Goal: Task Accomplishment & Management: Manage account settings

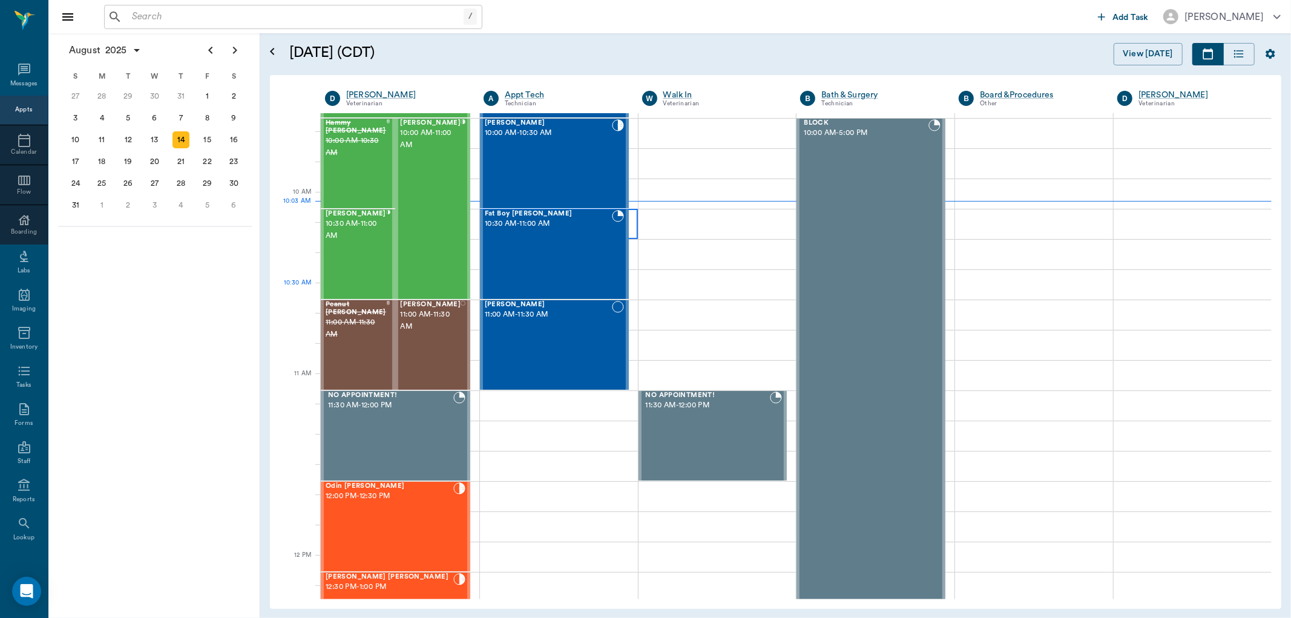
scroll to position [161, 0]
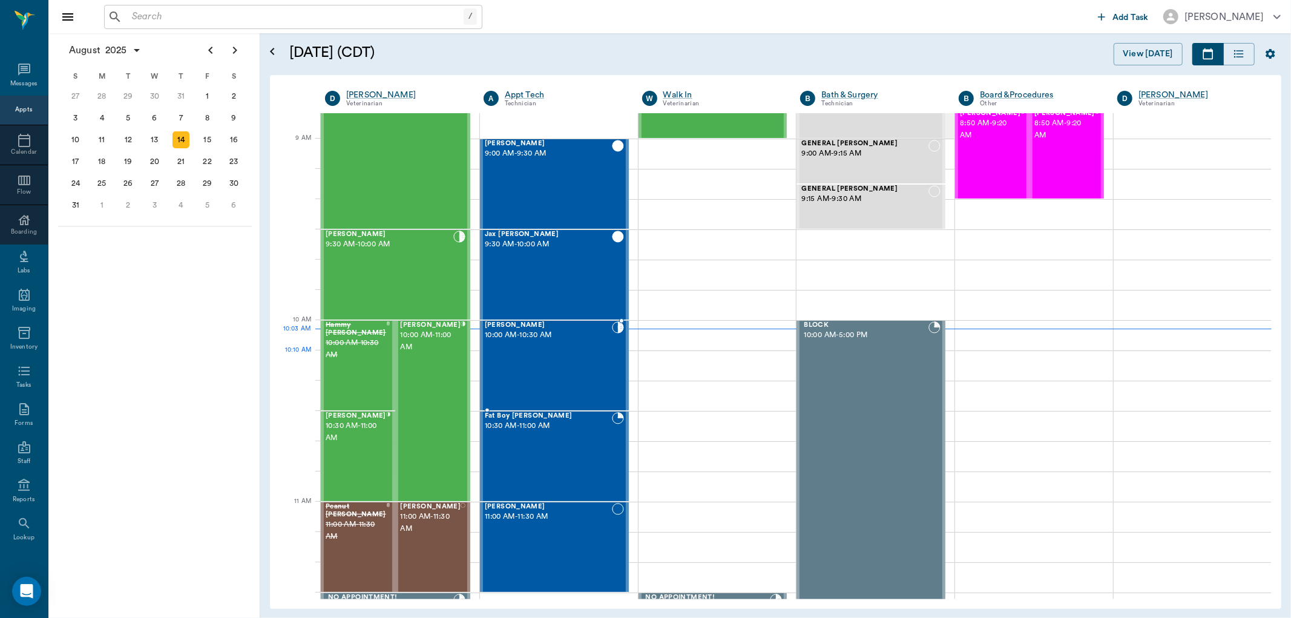
drag, startPoint x: 585, startPoint y: 355, endPoint x: 692, endPoint y: 331, distance: 110.4
click at [585, 355] on div "Tula Clark 10:00 AM - 10:30 AM" at bounding box center [548, 365] width 127 height 88
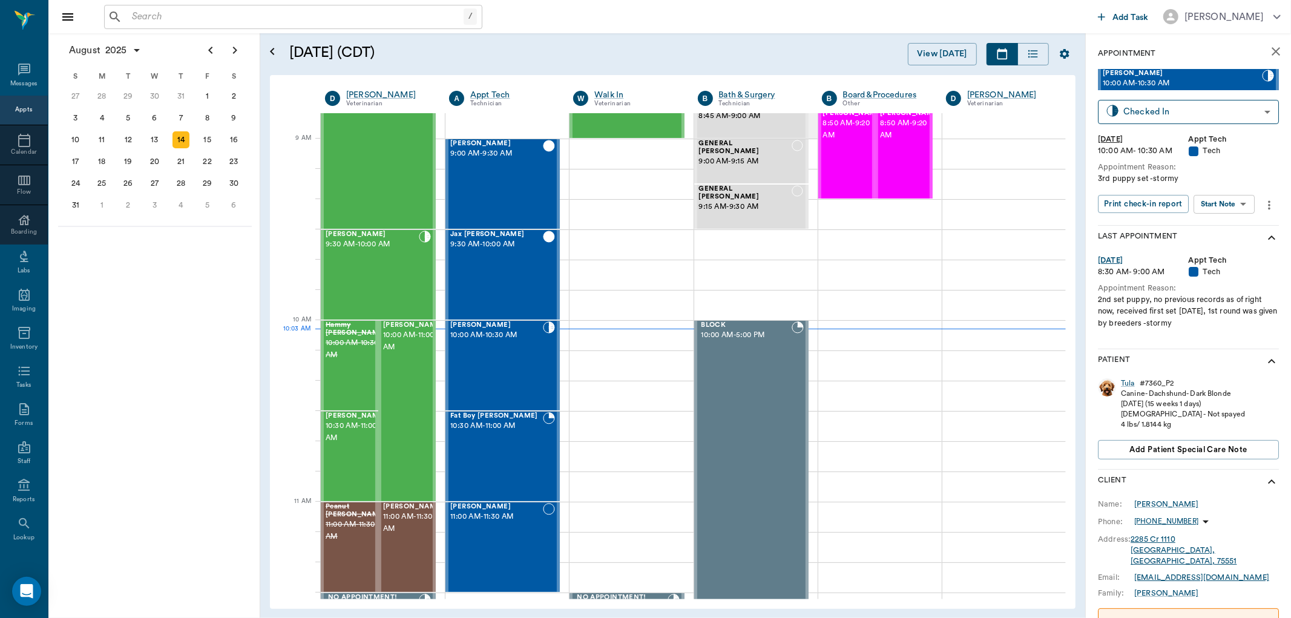
click at [1230, 198] on body "/ ​ Add Task Dr. Bert Ellsworth Nectar Messages Appts Calendar Flow Boarding La…" at bounding box center [645, 309] width 1291 height 618
click at [1227, 226] on button "View SOAP" at bounding box center [1210, 228] width 41 height 14
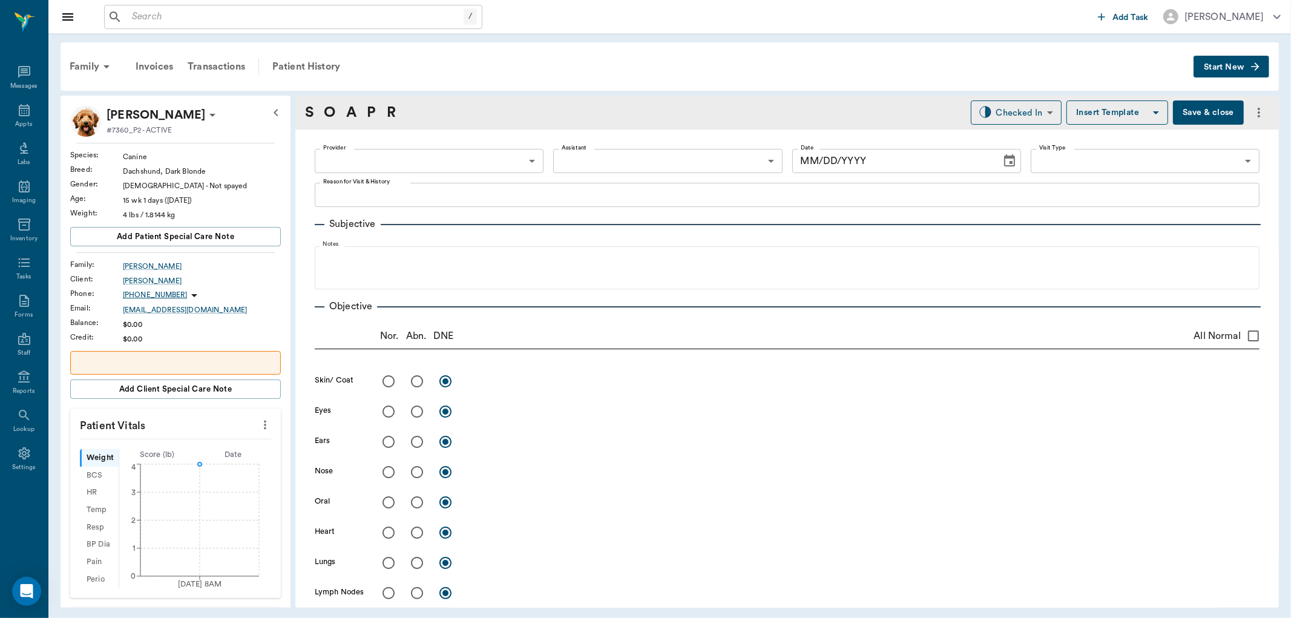
type input "63ec2f075fda476ae8351a4c"
type input "65d2be4f46e3a538d89b8c1a"
type textarea "3rd puppy set -stormy"
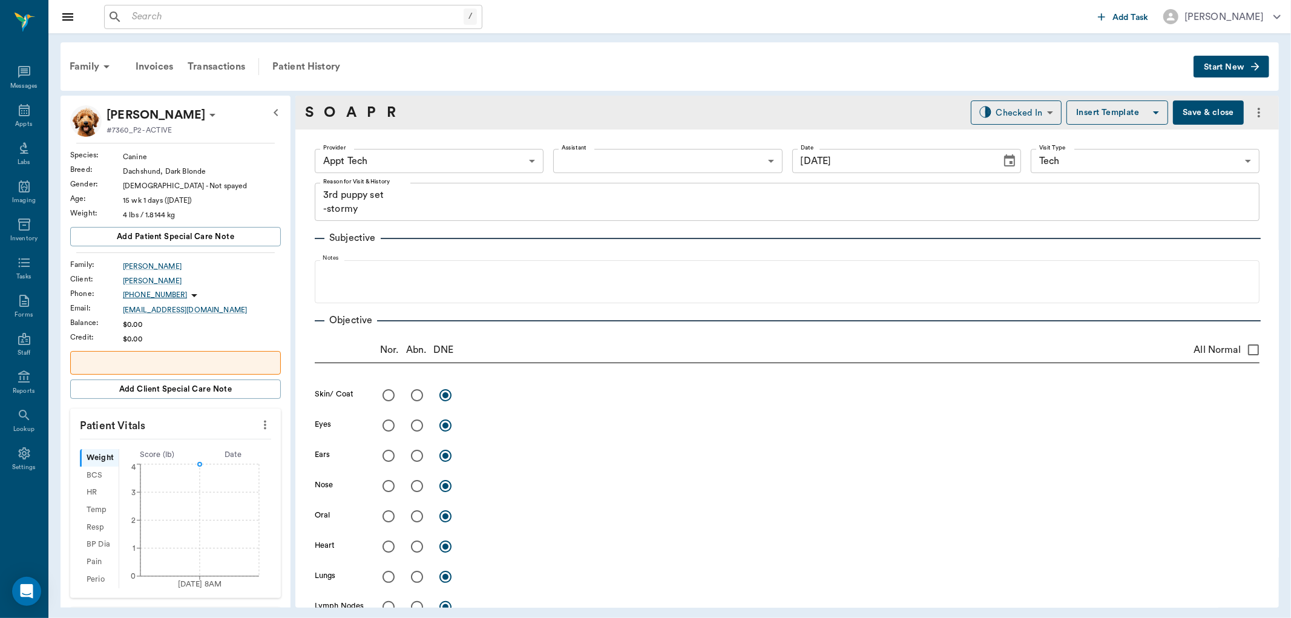
type input "[DATE]"
drag, startPoint x: 257, startPoint y: 424, endPoint x: 247, endPoint y: 431, distance: 12.3
click at [258, 426] on icon "more" at bounding box center [264, 425] width 13 height 15
click at [223, 441] on span "Enter Vitals" at bounding box center [204, 446] width 102 height 13
click at [218, 458] on div "Weight ​ lb" at bounding box center [175, 461] width 191 height 24
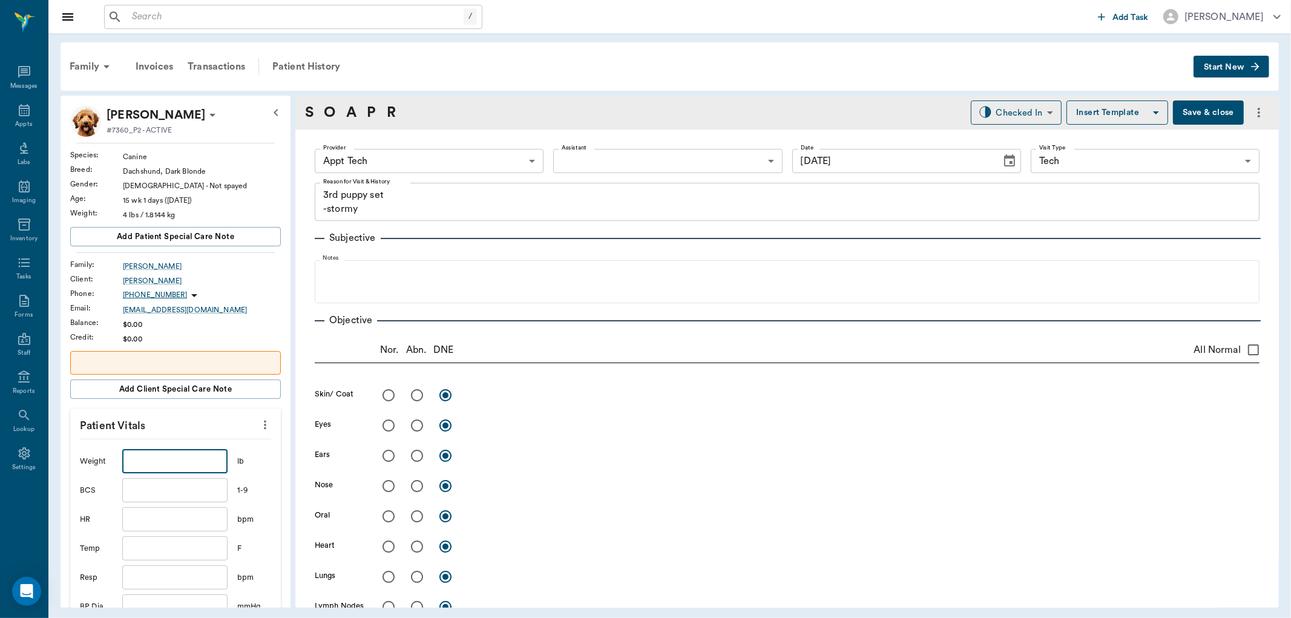
click at [200, 464] on input "text" at bounding box center [174, 461] width 105 height 24
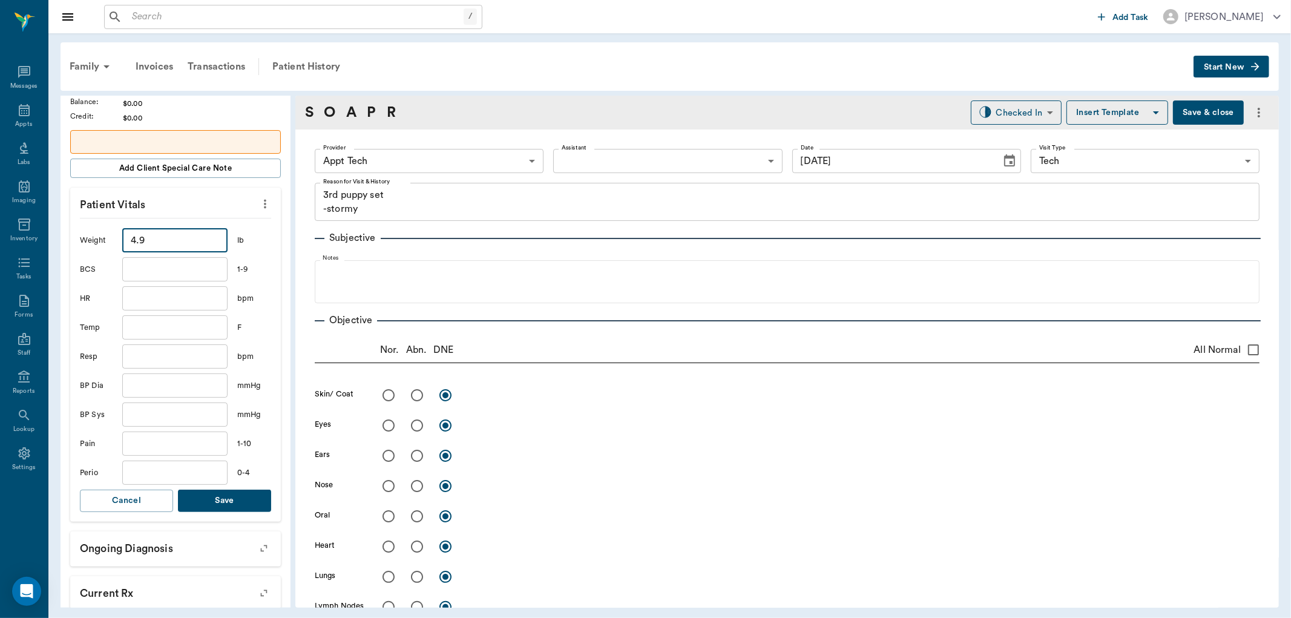
scroll to position [269, 0]
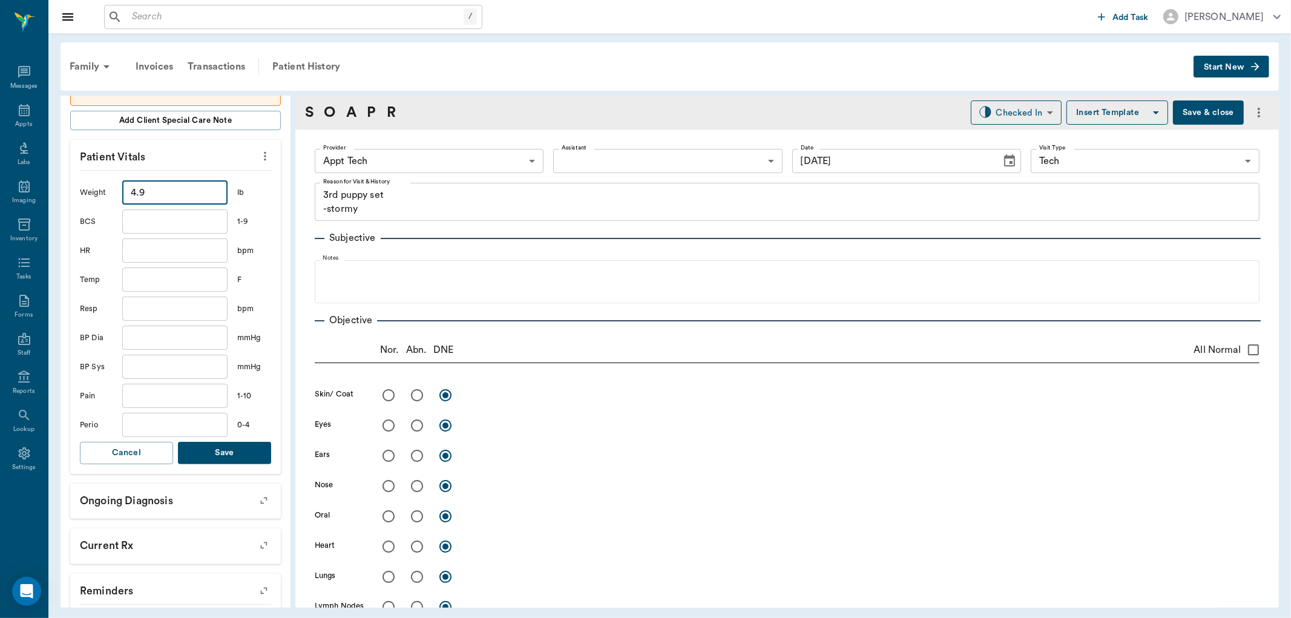
type input "4.9"
click at [231, 446] on button "Save" at bounding box center [224, 453] width 93 height 22
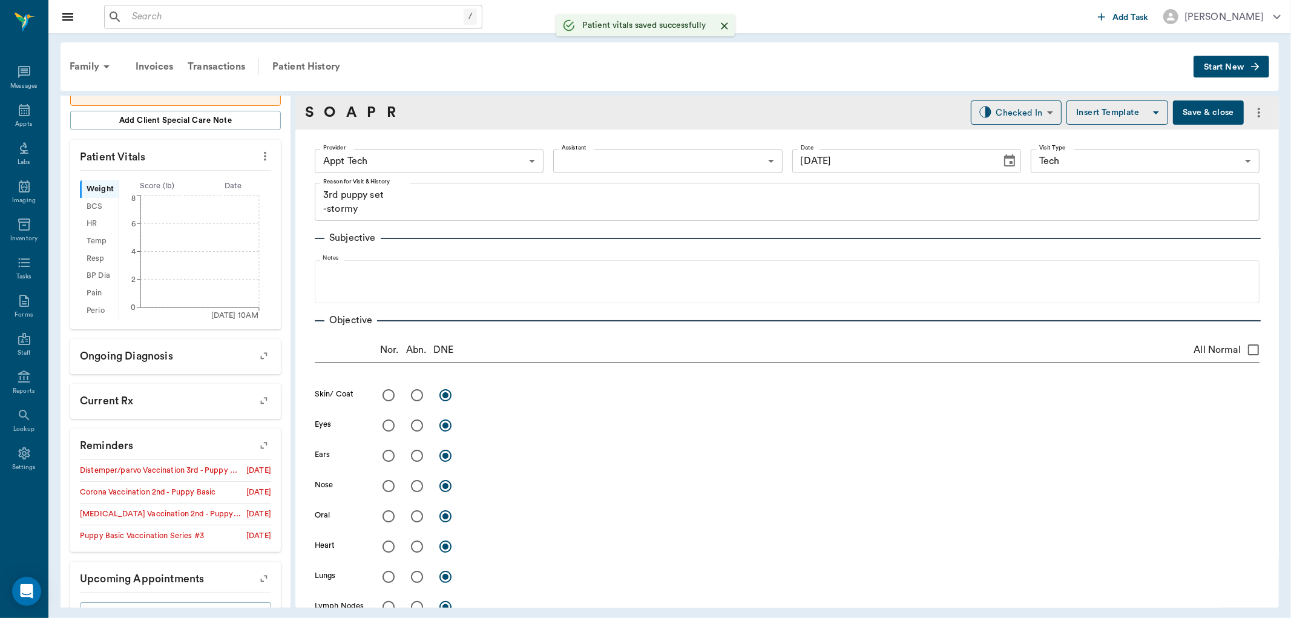
click at [353, 148] on div "Provider Appt Tech 63ec2f075fda476ae8351a4c Provider Assistant ​ Assistant Date…" at bounding box center [787, 161] width 945 height 44
click at [396, 164] on body "/ ​ Add Task Dr. Bert Ellsworth Nectar Messages Appts Labs Imaging Inventory Ta…" at bounding box center [645, 309] width 1291 height 618
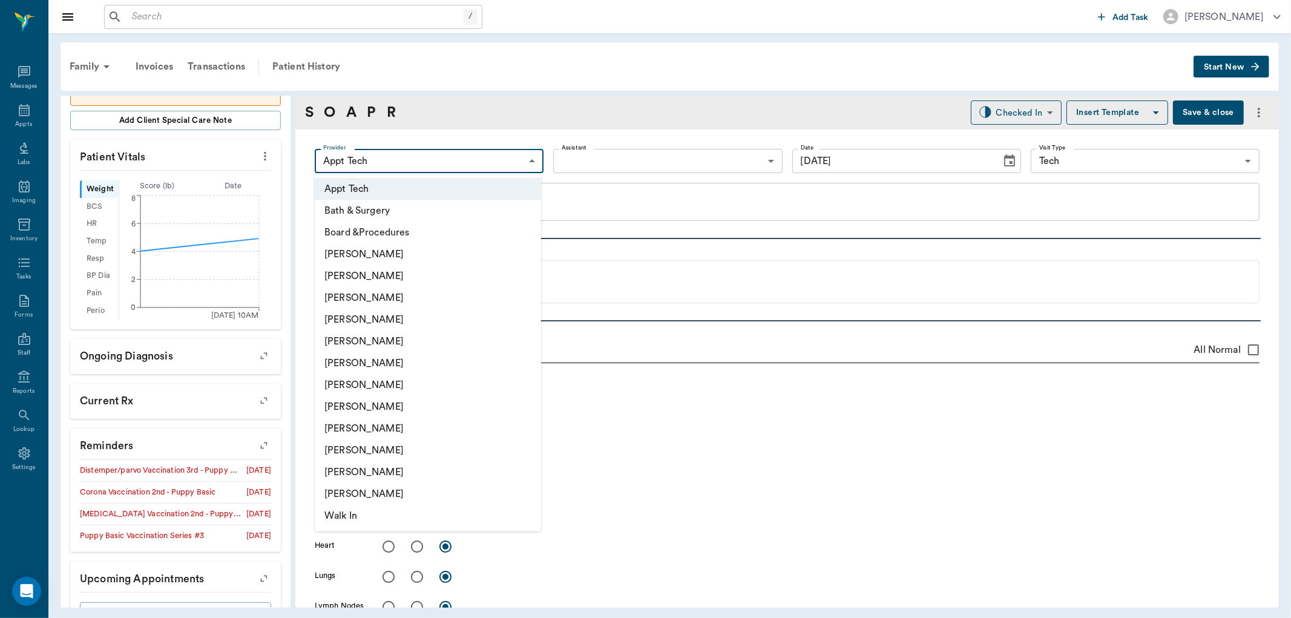
drag, startPoint x: 406, startPoint y: 365, endPoint x: 418, endPoint y: 351, distance: 18.4
click at [408, 364] on li "[PERSON_NAME]" at bounding box center [428, 363] width 226 height 22
type input "682b670d8bdc6f7f8feef3db"
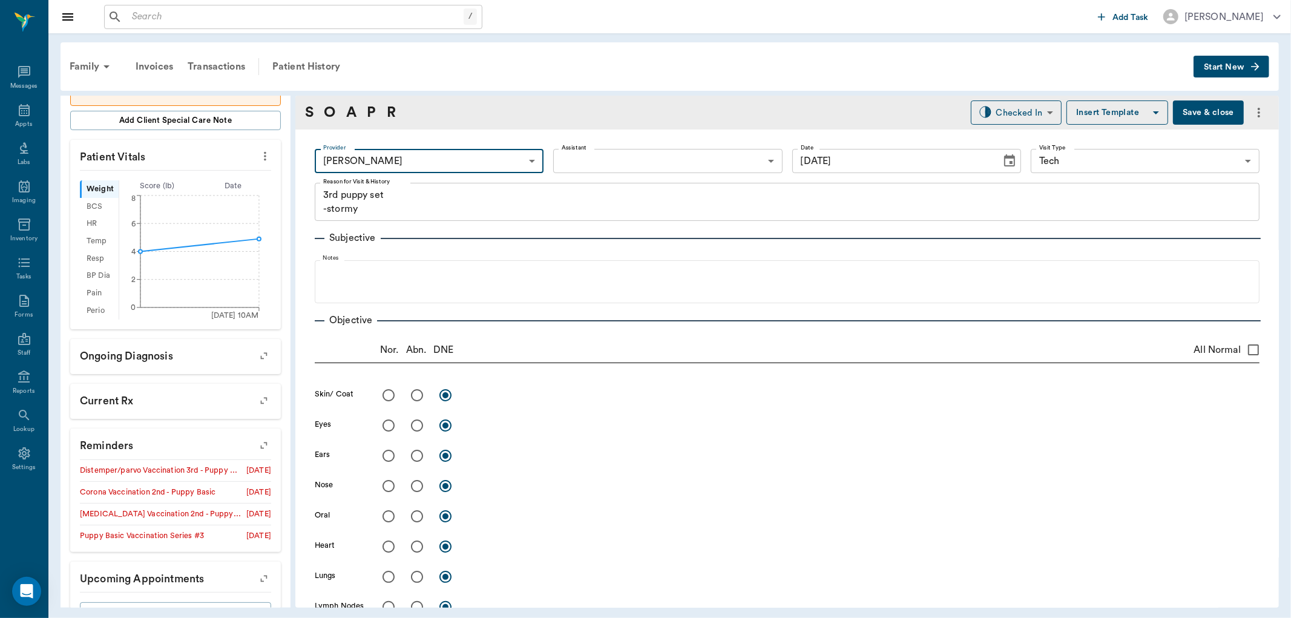
click at [611, 149] on body "/ ​ Add Task Dr. Bert Ellsworth Nectar Messages Appts Labs Imaging Inventory Ta…" at bounding box center [645, 309] width 1291 height 618
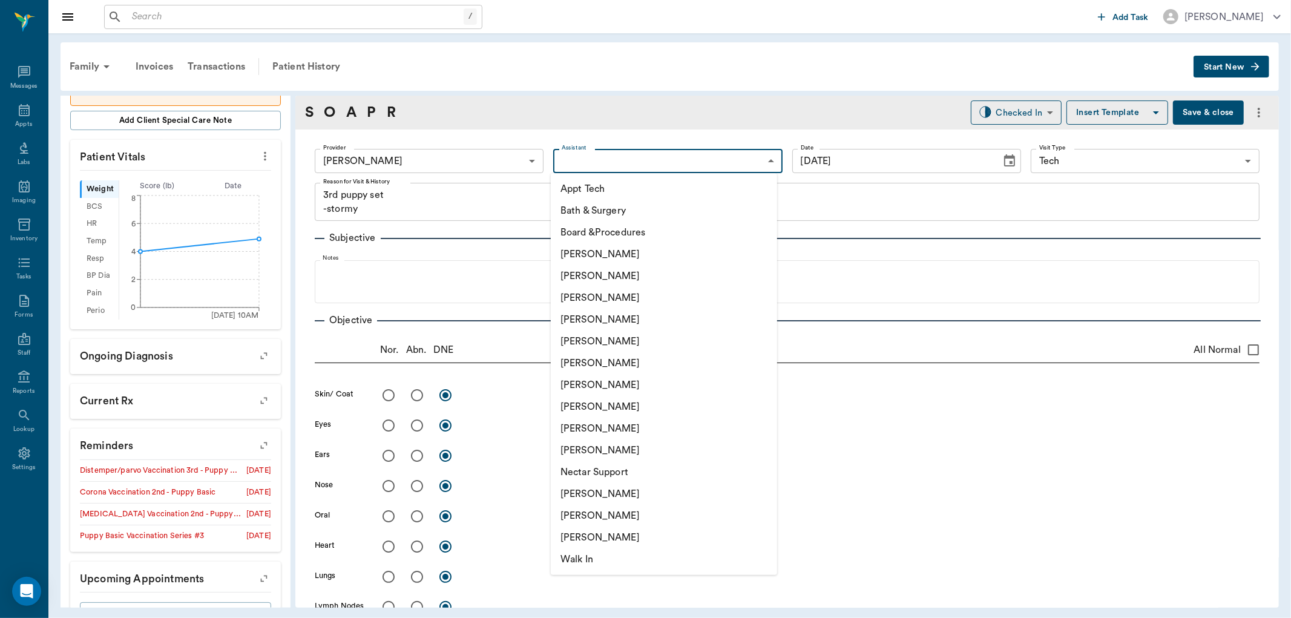
click at [611, 195] on li "Appt Tech" at bounding box center [664, 189] width 226 height 22
type input "63ec2f075fda476ae8351a4c"
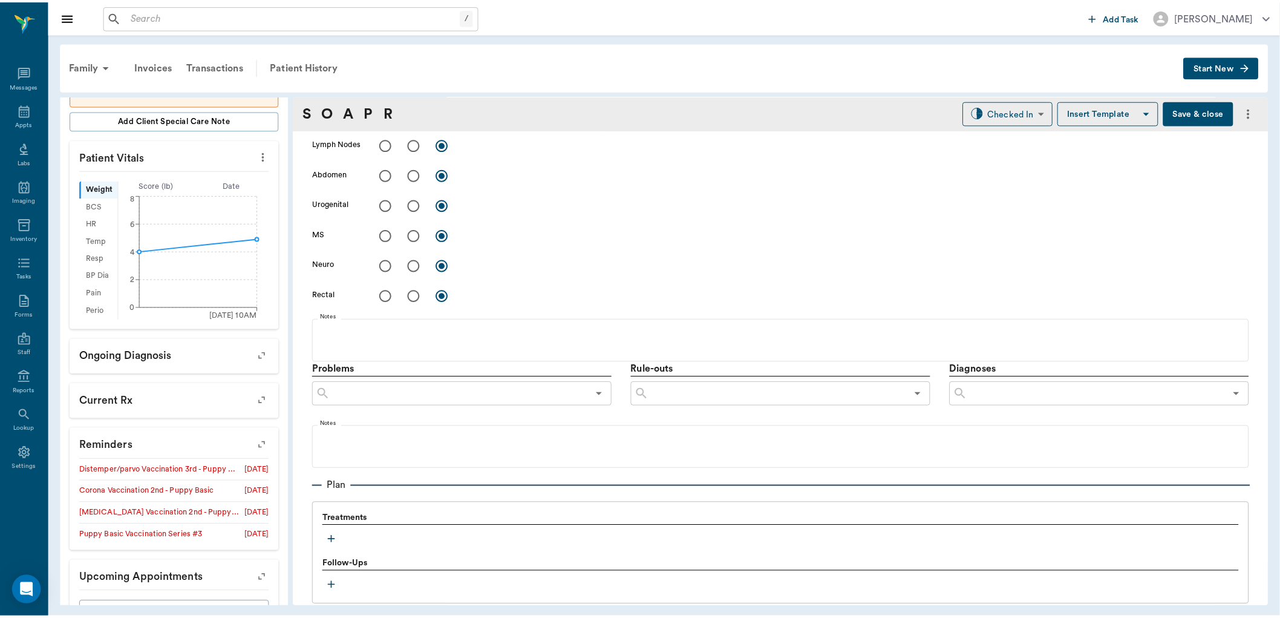
scroll to position [654, 0]
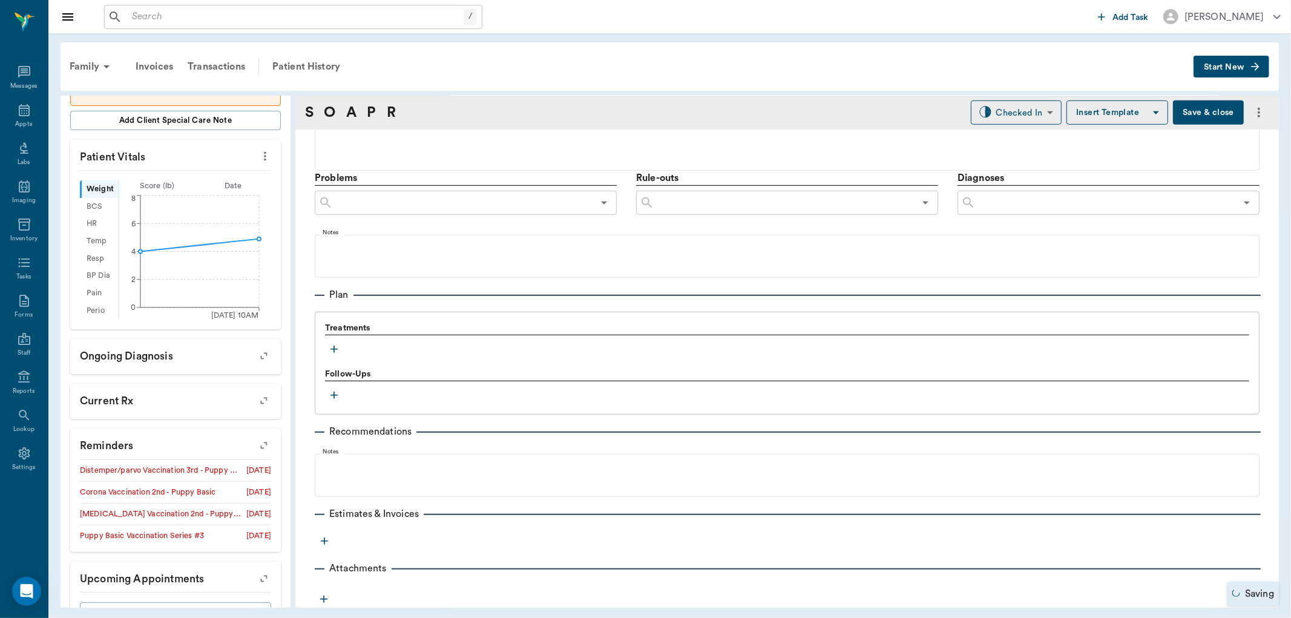
click at [333, 353] on icon "button" at bounding box center [334, 349] width 12 height 12
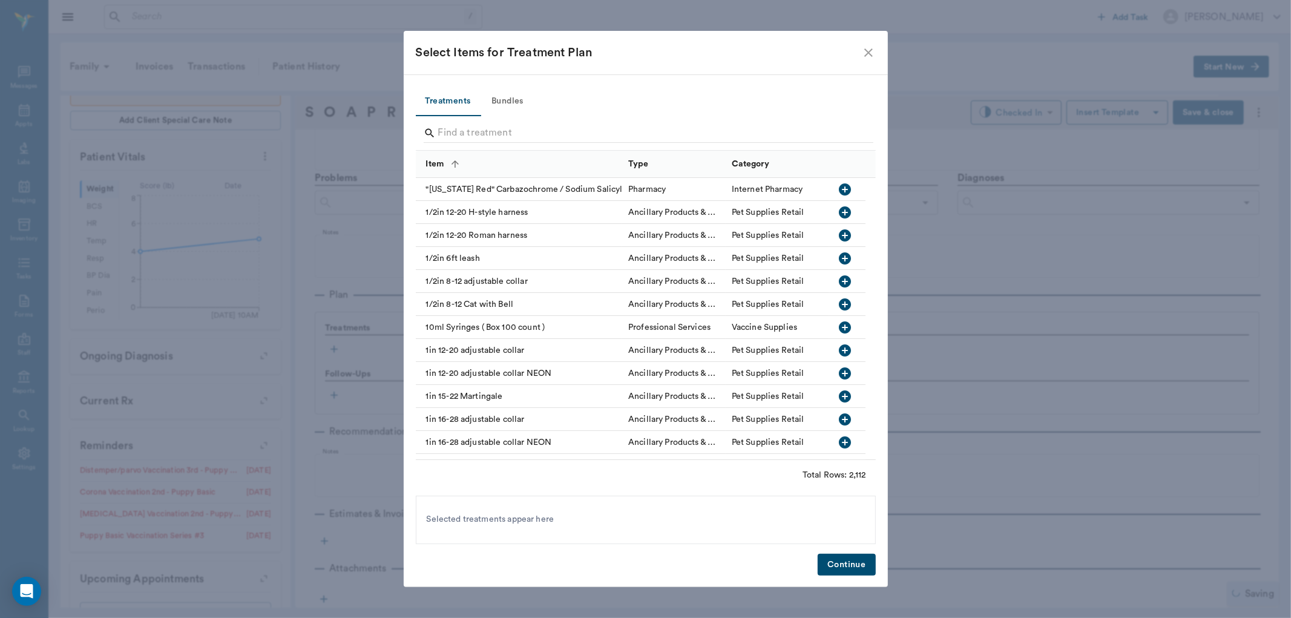
click at [507, 98] on button "Bundles" at bounding box center [507, 101] width 54 height 29
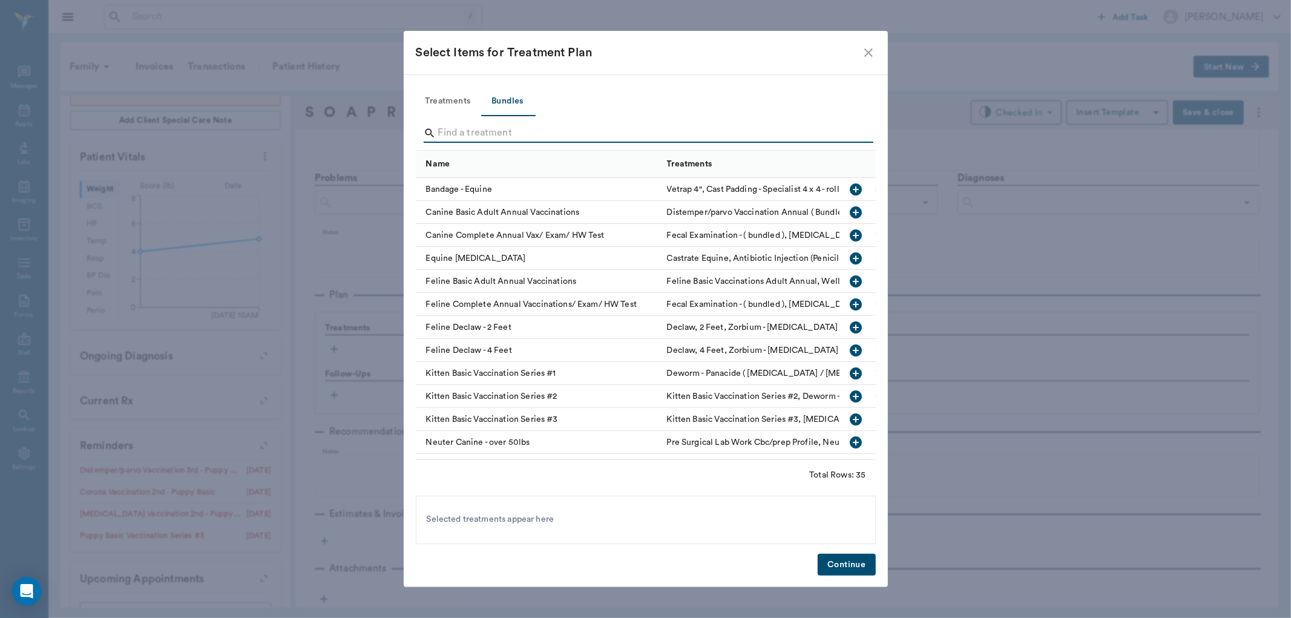
click at [507, 133] on input "Search" at bounding box center [646, 132] width 417 height 19
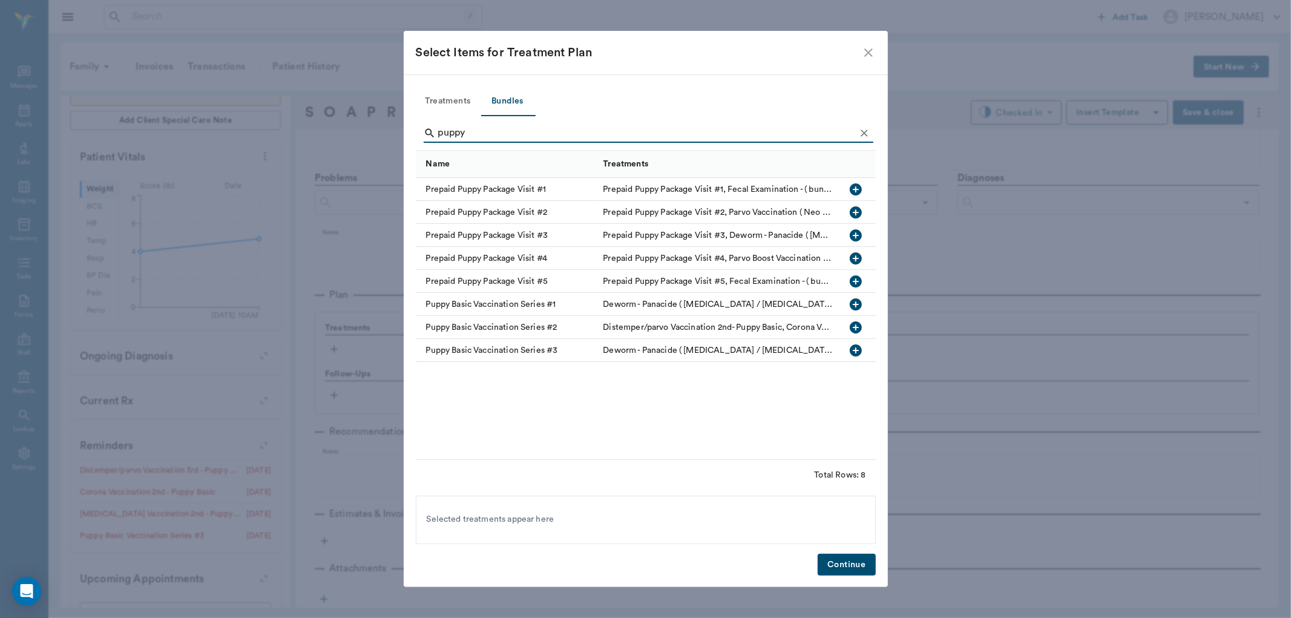
type input "puppy"
click at [872, 51] on icon "close" at bounding box center [868, 52] width 15 height 15
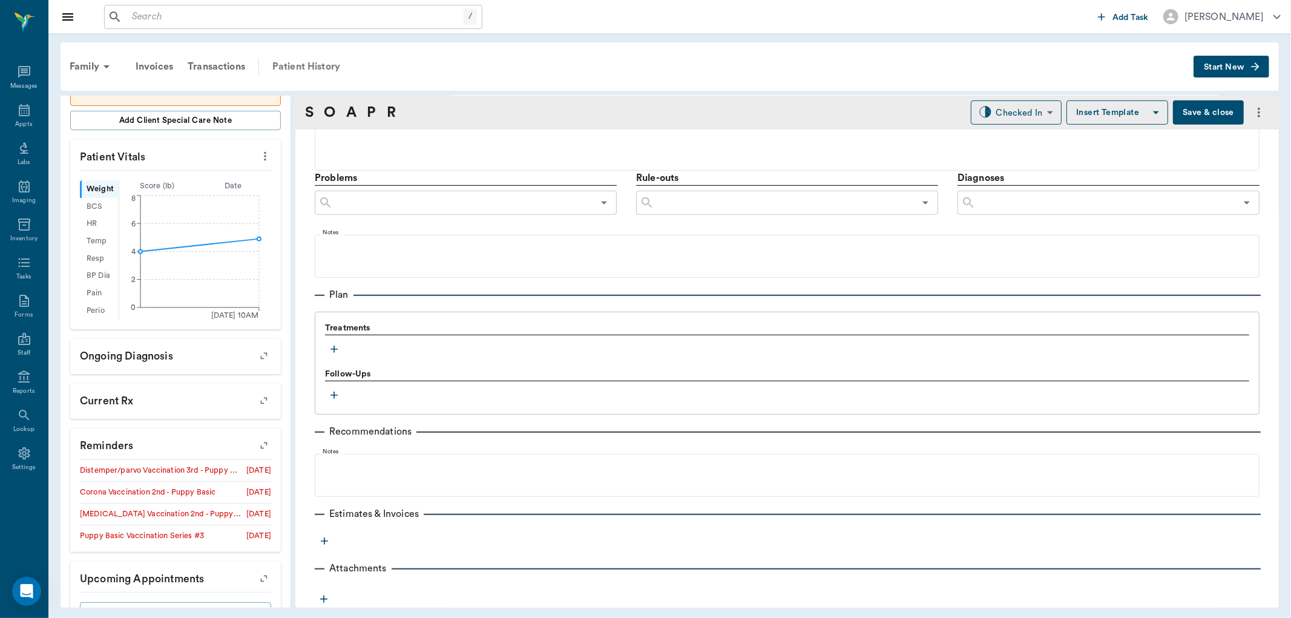
click at [326, 68] on div "Patient History" at bounding box center [306, 66] width 82 height 29
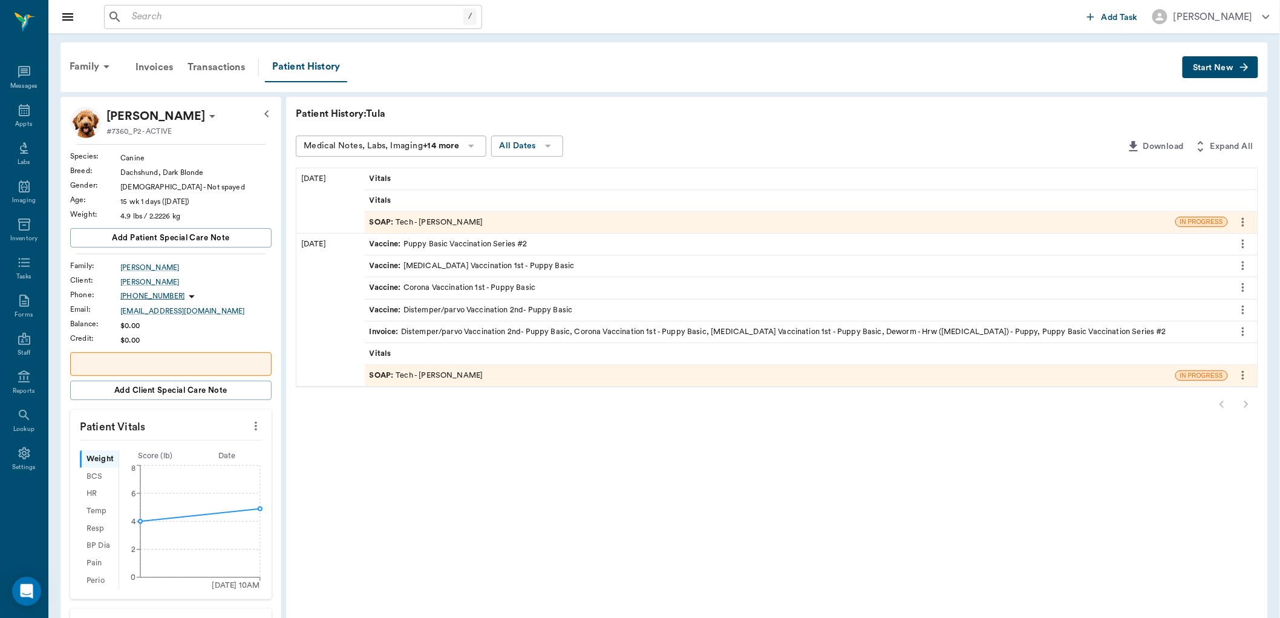
click at [479, 219] on div "SOAP : Tech - Hunter Graves" at bounding box center [770, 222] width 811 height 21
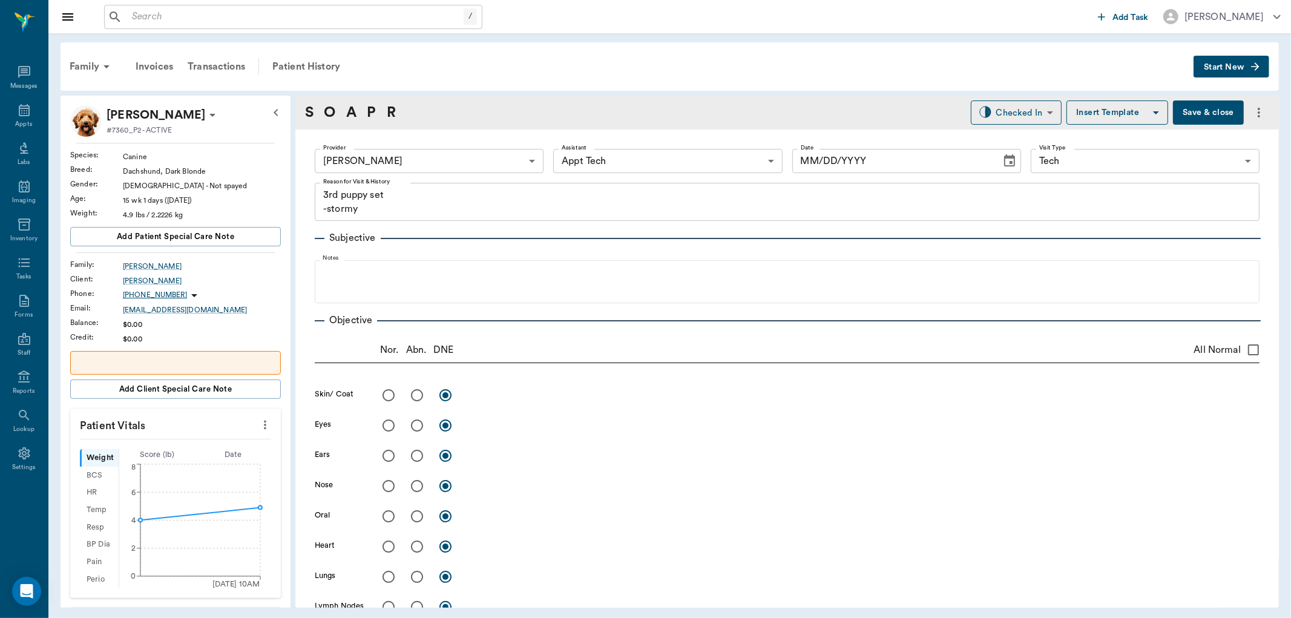
type input "682b670d8bdc6f7f8feef3db"
type input "63ec2f075fda476ae8351a4c"
type input "65d2be4f46e3a538d89b8c1a"
type textarea "3rd puppy set -stormy"
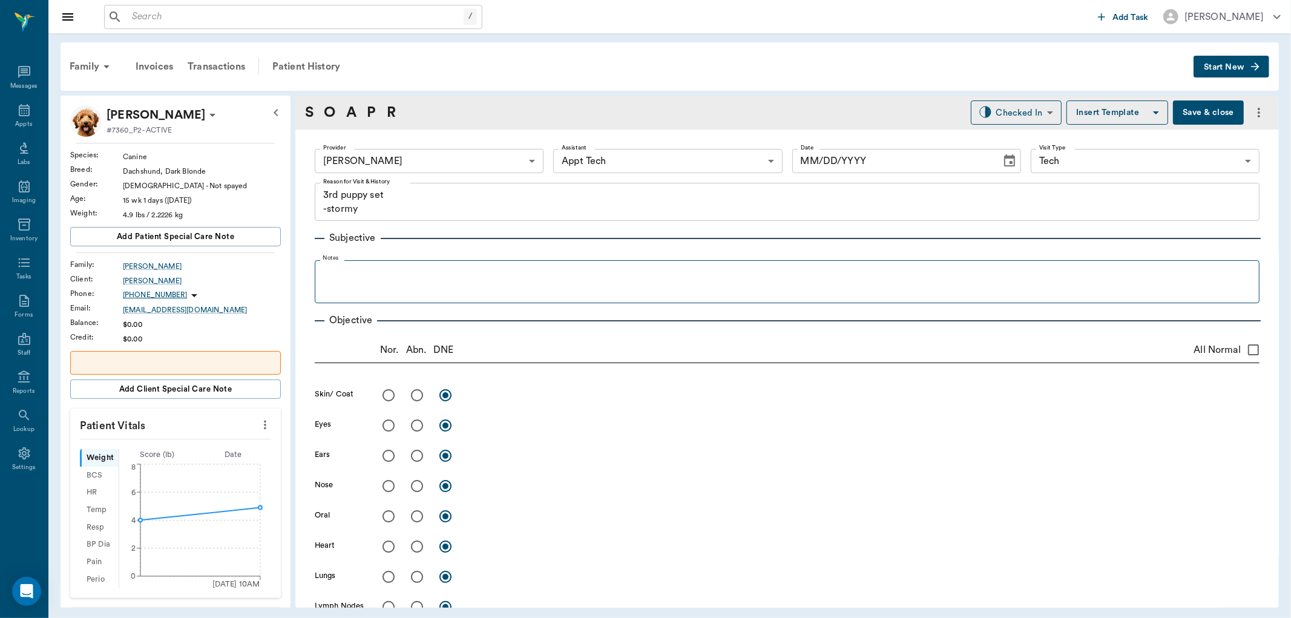
type input "[DATE]"
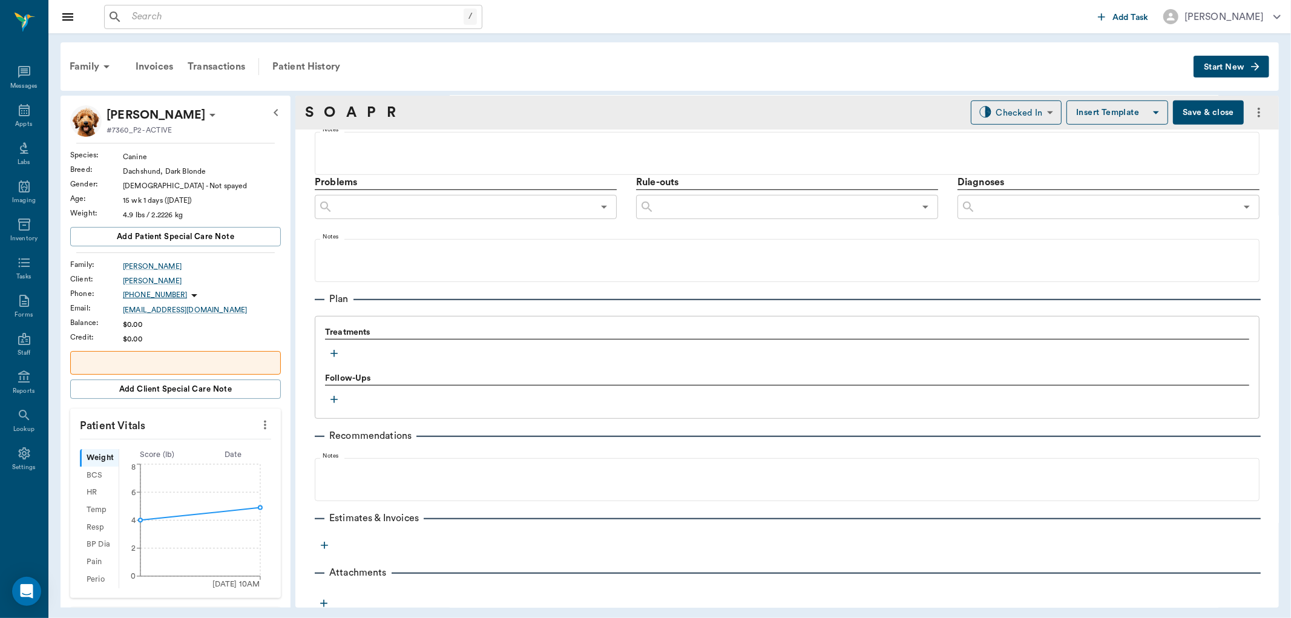
scroll to position [654, 0]
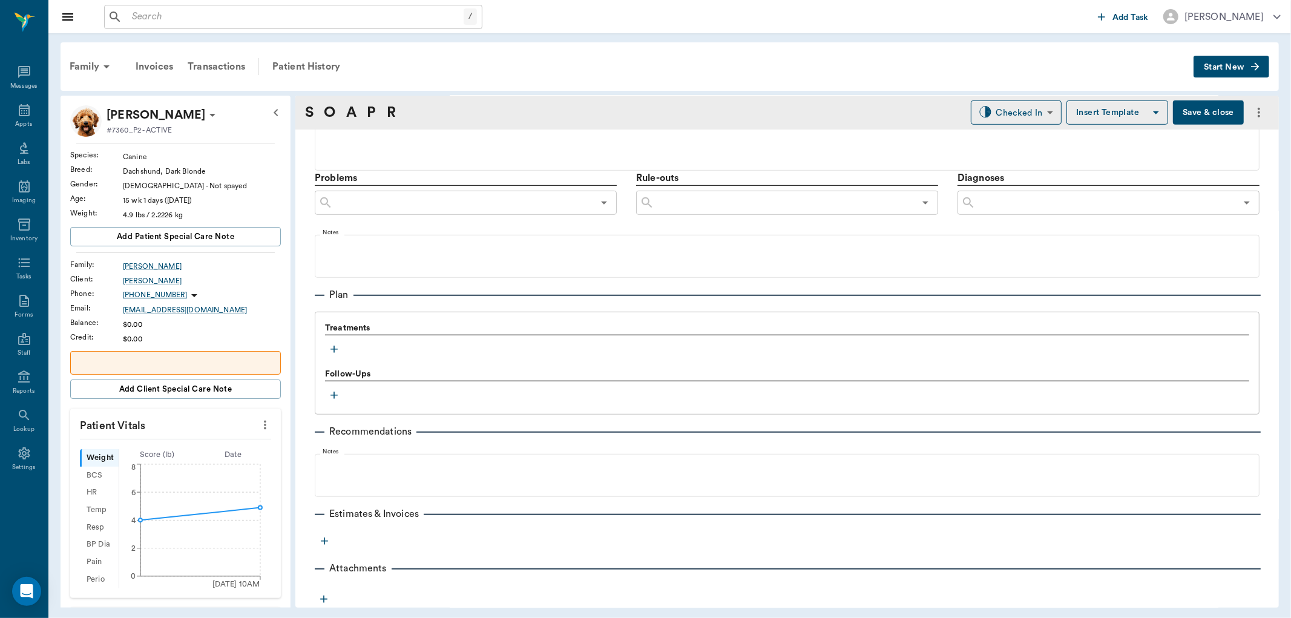
click at [329, 346] on icon "button" at bounding box center [334, 349] width 12 height 12
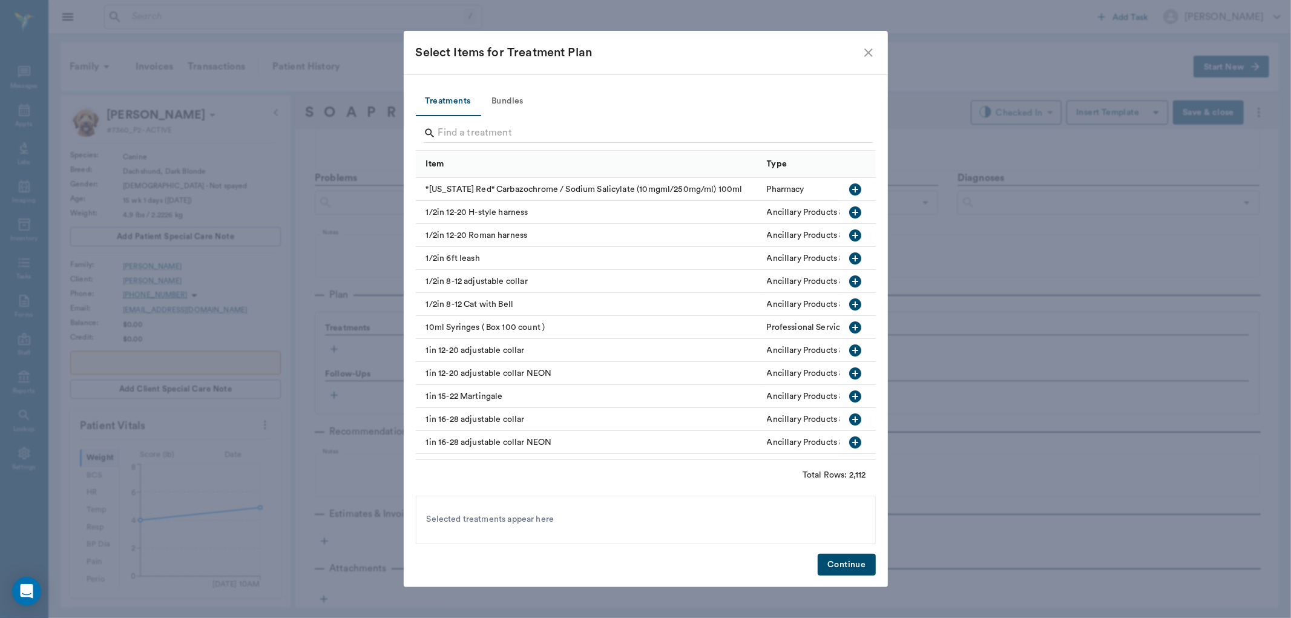
click at [500, 98] on button "Bundles" at bounding box center [507, 101] width 54 height 29
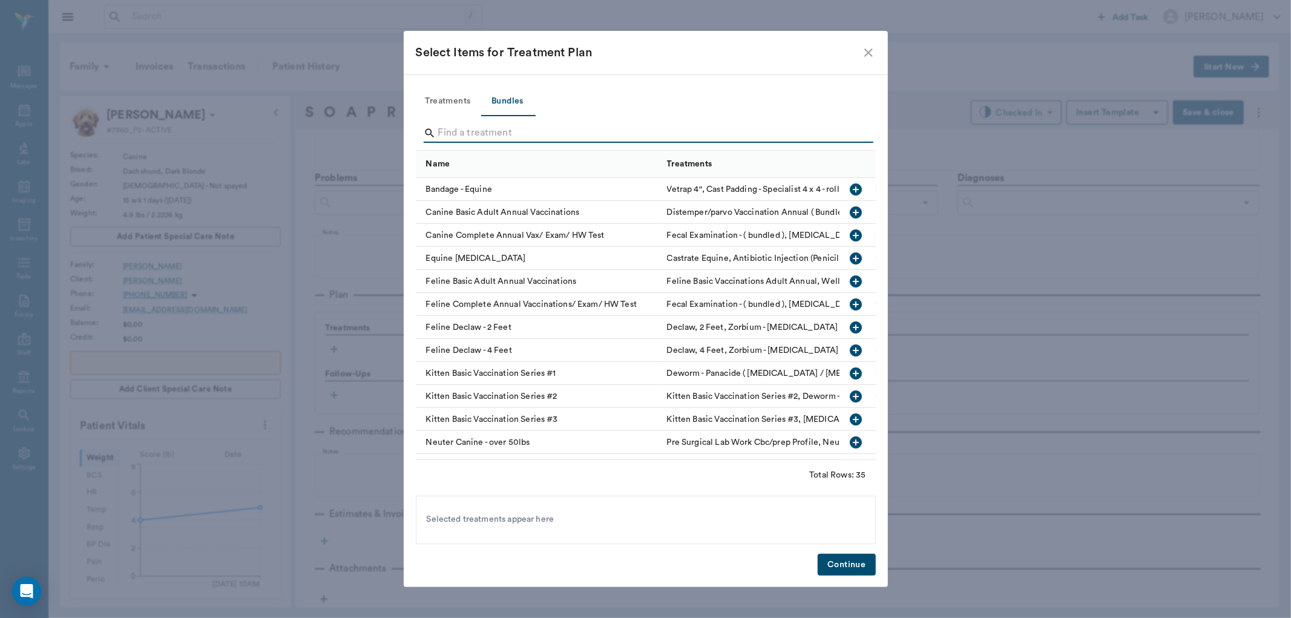
click at [503, 135] on input "Search" at bounding box center [646, 132] width 417 height 19
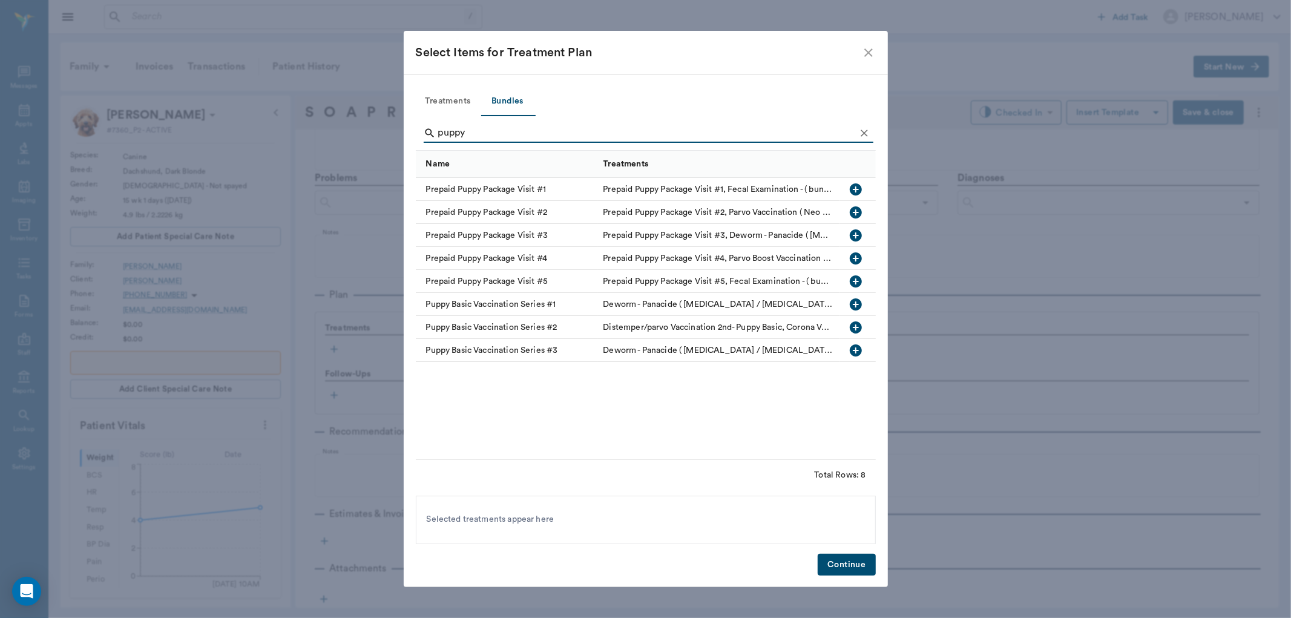
type input "puppy"
click at [851, 349] on icon "button" at bounding box center [856, 350] width 12 height 12
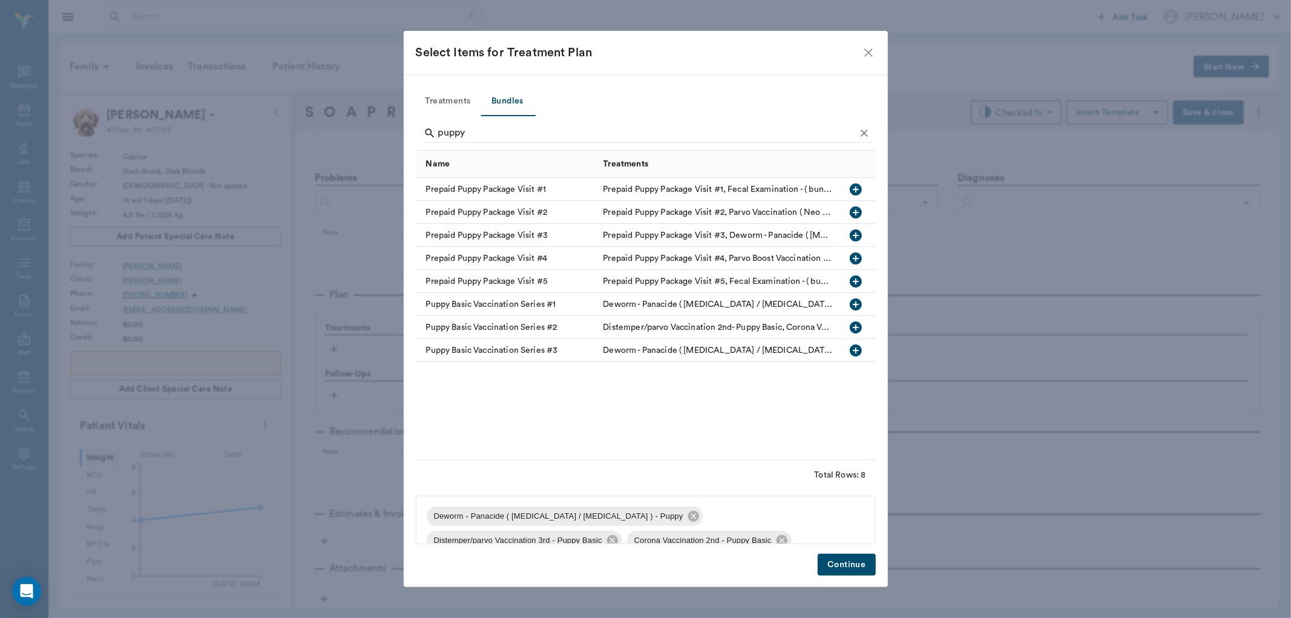
scroll to position [41, 0]
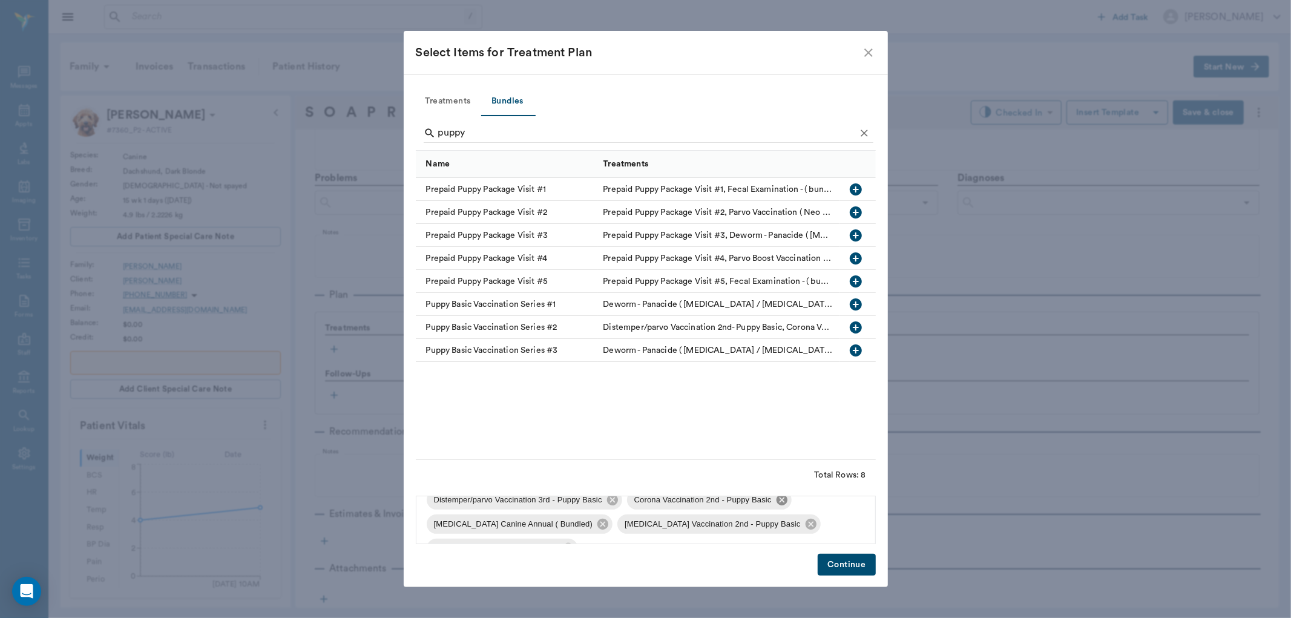
click at [775, 498] on icon at bounding box center [781, 499] width 13 height 13
click at [850, 557] on button "Continue" at bounding box center [846, 565] width 57 height 22
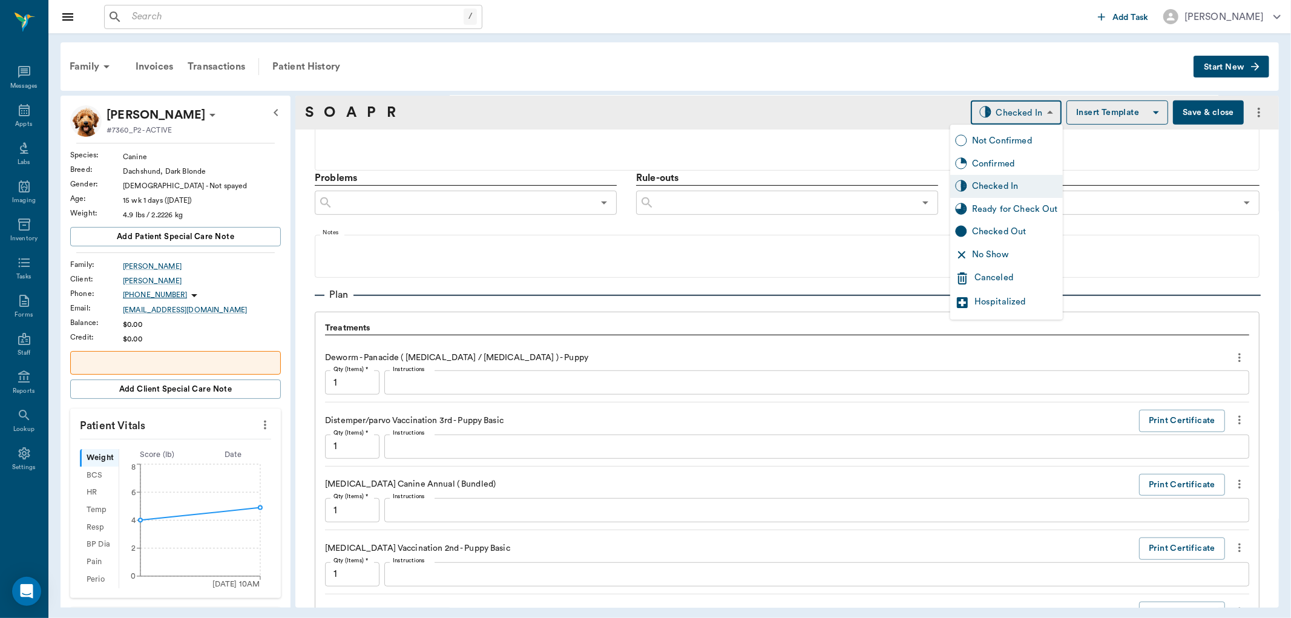
click at [1028, 117] on body "/ ​ Add Task Dr. Bert Ellsworth Nectar Messages Appts Labs Imaging Inventory Ta…" at bounding box center [645, 309] width 1291 height 618
click at [1029, 204] on div "Ready for Check Out" at bounding box center [1015, 209] width 86 height 13
type input "READY_TO_CHECKOUT"
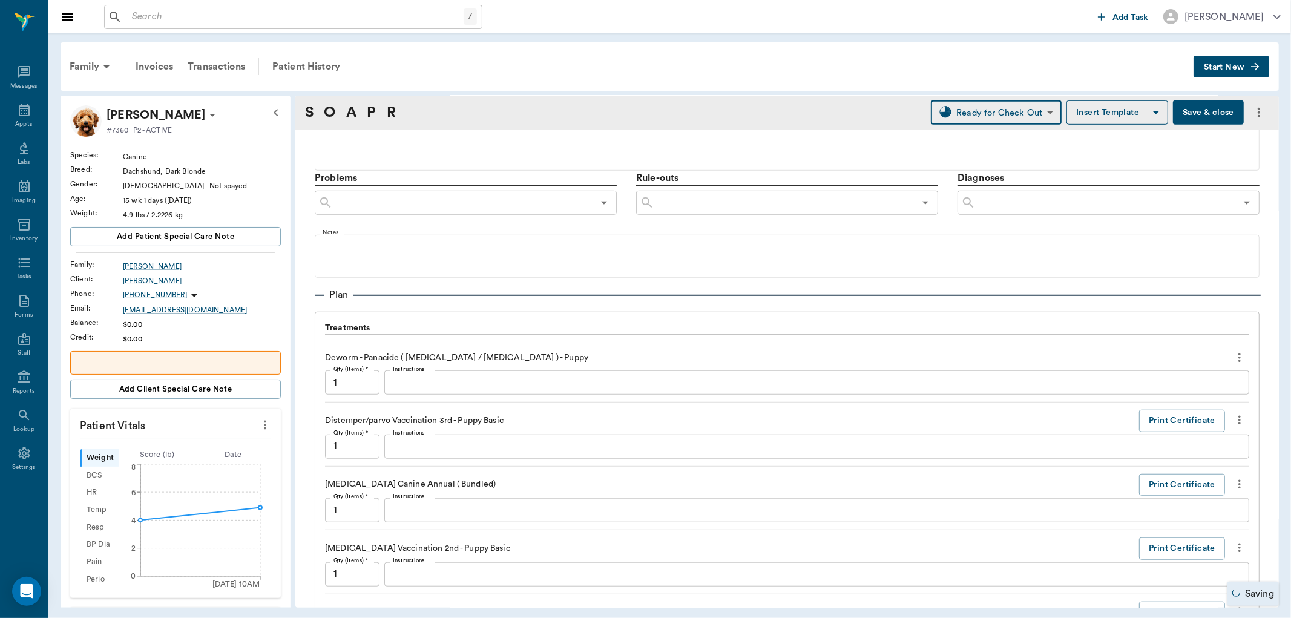
scroll to position [991, 0]
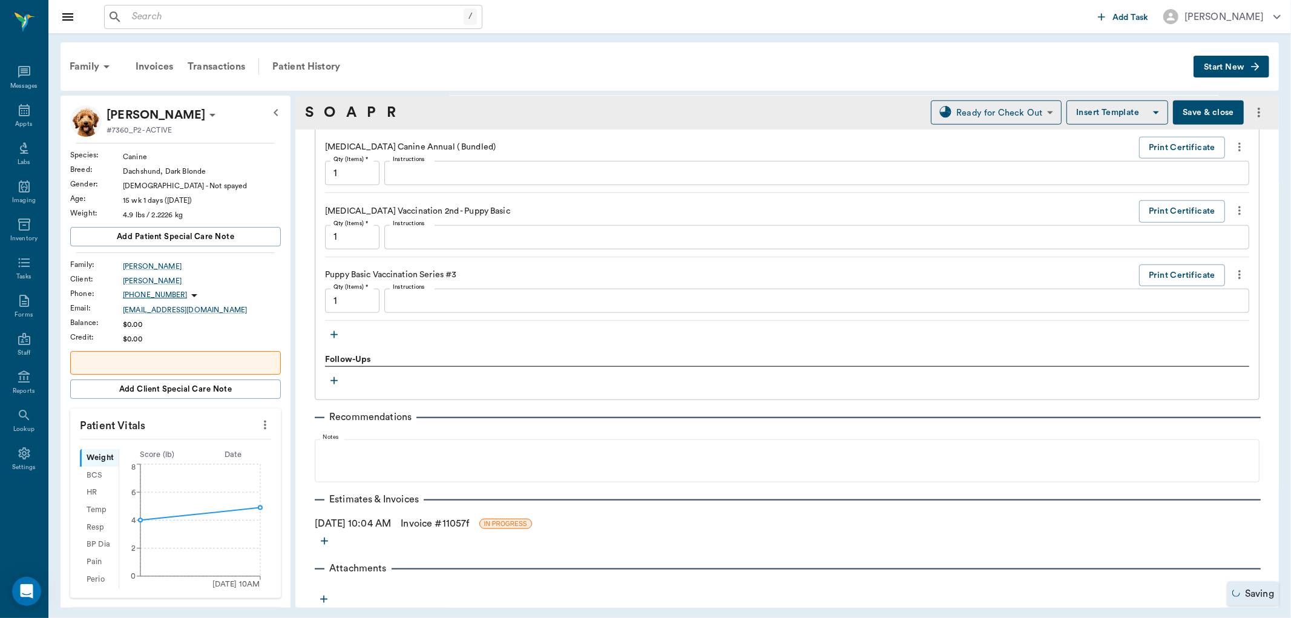
click at [434, 524] on link "Invoice # 11057f" at bounding box center [435, 523] width 68 height 15
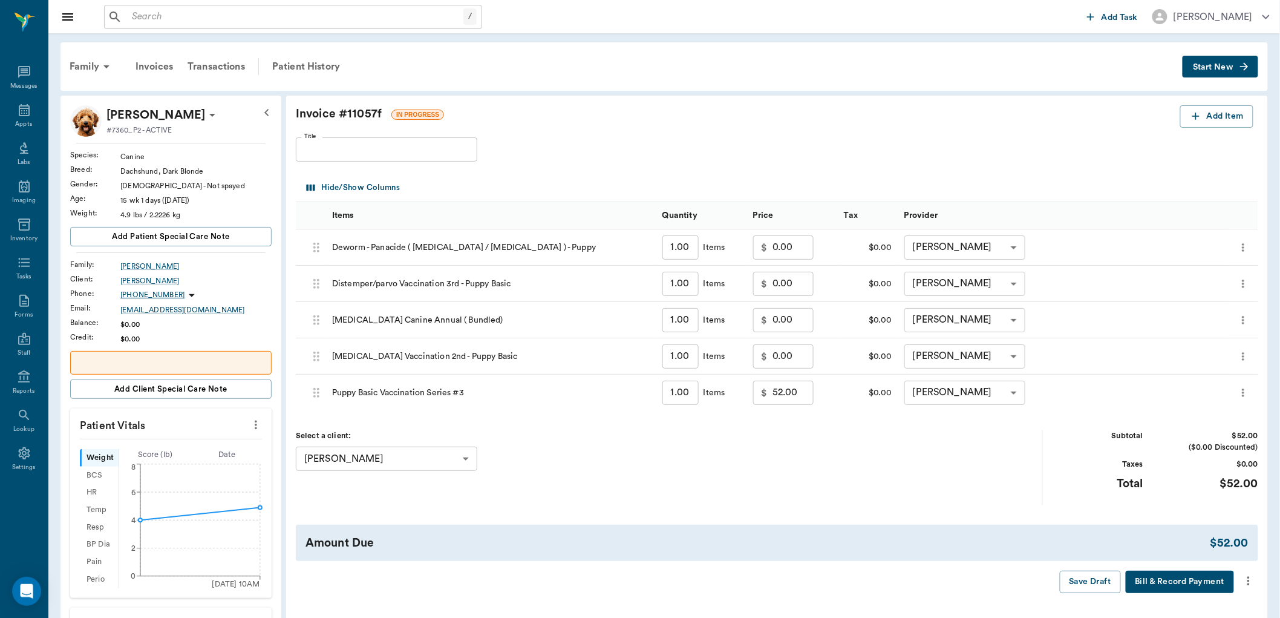
click at [1247, 583] on icon "more" at bounding box center [1248, 581] width 13 height 15
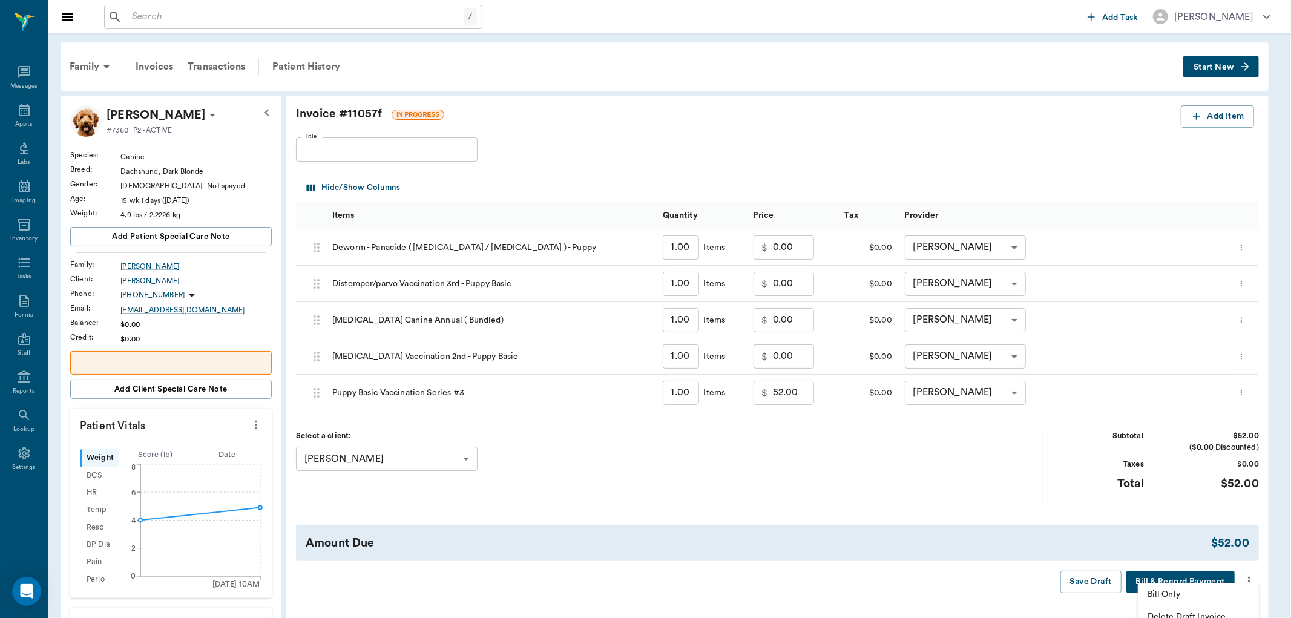
drag, startPoint x: 1213, startPoint y: 591, endPoint x: 1106, endPoint y: 533, distance: 121.3
click at [1213, 591] on span "Bill Only" at bounding box center [1198, 594] width 102 height 13
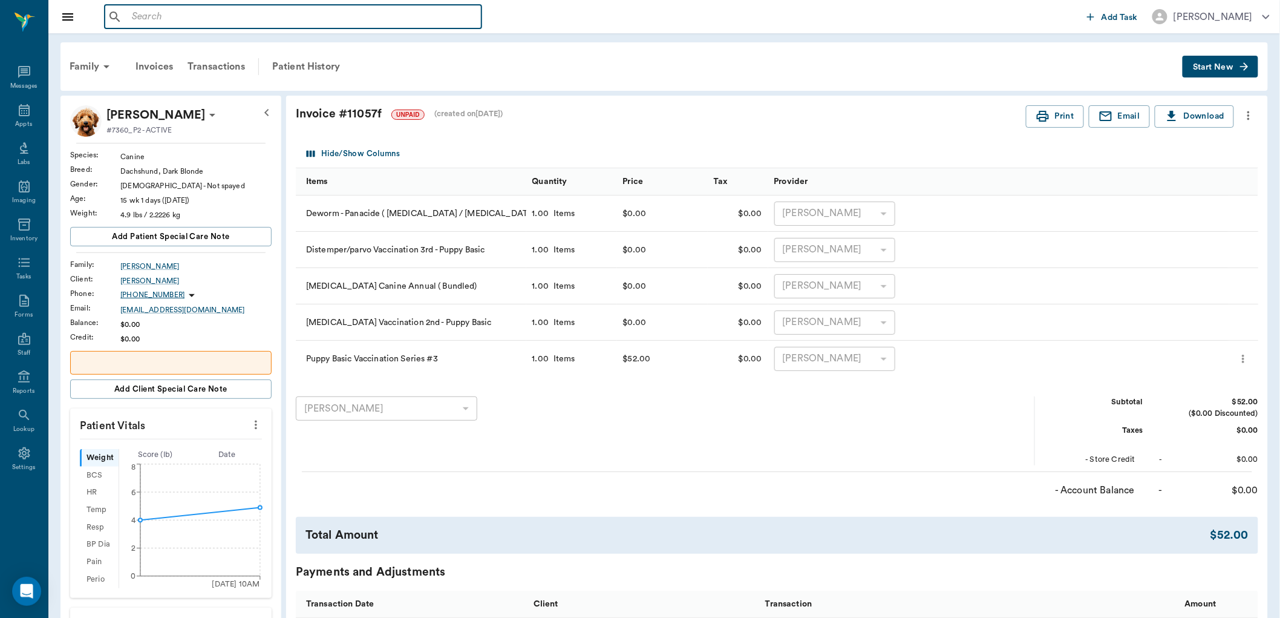
click at [262, 18] on input "text" at bounding box center [302, 16] width 350 height 17
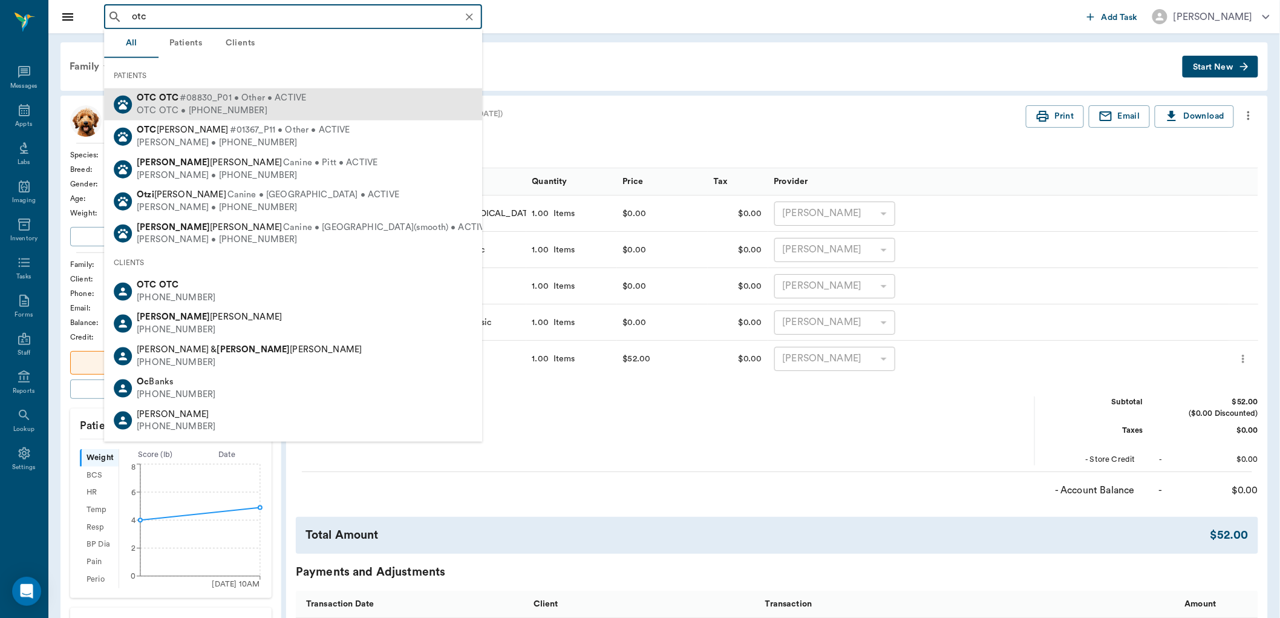
click at [315, 105] on div "OTC OTC #08830_P01 • Other • ACTIVE OTC OTC • (555) 555-5555" at bounding box center [293, 104] width 378 height 32
type input "otc"
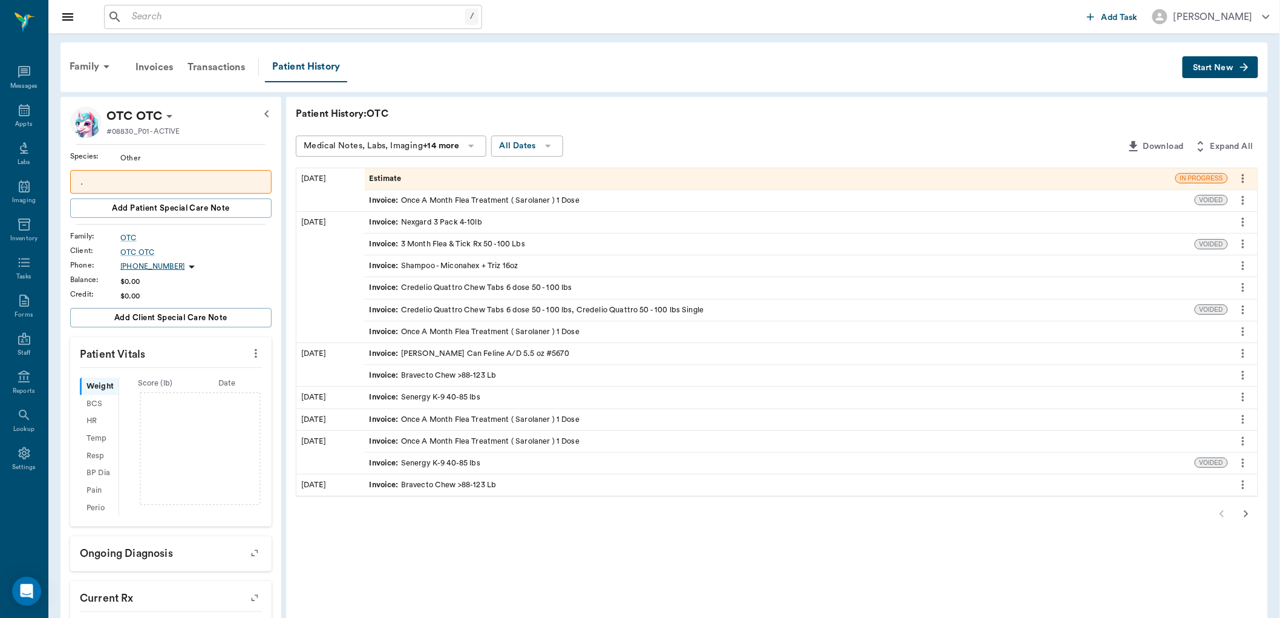
click at [1219, 68] on span "Start New" at bounding box center [1213, 68] width 41 height 0
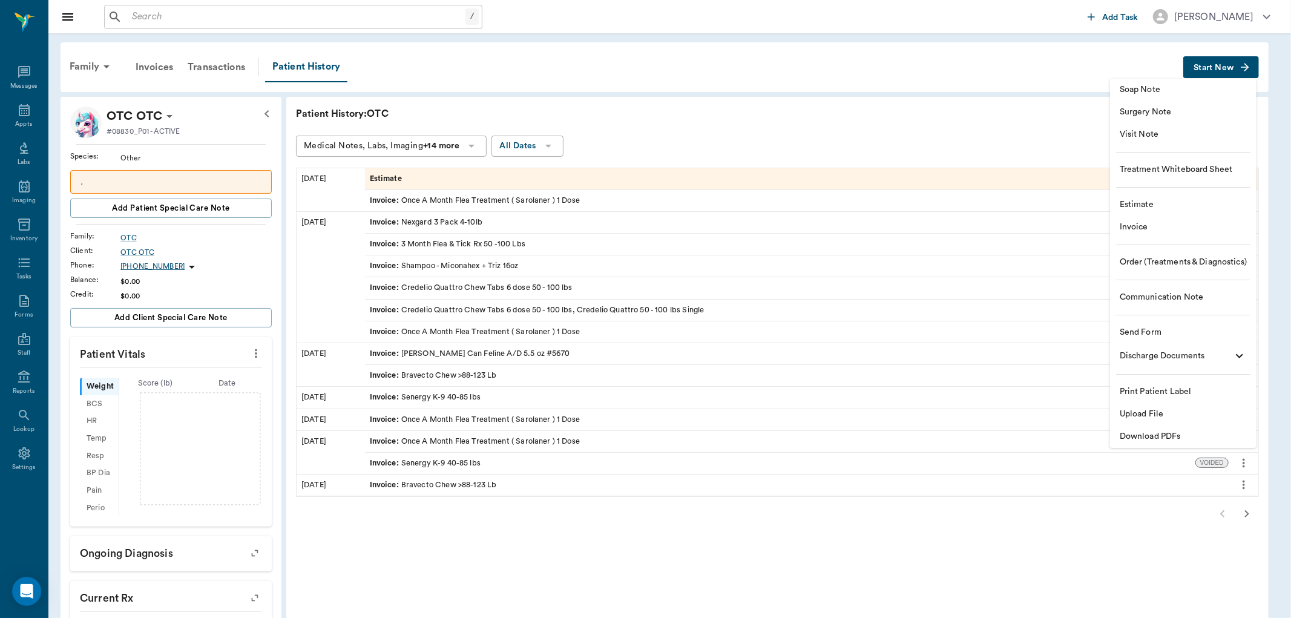
click at [773, 139] on div at bounding box center [645, 309] width 1291 height 618
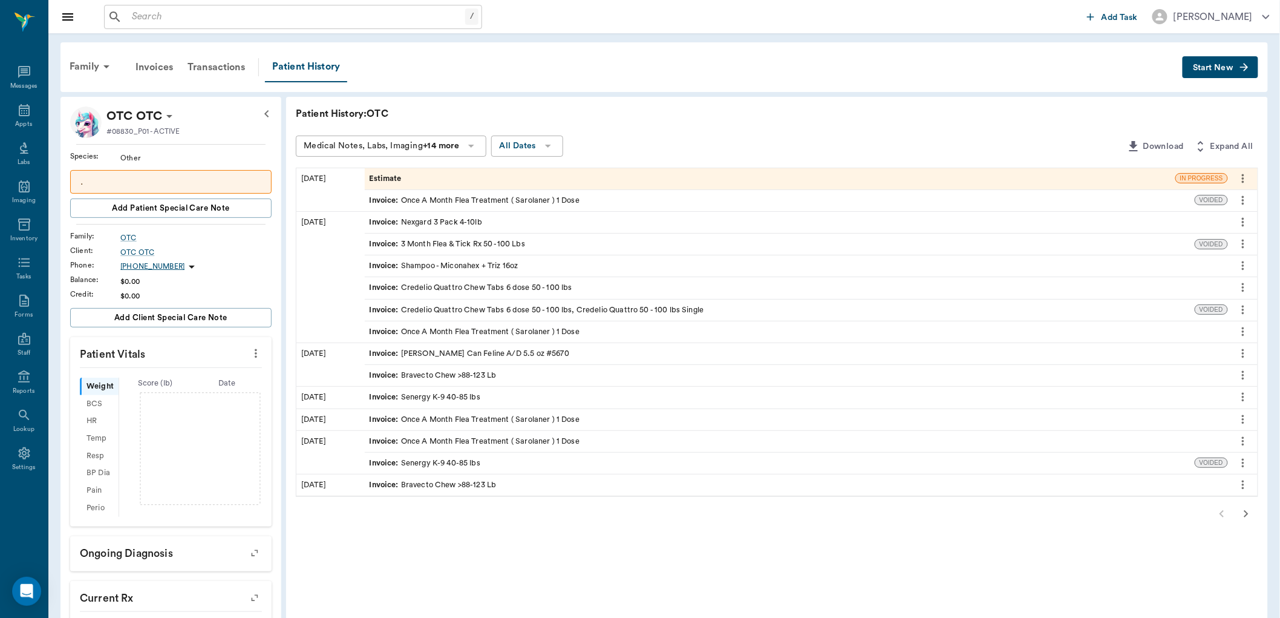
click at [462, 178] on div "Estimate" at bounding box center [770, 178] width 811 height 21
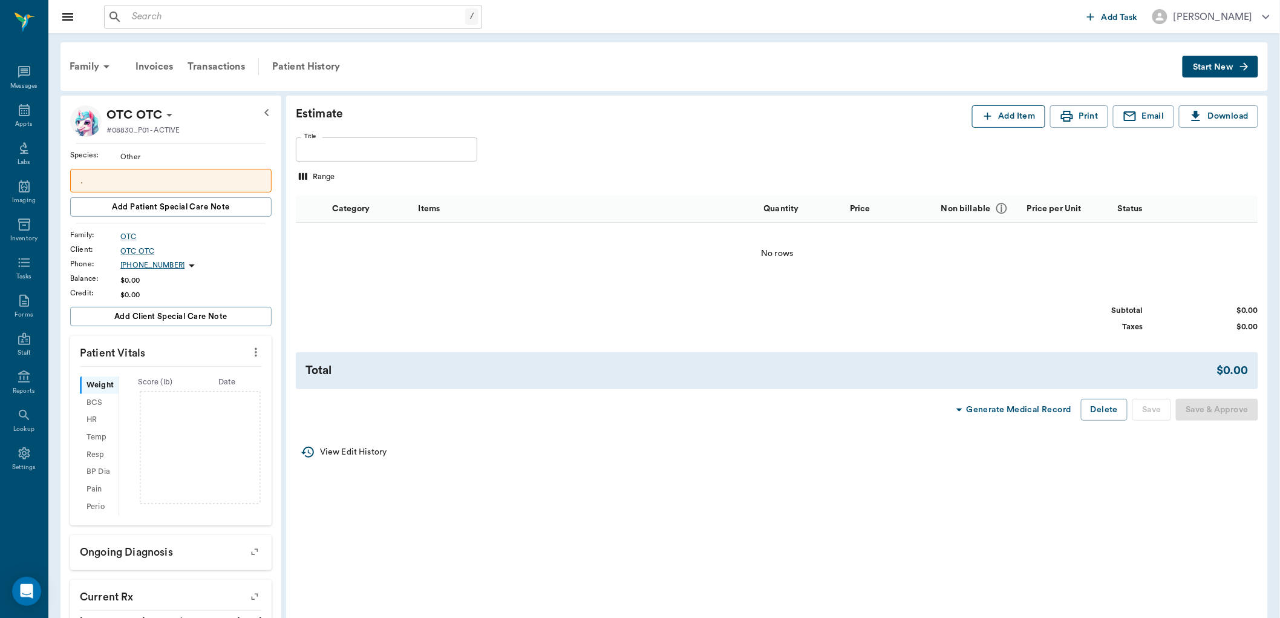
click at [1019, 123] on button "Add Item" at bounding box center [1008, 116] width 73 height 22
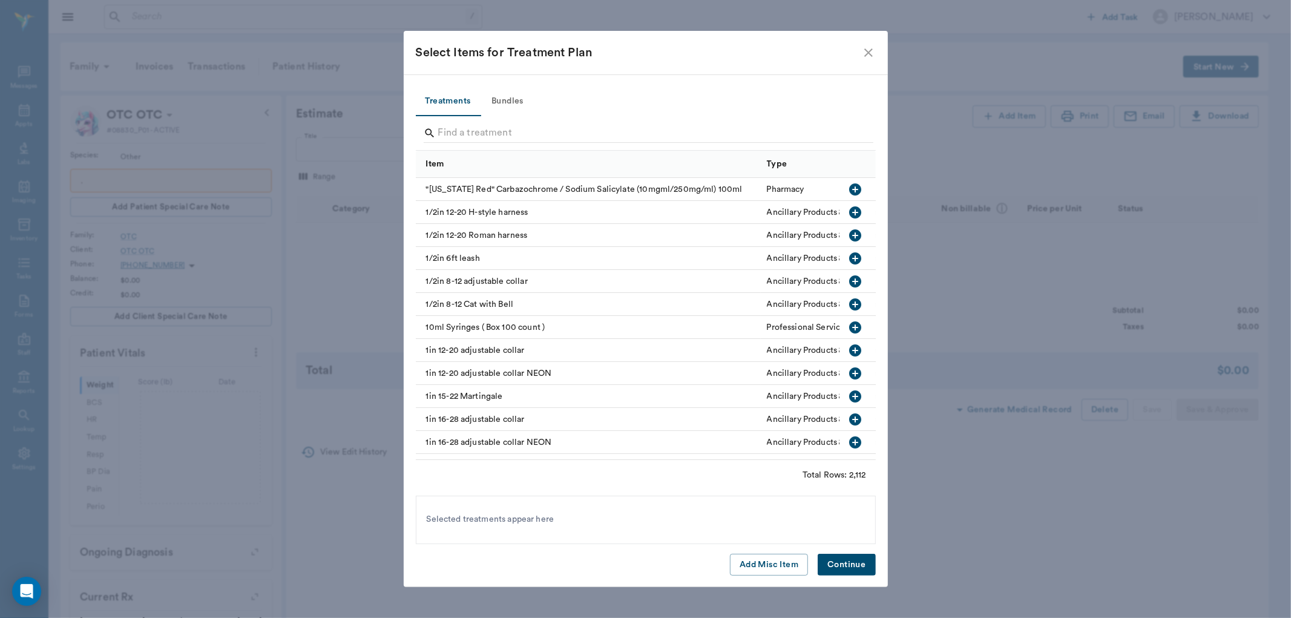
click at [600, 143] on div "Search" at bounding box center [649, 134] width 450 height 22
click at [606, 135] on input "Search" at bounding box center [646, 132] width 417 height 19
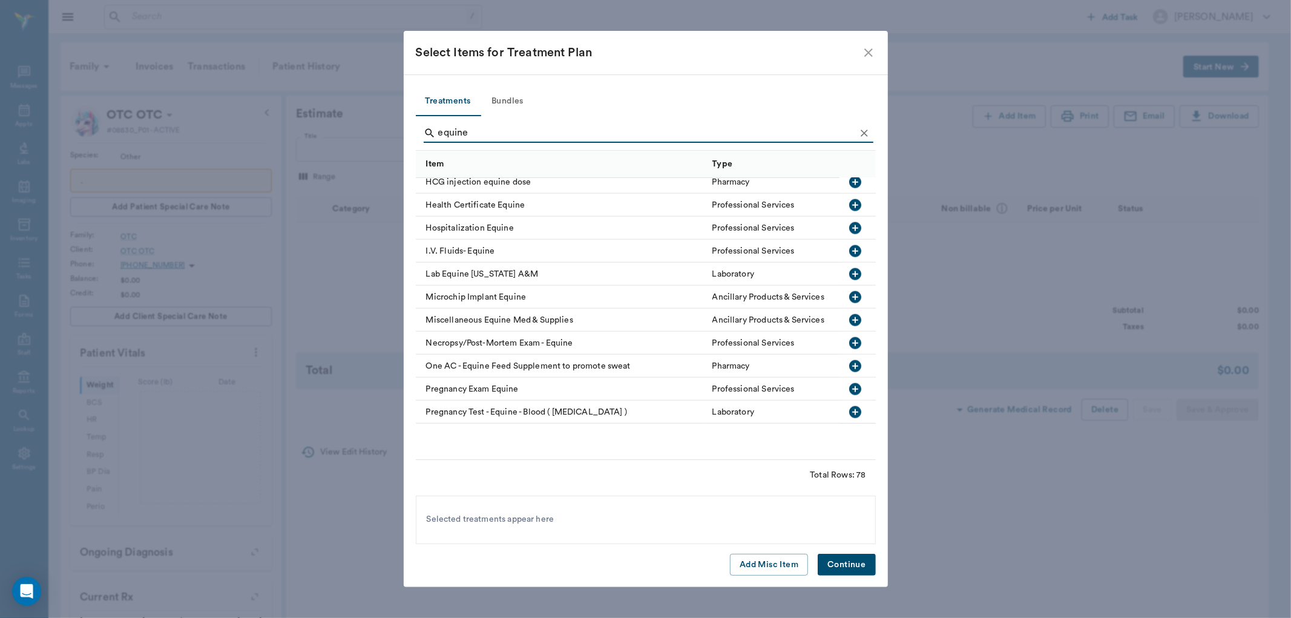
scroll to position [1210, 0]
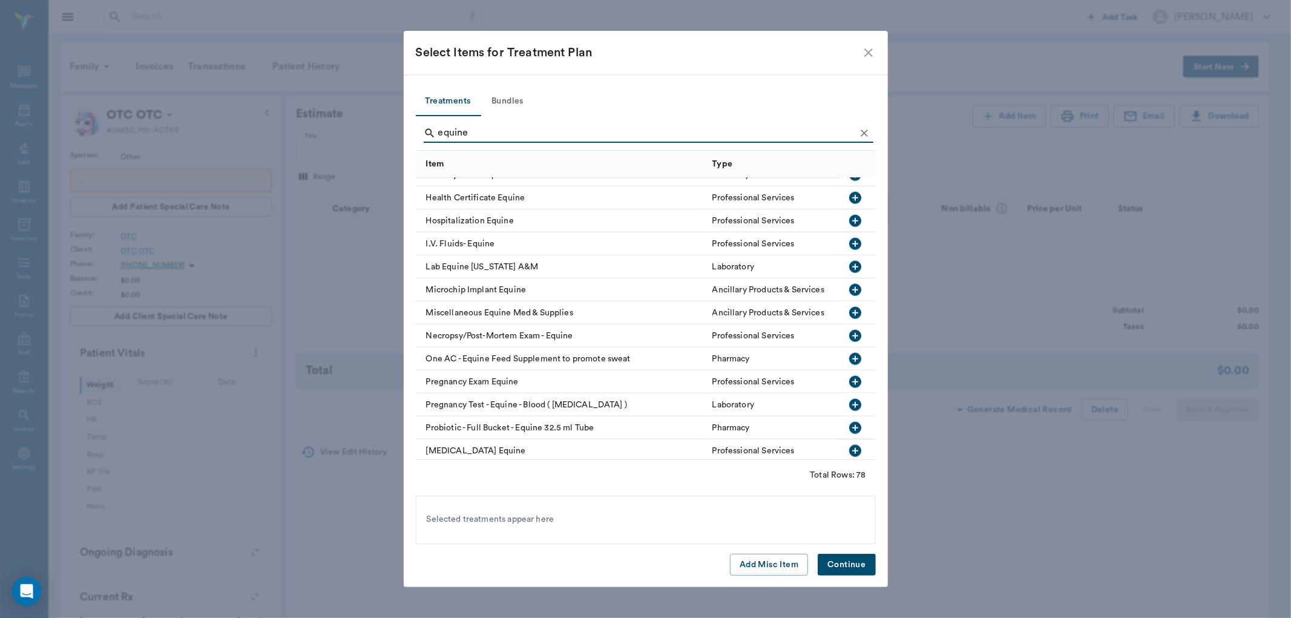
click at [492, 131] on input "equine" at bounding box center [646, 132] width 417 height 19
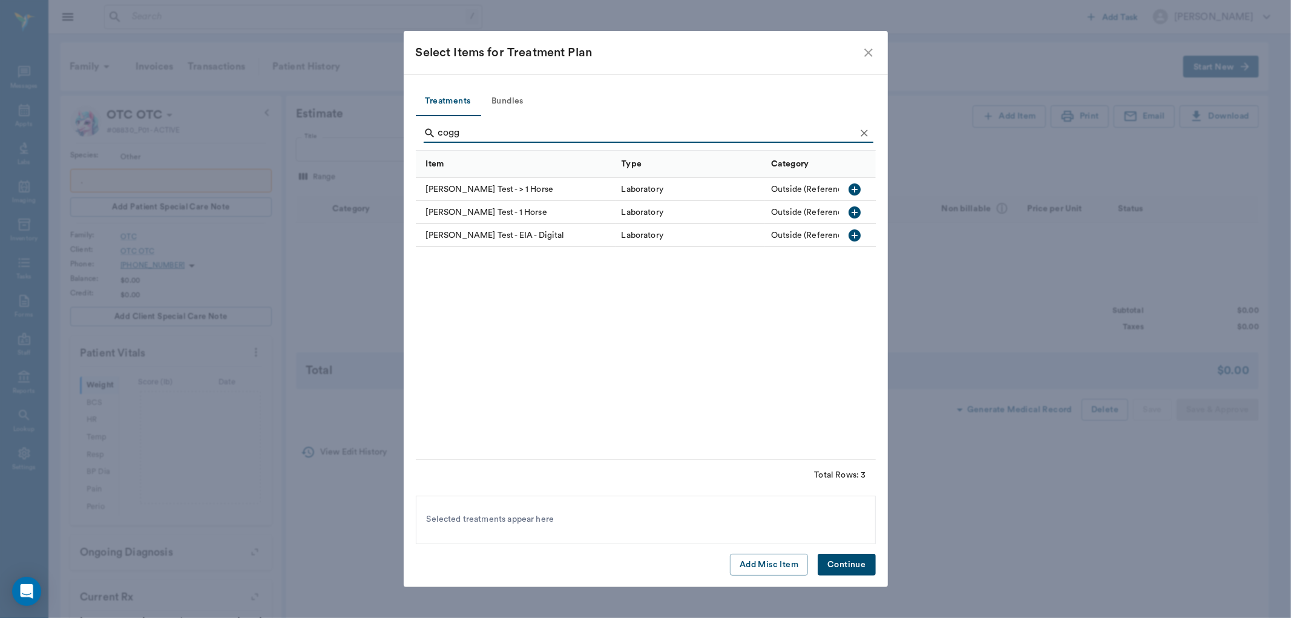
scroll to position [0, 0]
type input "c"
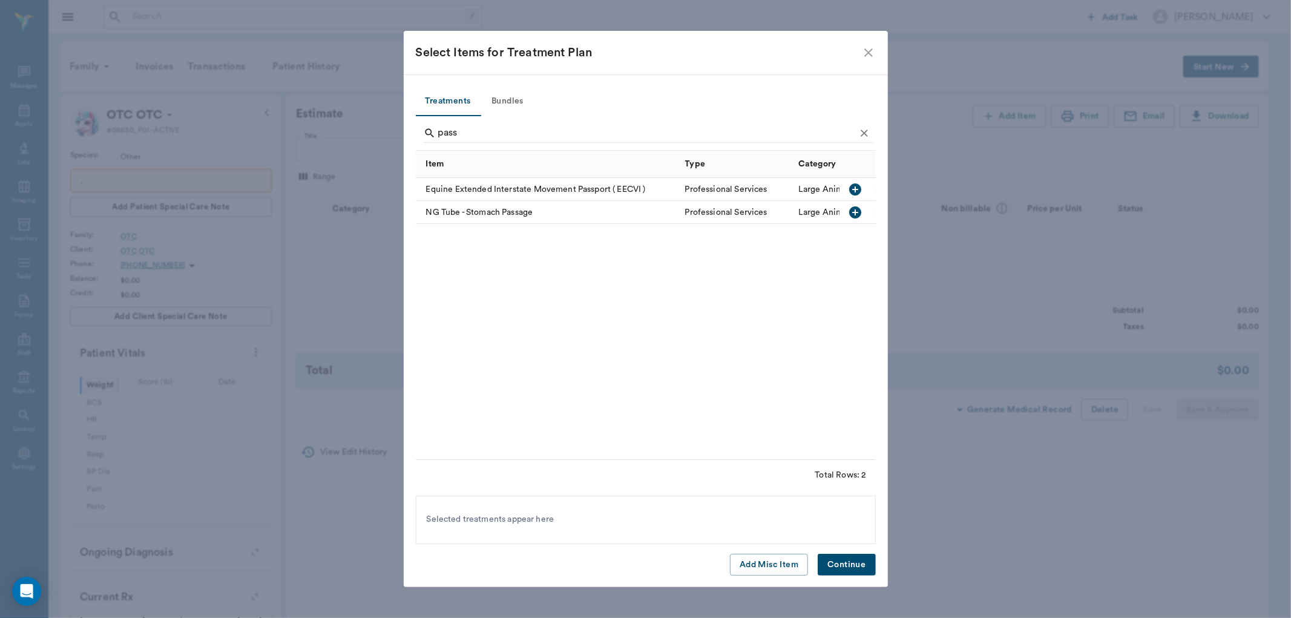
click at [851, 191] on icon "button" at bounding box center [855, 189] width 12 height 12
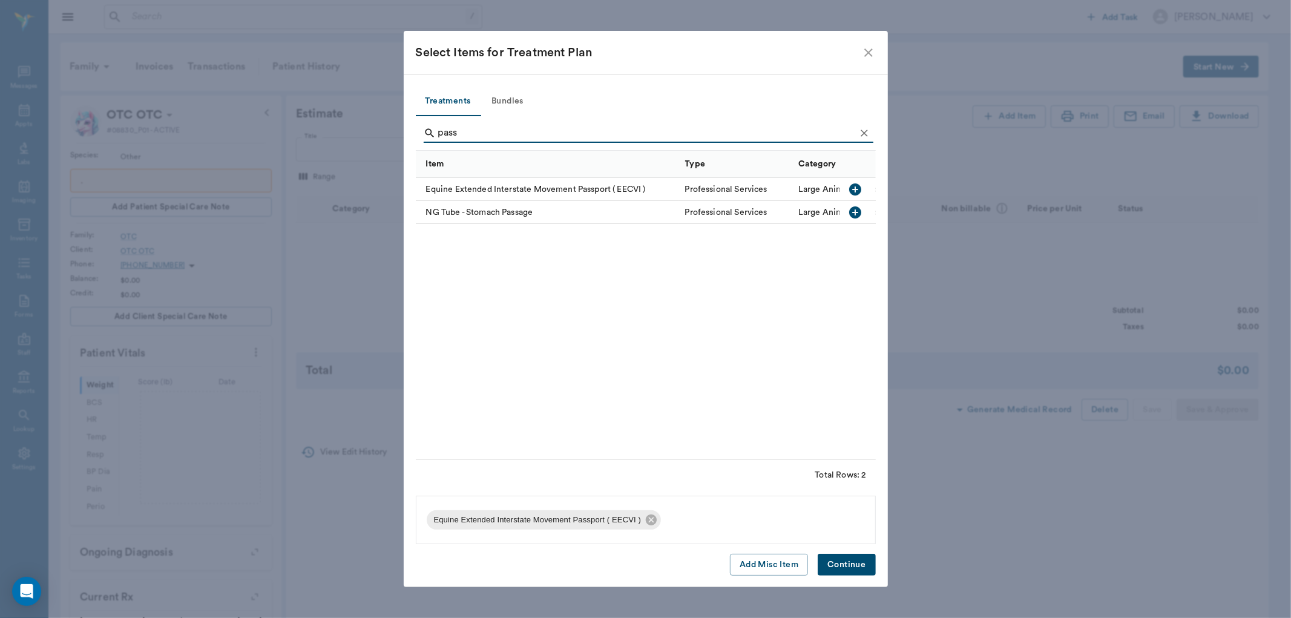
click at [551, 129] on input "pass" at bounding box center [646, 132] width 417 height 19
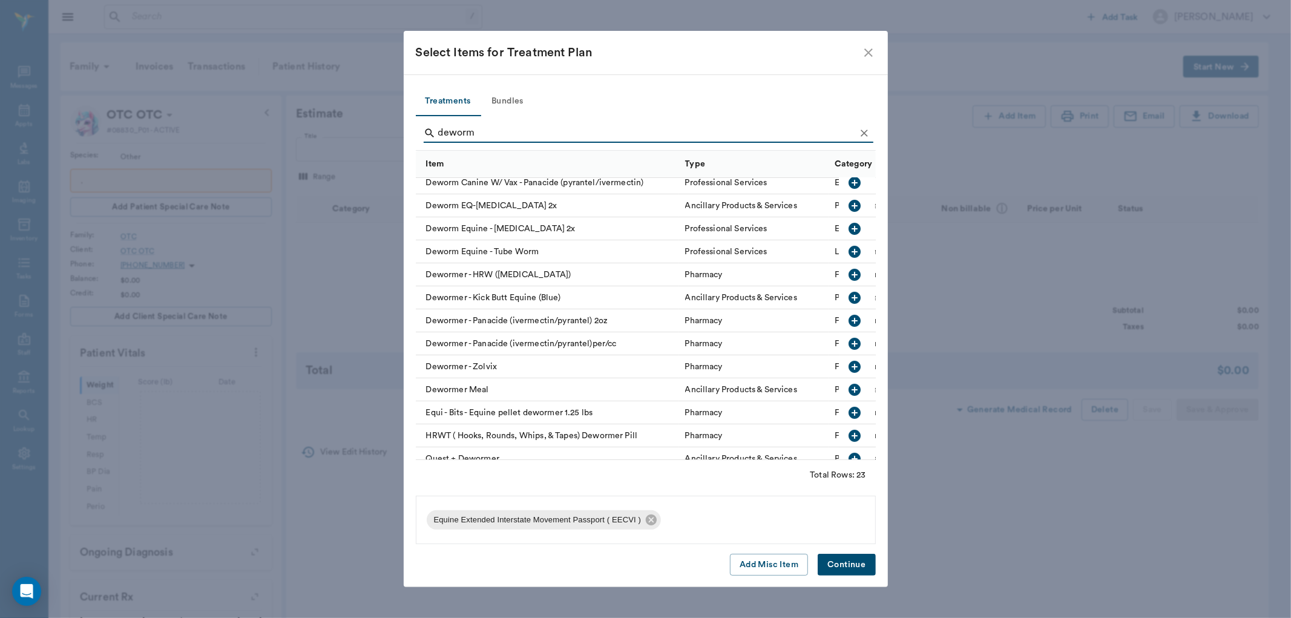
scroll to position [190, 0]
type input "deworm"
click at [849, 232] on icon "button" at bounding box center [855, 229] width 12 height 12
click at [846, 566] on button "Continue" at bounding box center [846, 565] width 57 height 22
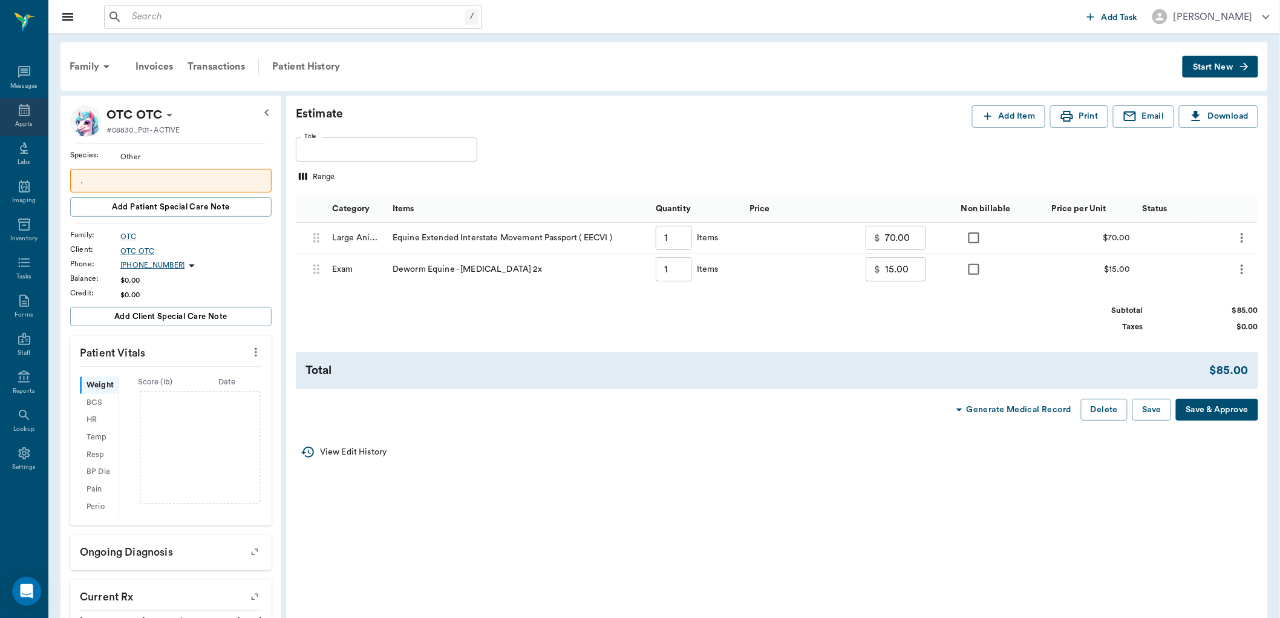
click at [31, 116] on icon at bounding box center [24, 110] width 15 height 15
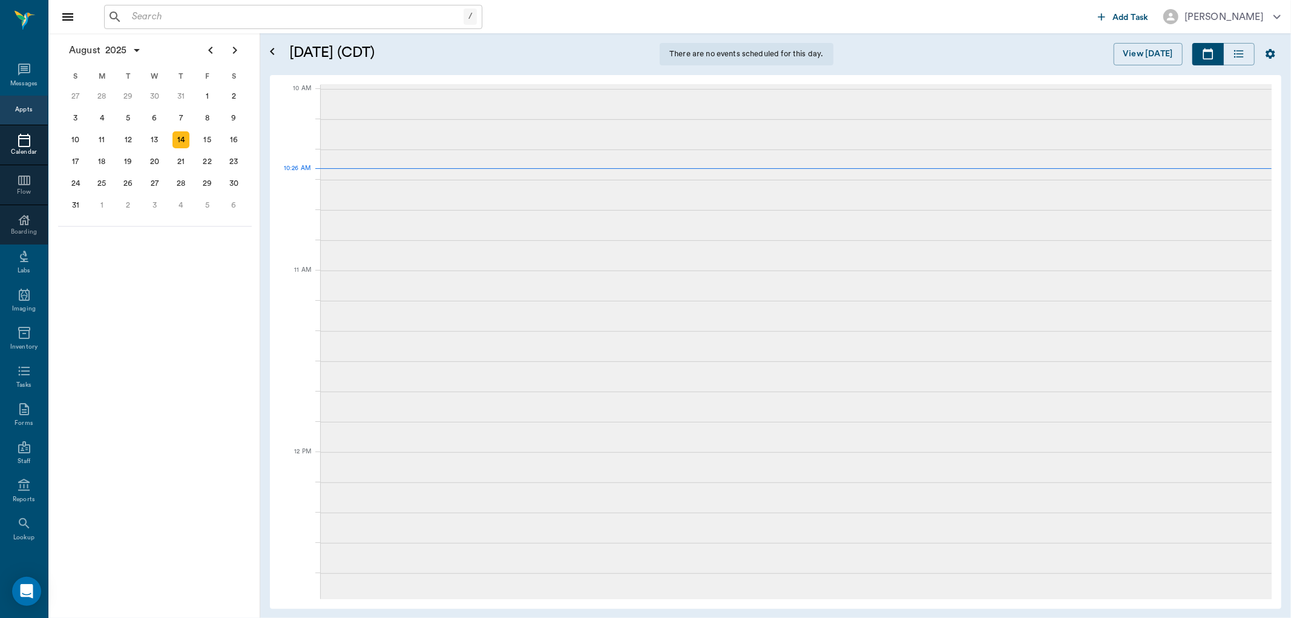
scroll to position [366, 0]
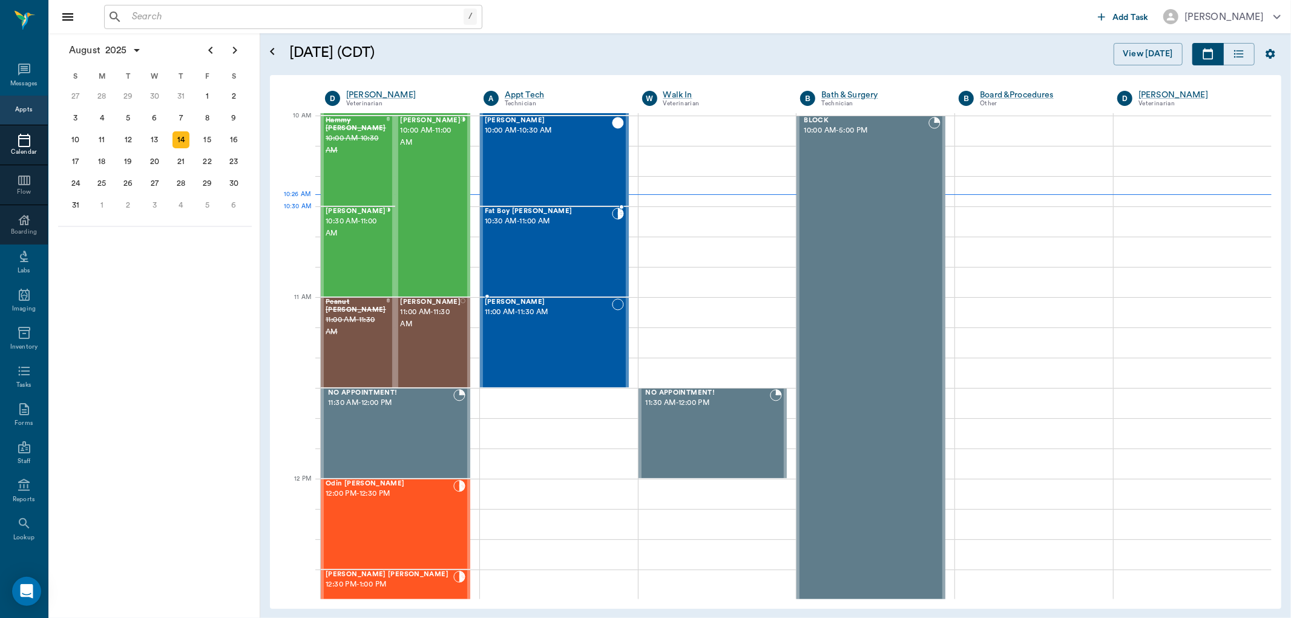
click at [517, 229] on div "Fat Boy [PERSON_NAME] 10:30 AM - 11:00 AM" at bounding box center [548, 252] width 127 height 88
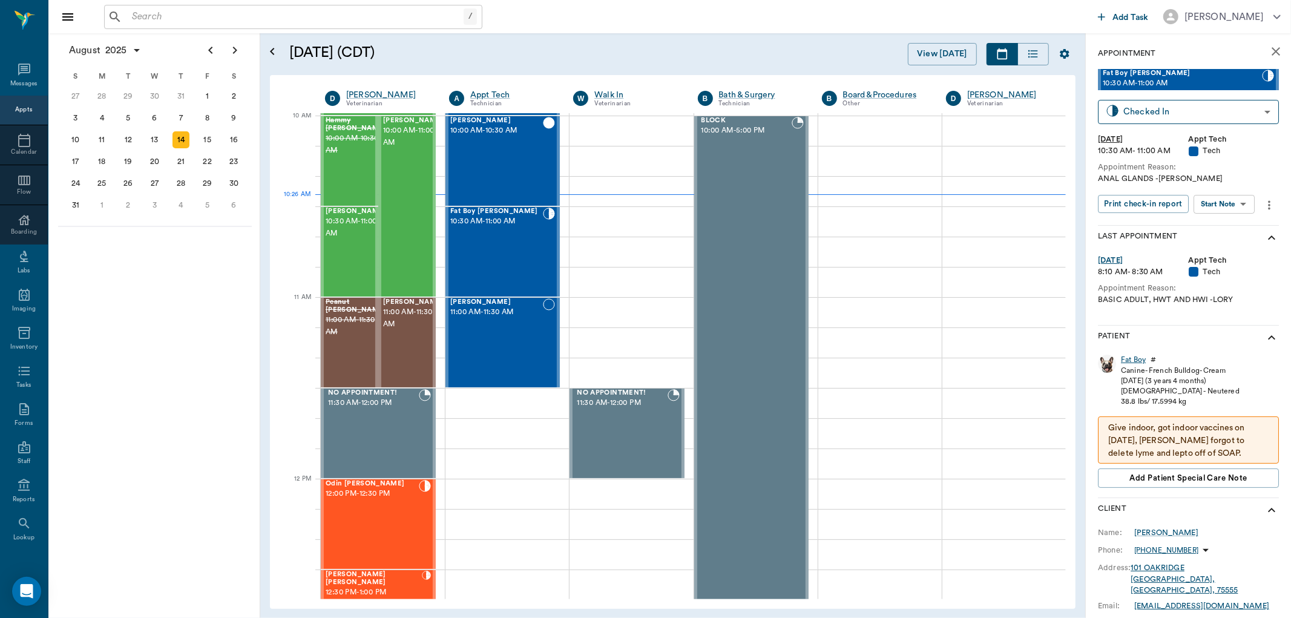
click at [1127, 363] on div "Fat Boy" at bounding box center [1133, 360] width 25 height 10
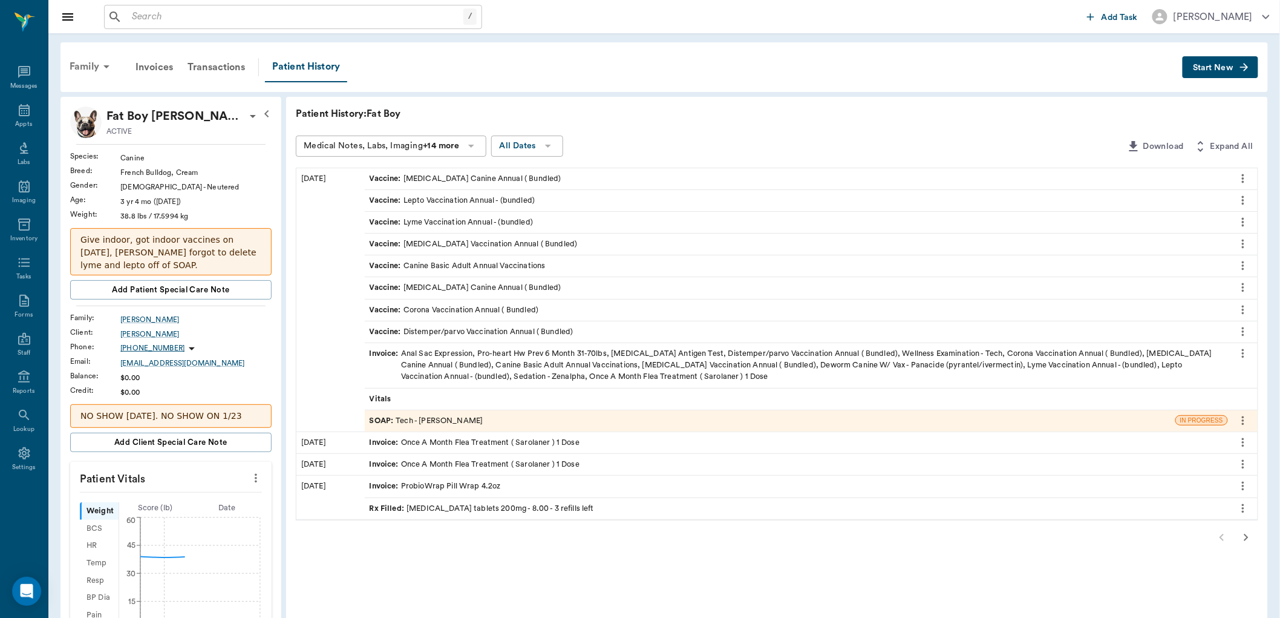
click at [79, 59] on div "Family" at bounding box center [91, 66] width 59 height 29
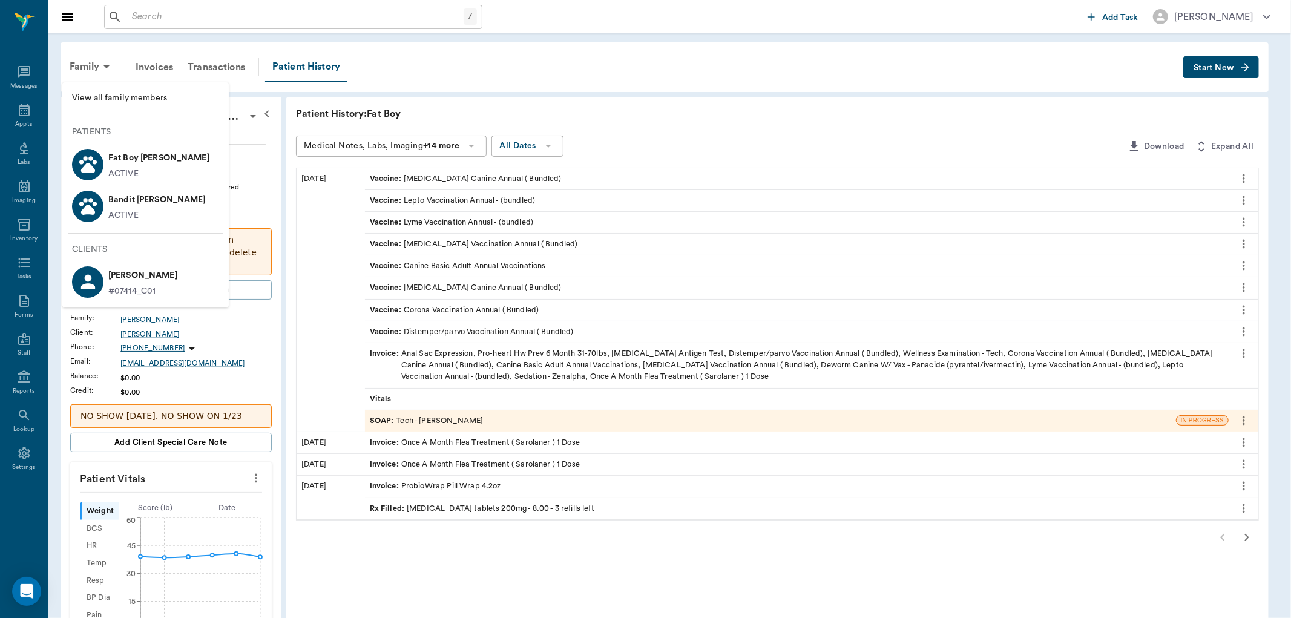
click at [146, 211] on div "ACTIVE" at bounding box center [156, 215] width 97 height 13
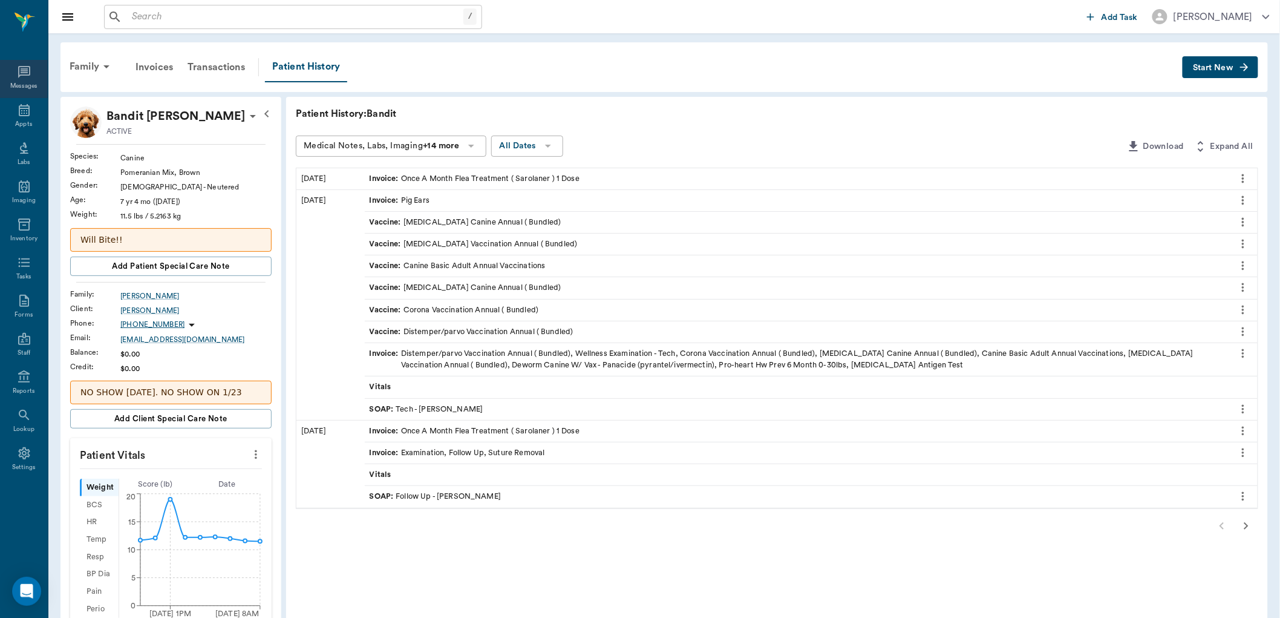
drag, startPoint x: 19, startPoint y: 110, endPoint x: 19, endPoint y: 74, distance: 35.7
click at [19, 109] on icon at bounding box center [24, 110] width 11 height 12
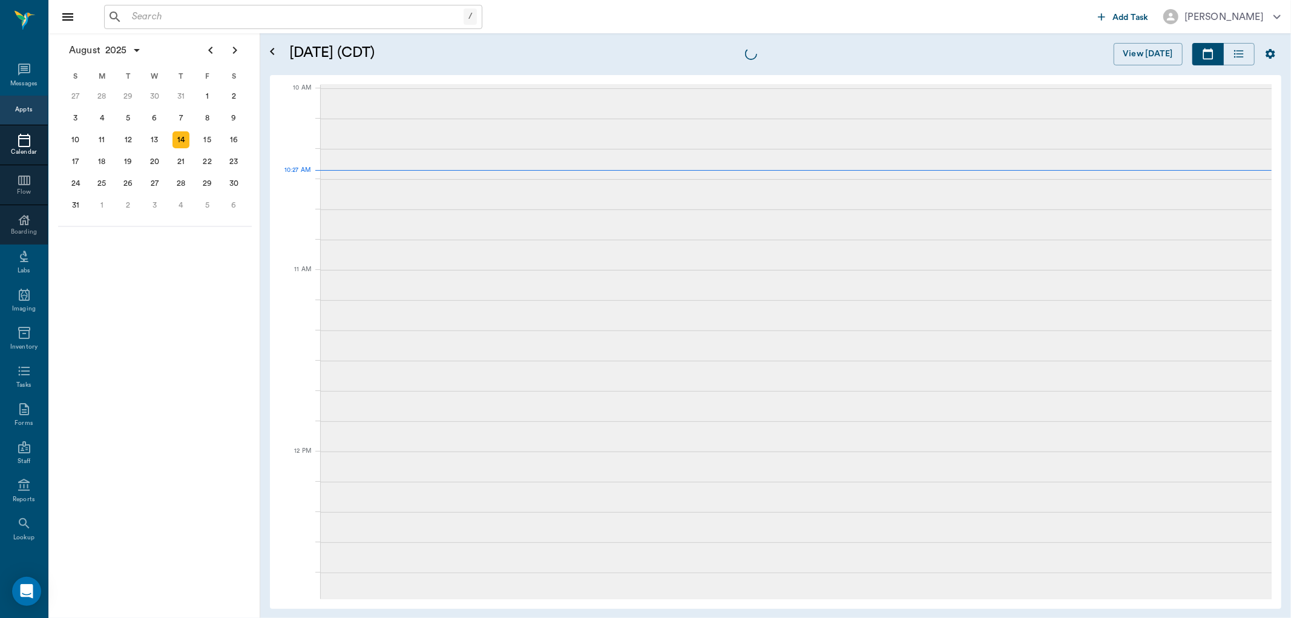
scroll to position [364, 0]
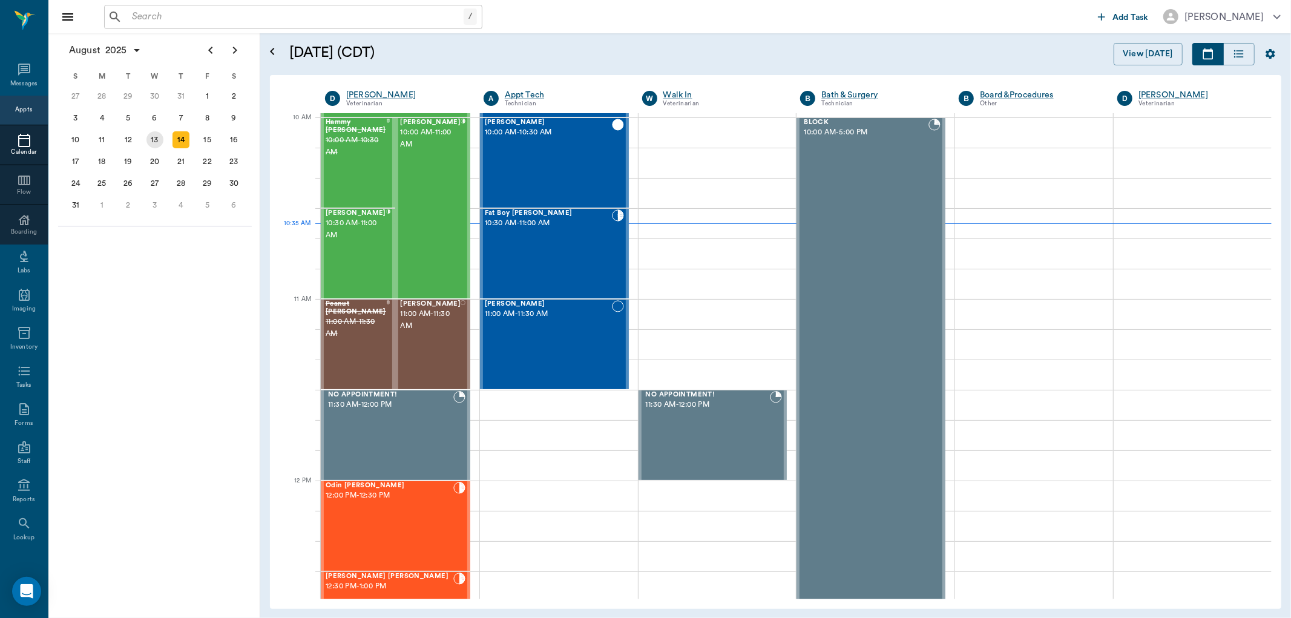
click at [158, 140] on div "13" at bounding box center [154, 139] width 17 height 17
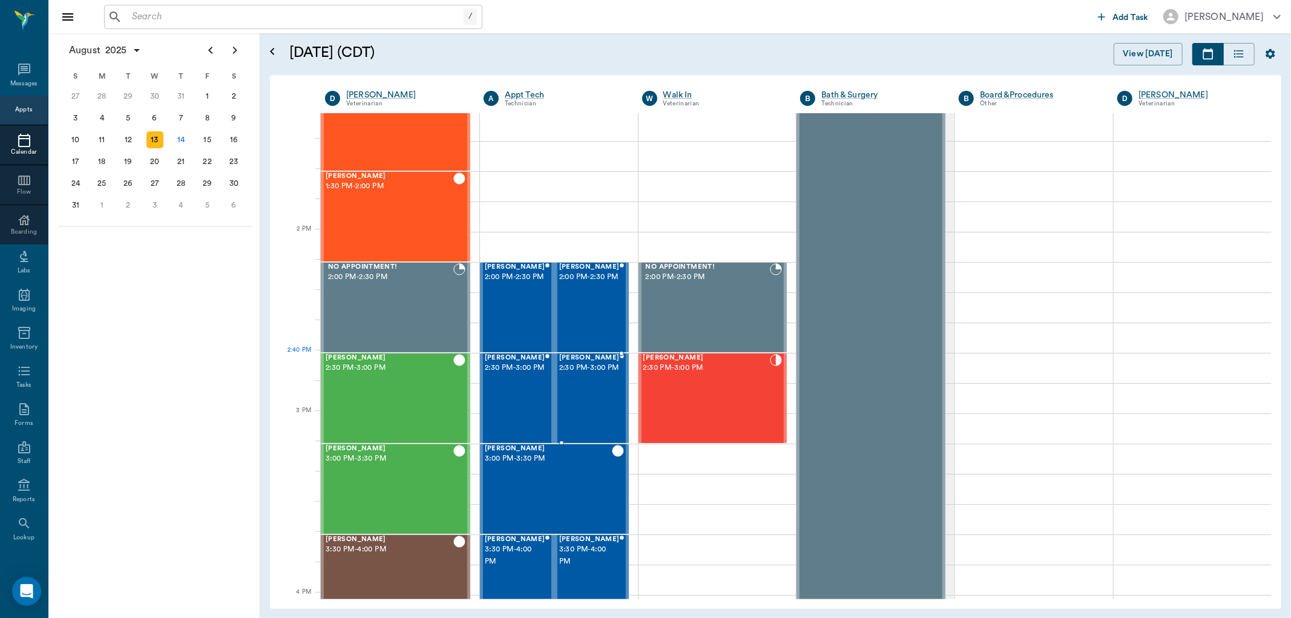
scroll to position [1008, 0]
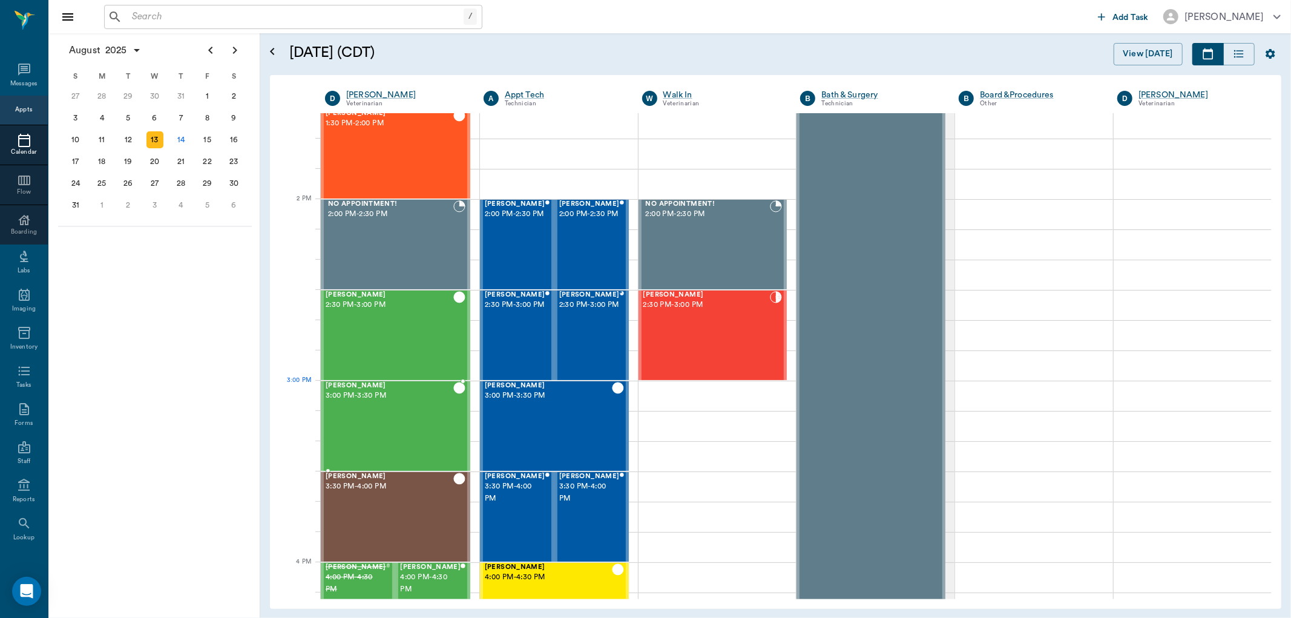
click at [364, 406] on div "Roxie Nipper 3:00 PM - 3:30 PM" at bounding box center [390, 426] width 128 height 88
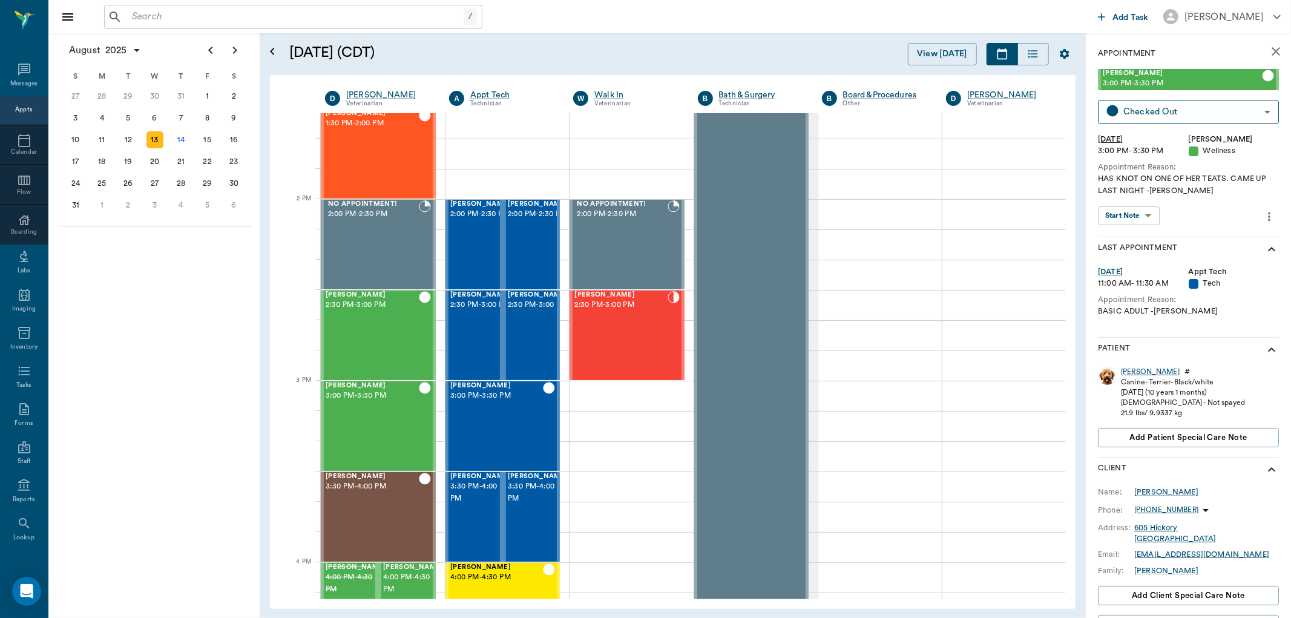
click at [1132, 368] on div "Roxie" at bounding box center [1150, 372] width 59 height 10
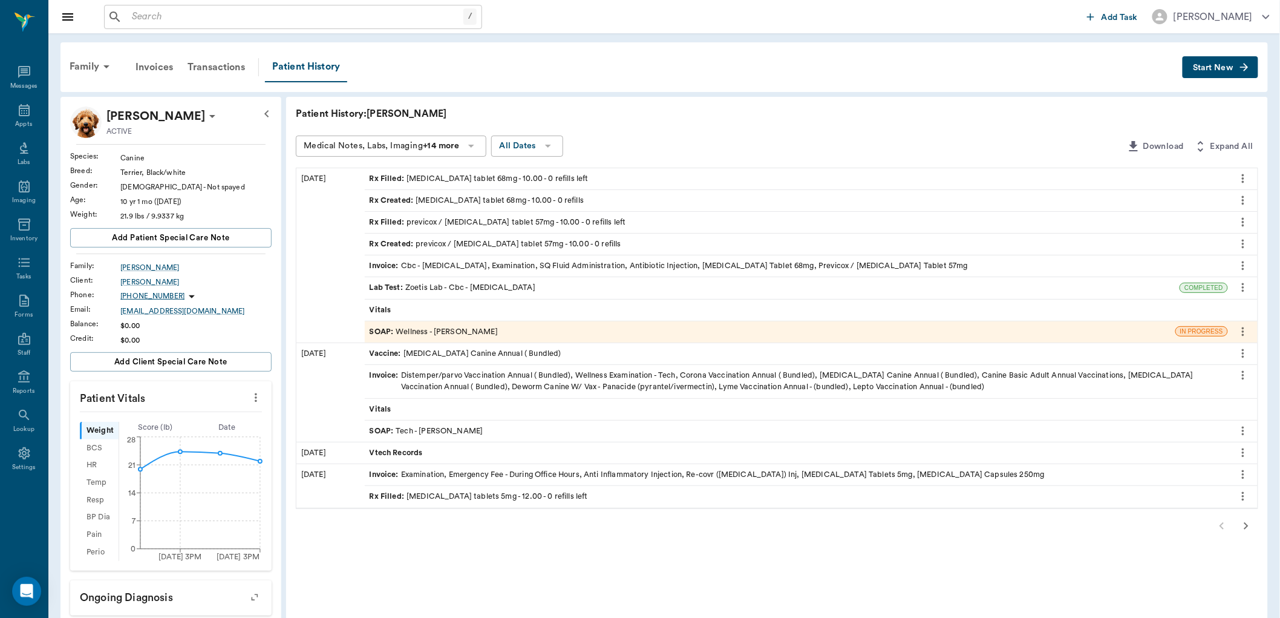
click at [1251, 528] on icon "button" at bounding box center [1246, 526] width 15 height 15
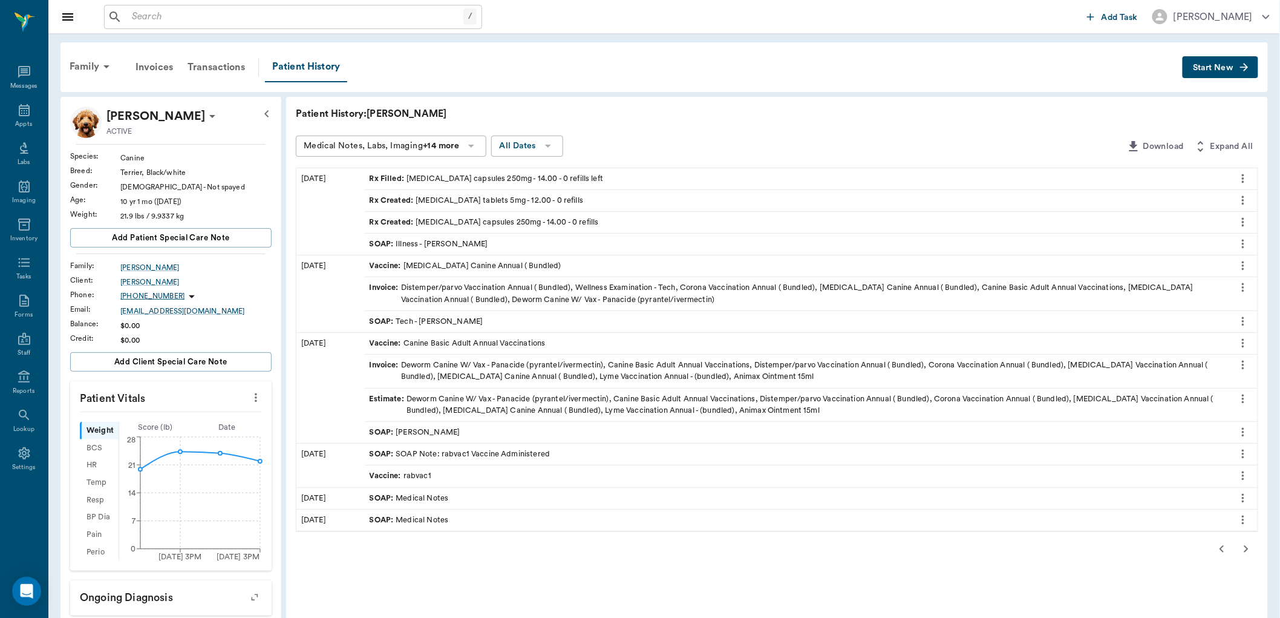
click at [1222, 549] on icon "button" at bounding box center [1222, 548] width 4 height 7
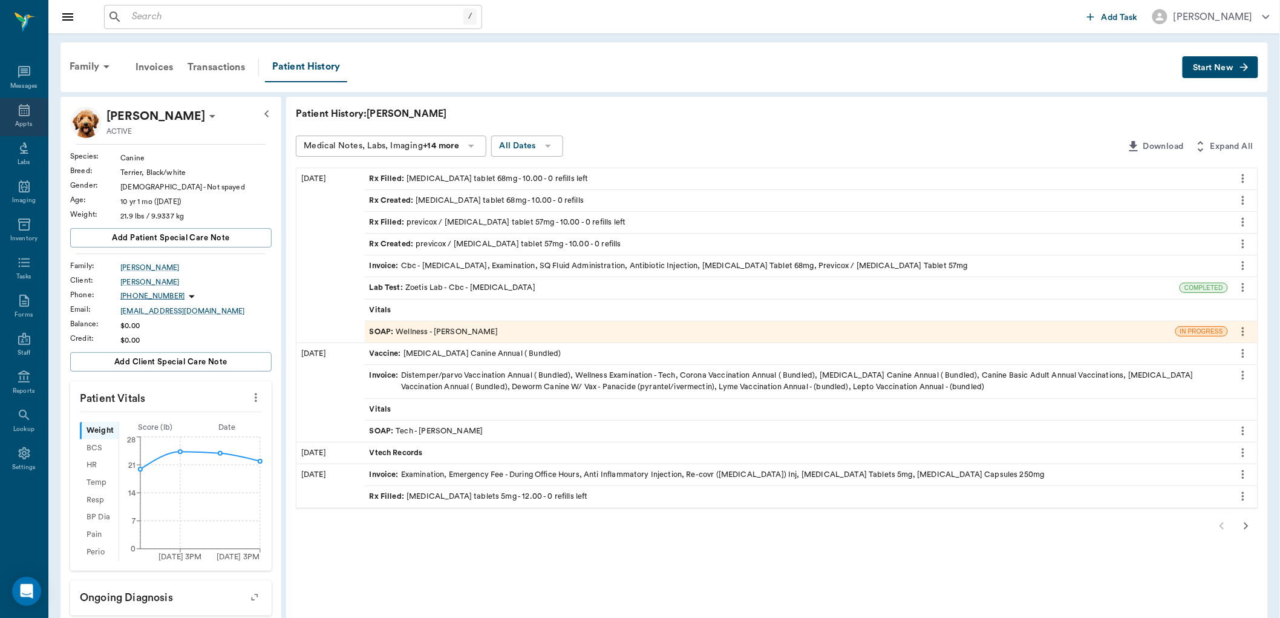
click at [22, 118] on div "Appts" at bounding box center [24, 117] width 48 height 38
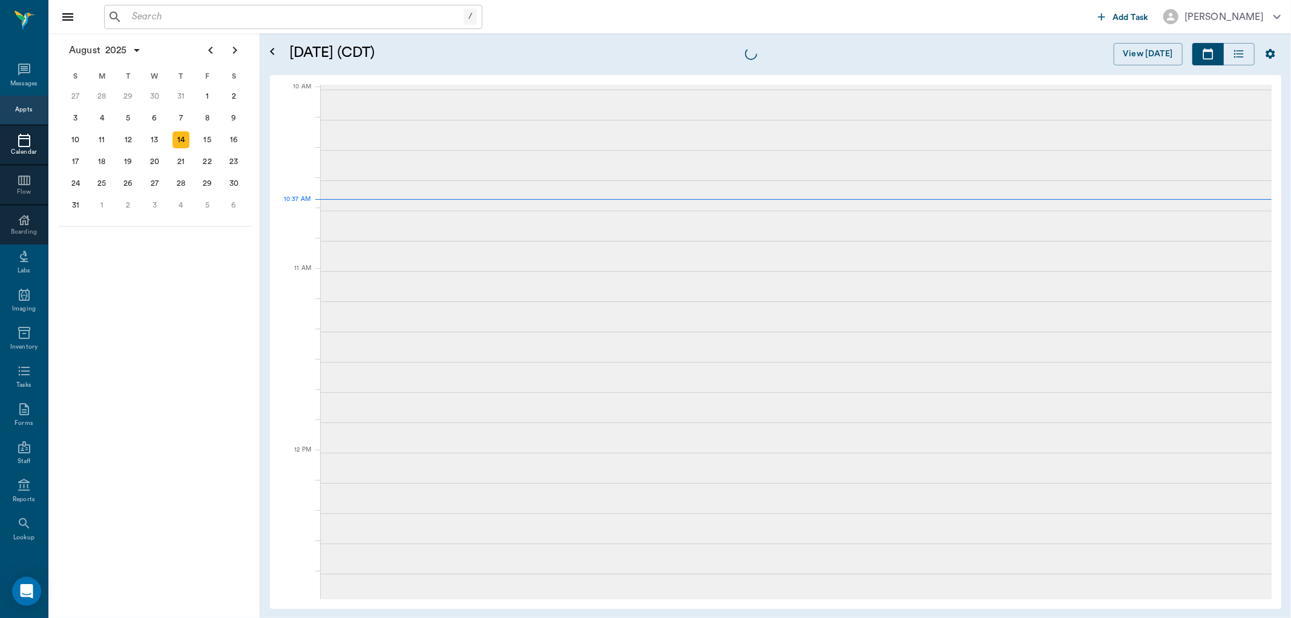
scroll to position [365, 0]
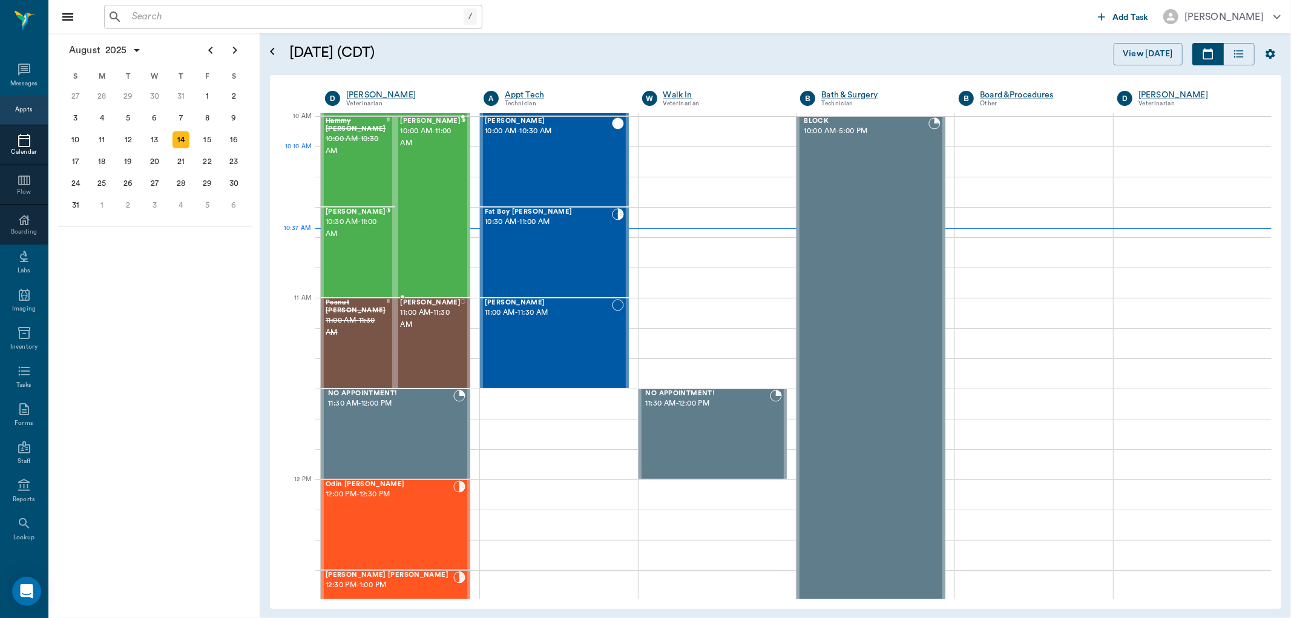
click at [425, 149] on span "10:00 AM - 11:00 AM" at bounding box center [430, 137] width 61 height 24
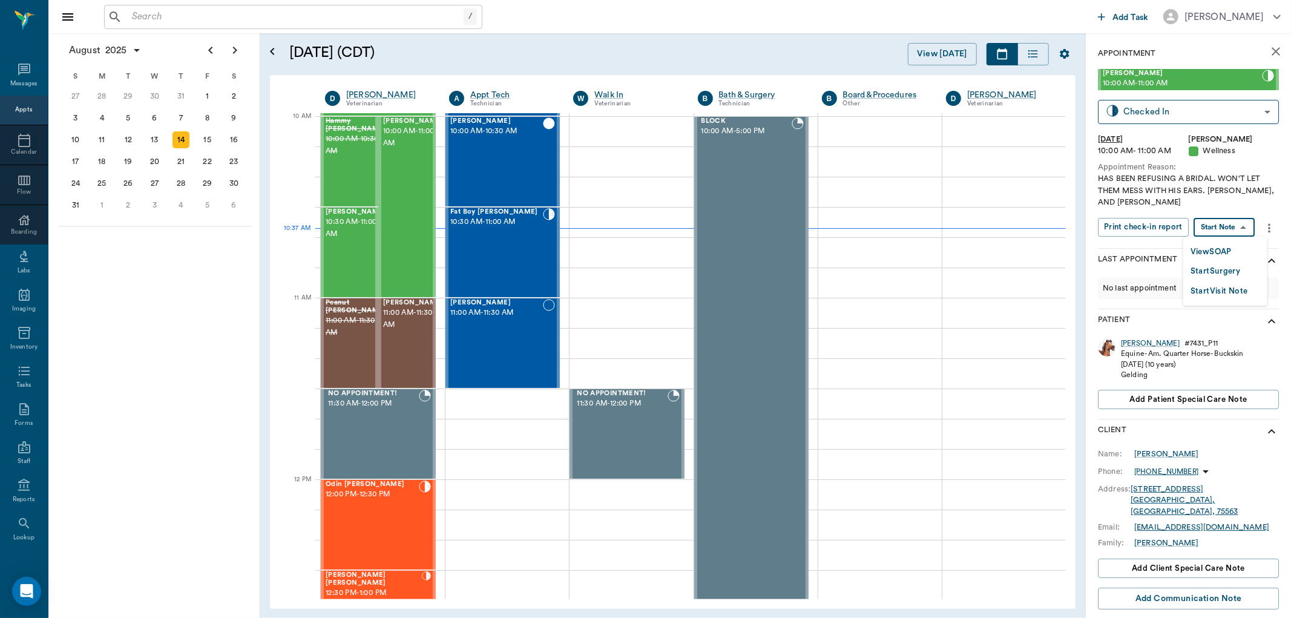
click at [1245, 225] on body "/ ​ Add Task Dr. Bert Ellsworth Nectar Messages Appts Calendar Flow Boarding La…" at bounding box center [645, 309] width 1291 height 618
click at [1204, 252] on button "View SOAP" at bounding box center [1210, 252] width 41 height 14
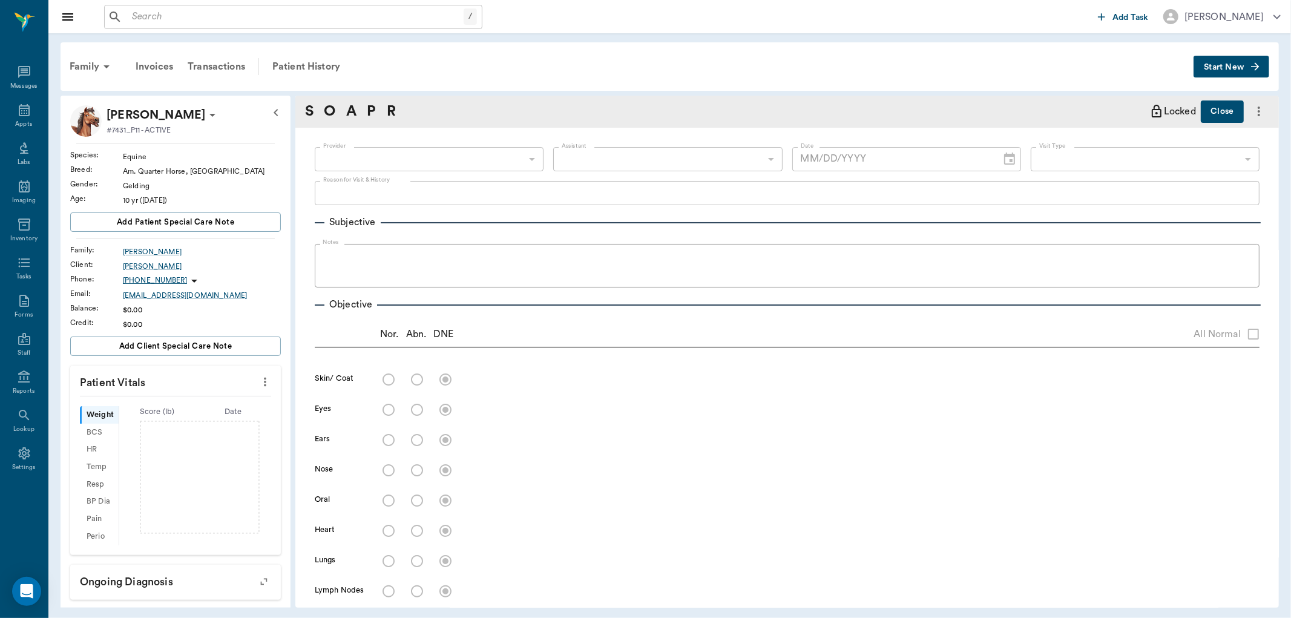
type input "63ec2f075fda476ae8351a4d"
type input "65d2be4f46e3a538d89b8c14"
type textarea "HAS BEEN REFUSING A BRIDAL. WON'T LET THEM MESS WITH HIS EARS. [PERSON_NAME], A…"
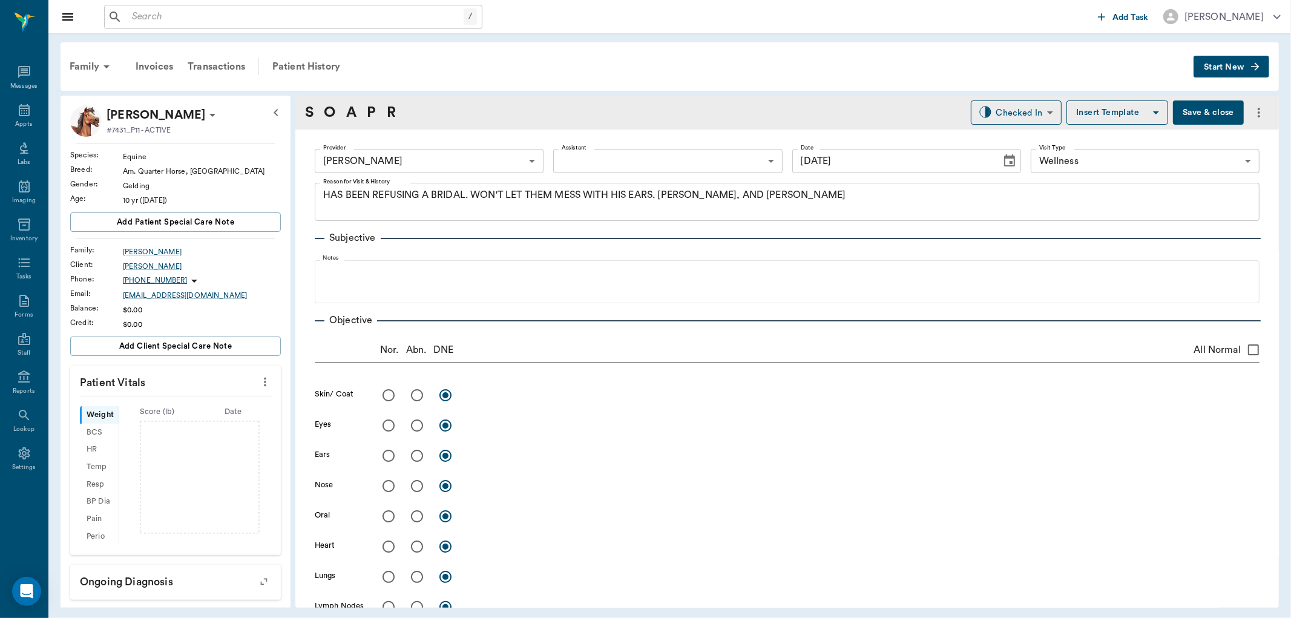
type input "[DATE]"
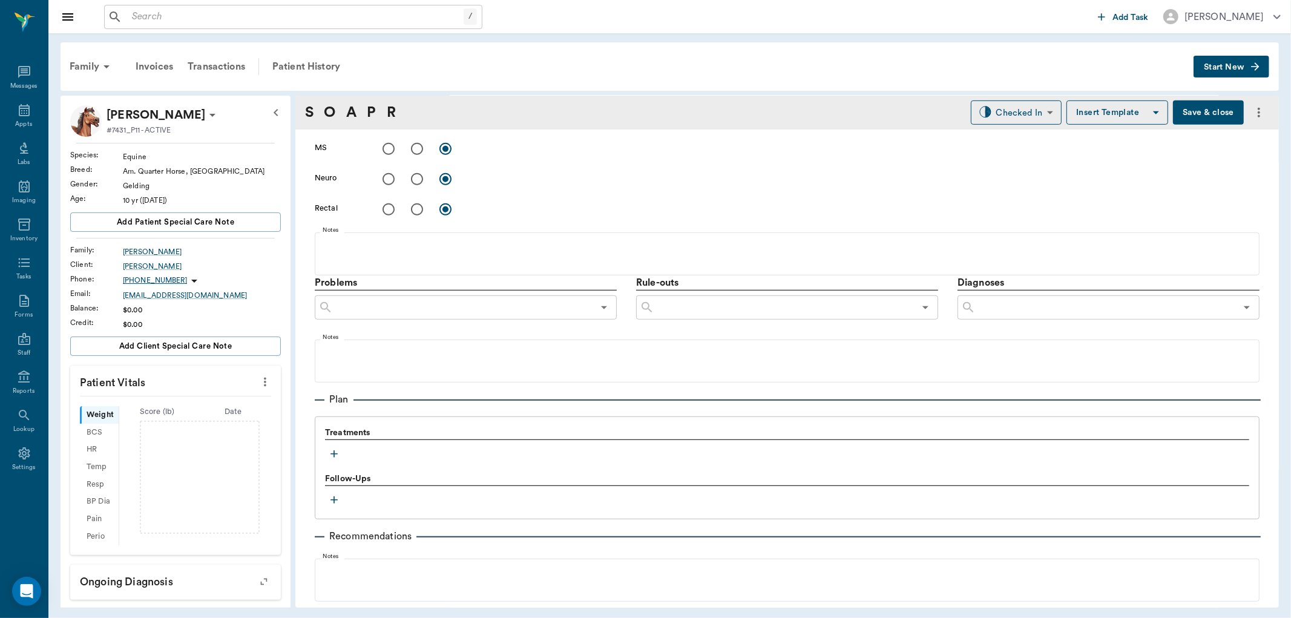
scroll to position [654, 0]
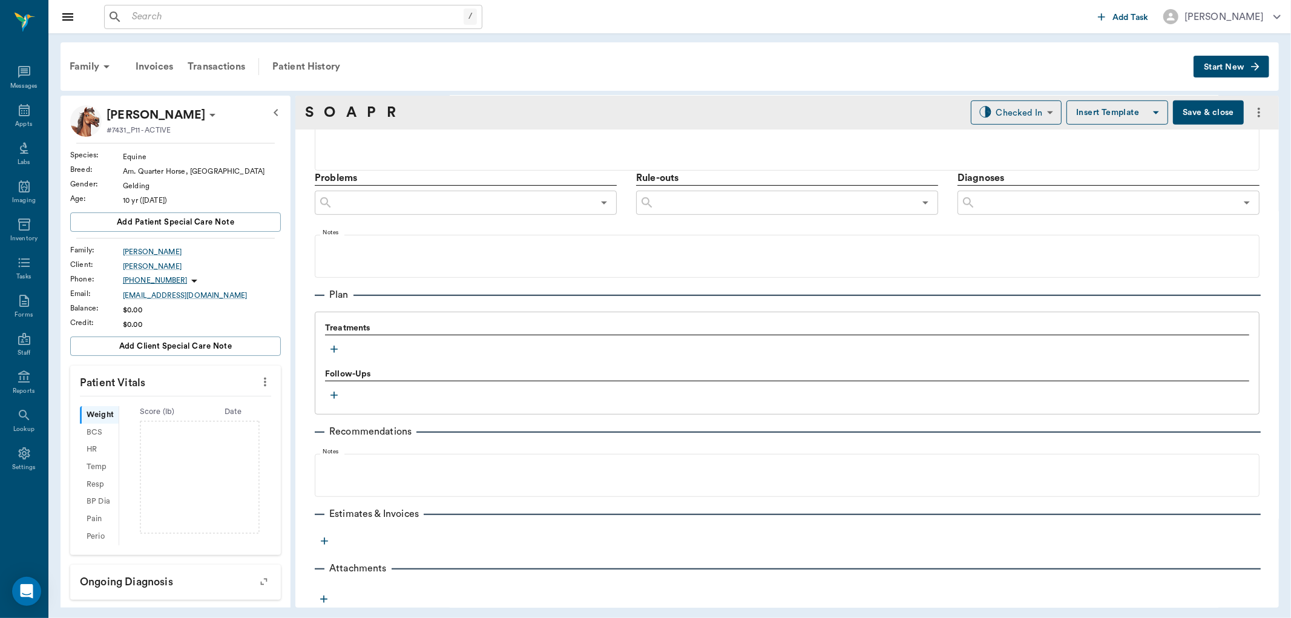
click at [334, 346] on icon "button" at bounding box center [333, 349] width 7 height 7
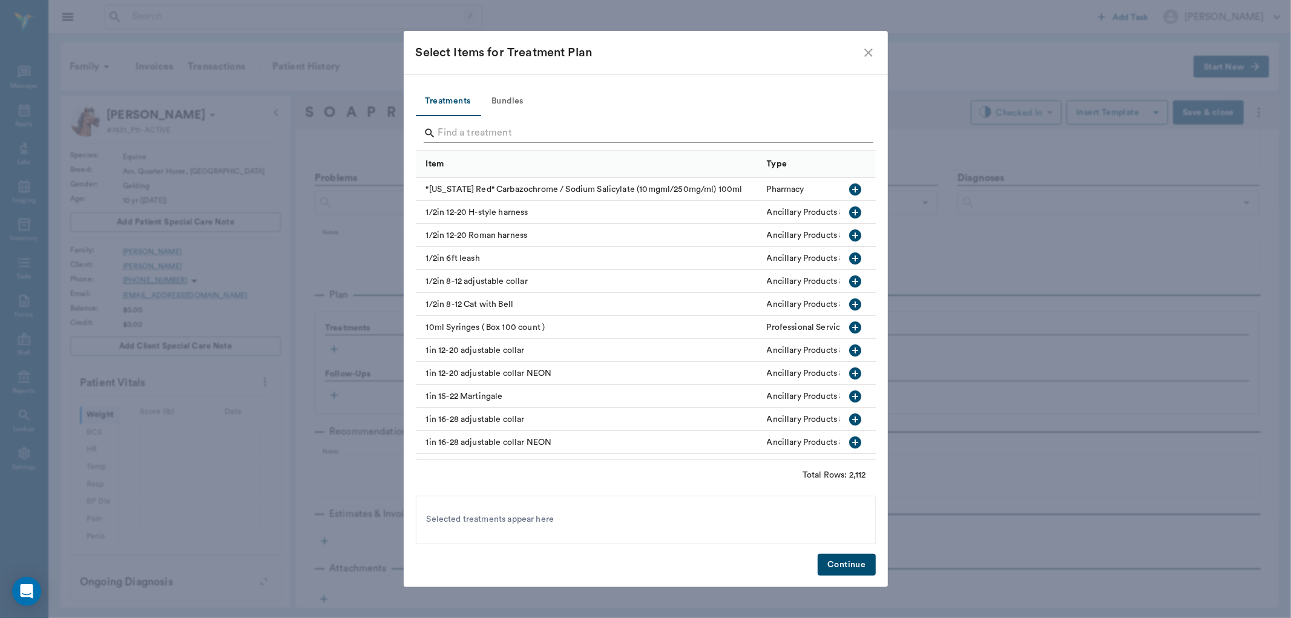
click at [475, 139] on input "Search" at bounding box center [646, 132] width 417 height 19
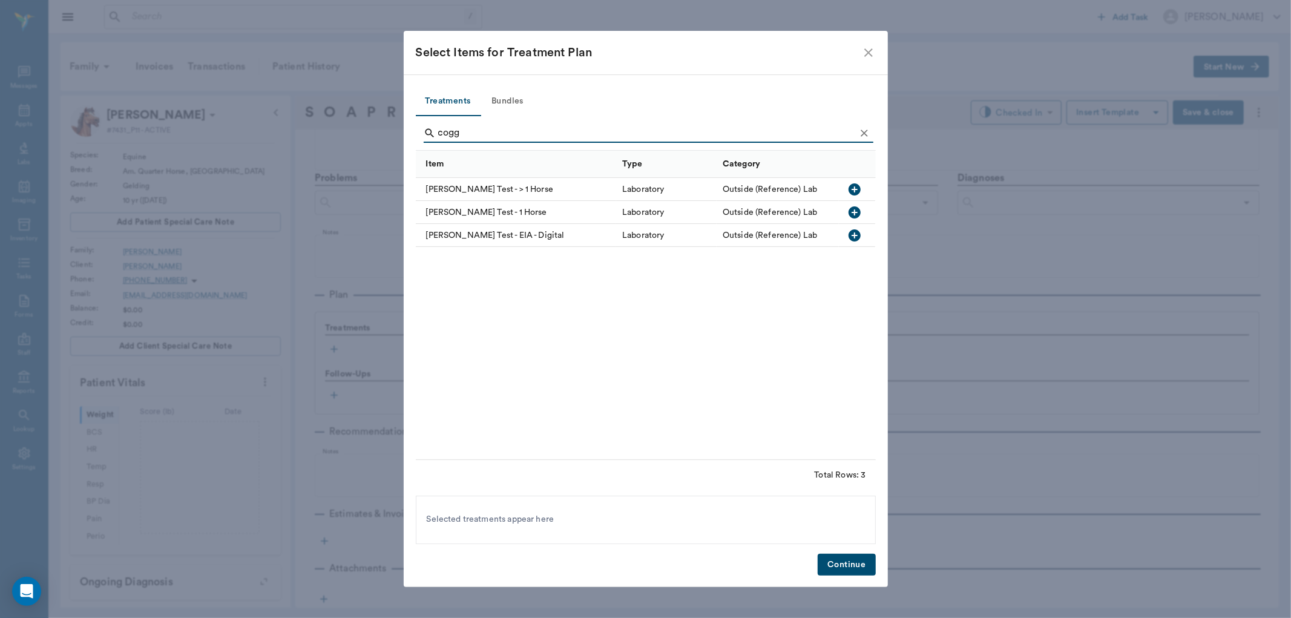
click at [850, 192] on icon "button" at bounding box center [854, 189] width 12 height 12
type input "c"
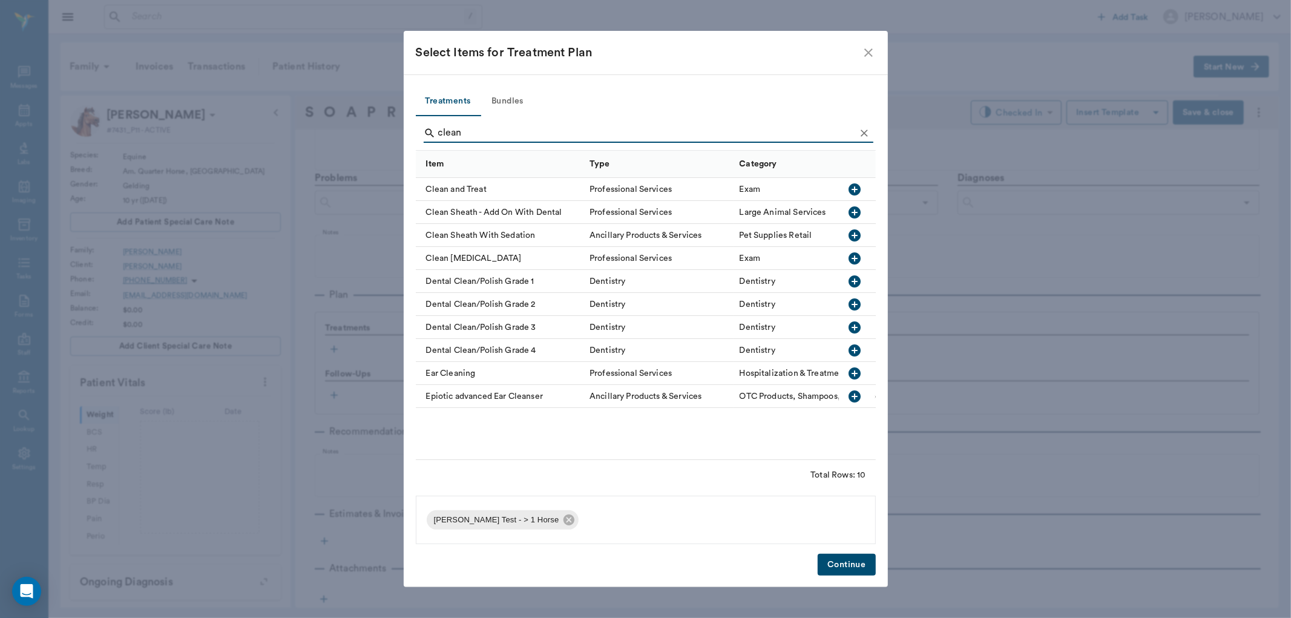
click at [853, 235] on icon "button" at bounding box center [855, 235] width 15 height 15
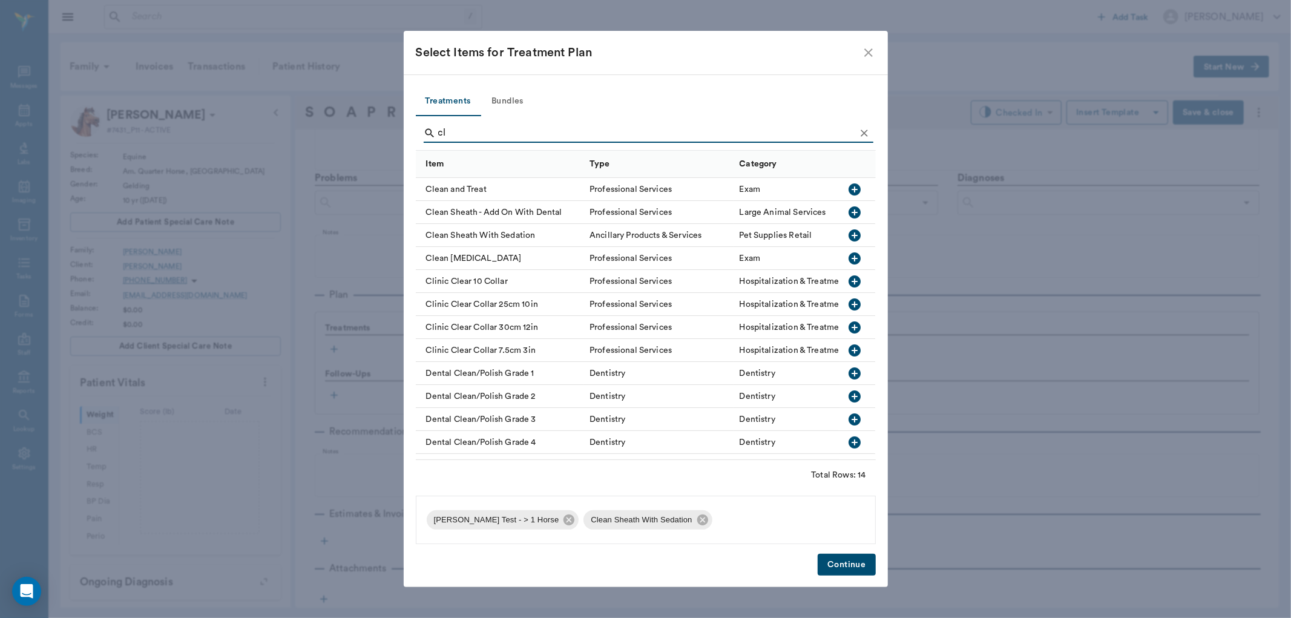
type input "c"
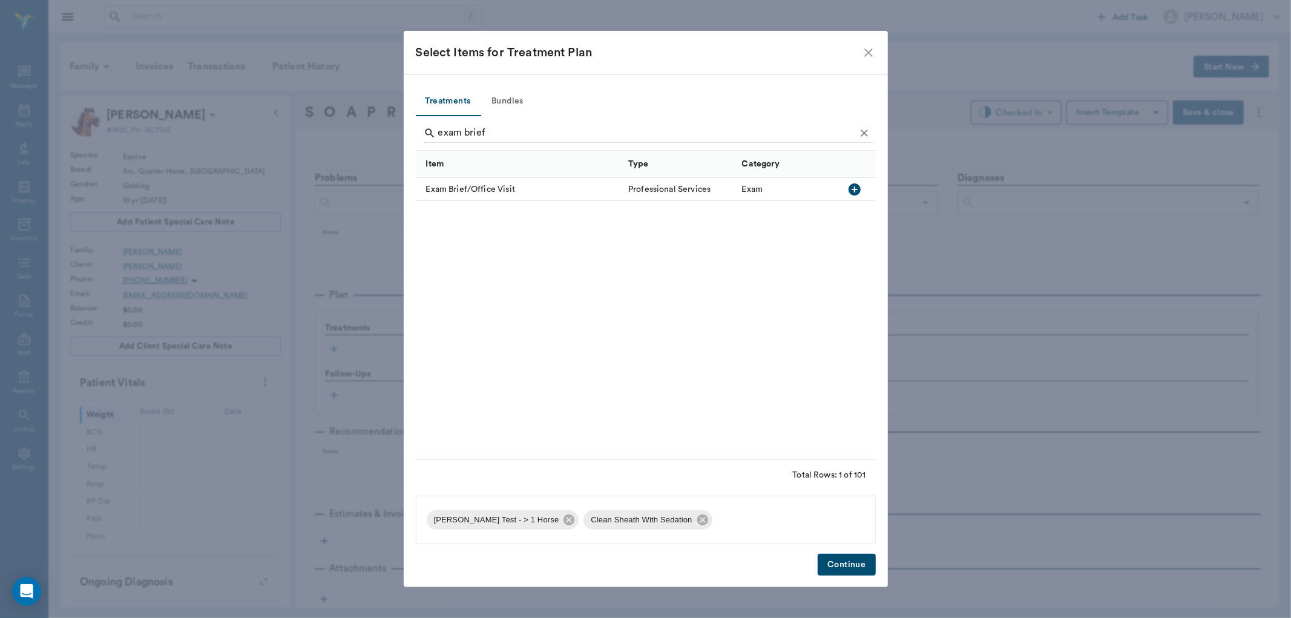
click at [851, 186] on icon "button" at bounding box center [854, 189] width 12 height 12
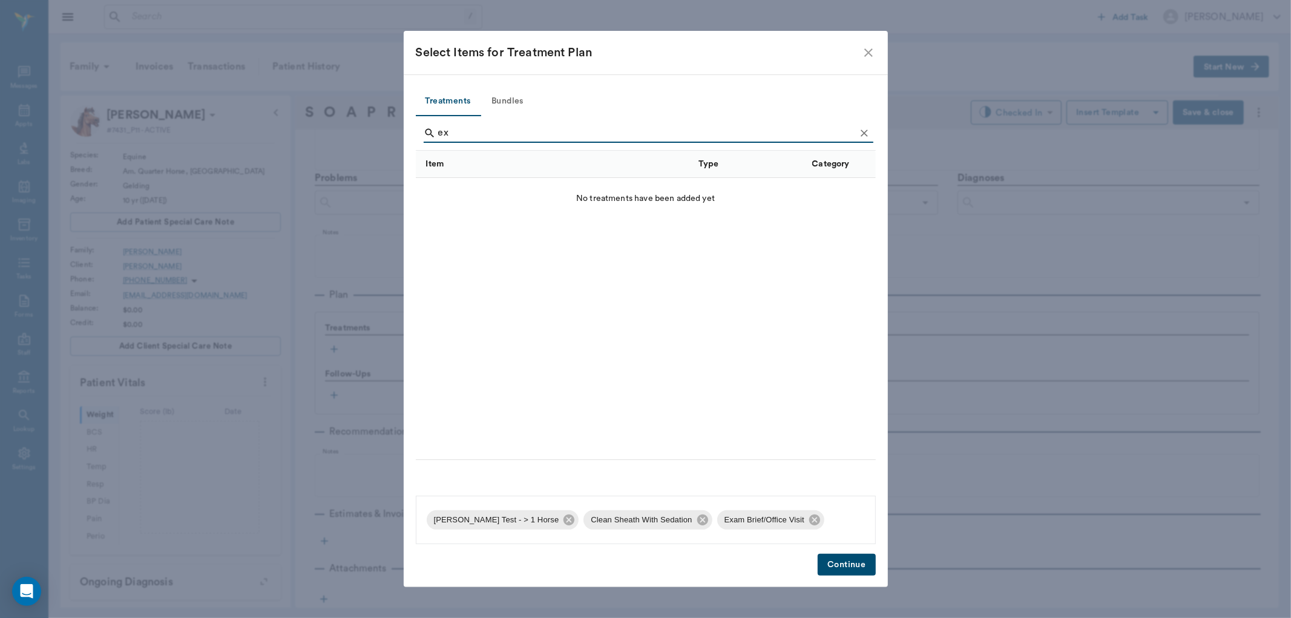
type input "e"
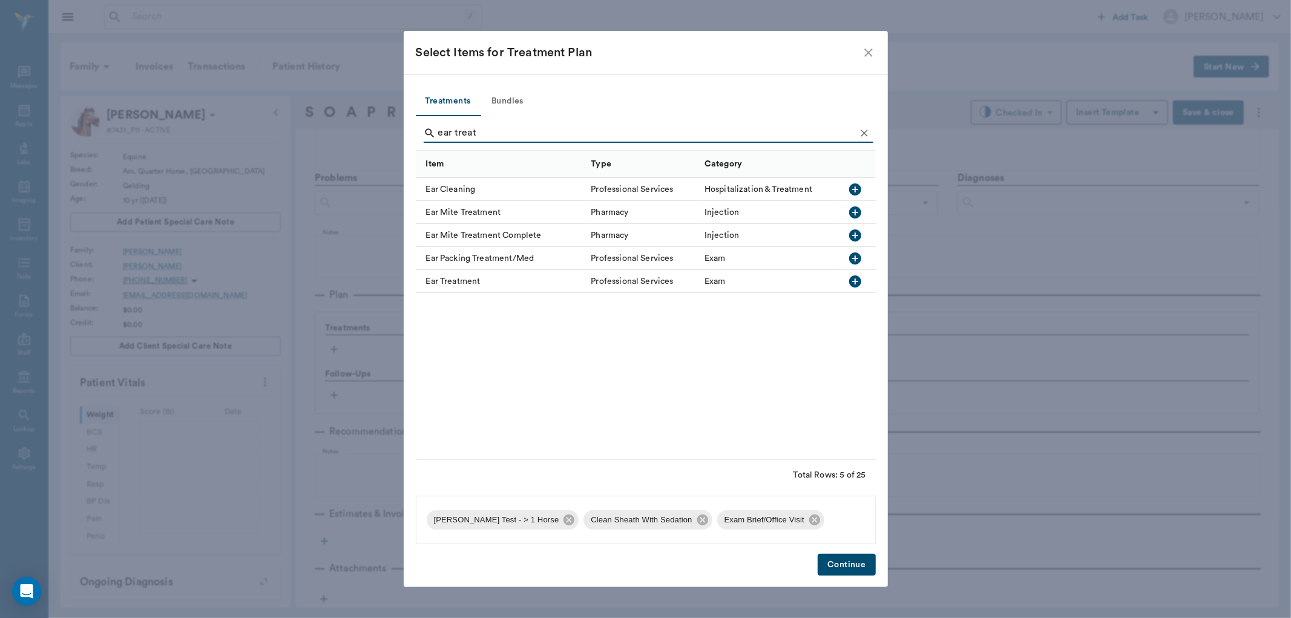
type input "ear treat"
click at [856, 277] on icon "button" at bounding box center [855, 281] width 12 height 12
click at [844, 563] on button "Continue" at bounding box center [846, 565] width 57 height 22
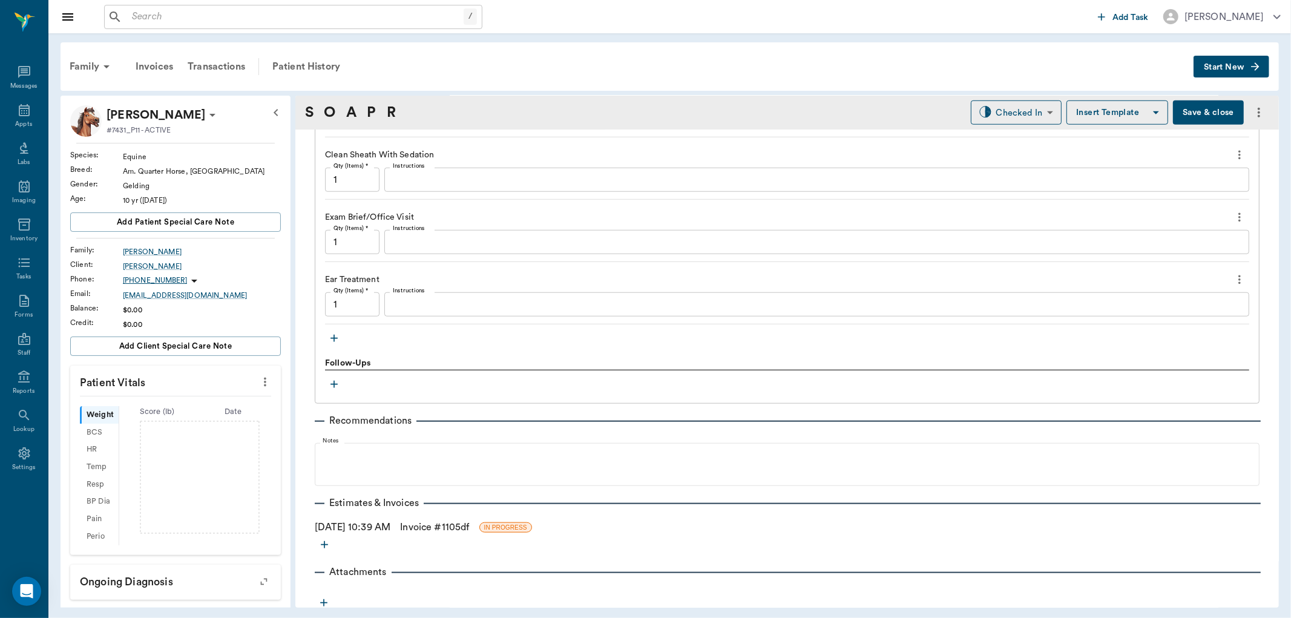
scroll to position [922, 0]
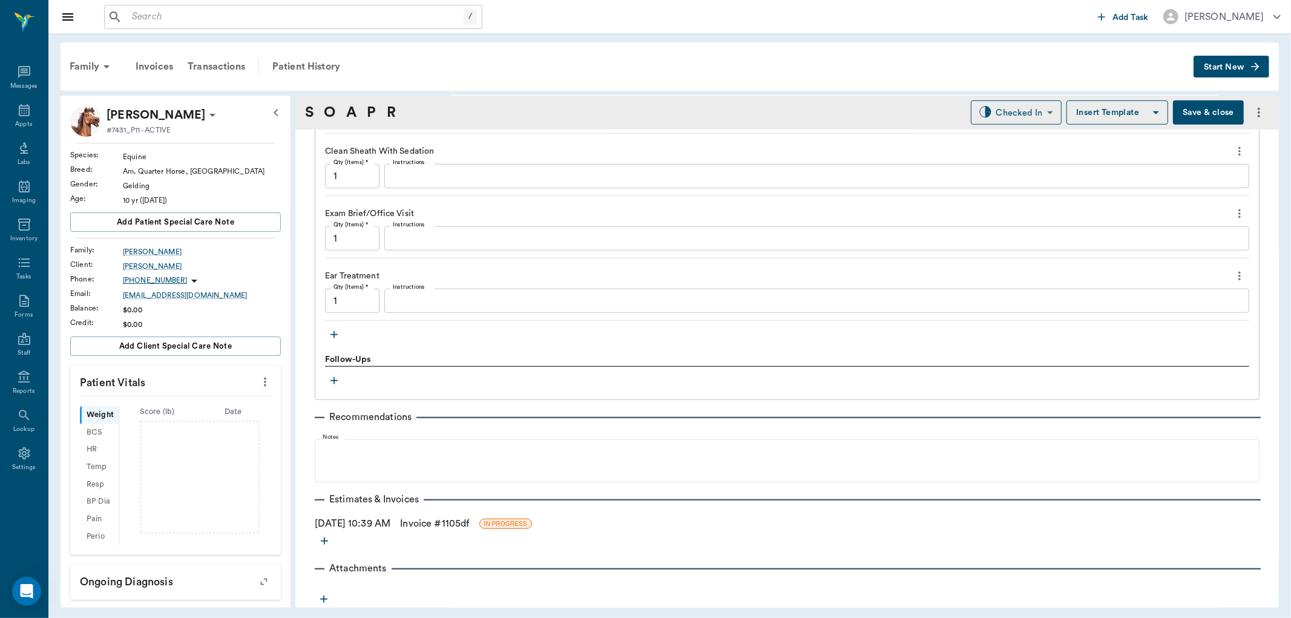
click at [431, 520] on link "Invoice # 1105df" at bounding box center [434, 523] width 69 height 15
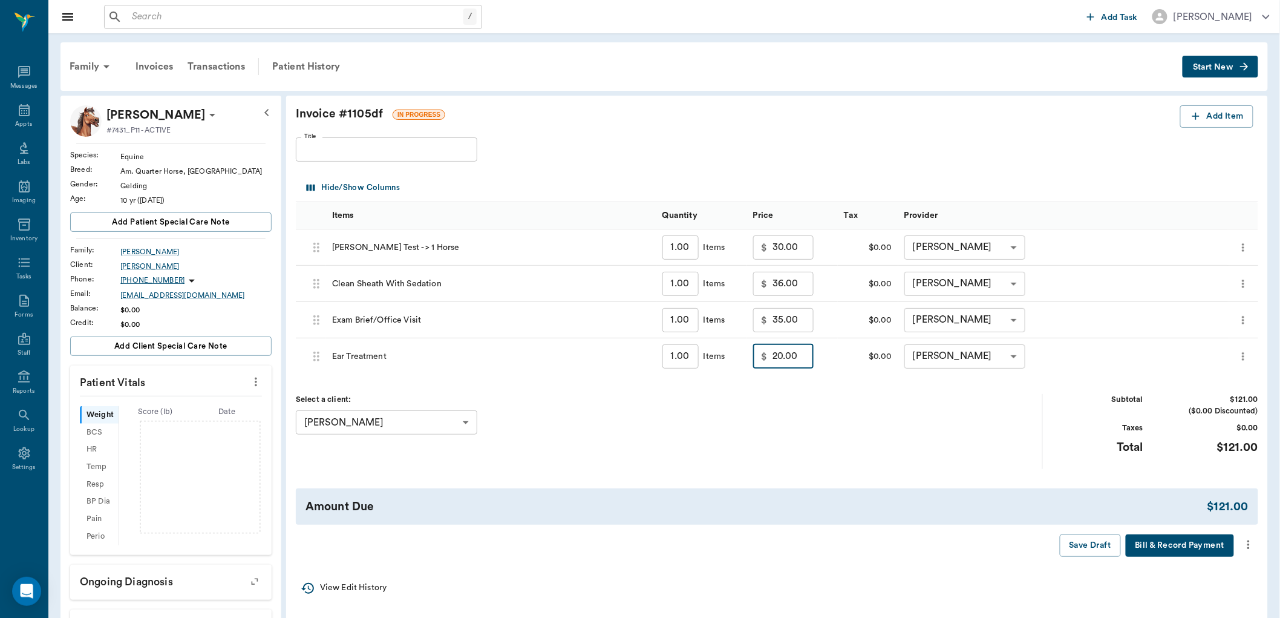
click at [806, 353] on input "20.00" at bounding box center [793, 356] width 41 height 24
type input "15.00"
click at [809, 414] on div "Select a client: Darrell Vaughan 63ec2ea952e12b0ba117c090 ​" at bounding box center [669, 431] width 747 height 74
click at [1244, 545] on icon "more" at bounding box center [1248, 544] width 13 height 15
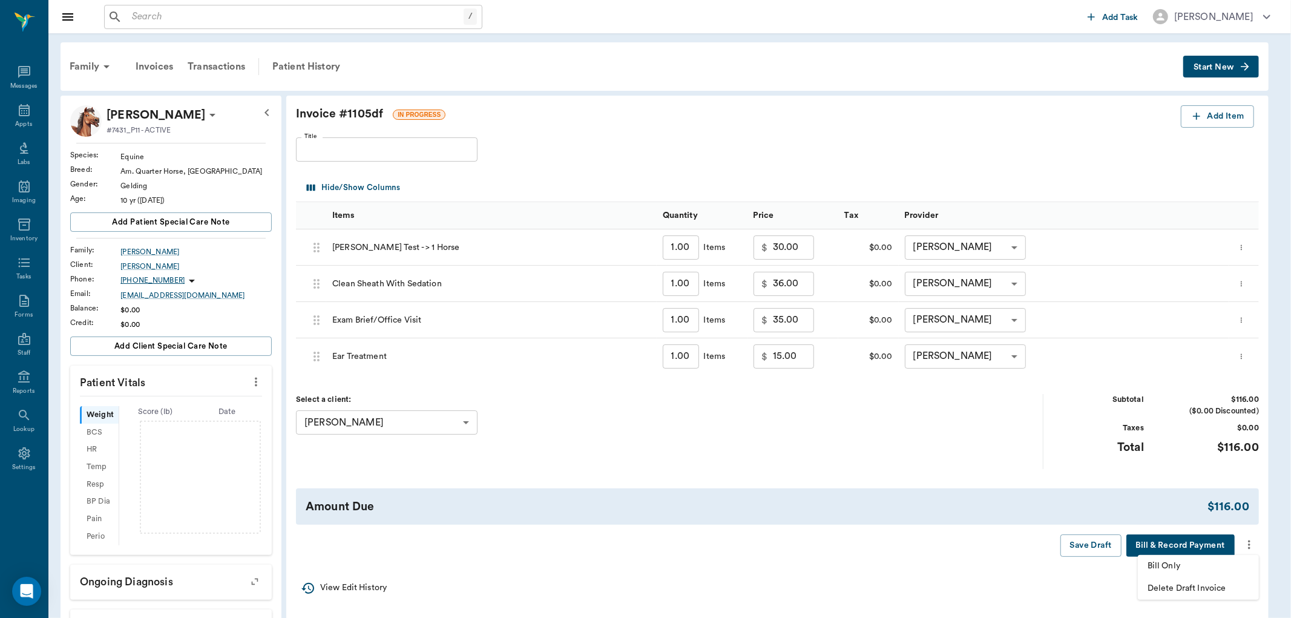
click at [1213, 563] on span "Bill Only" at bounding box center [1198, 566] width 102 height 13
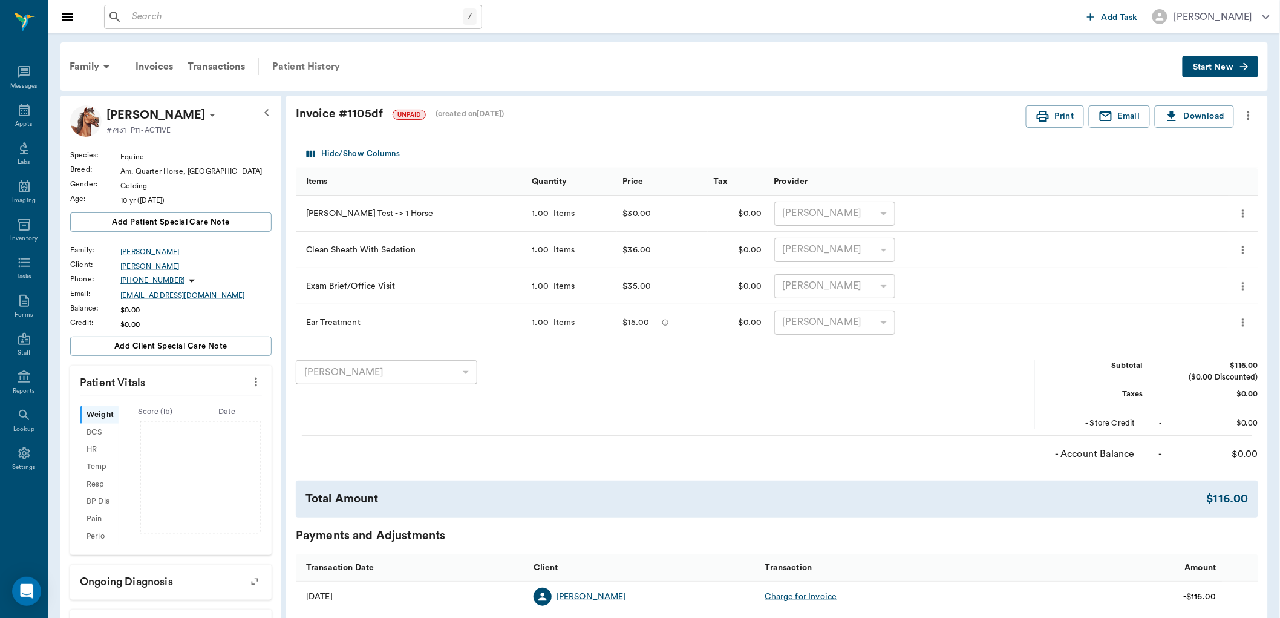
click at [315, 62] on div "Patient History" at bounding box center [306, 66] width 82 height 29
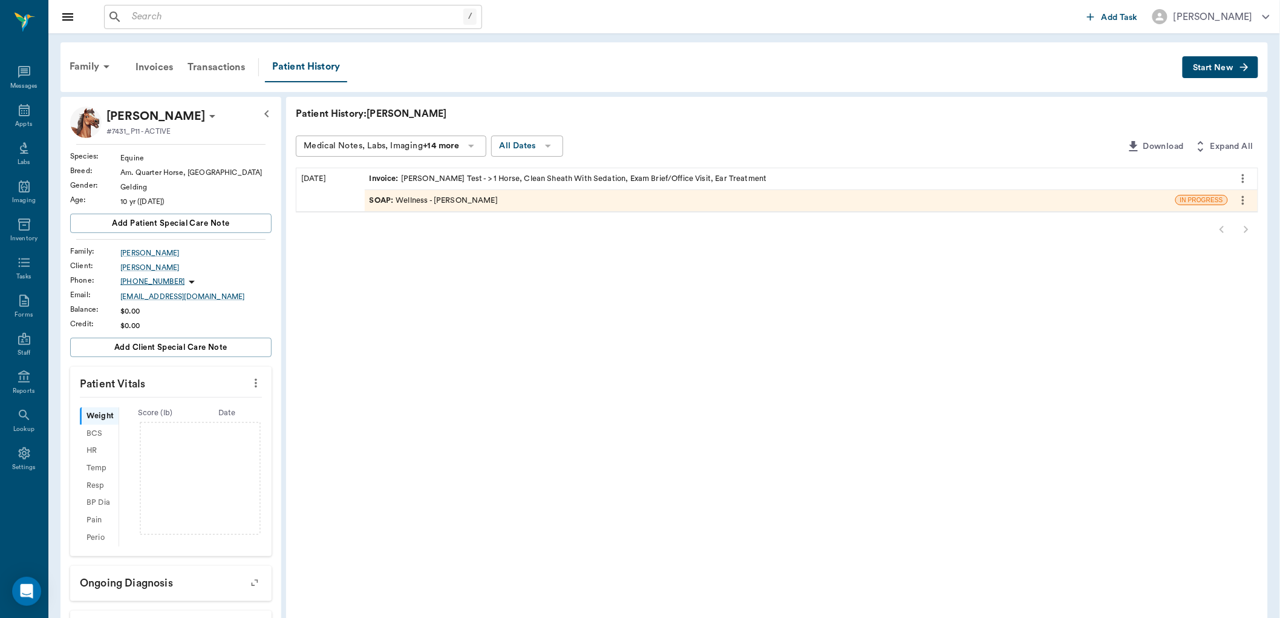
click at [436, 206] on div "SOAP : Wellness - [PERSON_NAME]" at bounding box center [770, 200] width 811 height 21
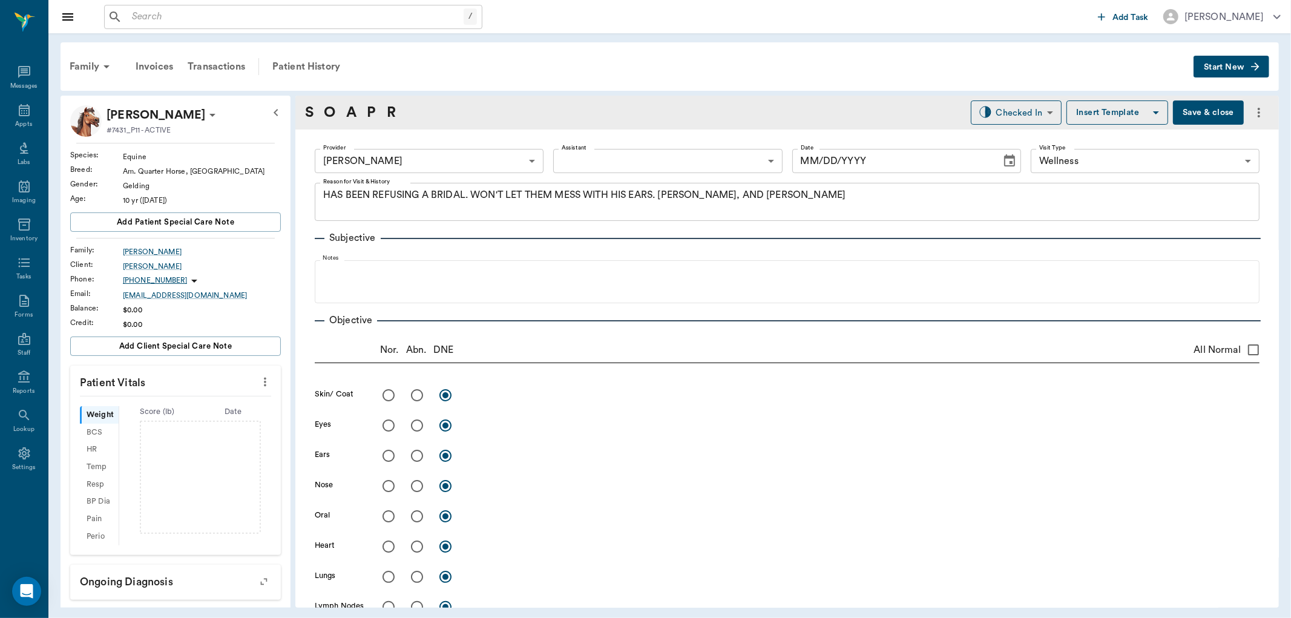
type input "63ec2f075fda476ae8351a4d"
type input "65d2be4f46e3a538d89b8c14"
type textarea "HAS BEEN REFUSING A BRIDAL. WON'T LET THEM MESS WITH HIS EARS. [PERSON_NAME], A…"
type input "[DATE]"
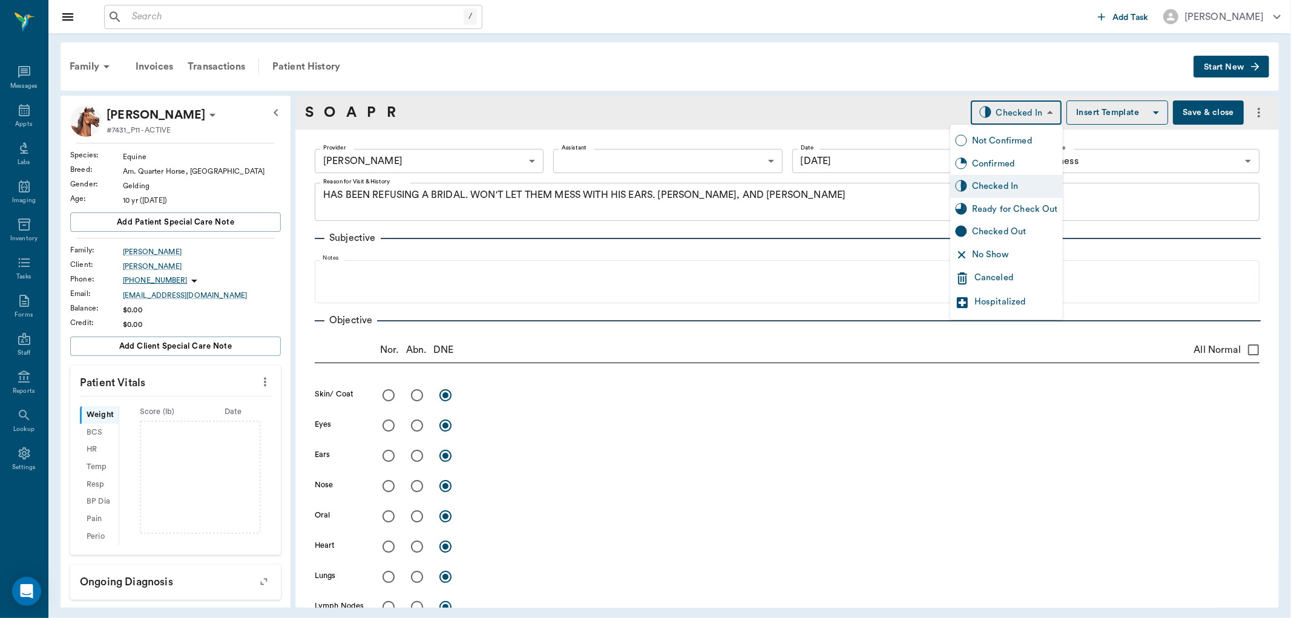
click at [1018, 111] on body "/ ​ Add Task Dr. Bert Ellsworth Nectar Messages Appts Labs Imaging Inventory Ta…" at bounding box center [645, 309] width 1291 height 618
click at [1021, 208] on div "Ready for Check Out" at bounding box center [1015, 209] width 86 height 13
type input "READY_TO_CHECKOUT"
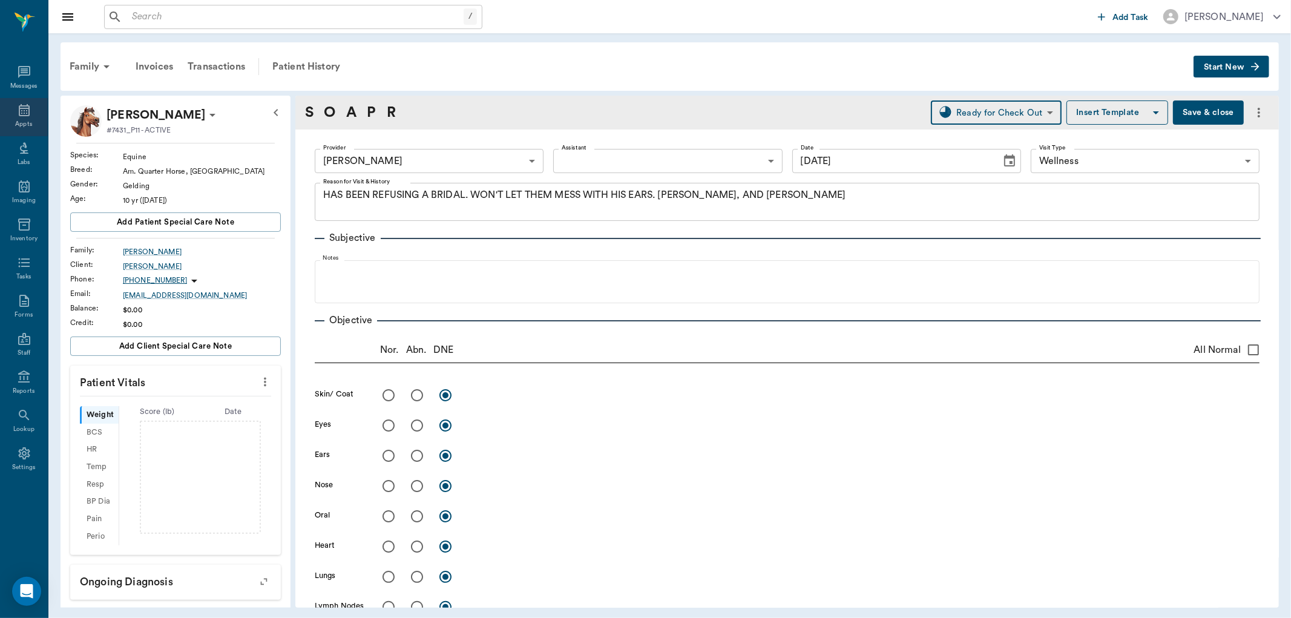
click at [22, 117] on div "Appts" at bounding box center [24, 117] width 48 height 38
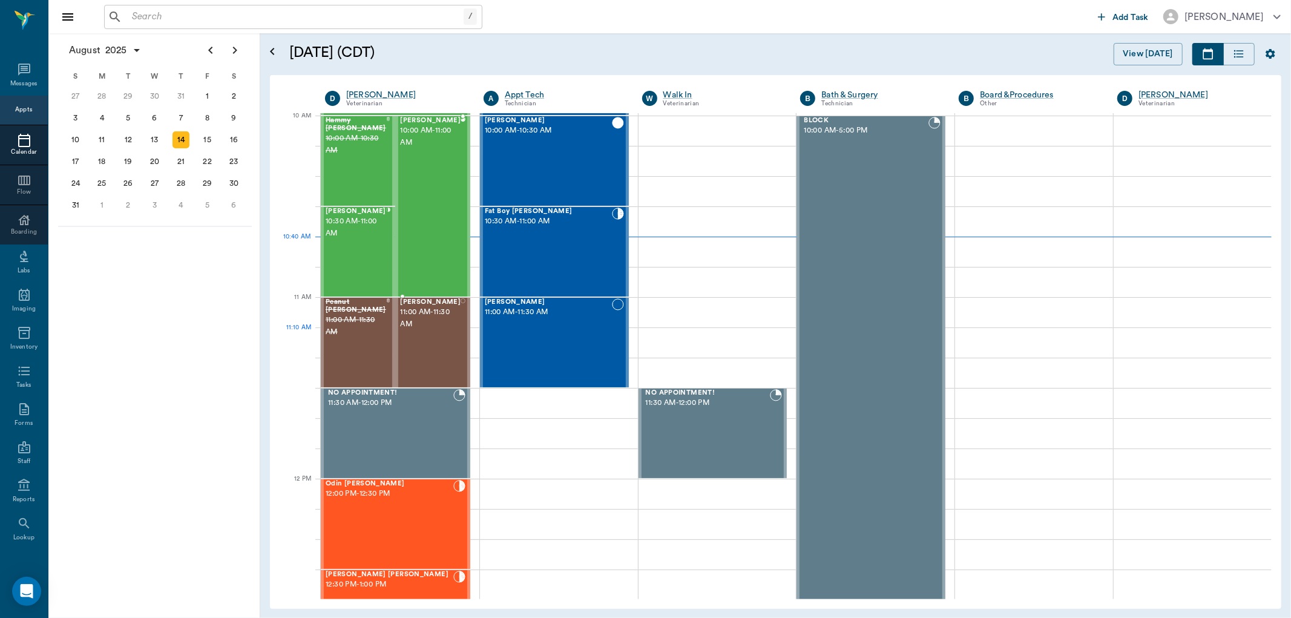
scroll to position [365, 0]
click at [331, 240] on span "10:30 AM - 11:00 AM" at bounding box center [356, 228] width 61 height 24
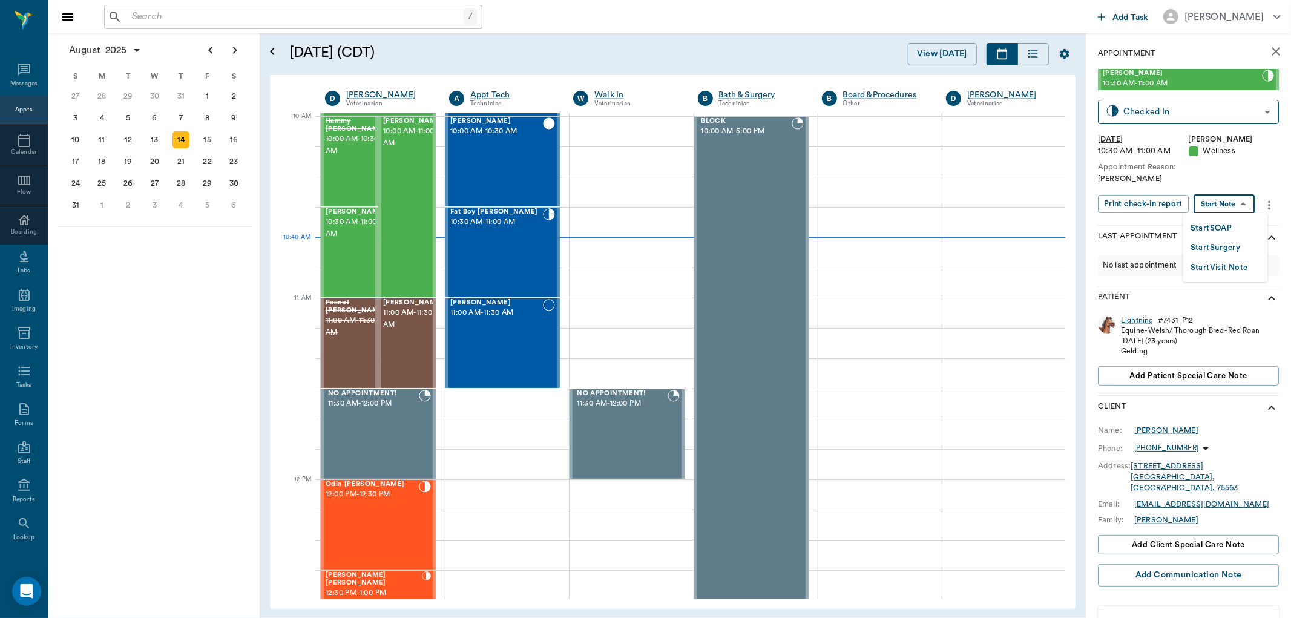
click at [1242, 203] on body "/ ​ Add Task Dr. Bert Ellsworth Nectar Messages Appts Calendar Flow Boarding La…" at bounding box center [645, 309] width 1291 height 618
click at [1223, 225] on button "Start SOAP" at bounding box center [1210, 228] width 41 height 14
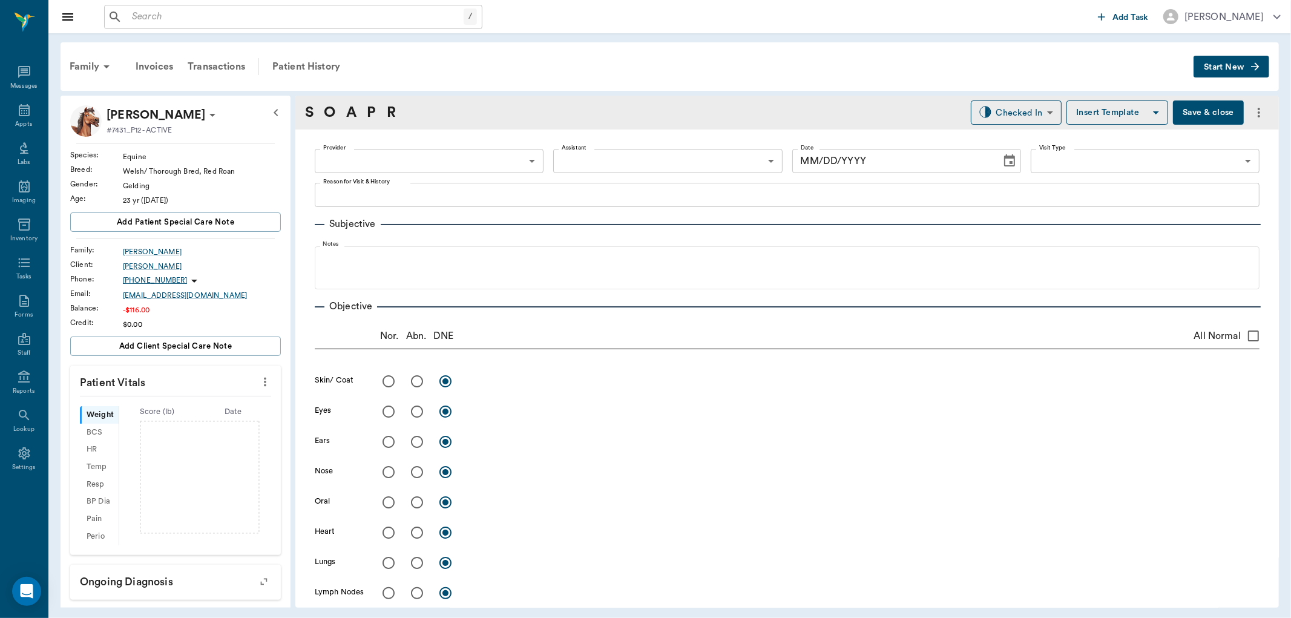
type input "63ec2f075fda476ae8351a4d"
type input "65d2be4f46e3a538d89b8c14"
type textarea "COGGINS LORY"
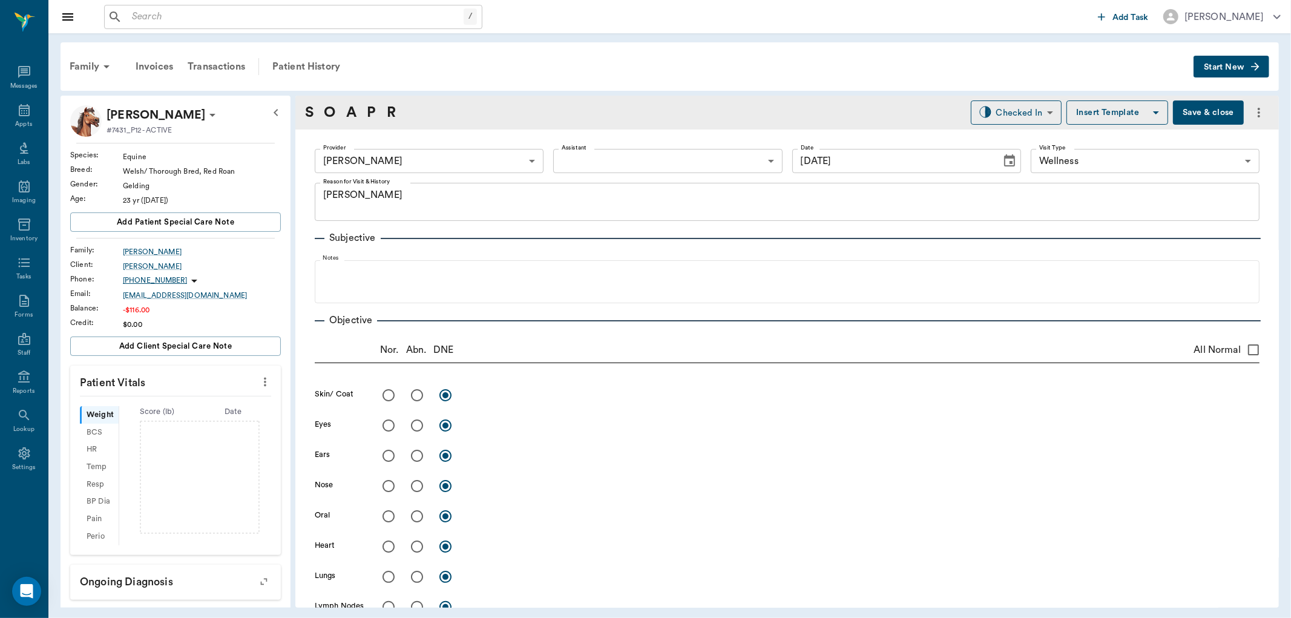
type input "[DATE]"
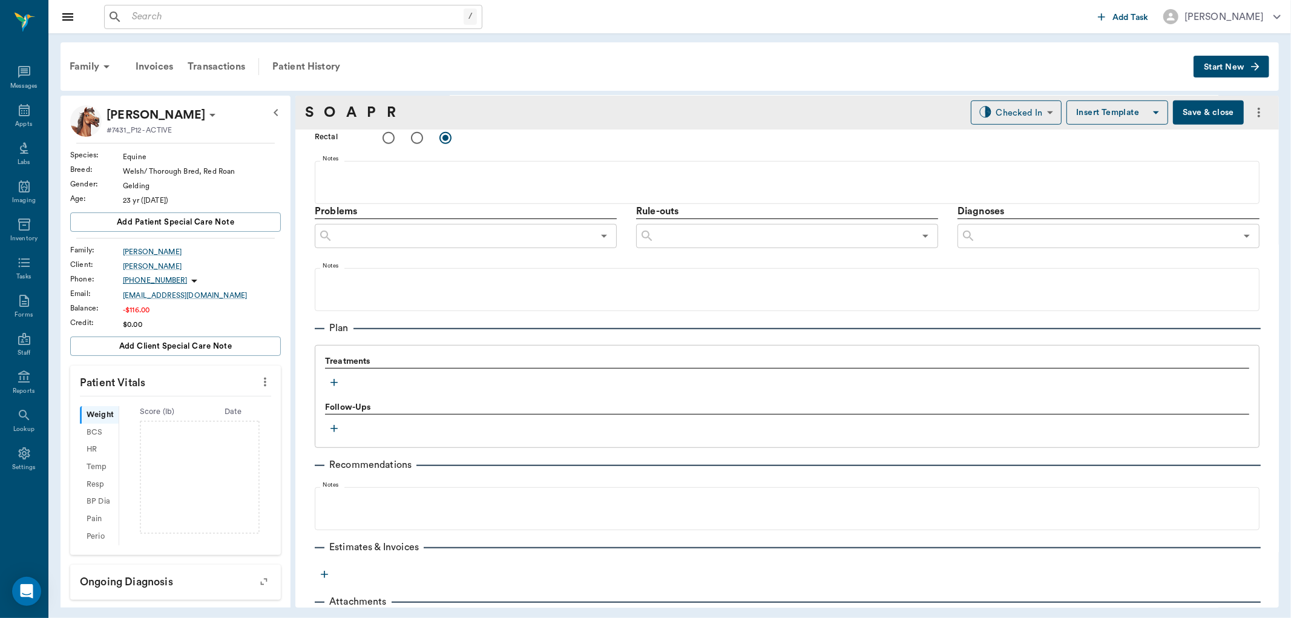
scroll to position [654, 0]
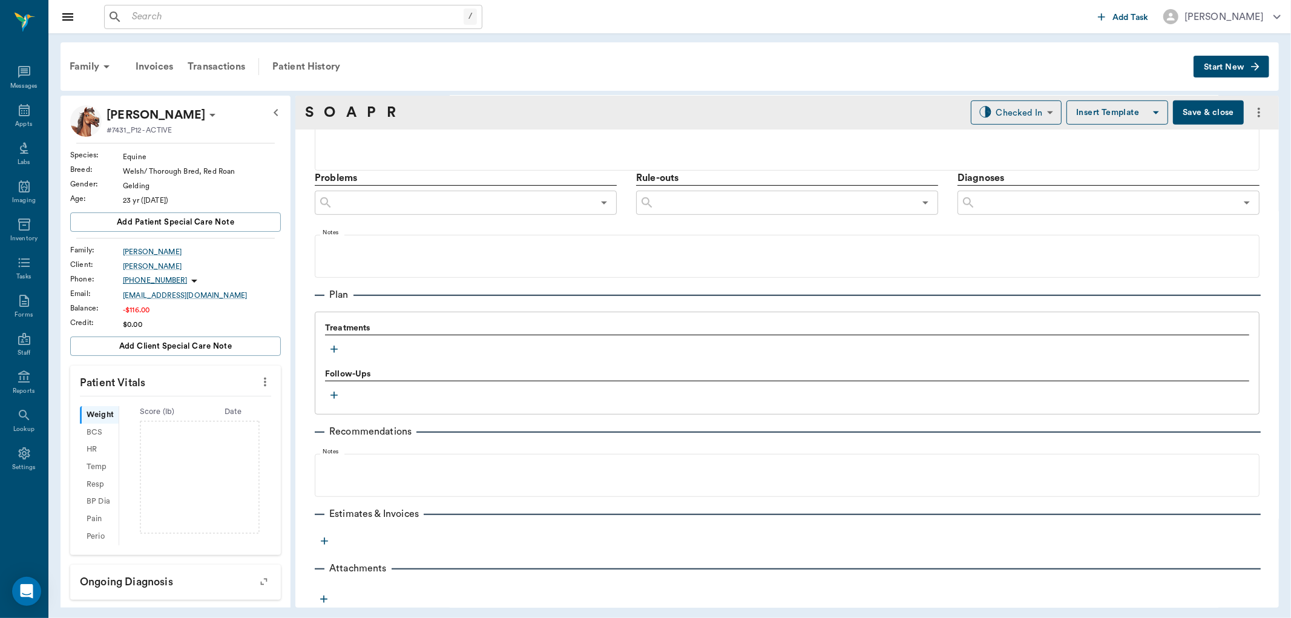
click at [334, 345] on icon "button" at bounding box center [334, 349] width 12 height 12
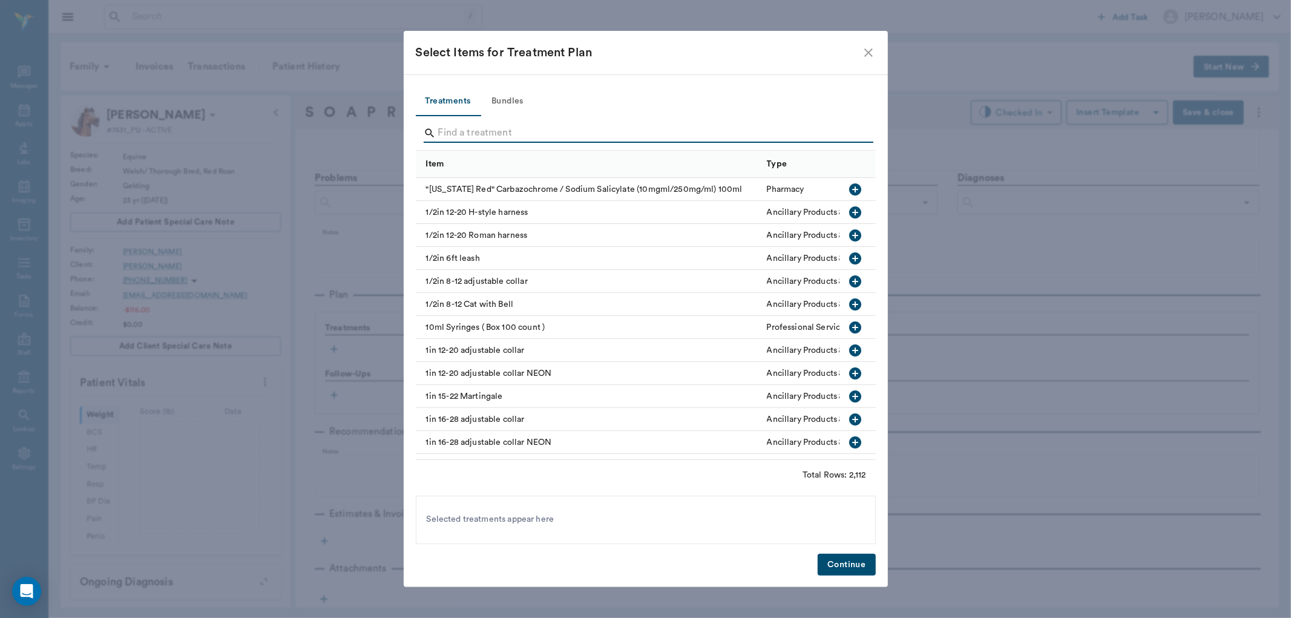
click at [482, 131] on input "Search" at bounding box center [646, 132] width 417 height 19
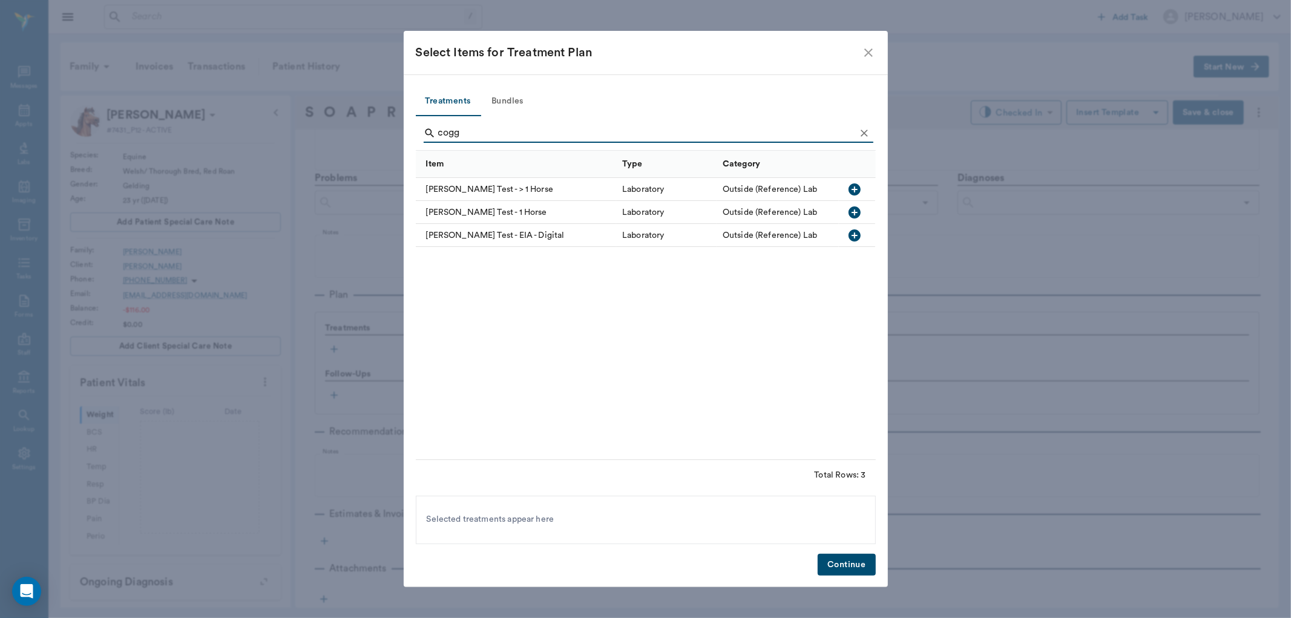
click at [857, 189] on icon "button" at bounding box center [854, 189] width 12 height 12
type input "c"
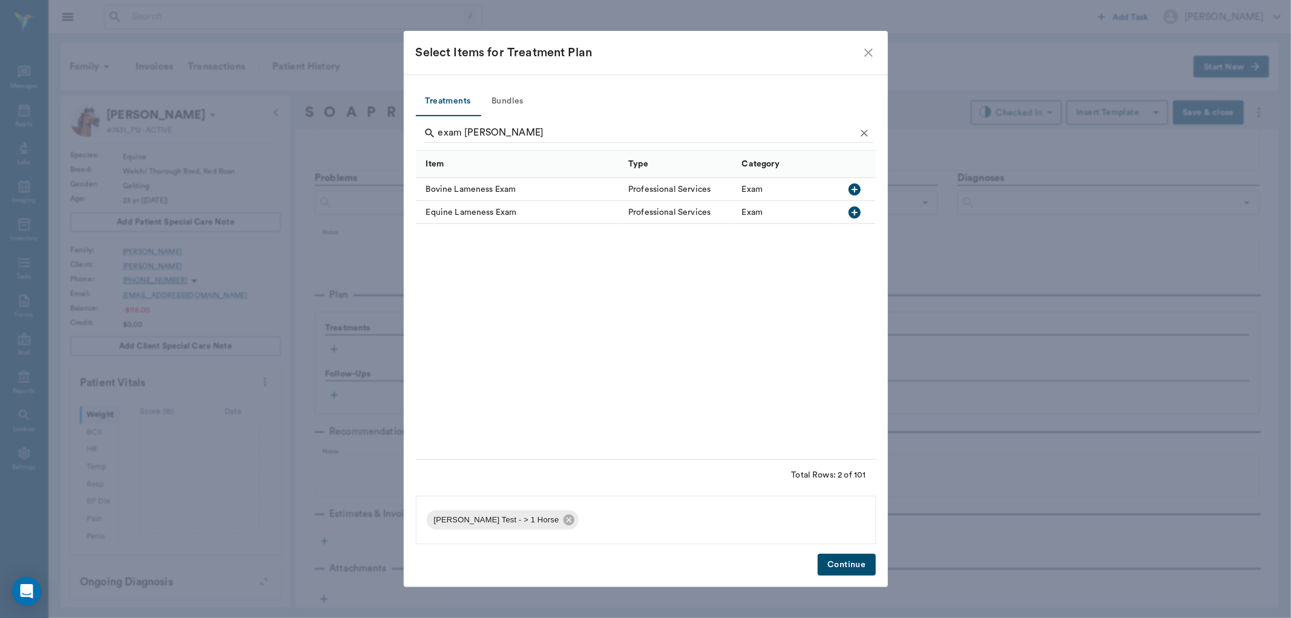
click at [851, 209] on icon "button" at bounding box center [854, 212] width 12 height 12
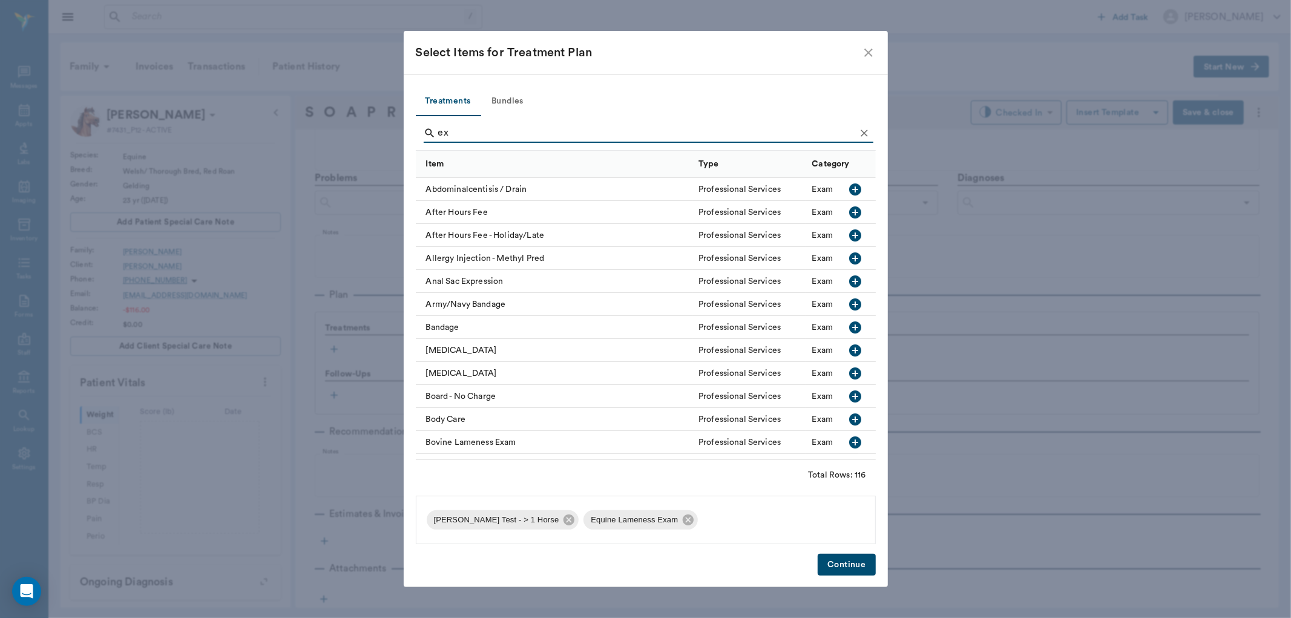
type input "e"
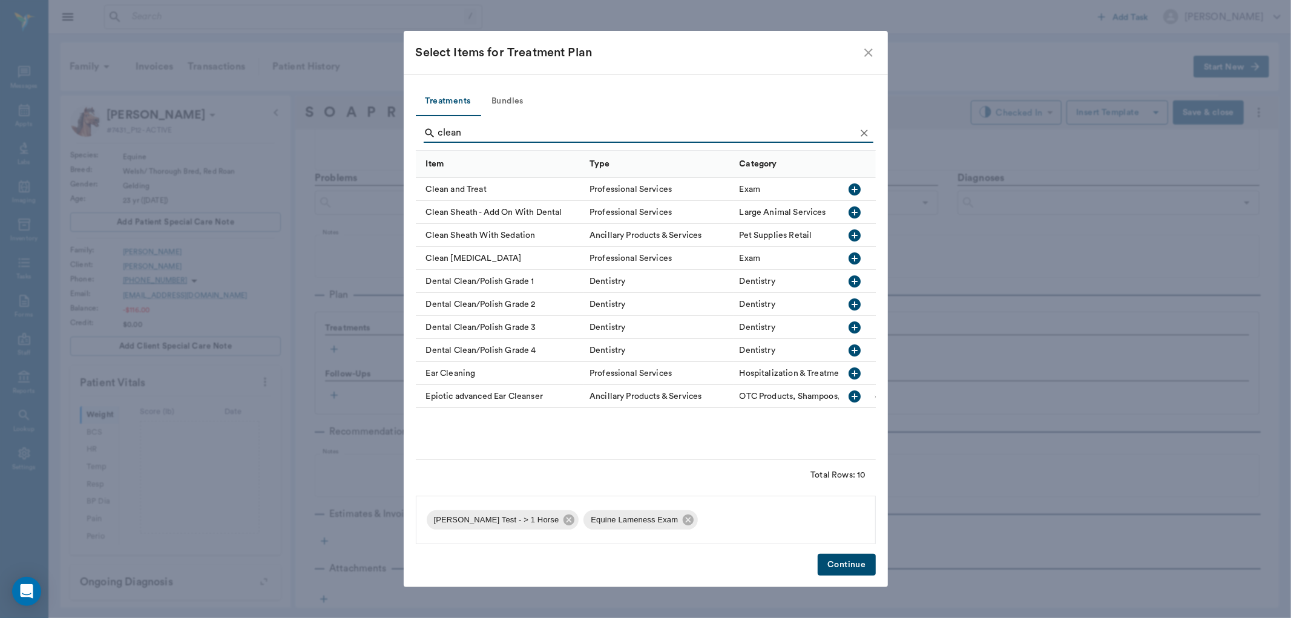
type input "clean"
click at [854, 232] on icon "button" at bounding box center [855, 235] width 12 height 12
click at [848, 565] on button "Continue" at bounding box center [846, 565] width 57 height 22
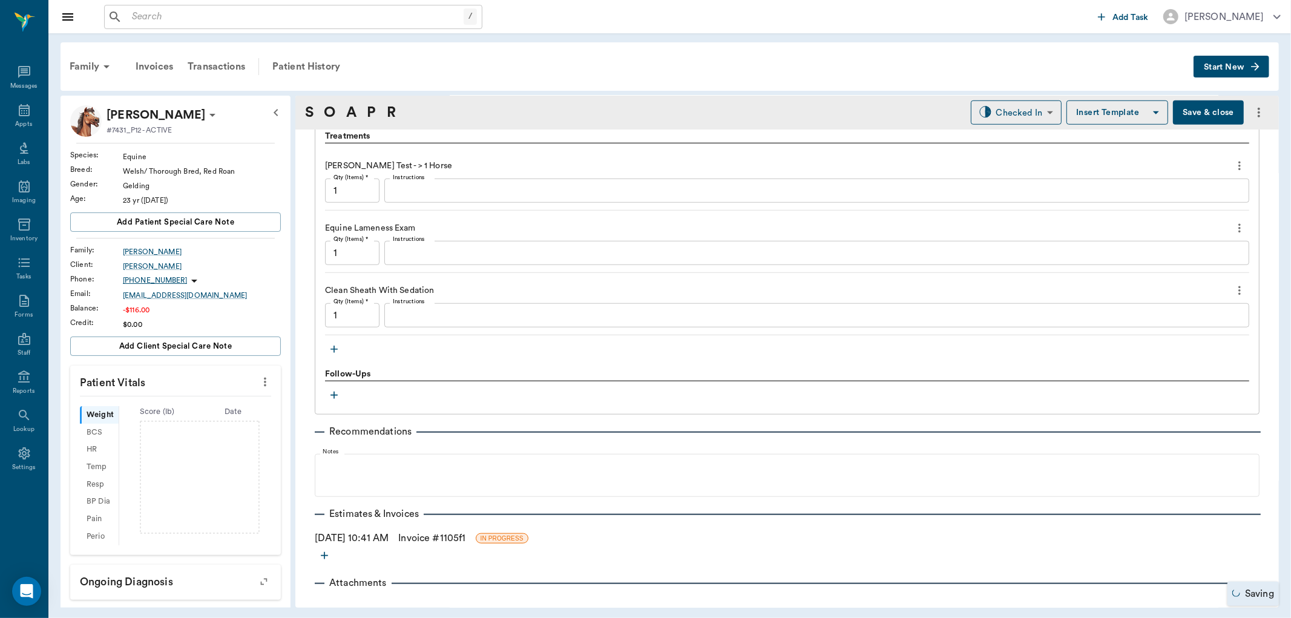
scroll to position [860, 0]
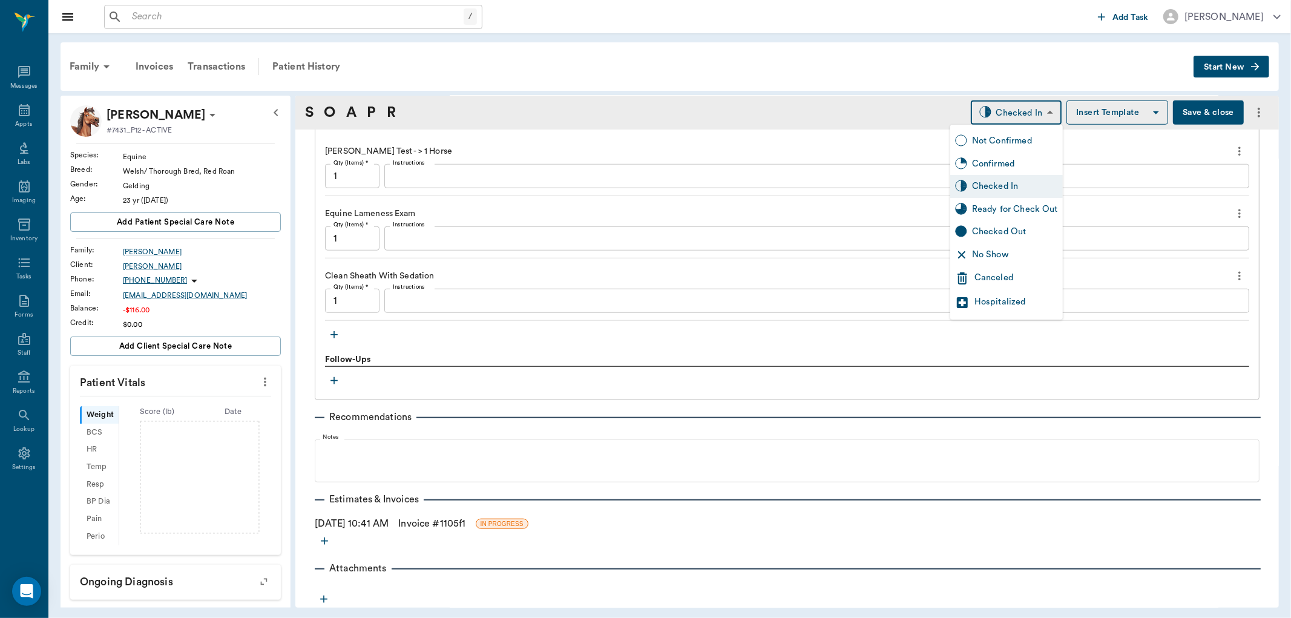
click at [1034, 114] on body "/ ​ Add Task Dr. Bert Ellsworth Nectar Messages Appts Labs Imaging Inventory Ta…" at bounding box center [645, 309] width 1291 height 618
click at [1025, 209] on div "Ready for Check Out" at bounding box center [1015, 209] width 86 height 13
type input "READY_TO_CHECKOUT"
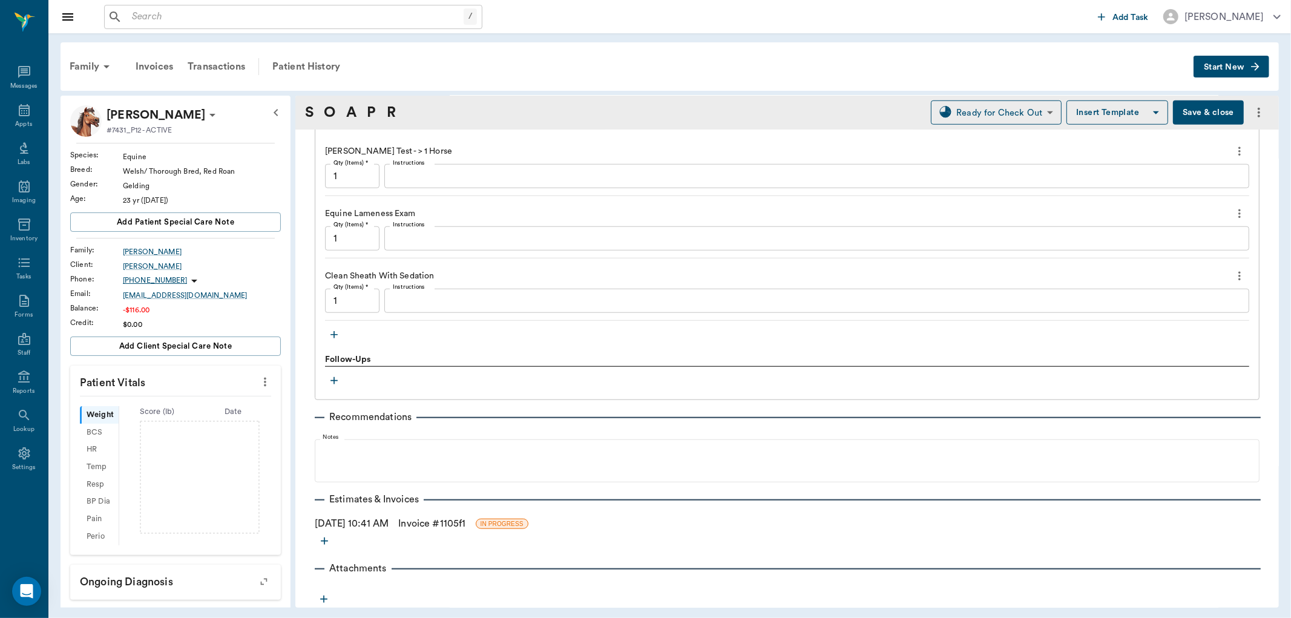
click at [434, 523] on link "Invoice # 1105f1" at bounding box center [431, 523] width 67 height 15
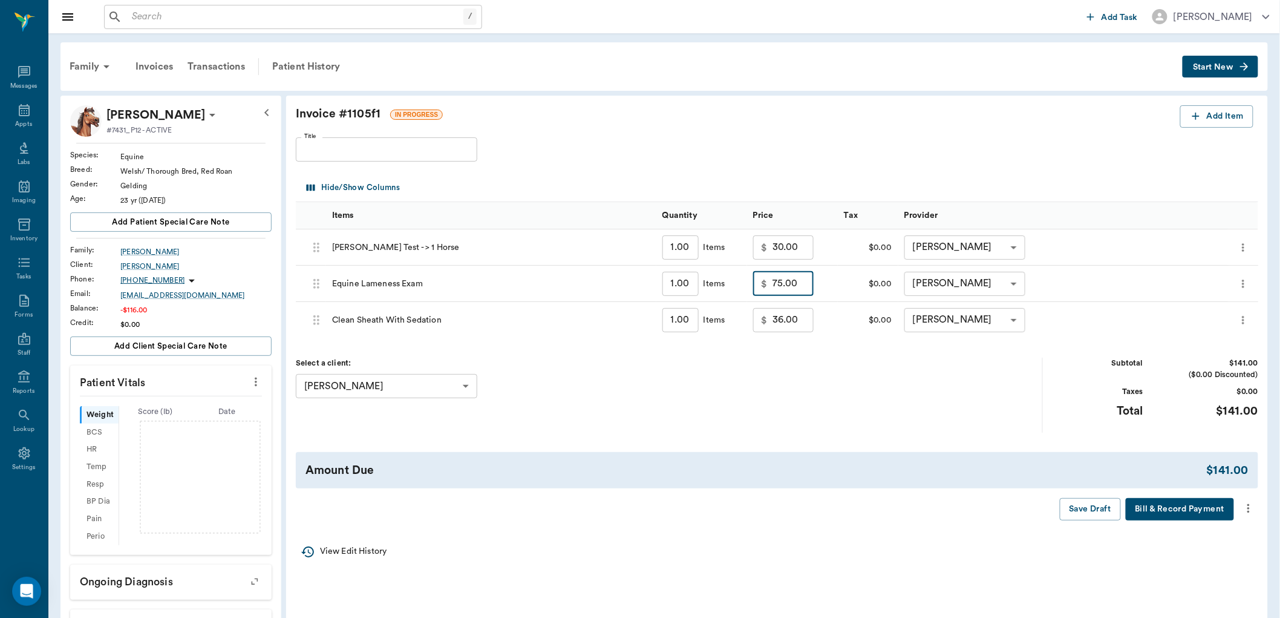
click at [805, 288] on input "75.00" at bounding box center [793, 284] width 41 height 24
type input "50.00"
click at [690, 427] on div "Select a client: Darrell Vaughan 63ec2ea952e12b0ba117c090 ​" at bounding box center [669, 395] width 747 height 74
click at [1247, 508] on icon "more" at bounding box center [1248, 508] width 13 height 15
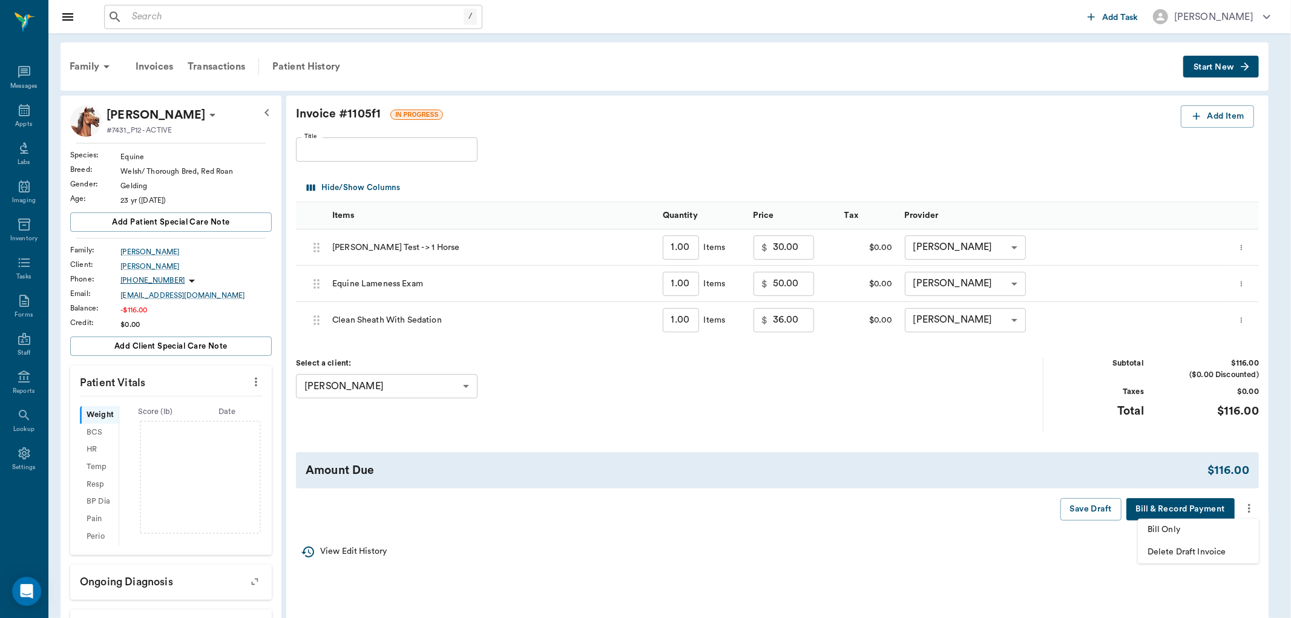
click at [1171, 530] on span "Bill Only" at bounding box center [1198, 529] width 102 height 13
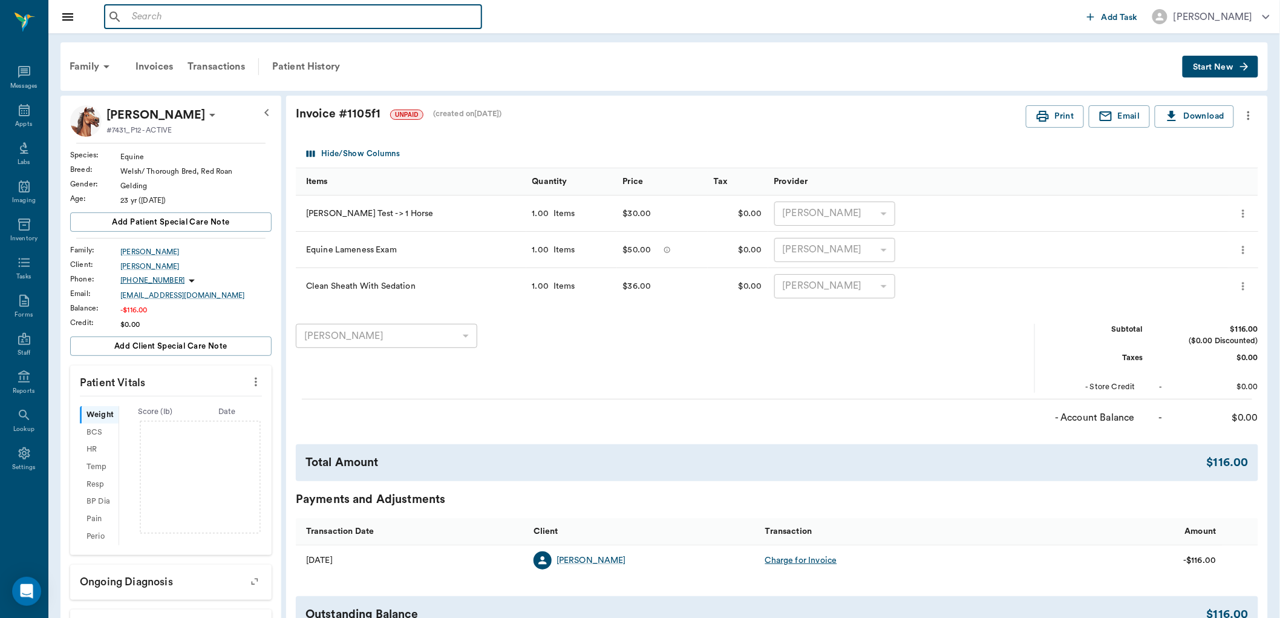
click at [218, 18] on input "text" at bounding box center [302, 16] width 350 height 17
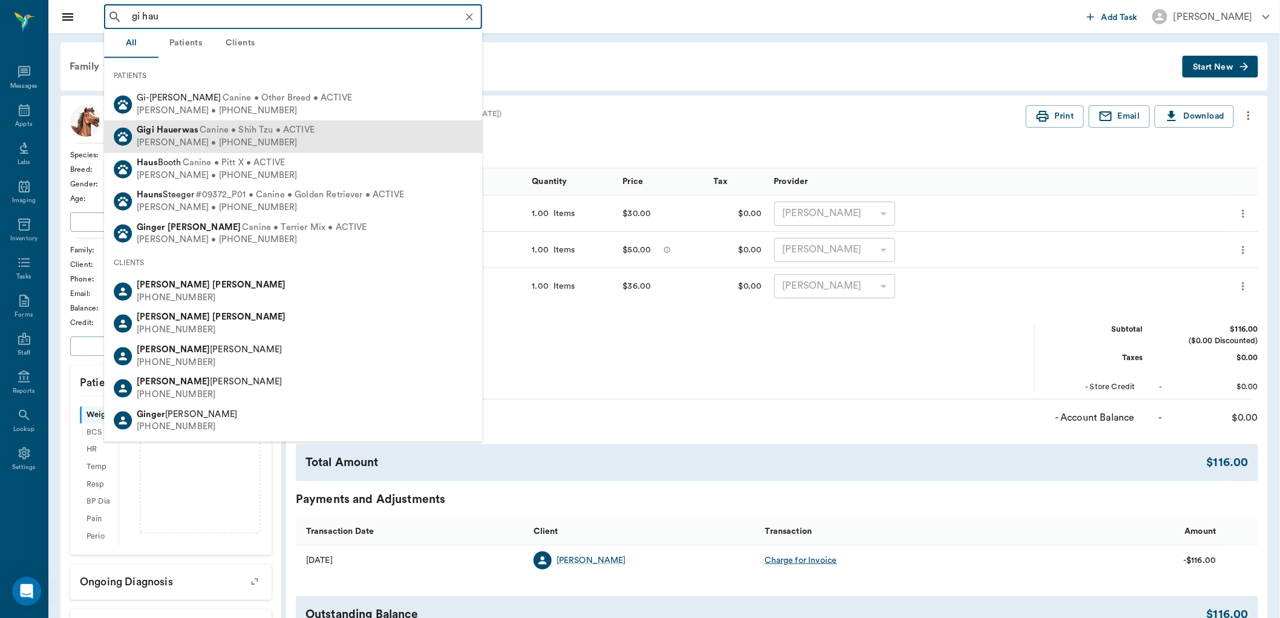
click at [221, 133] on span "Canine • Shih Tzu • ACTIVE" at bounding box center [257, 130] width 115 height 13
type input "gi hau"
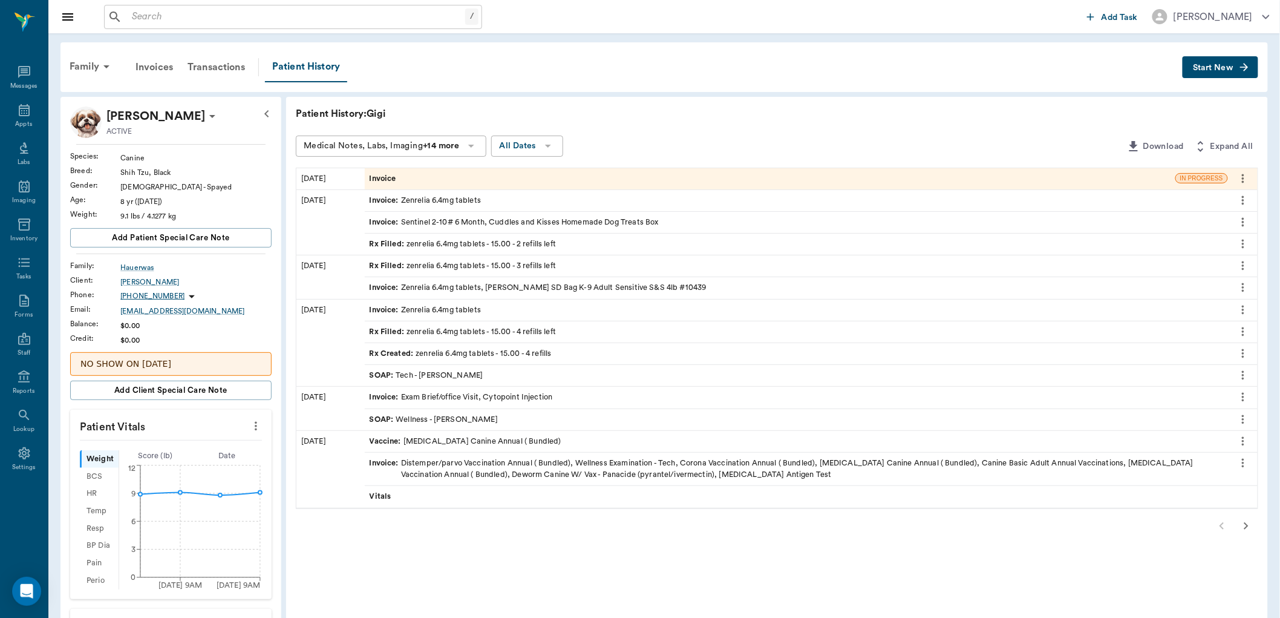
click at [462, 175] on div "Invoice" at bounding box center [770, 178] width 811 height 21
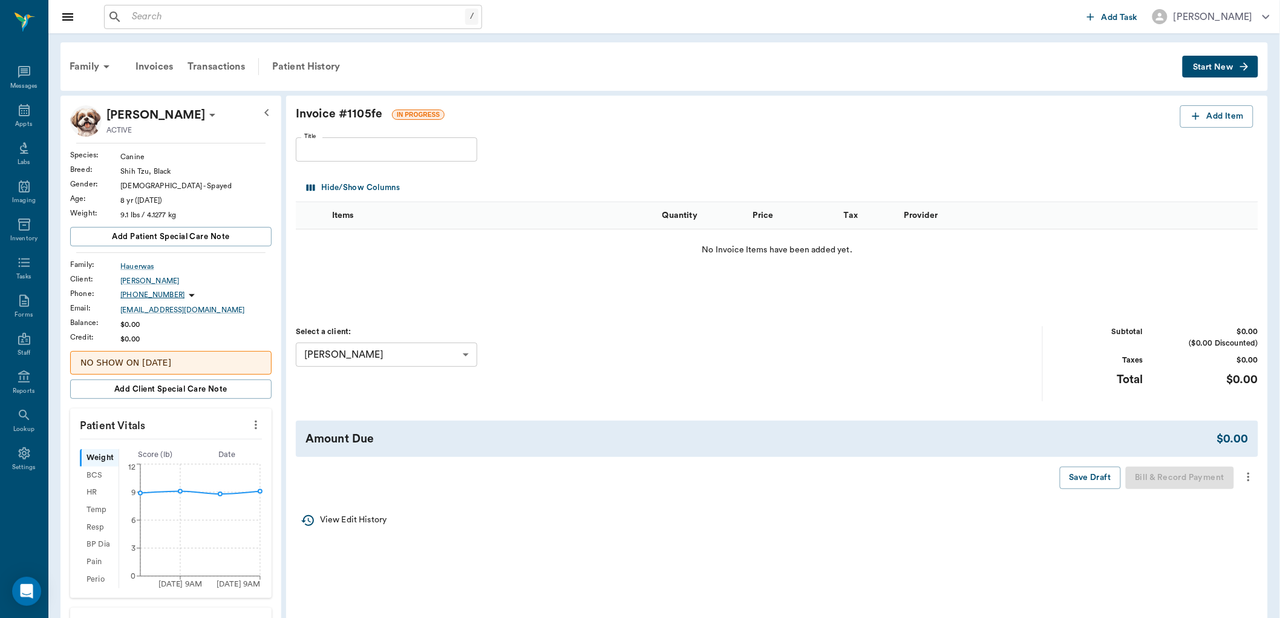
click at [1247, 478] on icon "more" at bounding box center [1248, 477] width 13 height 15
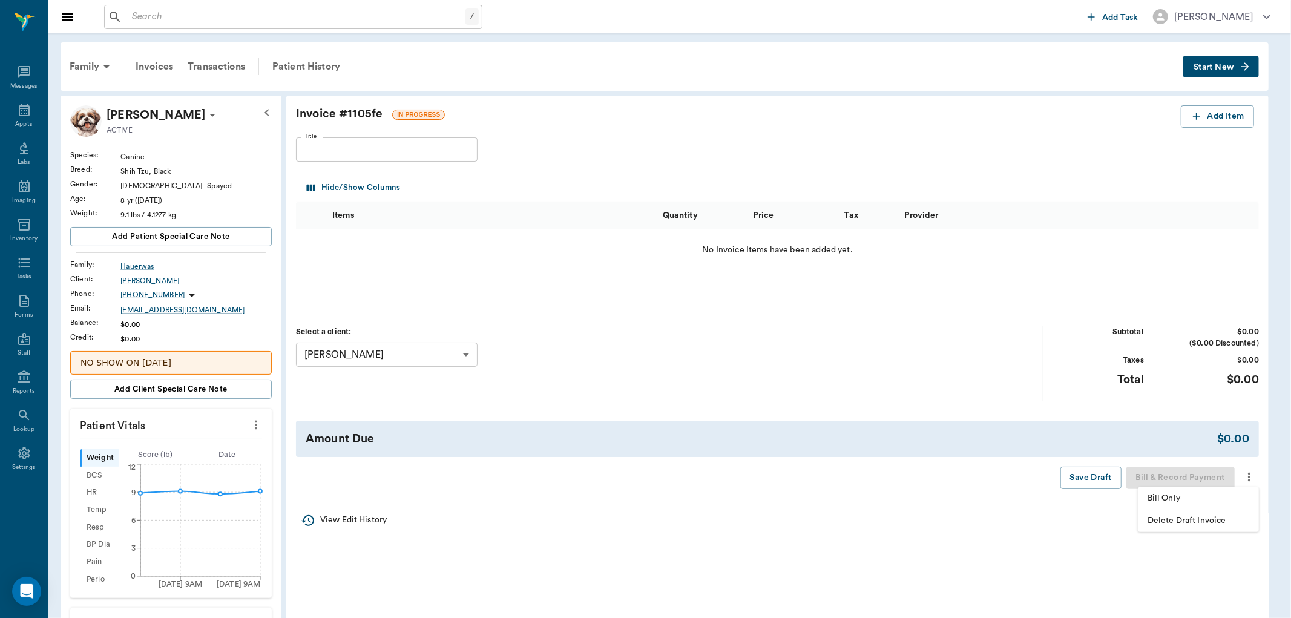
click at [1157, 518] on span "Delete Draft Invoice" at bounding box center [1198, 520] width 102 height 13
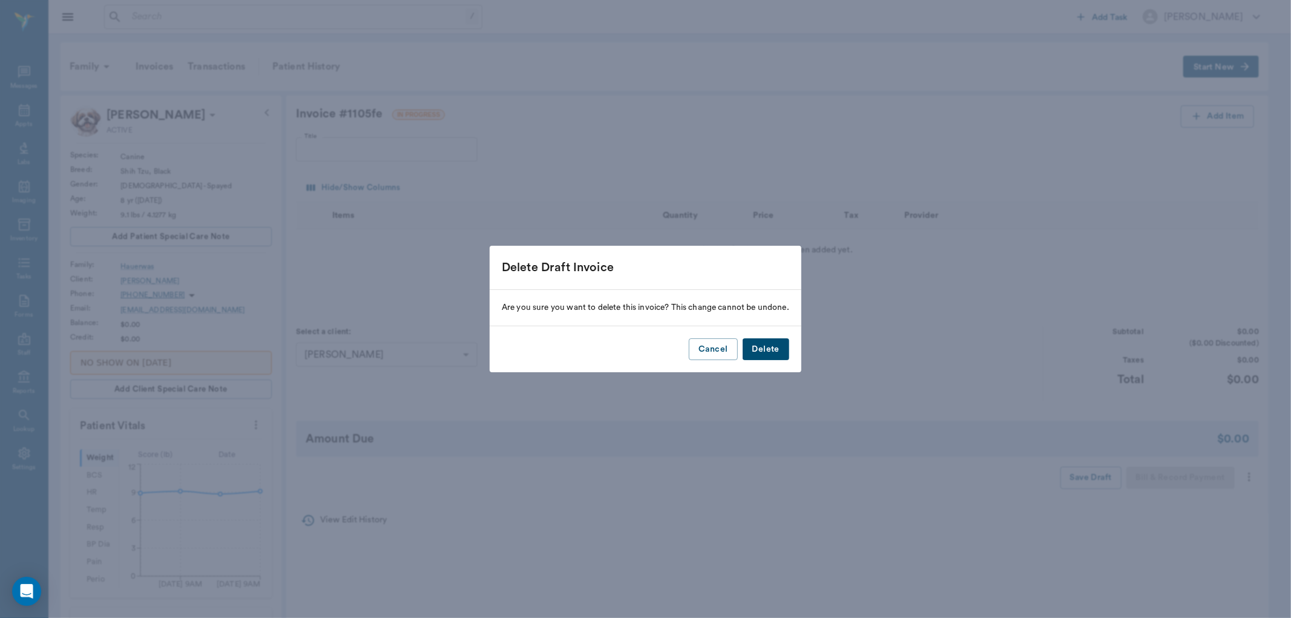
click at [775, 349] on button "Delete" at bounding box center [766, 349] width 47 height 22
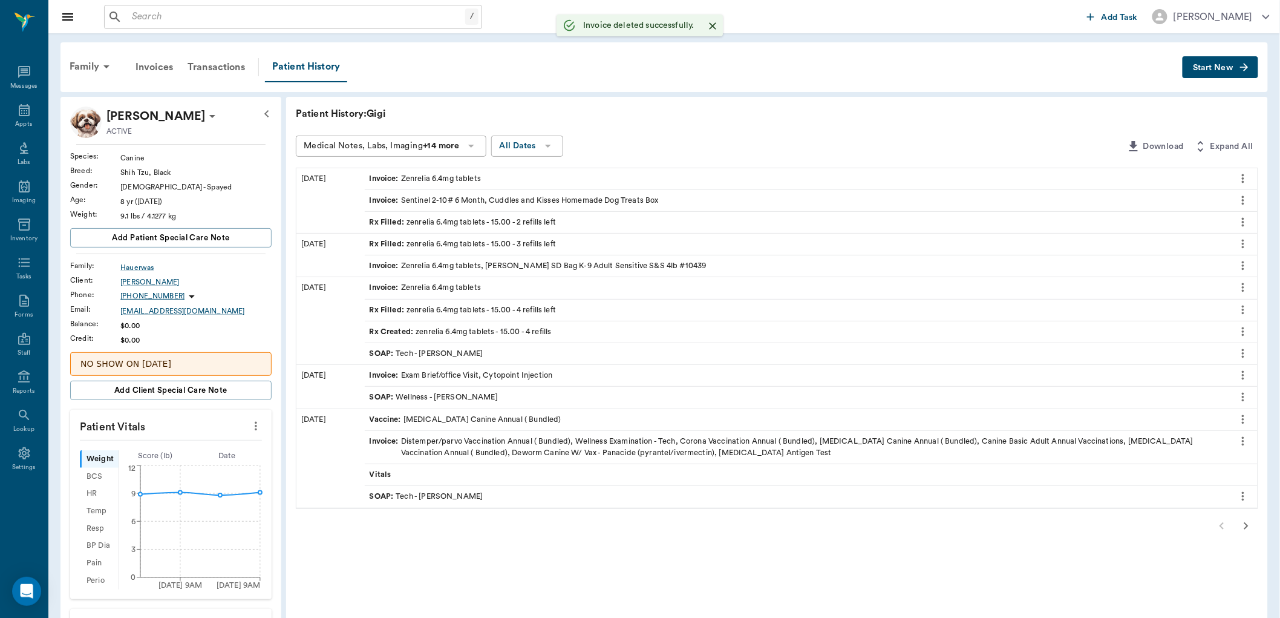
click at [1245, 218] on icon "more" at bounding box center [1243, 222] width 13 height 15
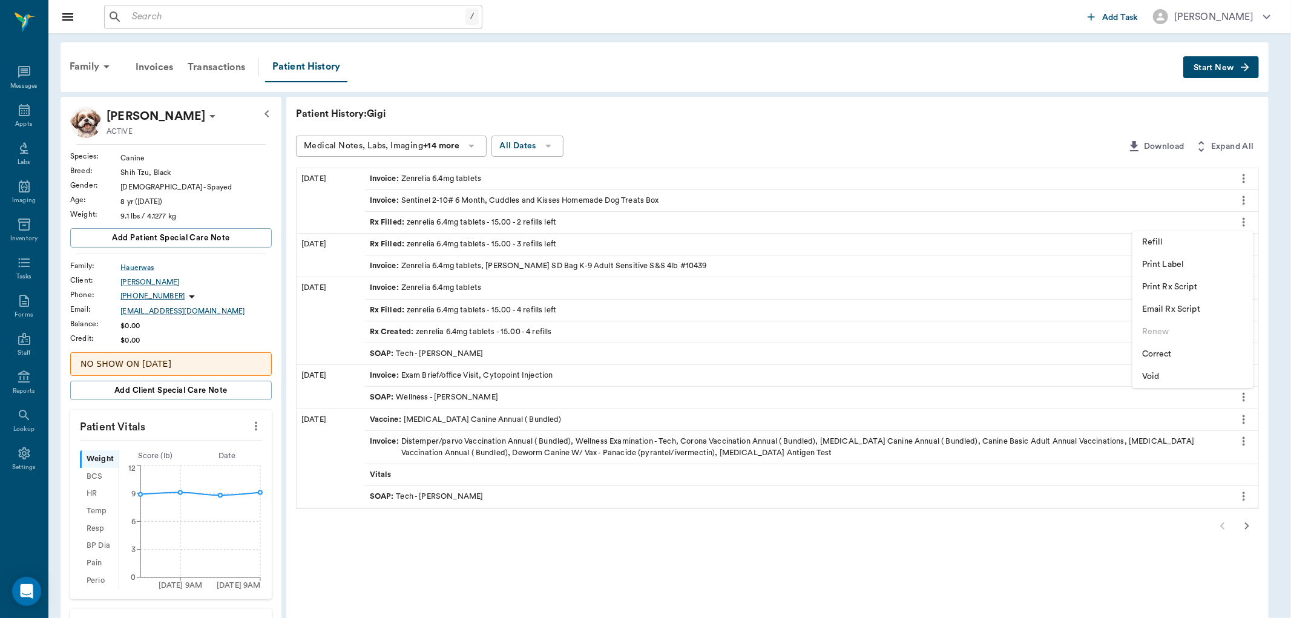
click at [1144, 241] on span "Refill" at bounding box center [1193, 242] width 102 height 13
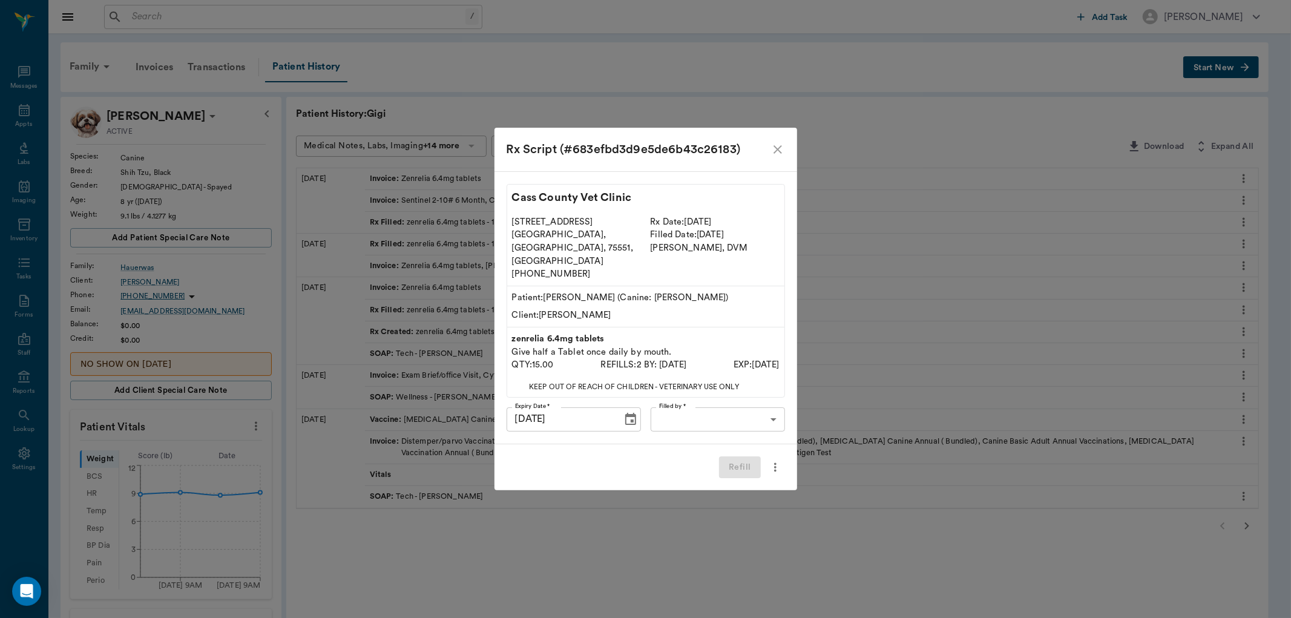
click at [692, 398] on body "/ ​ Add Task Dr. Bert Ellsworth Nectar Messages Appts Labs Imaging Inventory Ta…" at bounding box center [645, 477] width 1291 height 954
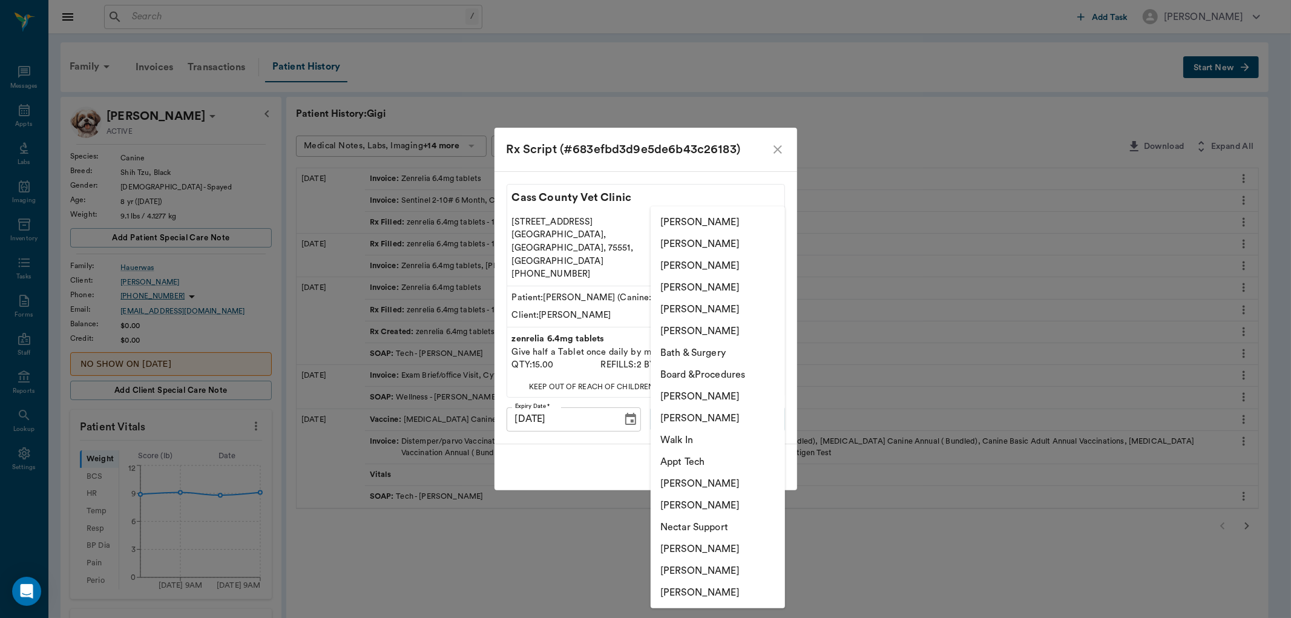
click at [693, 303] on li "[PERSON_NAME]" at bounding box center [718, 309] width 134 height 22
type input "63ec2ece52e12b0ba117cc90"
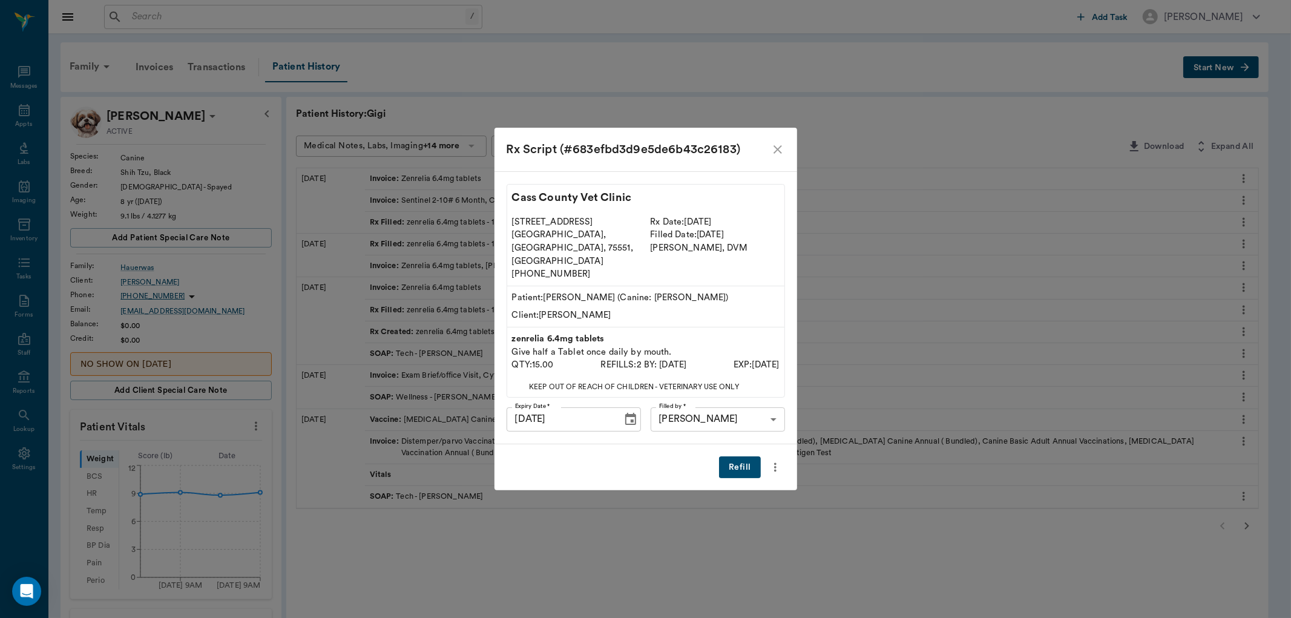
click at [735, 456] on button "Refill" at bounding box center [739, 467] width 41 height 22
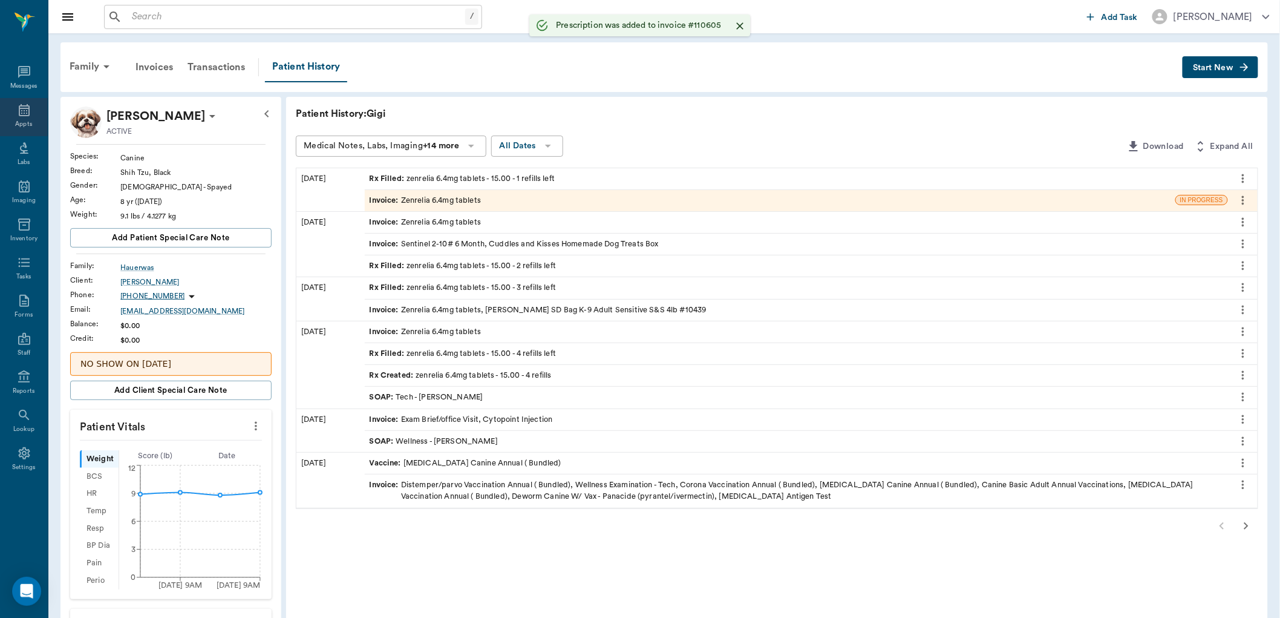
click at [17, 110] on icon at bounding box center [24, 110] width 15 height 15
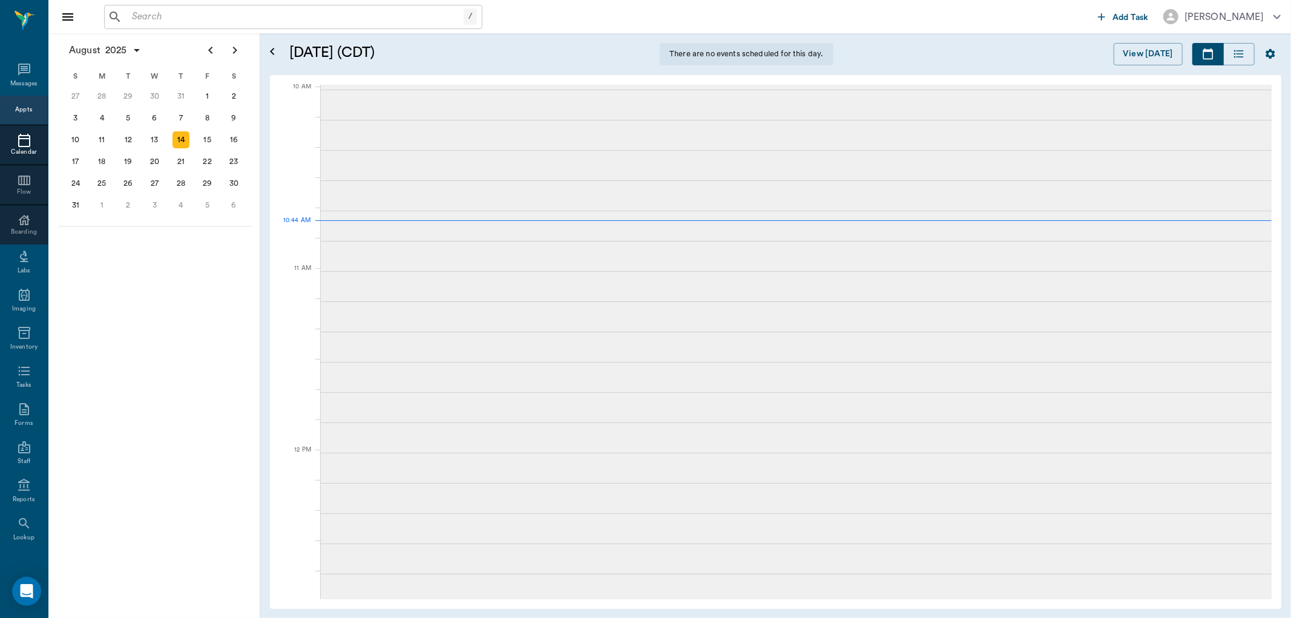
scroll to position [366, 0]
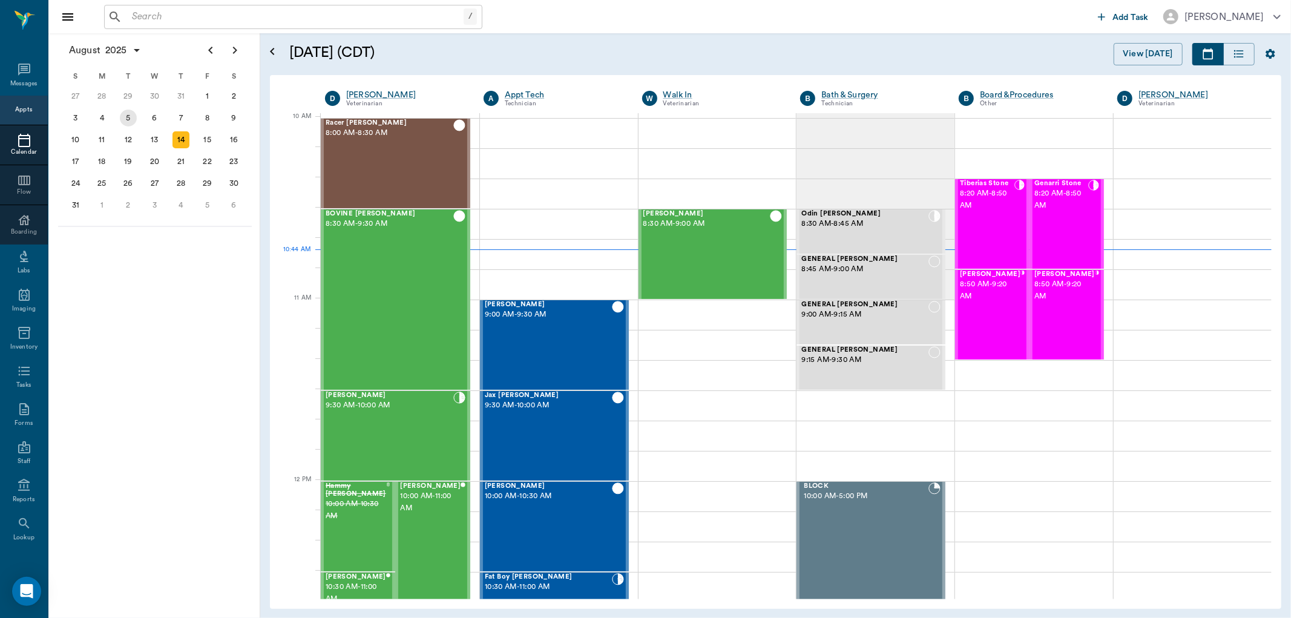
scroll to position [365, 0]
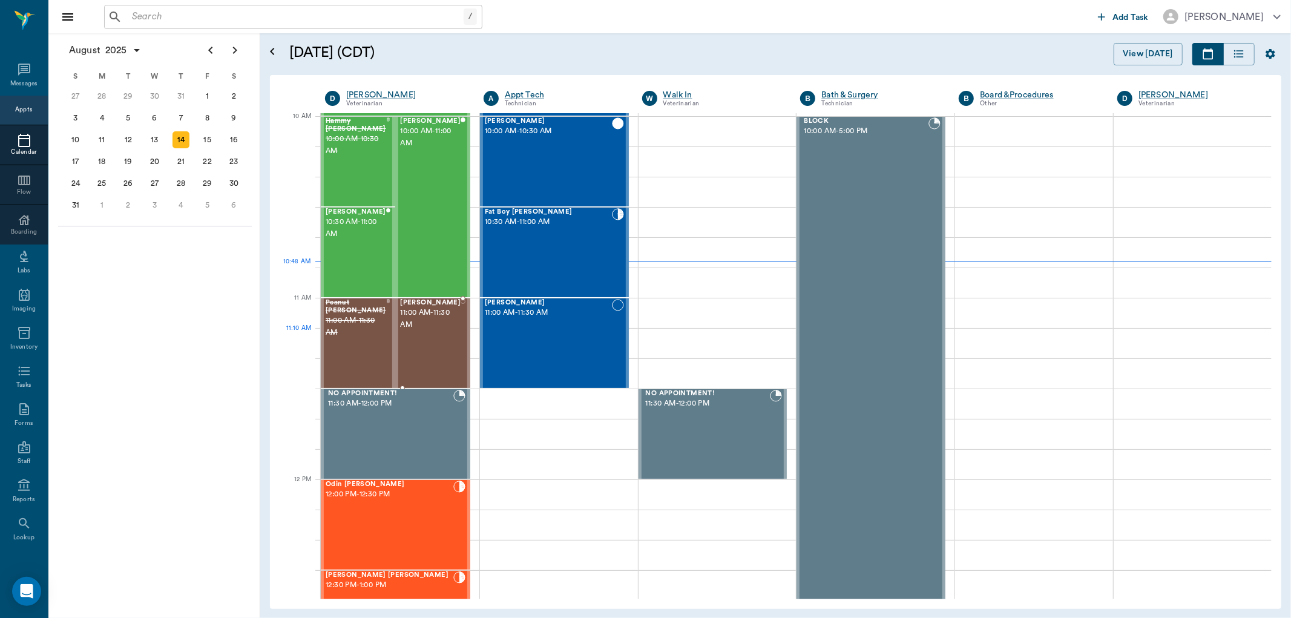
click at [434, 345] on div "[PERSON_NAME] 11:00 AM - 11:30 AM" at bounding box center [430, 343] width 61 height 88
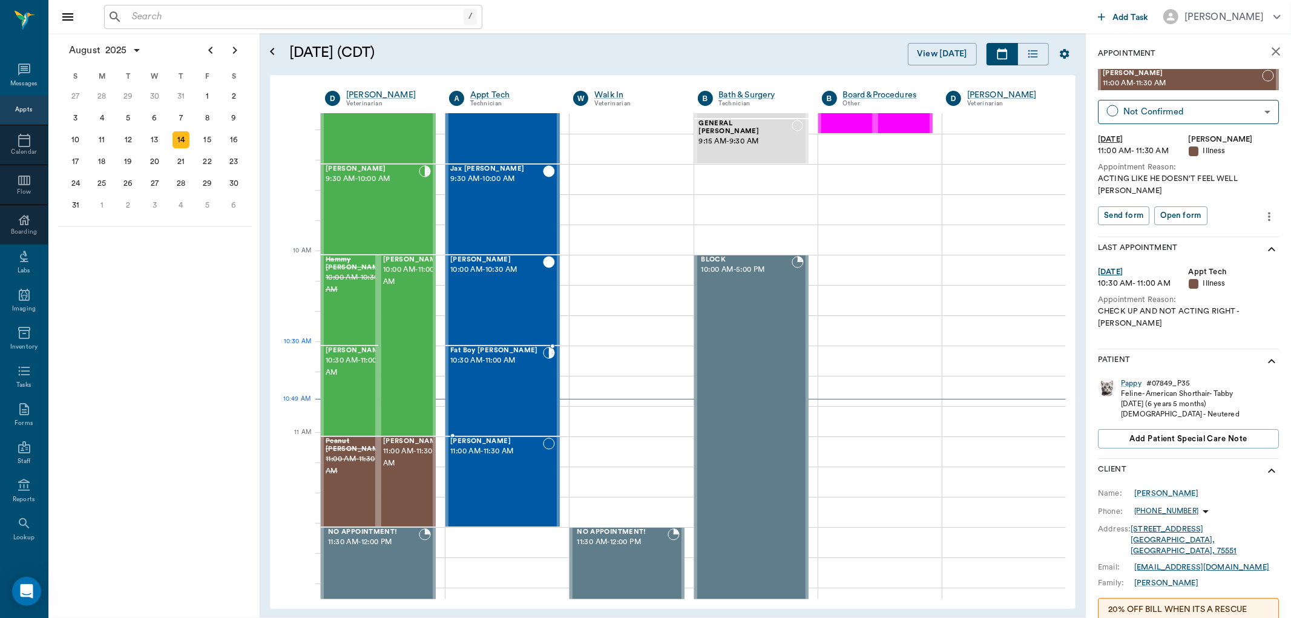
scroll to position [231, 0]
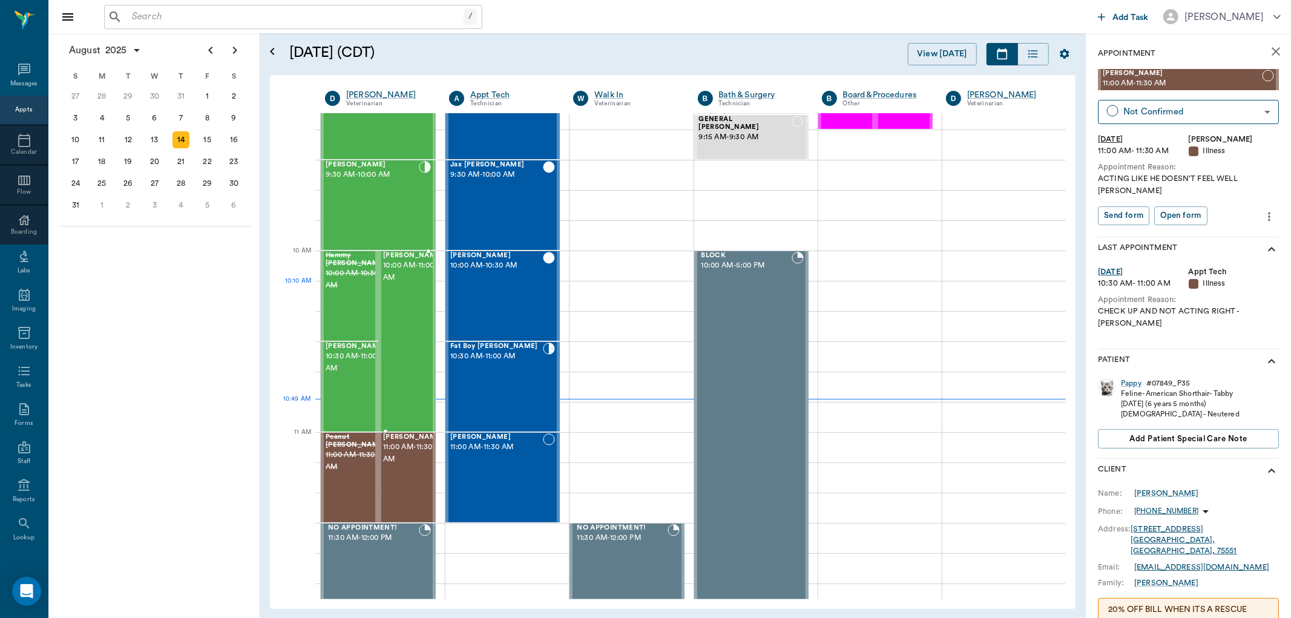
click at [410, 281] on span "10:00 AM - 11:00 AM" at bounding box center [413, 272] width 61 height 24
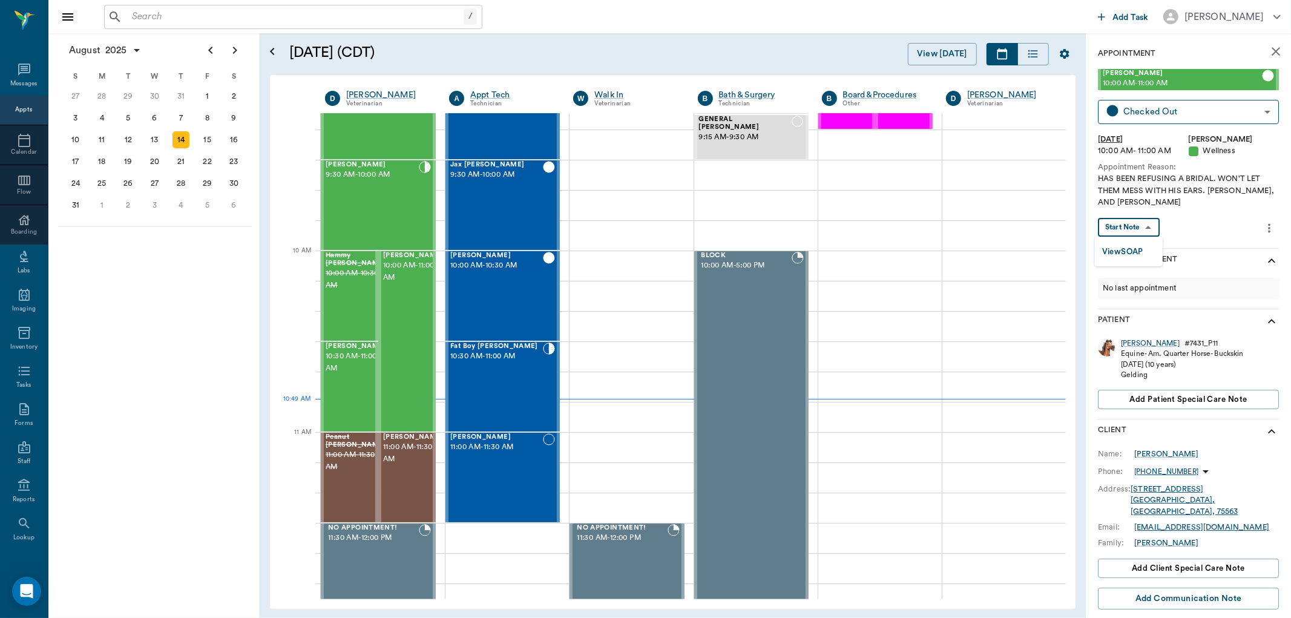
click at [1151, 224] on body "/ ​ Add Task [PERSON_NAME] Nectar Messages Appts Calendar Flow Boarding Labs Im…" at bounding box center [645, 309] width 1291 height 618
click at [1132, 252] on button "View SOAP" at bounding box center [1122, 252] width 41 height 14
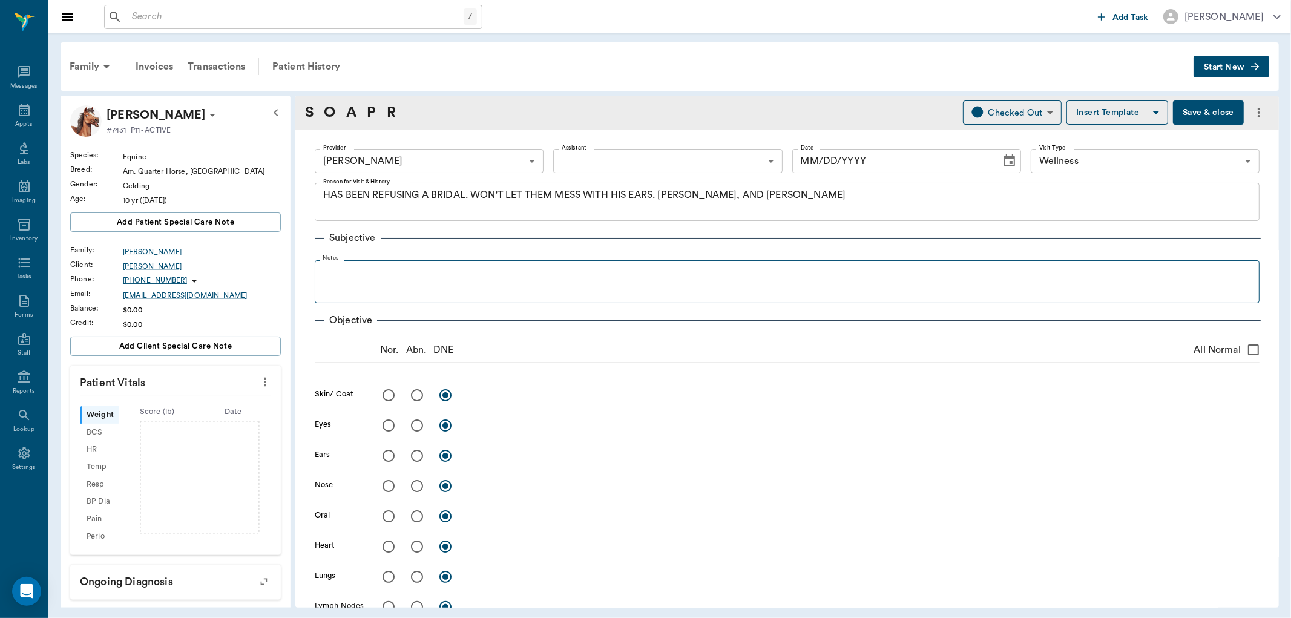
type input "63ec2f075fda476ae8351a4d"
type input "65d2be4f46e3a538d89b8c14"
type textarea "HAS BEEN REFUSING A BRIDAL. WON'T LET THEM MESS WITH HIS EARS. [PERSON_NAME], A…"
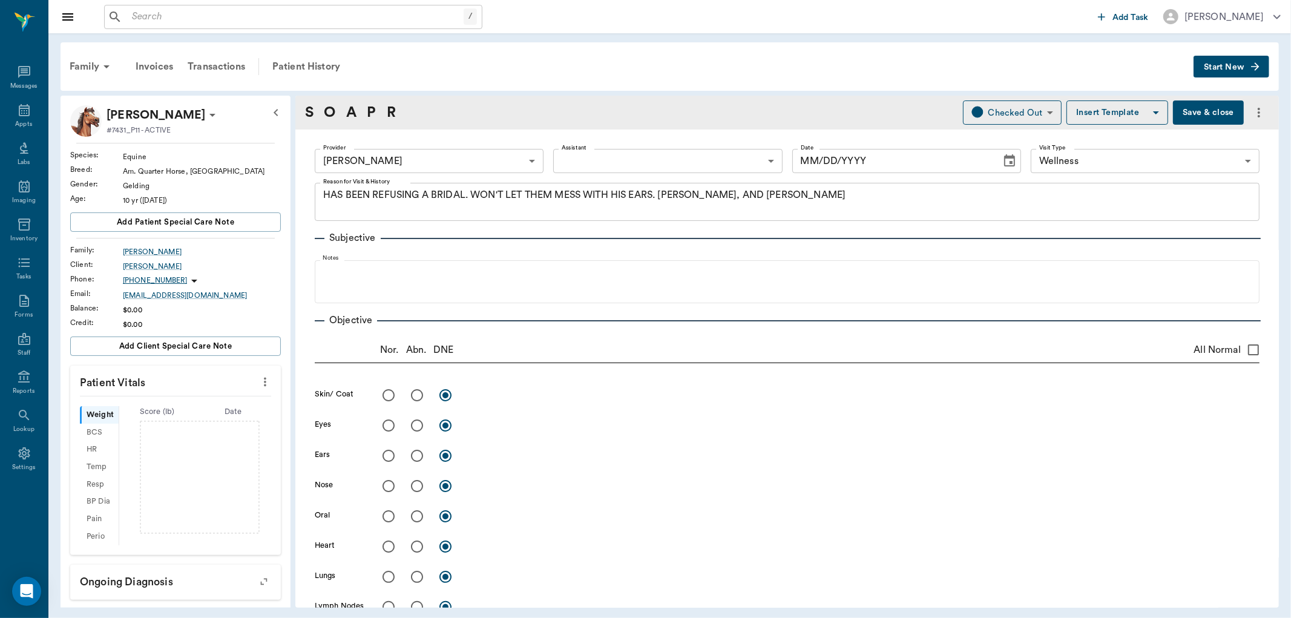
type input "[DATE]"
click at [418, 455] on input "radio" at bounding box center [416, 455] width 25 height 25
radio input "true"
click at [507, 464] on div "x" at bounding box center [864, 457] width 792 height 18
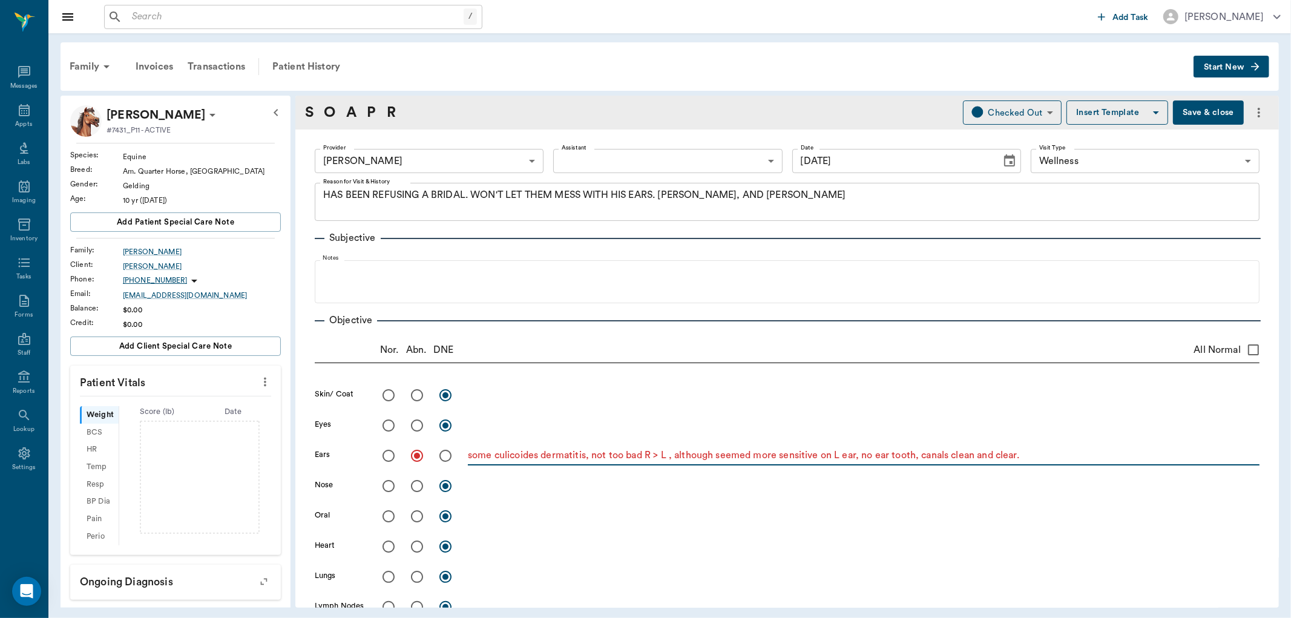
type textarea "some culicoides dermatitis, not too bad R > L , although seemed more sensitive …"
click at [16, 117] on div "Appts" at bounding box center [24, 117] width 48 height 38
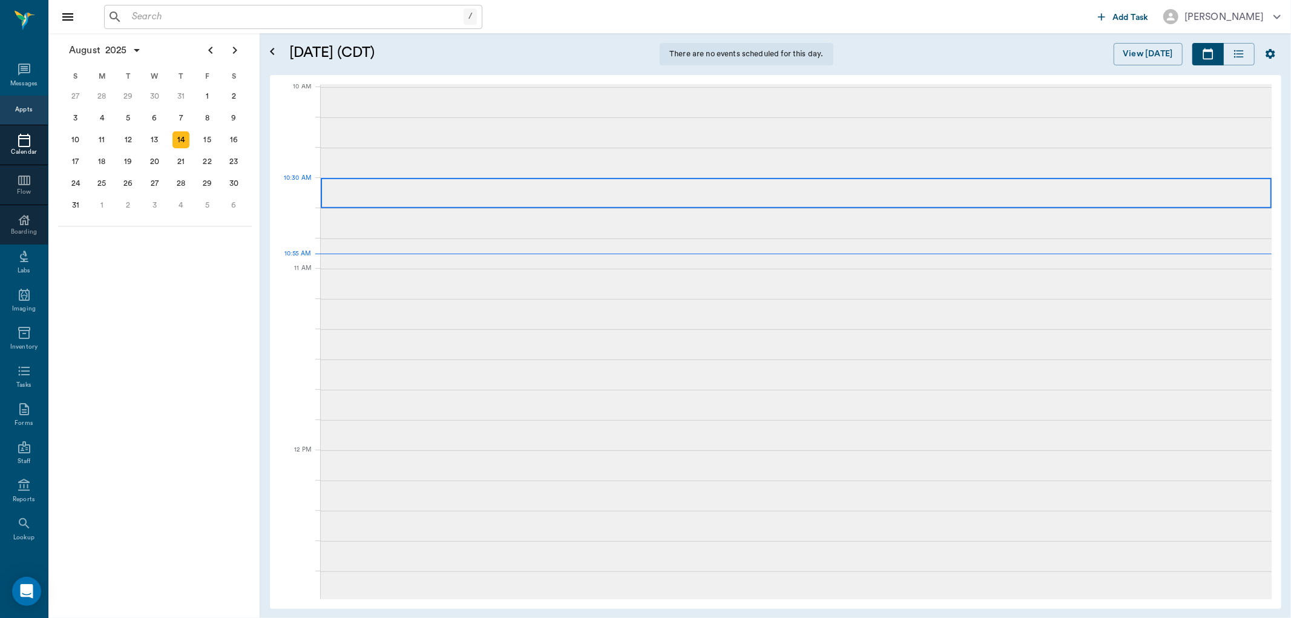
scroll to position [366, 0]
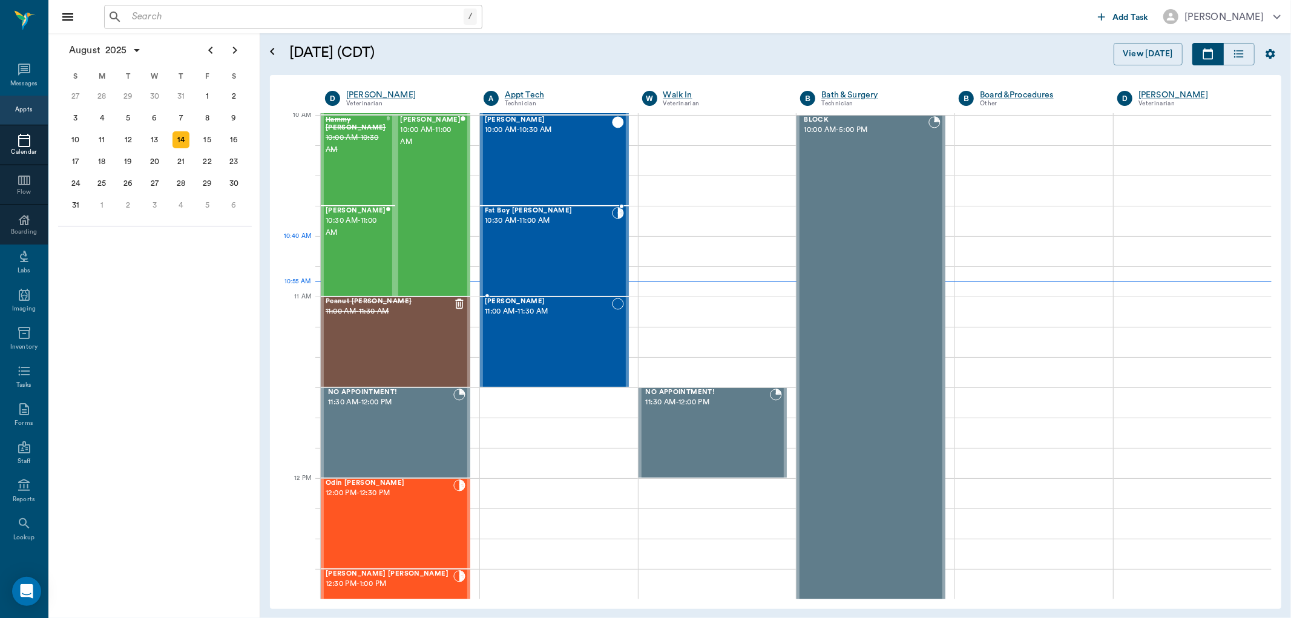
click at [563, 243] on div "Fat Boy [PERSON_NAME] 10:30 AM - 11:00 AM" at bounding box center [548, 251] width 127 height 88
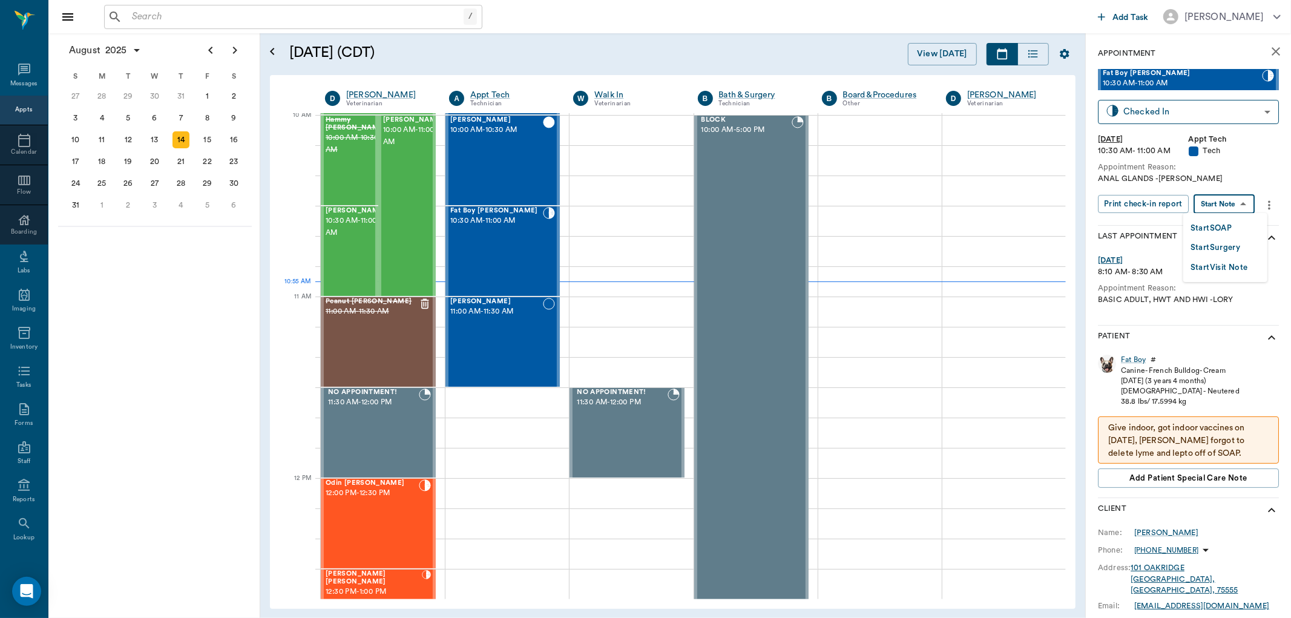
click at [1233, 209] on body "/ ​ Add Task [PERSON_NAME] Nectar Messages Appts Calendar Flow Boarding Labs Im…" at bounding box center [645, 309] width 1291 height 618
click at [1229, 229] on button "Start SOAP" at bounding box center [1210, 228] width 41 height 14
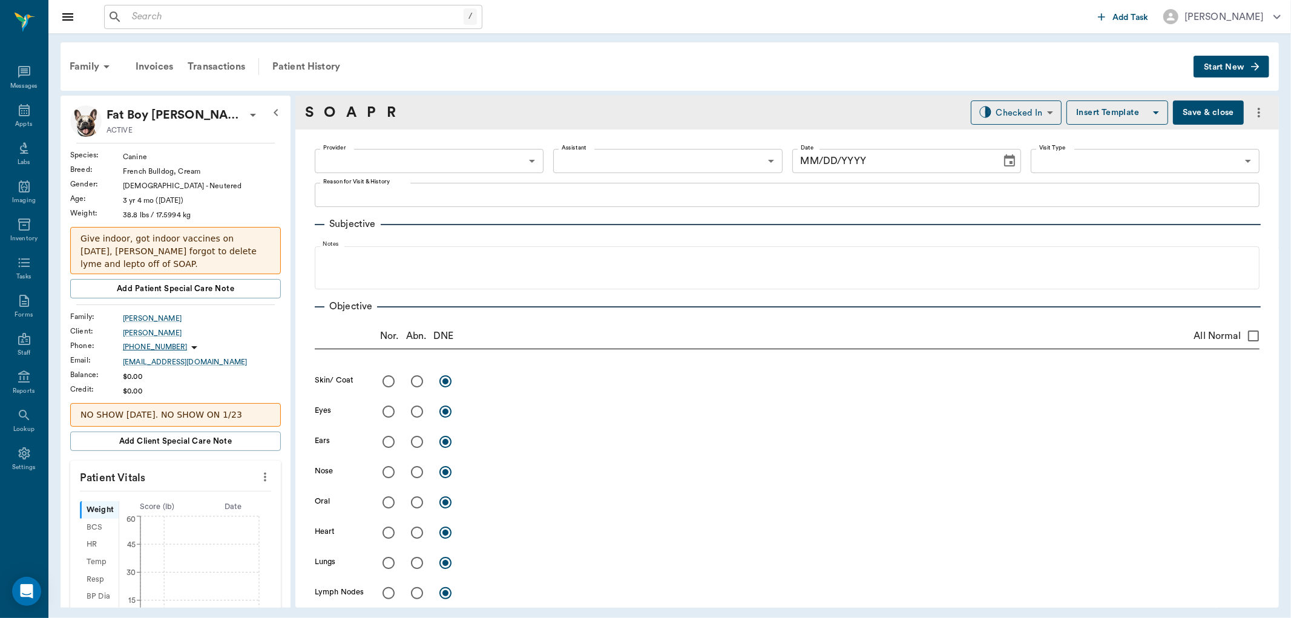
type input "63ec2f075fda476ae8351a4c"
type input "65d2be4f46e3a538d89b8c1a"
type textarea "ANAL GLANDS -[PERSON_NAME]"
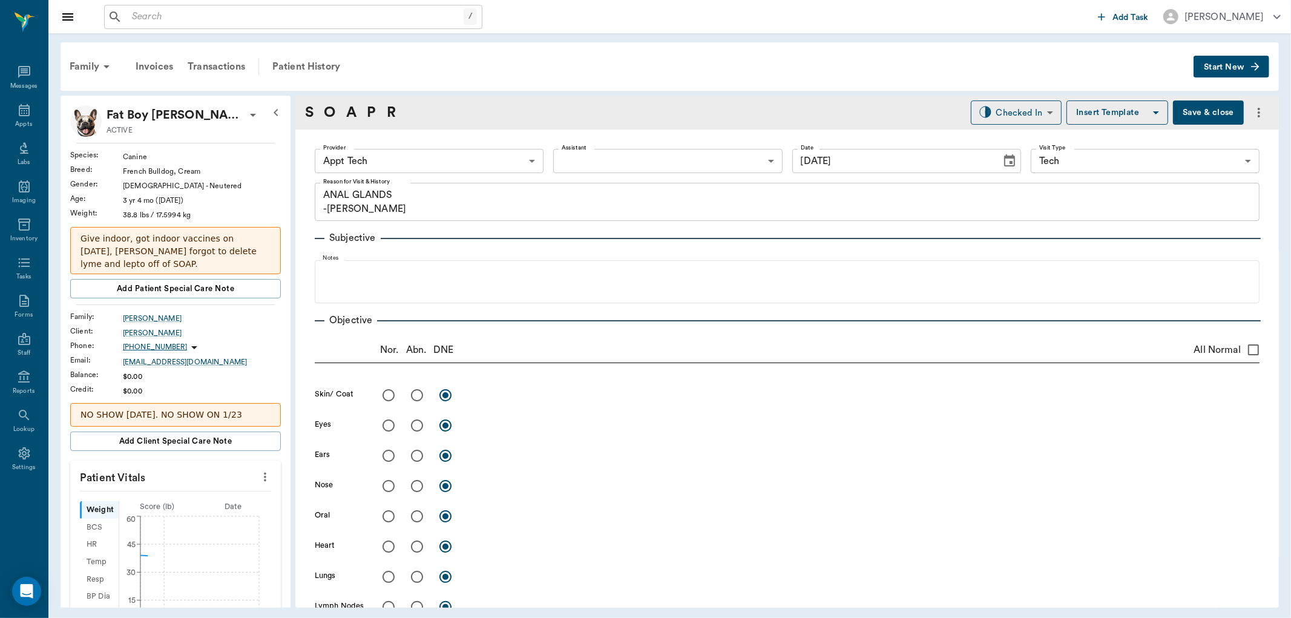
type input "[DATE]"
click at [258, 479] on icon "more" at bounding box center [264, 477] width 13 height 15
drag, startPoint x: 203, startPoint y: 490, endPoint x: 197, endPoint y: 492, distance: 6.9
click at [197, 492] on li "Enter Vitals" at bounding box center [203, 498] width 121 height 22
click at [162, 507] on input "text" at bounding box center [174, 513] width 105 height 24
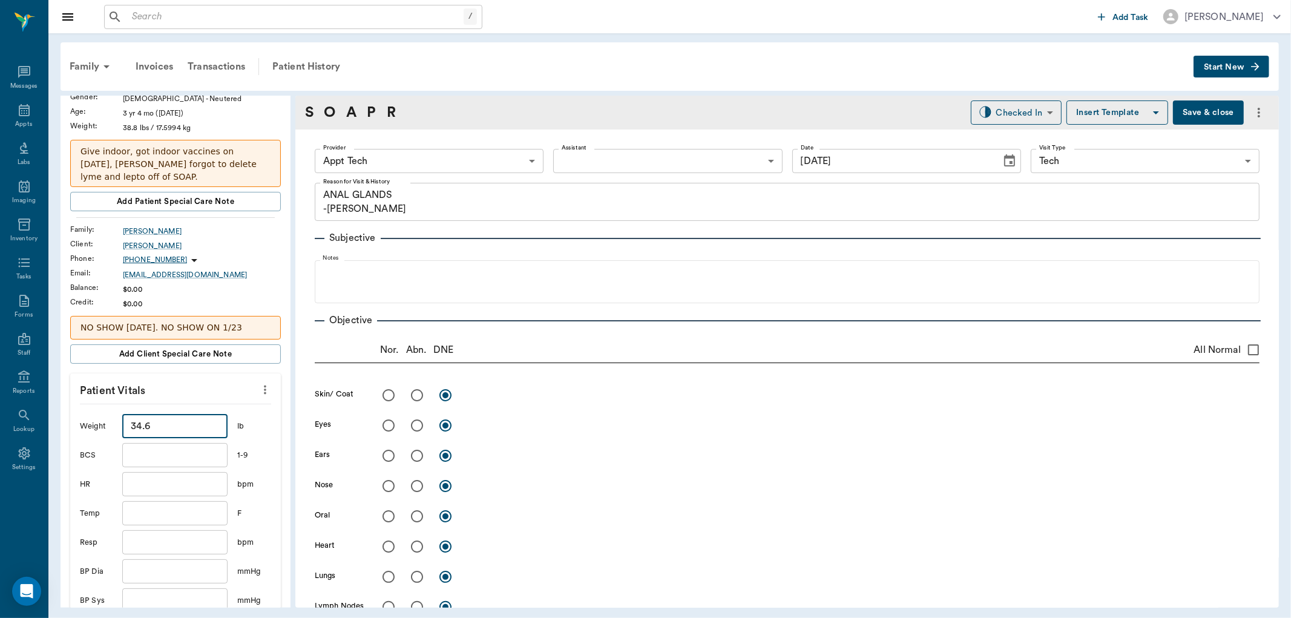
scroll to position [202, 0]
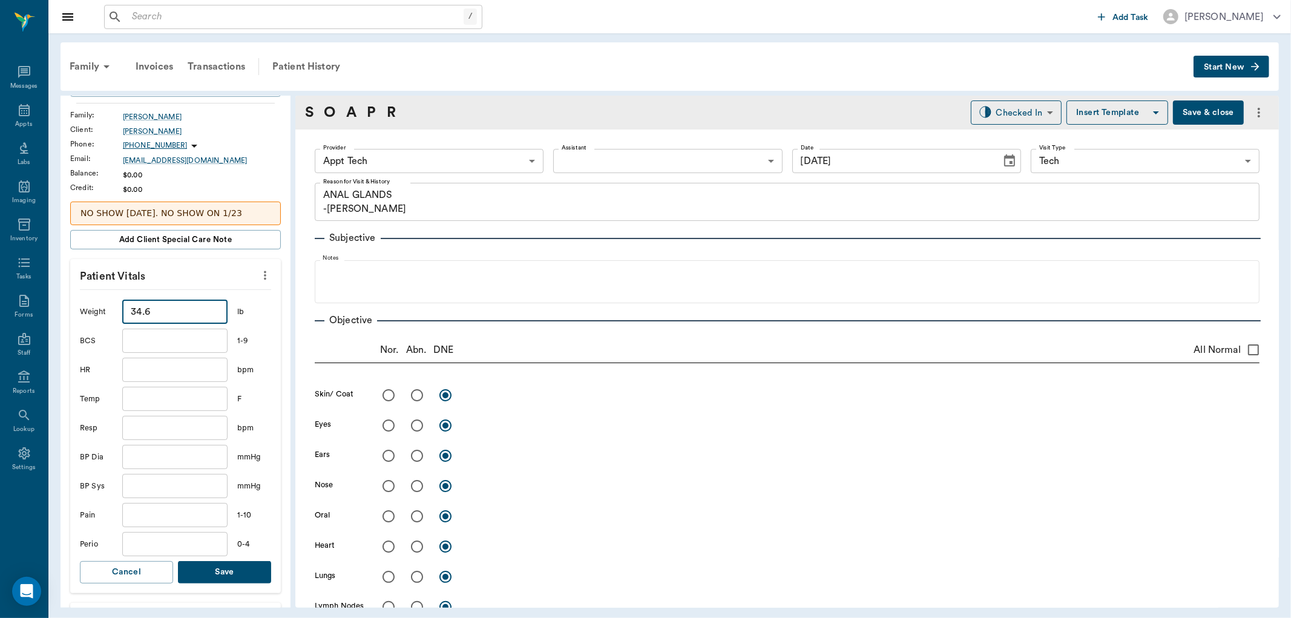
type input "34.6"
click at [216, 568] on button "Save" at bounding box center [224, 572] width 93 height 22
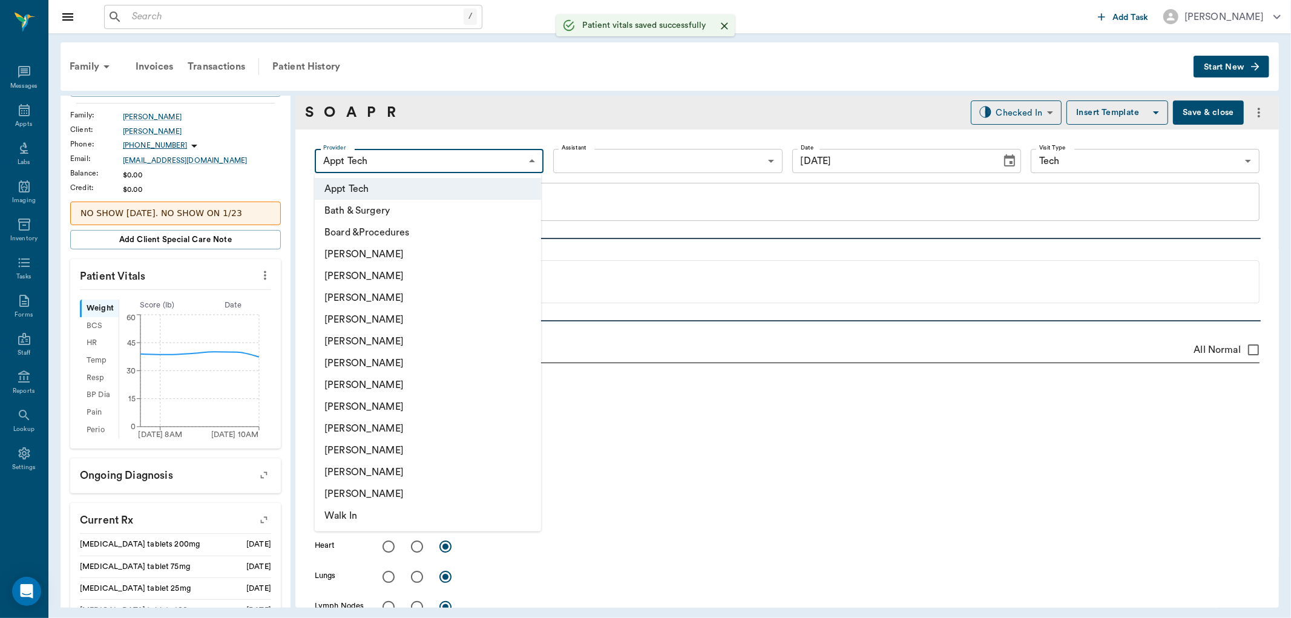
click at [400, 152] on body "/ ​ Add Task [PERSON_NAME] Nectar Messages Appts Labs Imaging Inventory Tasks F…" at bounding box center [645, 309] width 1291 height 618
click at [385, 354] on li "[PERSON_NAME]" at bounding box center [428, 363] width 226 height 22
type input "682b670d8bdc6f7f8feef3db"
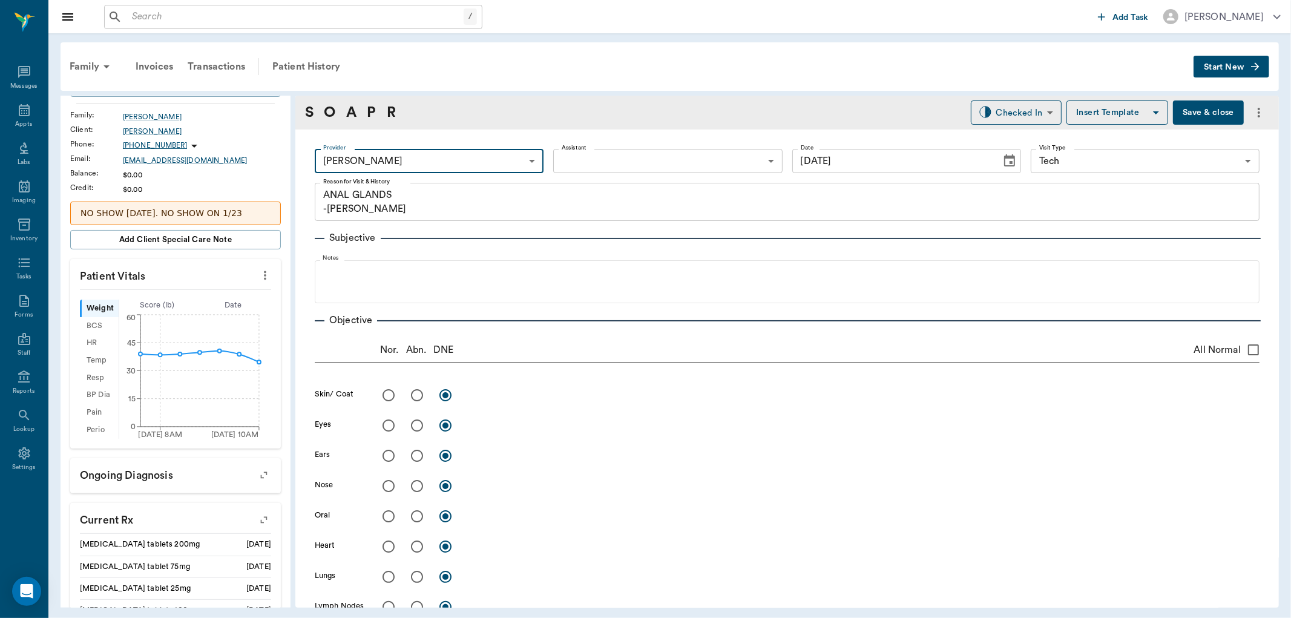
click at [656, 166] on body "/ ​ Add Task [PERSON_NAME] Nectar Messages Appts Labs Imaging Inventory Tasks F…" at bounding box center [645, 309] width 1291 height 618
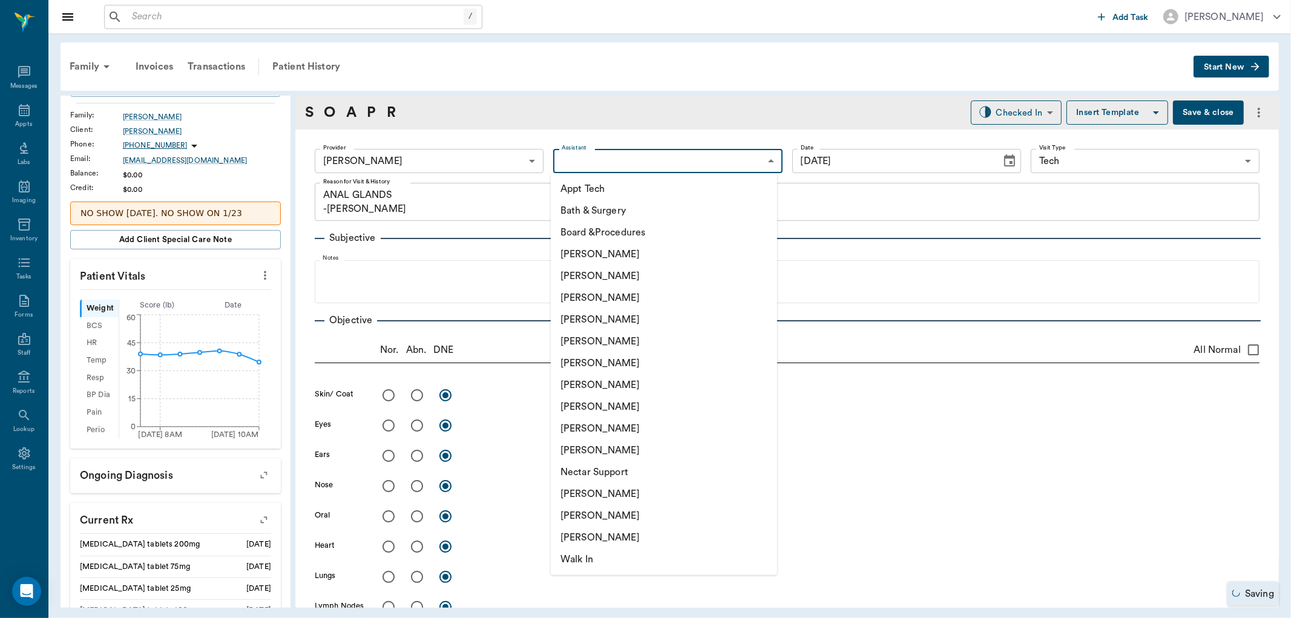
click at [600, 413] on li "[PERSON_NAME]" at bounding box center [664, 407] width 226 height 22
type input "63ec2e7e52e12b0ba117b124"
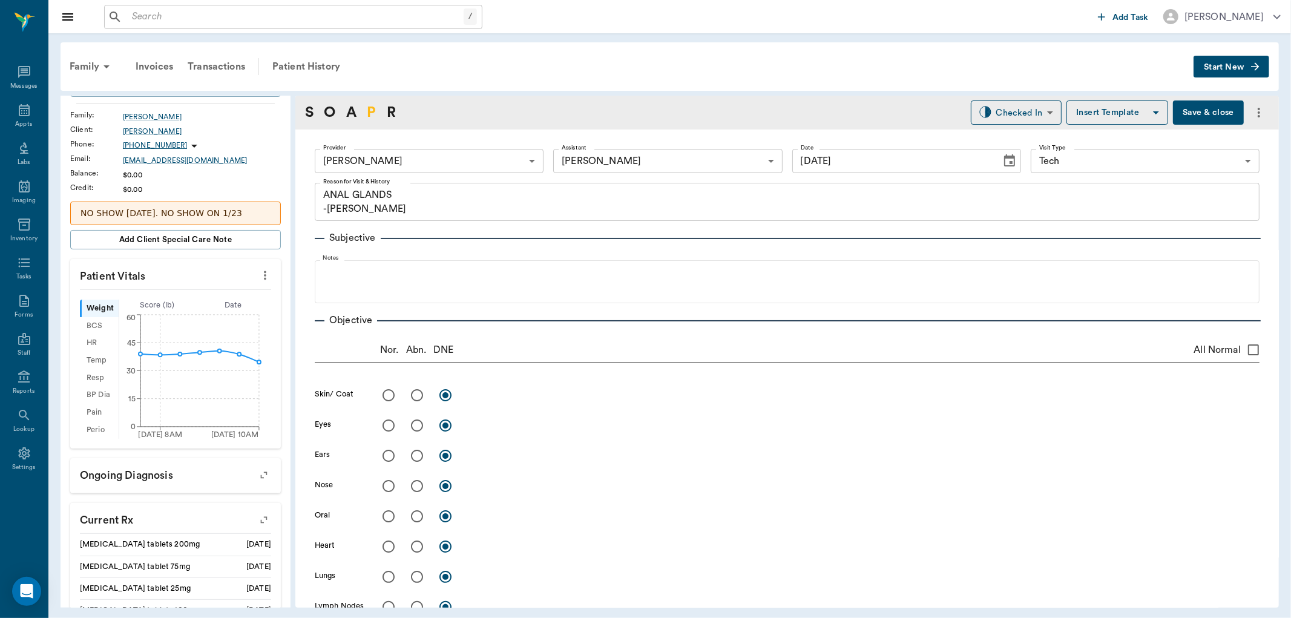
click at [375, 114] on link "P" at bounding box center [371, 113] width 9 height 22
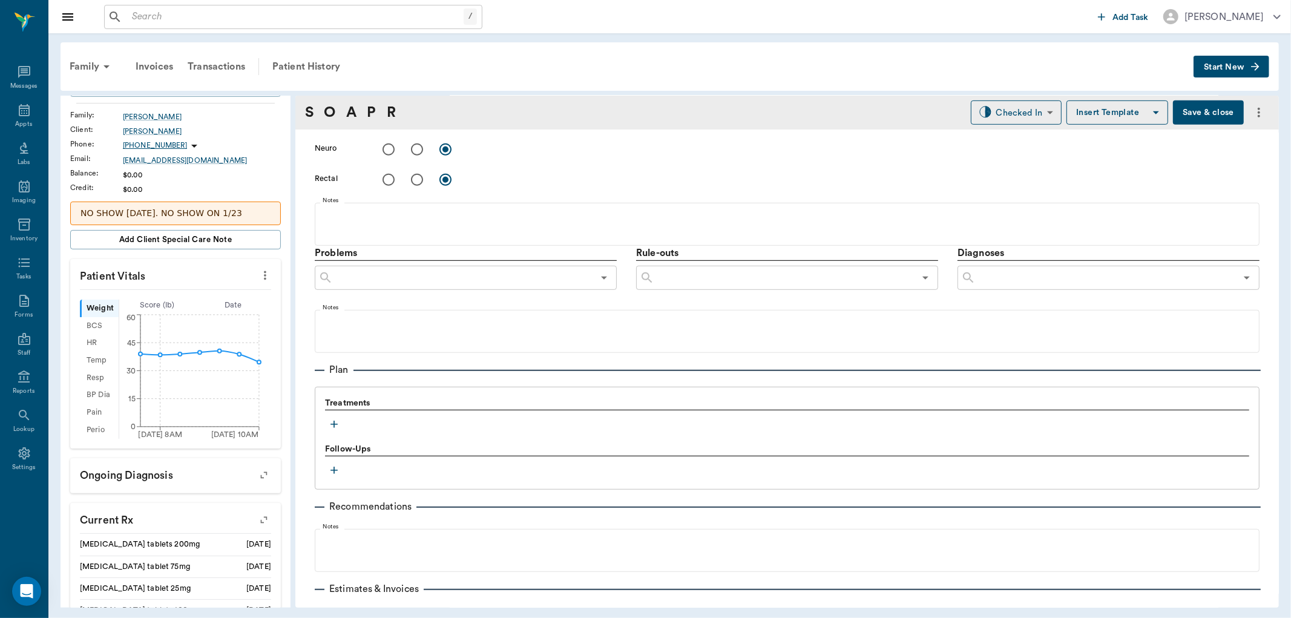
scroll to position [654, 0]
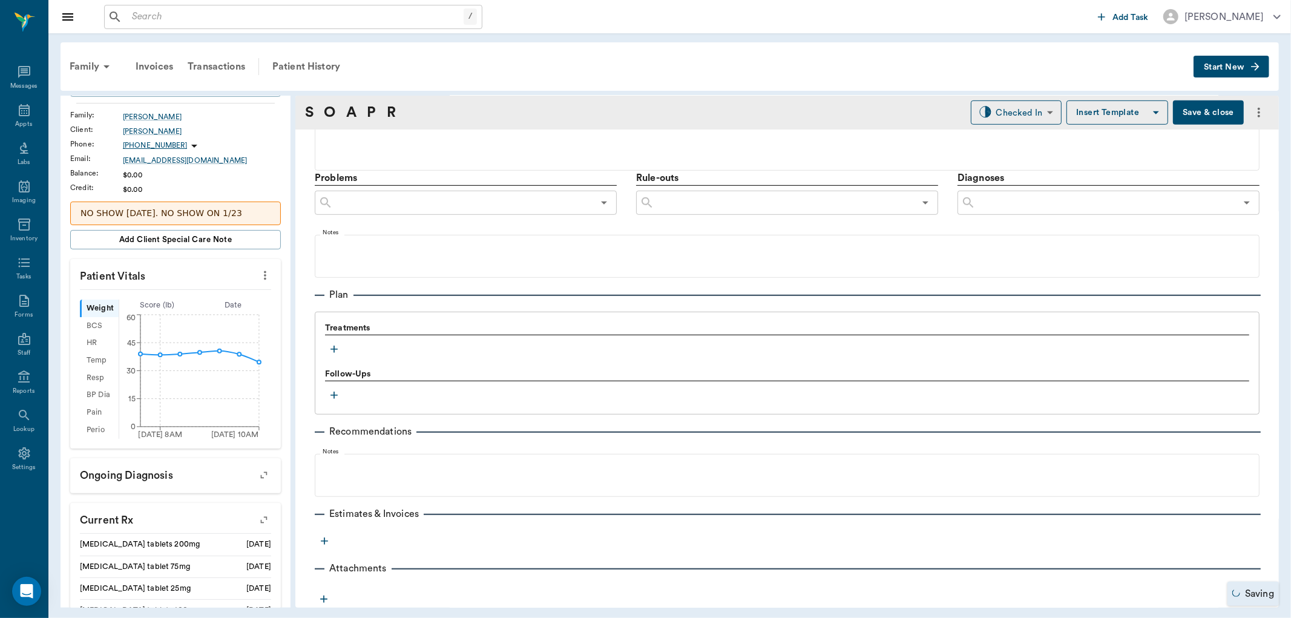
click at [333, 352] on icon "button" at bounding box center [334, 349] width 12 height 12
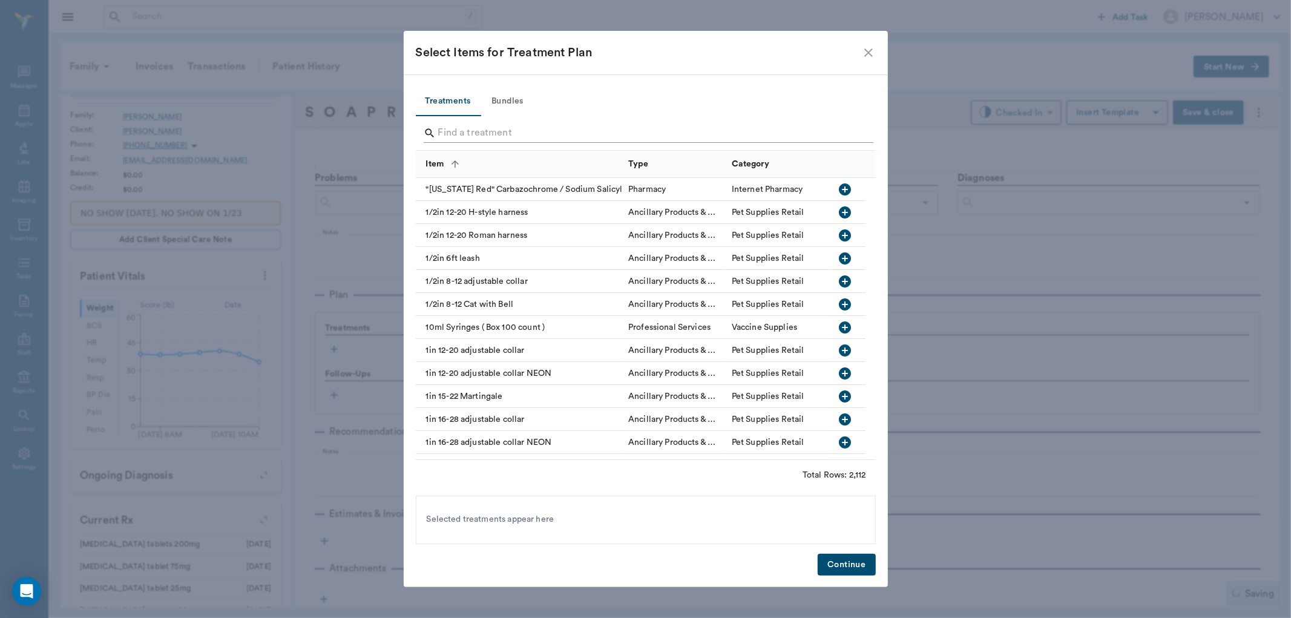
click at [463, 123] on input "Search" at bounding box center [646, 132] width 417 height 19
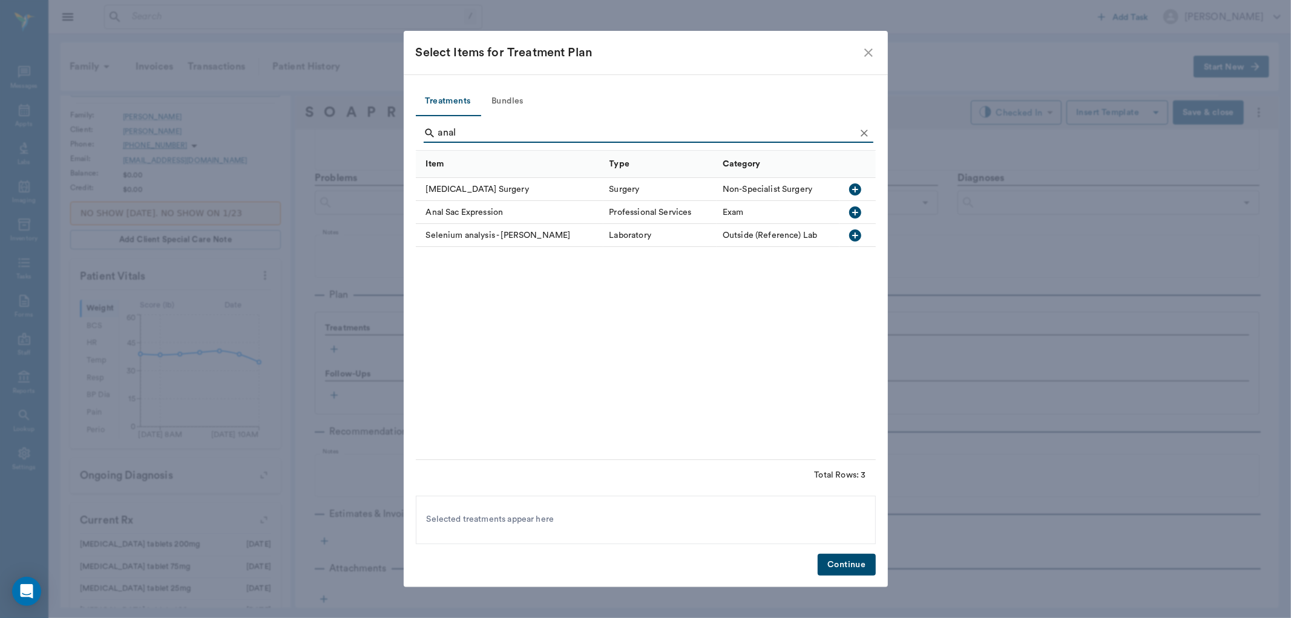
type input "anal"
drag, startPoint x: 856, startPoint y: 208, endPoint x: 797, endPoint y: 372, distance: 174.8
click at [856, 208] on icon "button" at bounding box center [855, 212] width 12 height 12
click at [846, 565] on button "Continue" at bounding box center [846, 565] width 57 height 22
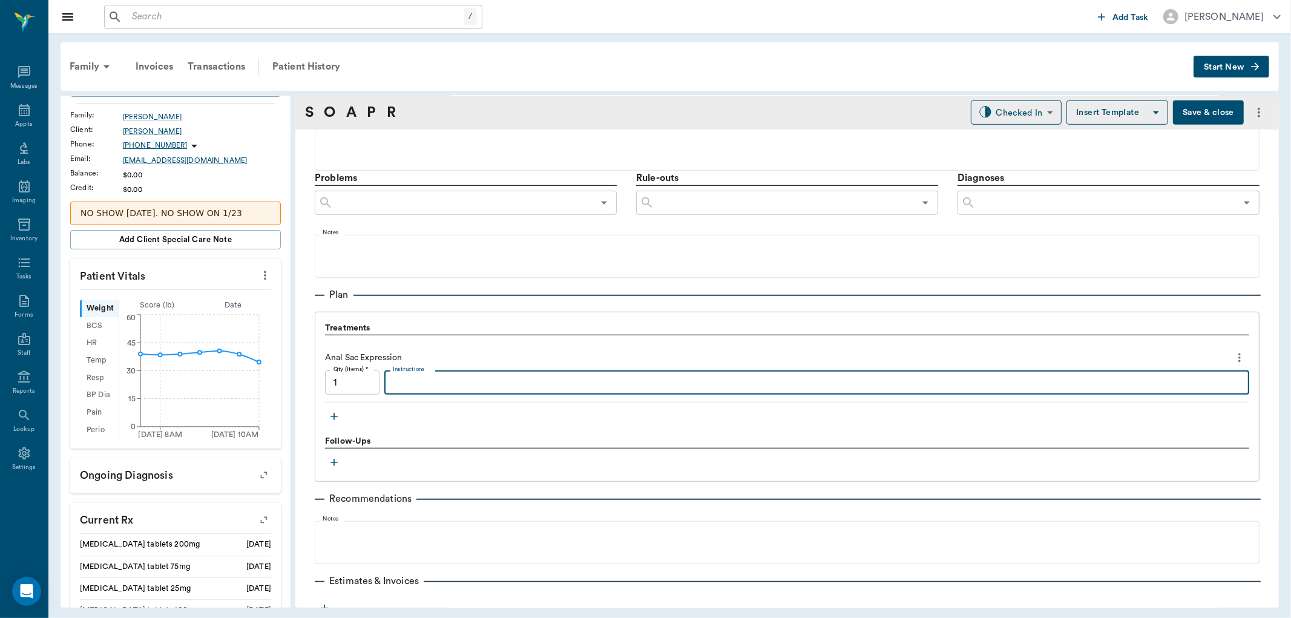
drag, startPoint x: 433, startPoint y: 382, endPoint x: 453, endPoint y: 384, distance: 19.4
click at [434, 382] on textarea "Instructions" at bounding box center [817, 383] width 848 height 14
type textarea "full"
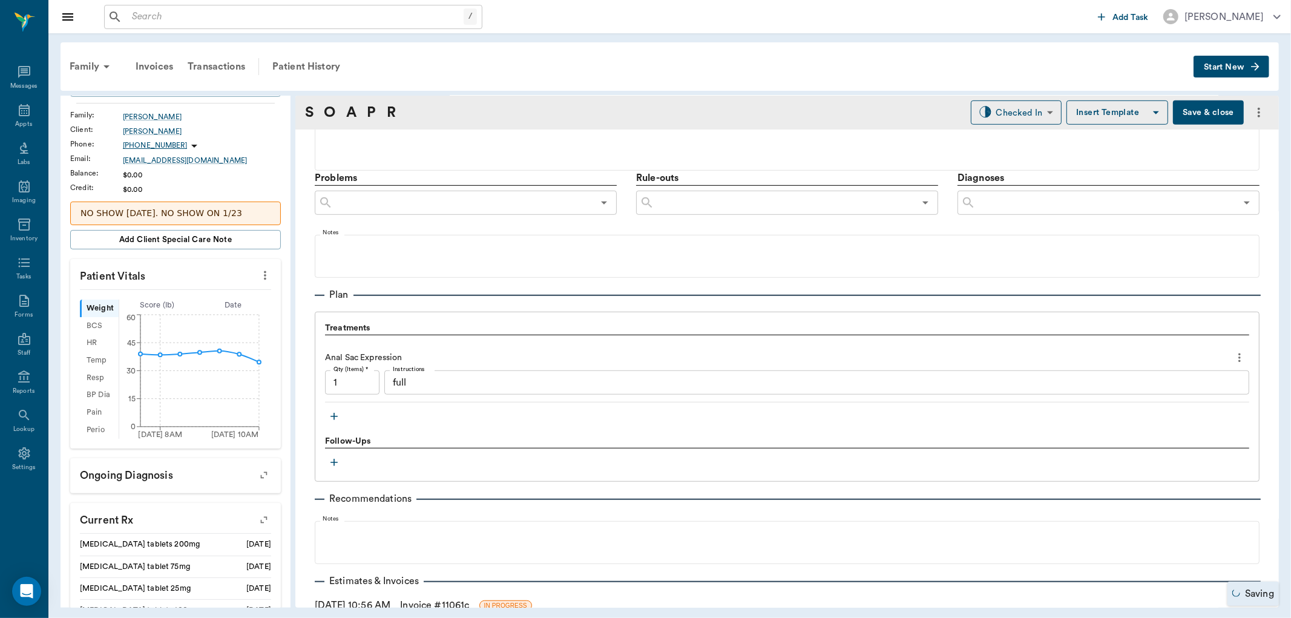
click at [335, 418] on icon "button" at bounding box center [334, 416] width 12 height 12
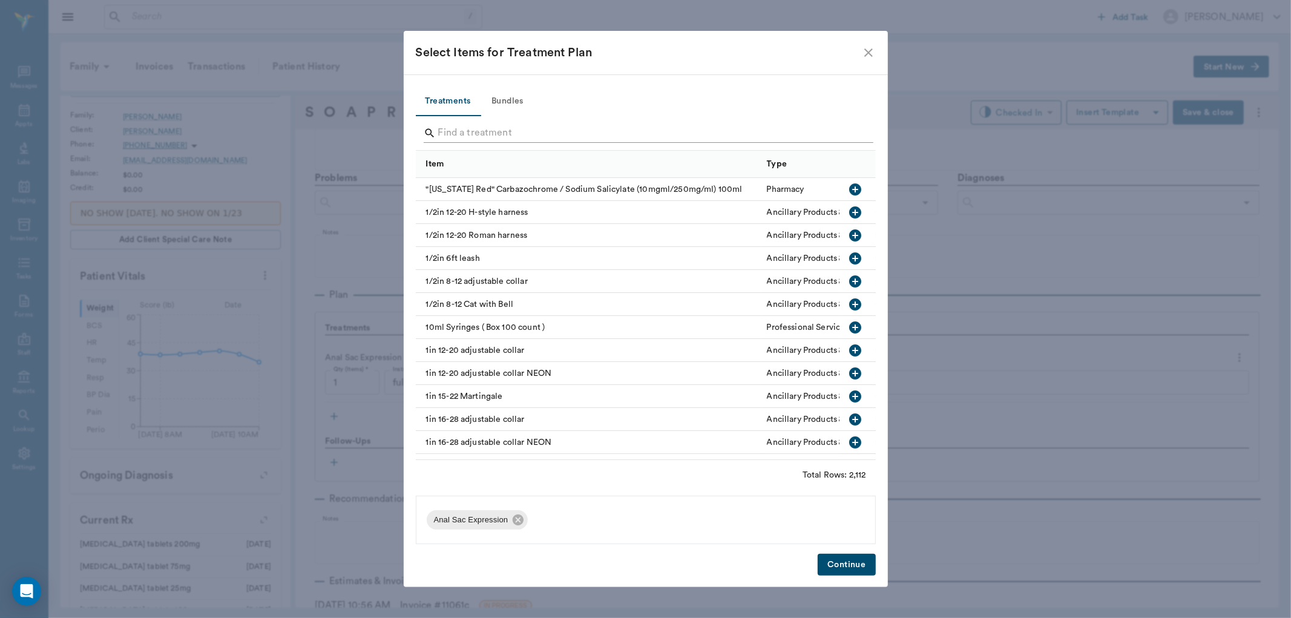
click at [517, 133] on input "Search" at bounding box center [646, 132] width 417 height 19
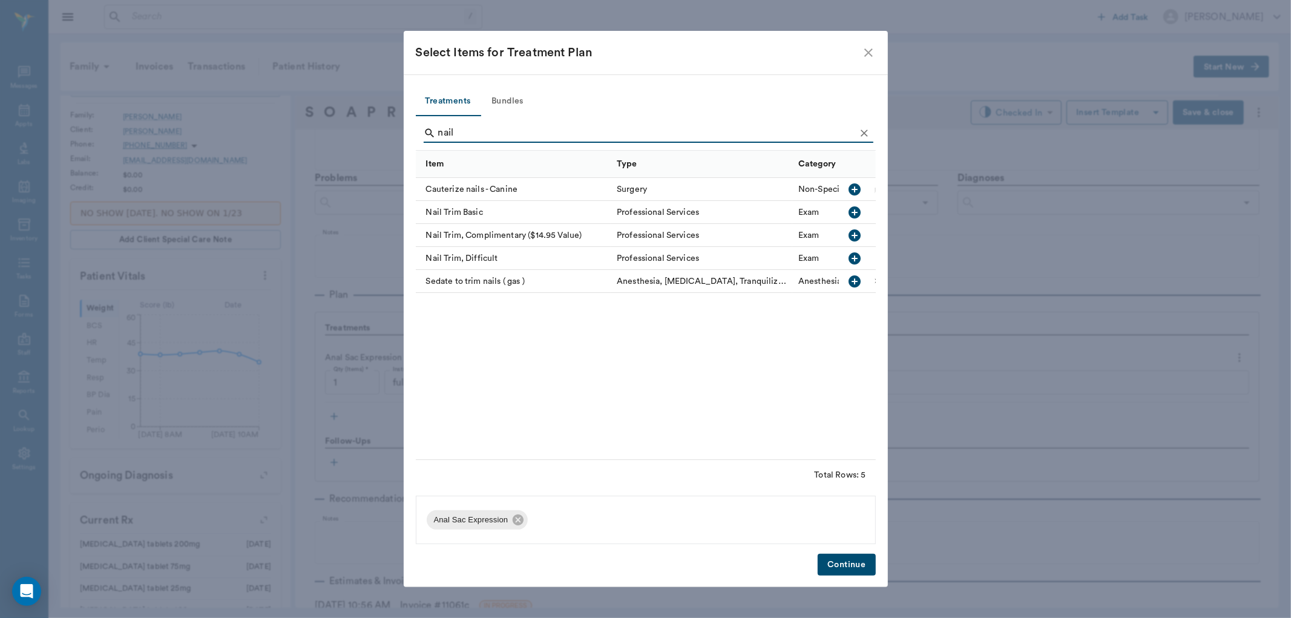
type input "nail"
drag, startPoint x: 858, startPoint y: 209, endPoint x: 833, endPoint y: 409, distance: 201.9
click at [857, 209] on icon "button" at bounding box center [855, 212] width 12 height 12
click at [851, 554] on button "Continue" at bounding box center [846, 565] width 57 height 22
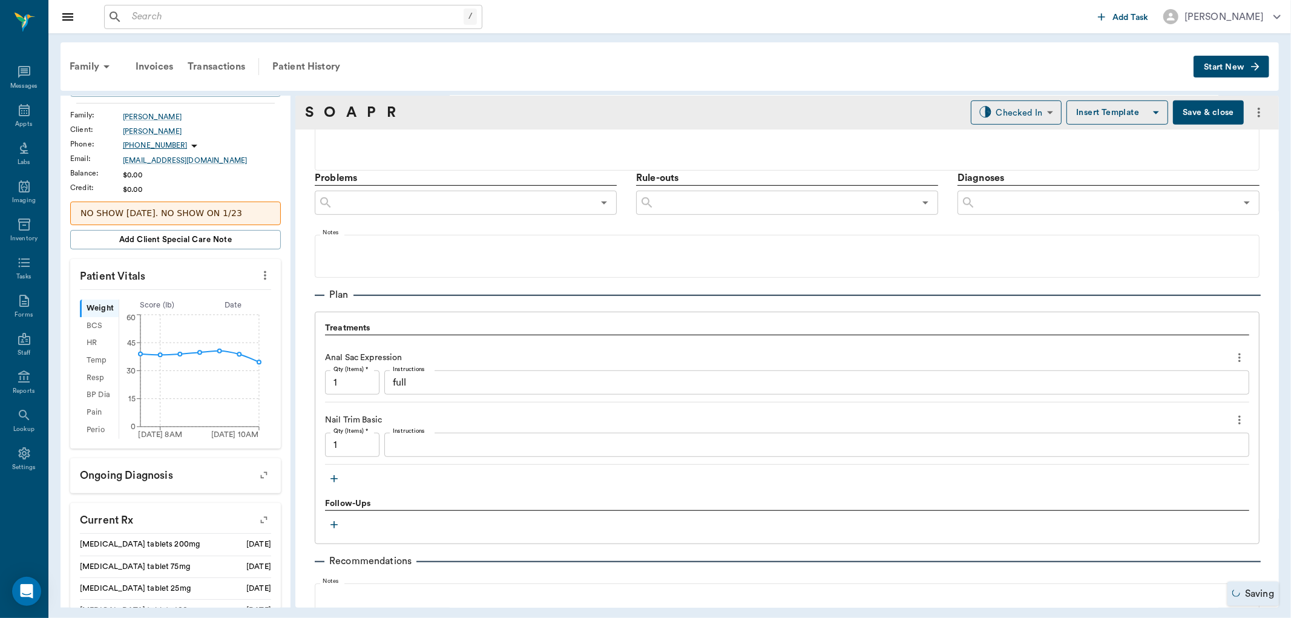
click at [336, 479] on icon "button" at bounding box center [333, 478] width 7 height 7
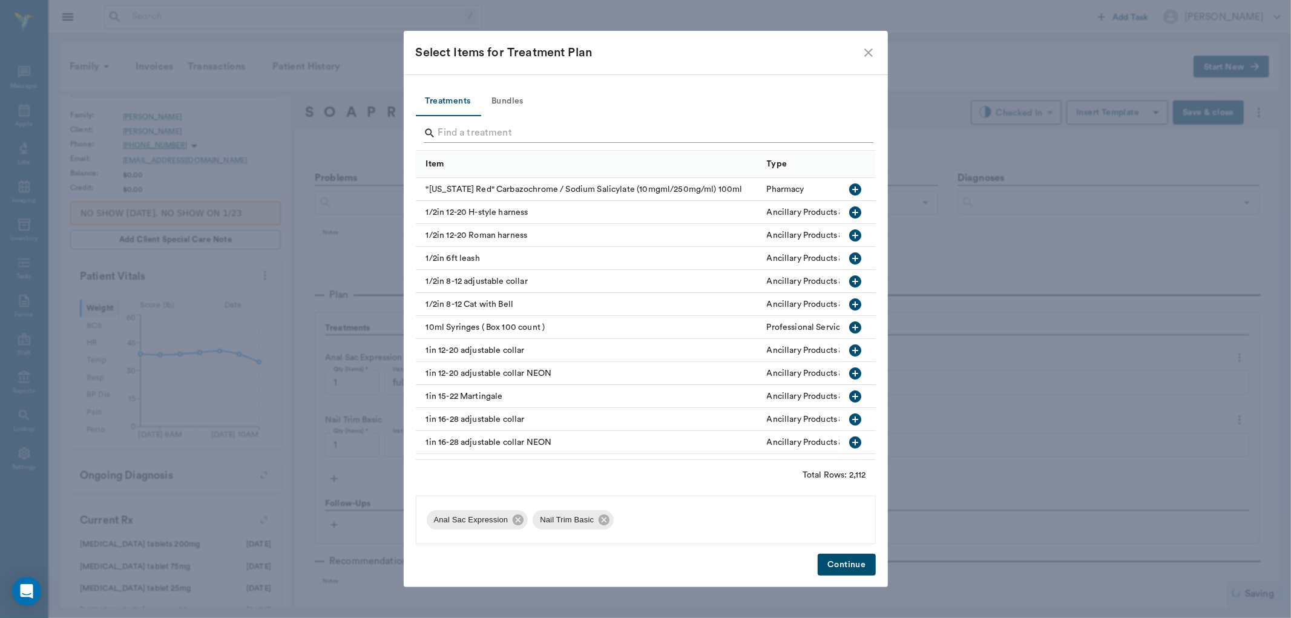
click at [460, 144] on div "Search" at bounding box center [649, 134] width 450 height 22
click at [460, 127] on input "Search" at bounding box center [646, 132] width 417 height 19
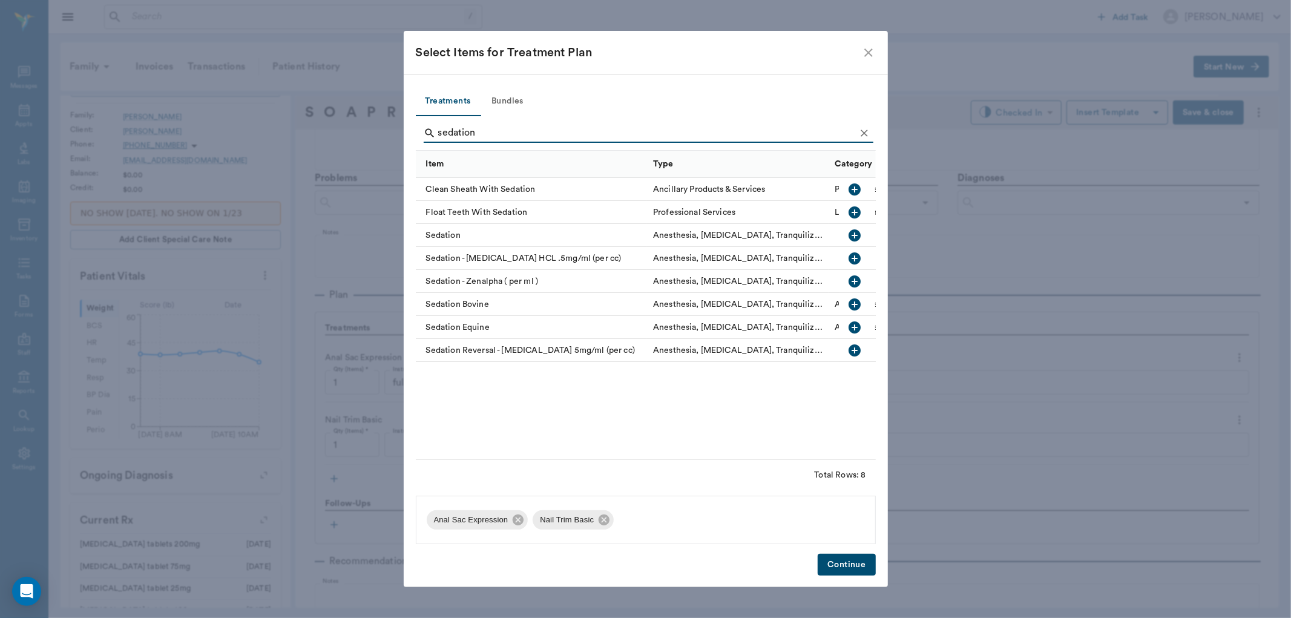
type input "sedation"
click at [858, 278] on icon "button" at bounding box center [855, 281] width 12 height 12
click at [851, 556] on button "Continue" at bounding box center [846, 565] width 57 height 22
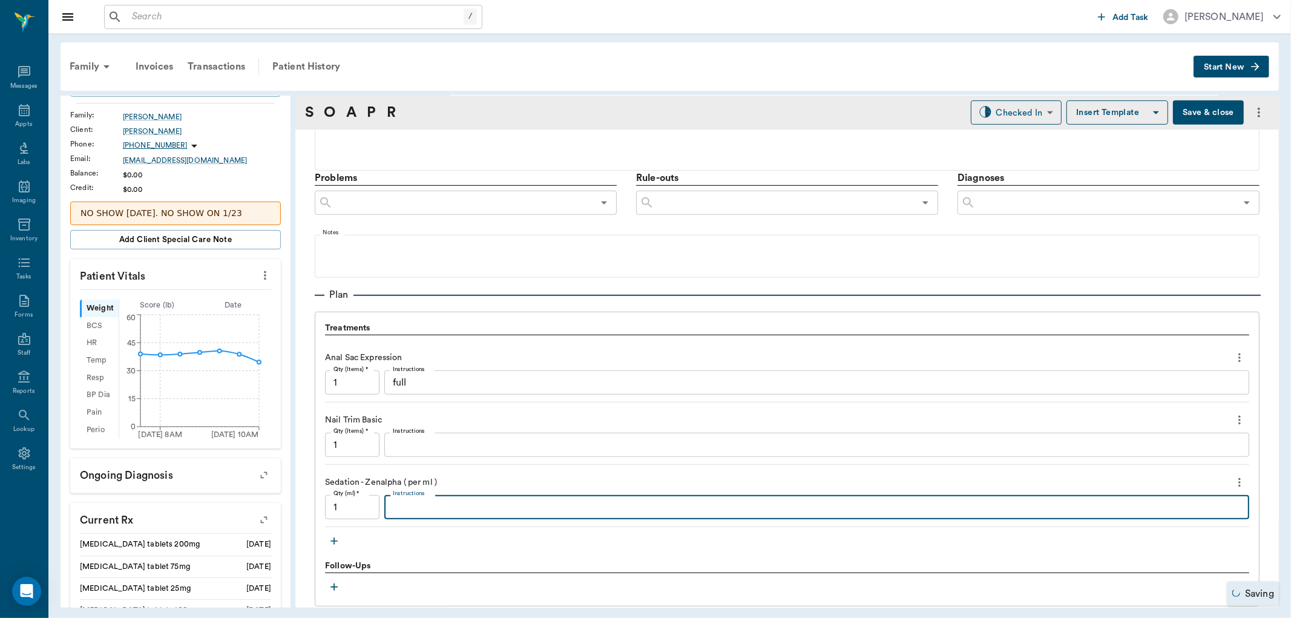
click at [418, 502] on textarea "Instructions" at bounding box center [817, 507] width 848 height 14
type textarea "1.4"
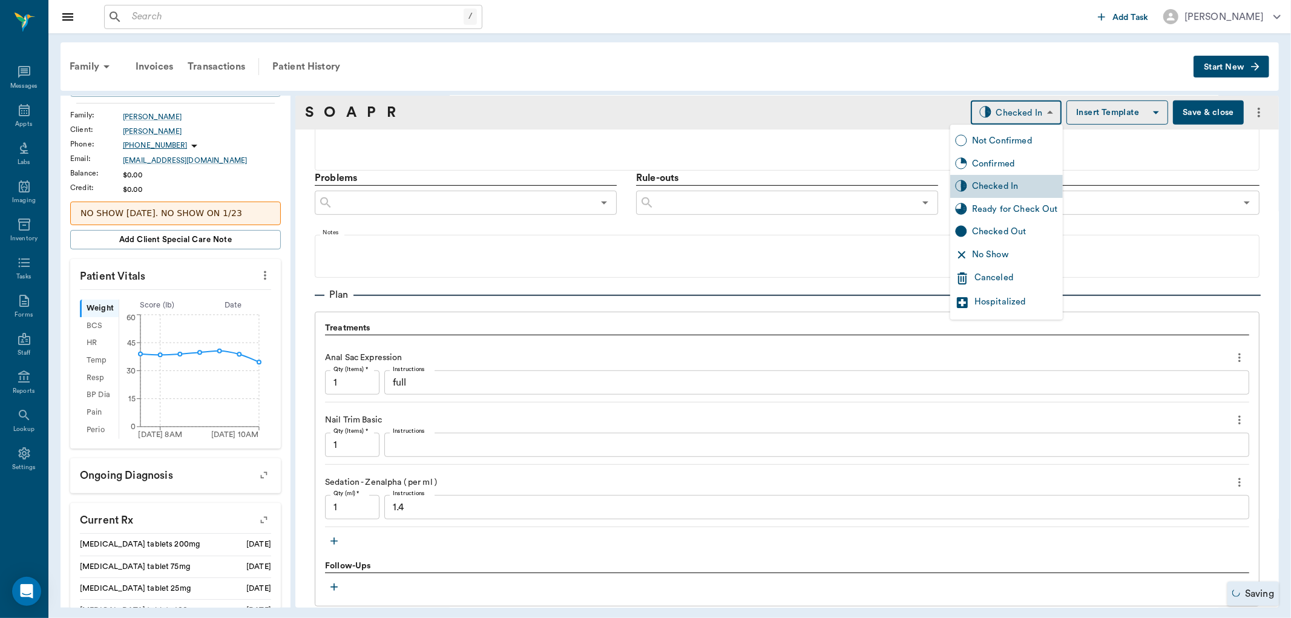
click at [997, 105] on body "/ ​ Add Task [PERSON_NAME] Nectar Messages Appts Labs Imaging Inventory Tasks F…" at bounding box center [645, 309] width 1291 height 618
click at [995, 210] on div "Ready for Check Out" at bounding box center [1015, 209] width 86 height 13
type input "READY_TO_CHECKOUT"
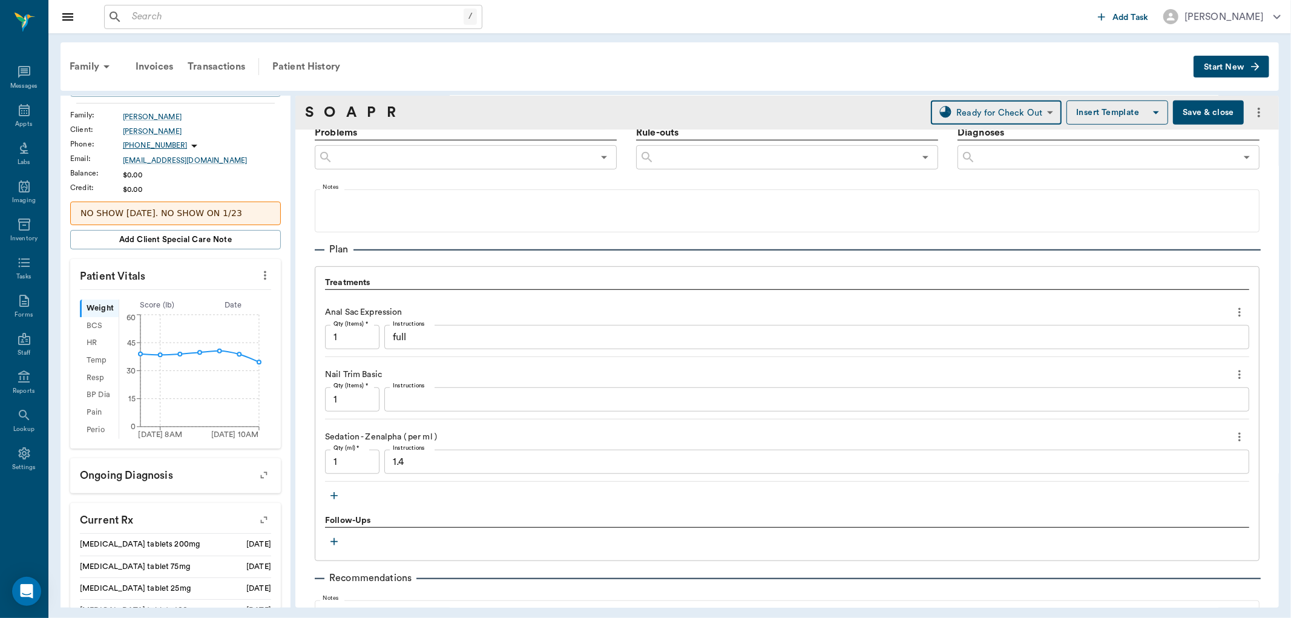
scroll to position [721, 0]
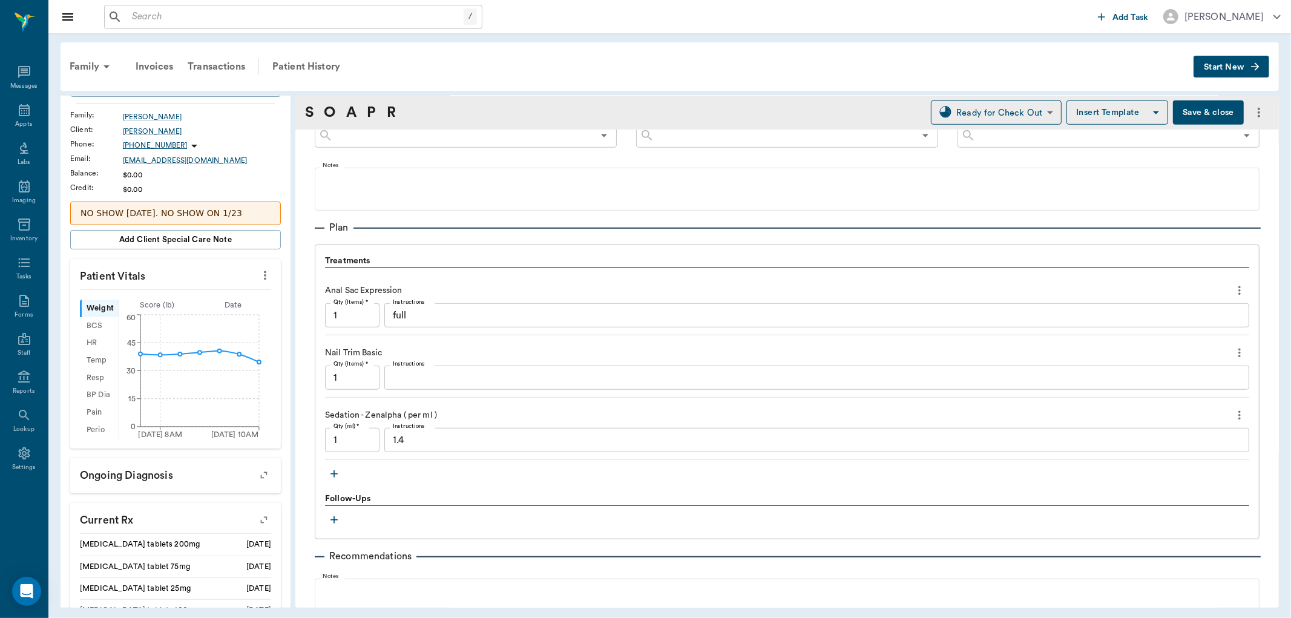
click at [332, 471] on icon "button" at bounding box center [334, 474] width 12 height 12
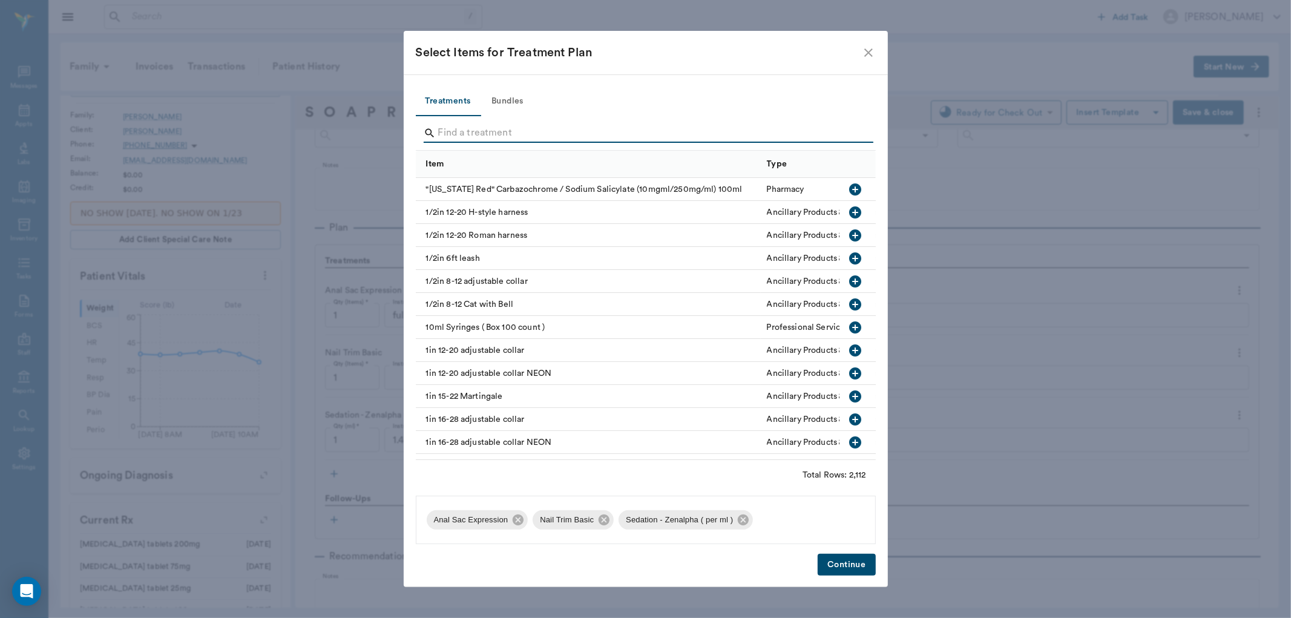
click at [472, 130] on input "Search" at bounding box center [646, 132] width 417 height 19
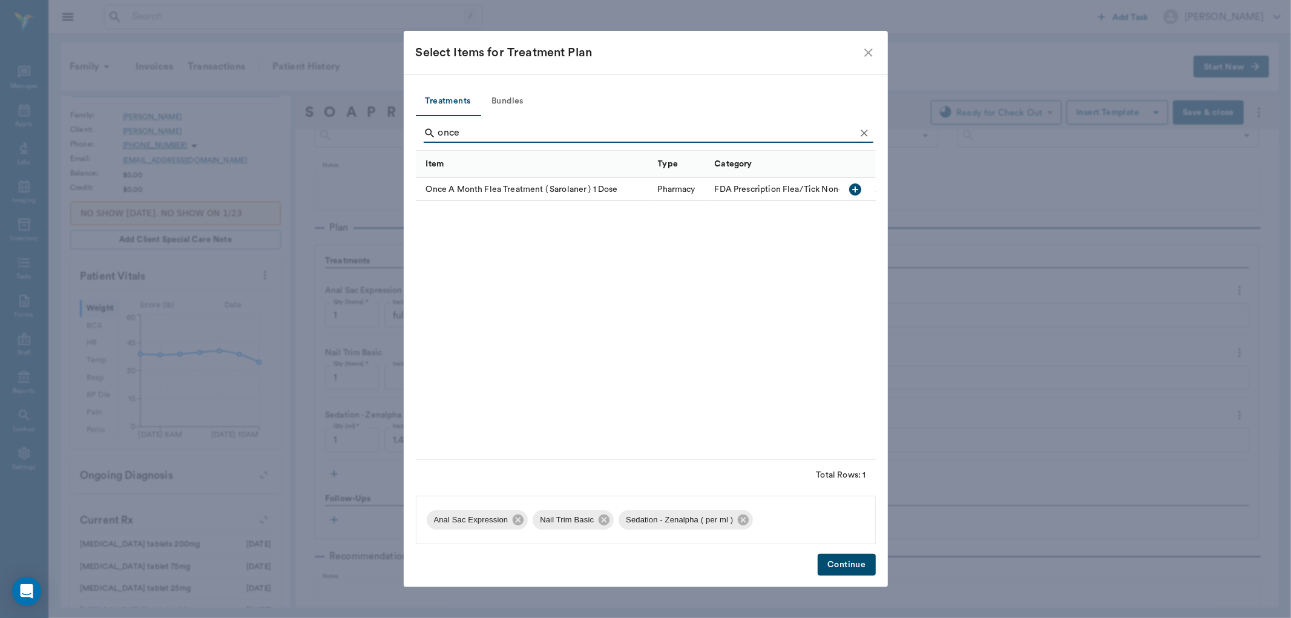
type input "once"
drag, startPoint x: 849, startPoint y: 185, endPoint x: 840, endPoint y: 468, distance: 284.0
click at [850, 185] on icon "button" at bounding box center [855, 189] width 15 height 15
click at [833, 565] on button "Continue" at bounding box center [846, 565] width 57 height 22
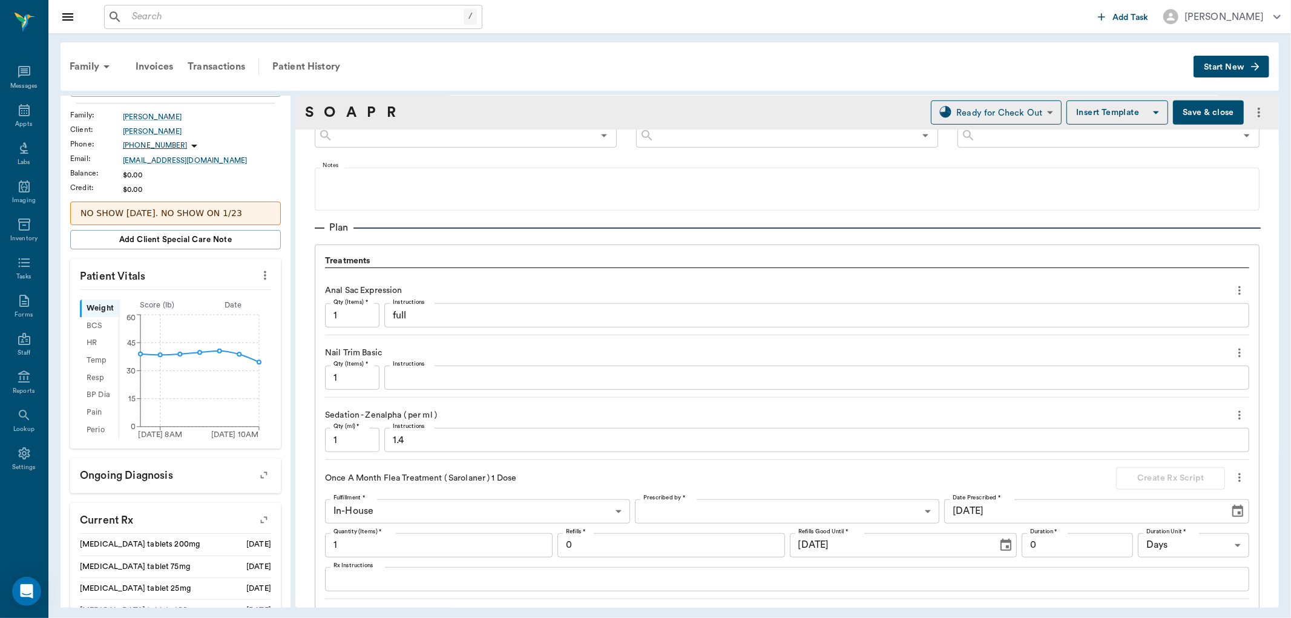
click at [1238, 412] on icon "more" at bounding box center [1239, 415] width 2 height 9
click at [1151, 462] on span "Delete" at bounding box center [1179, 458] width 102 height 13
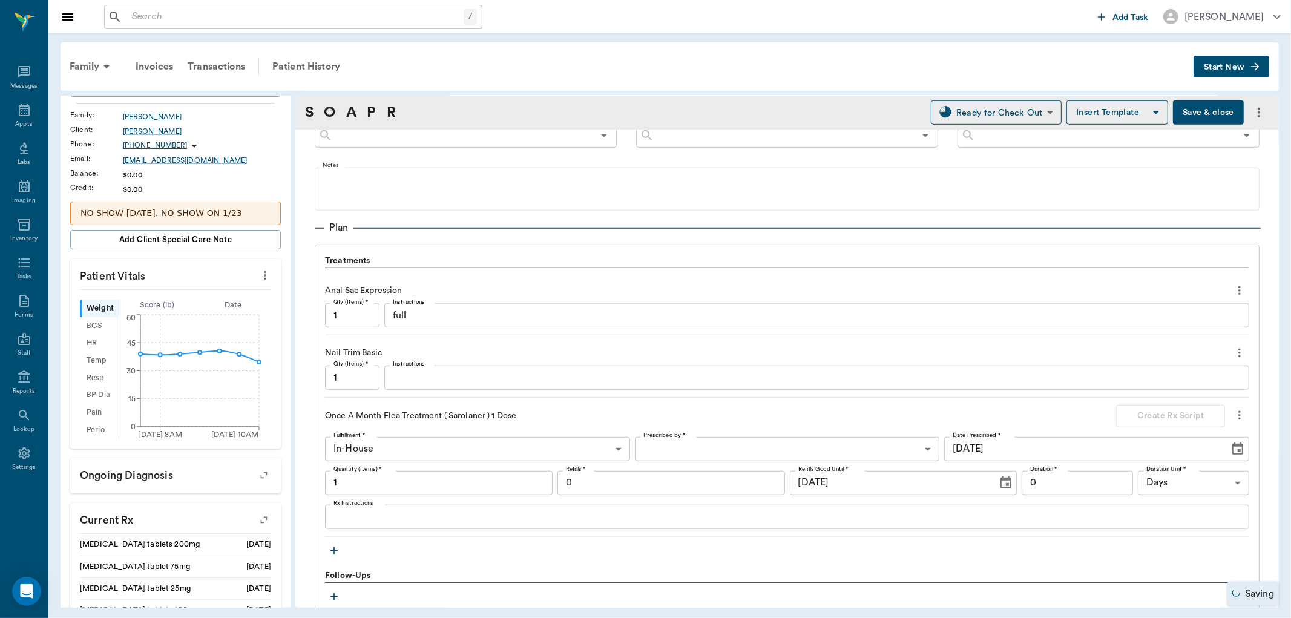
click at [332, 545] on icon "button" at bounding box center [334, 551] width 12 height 12
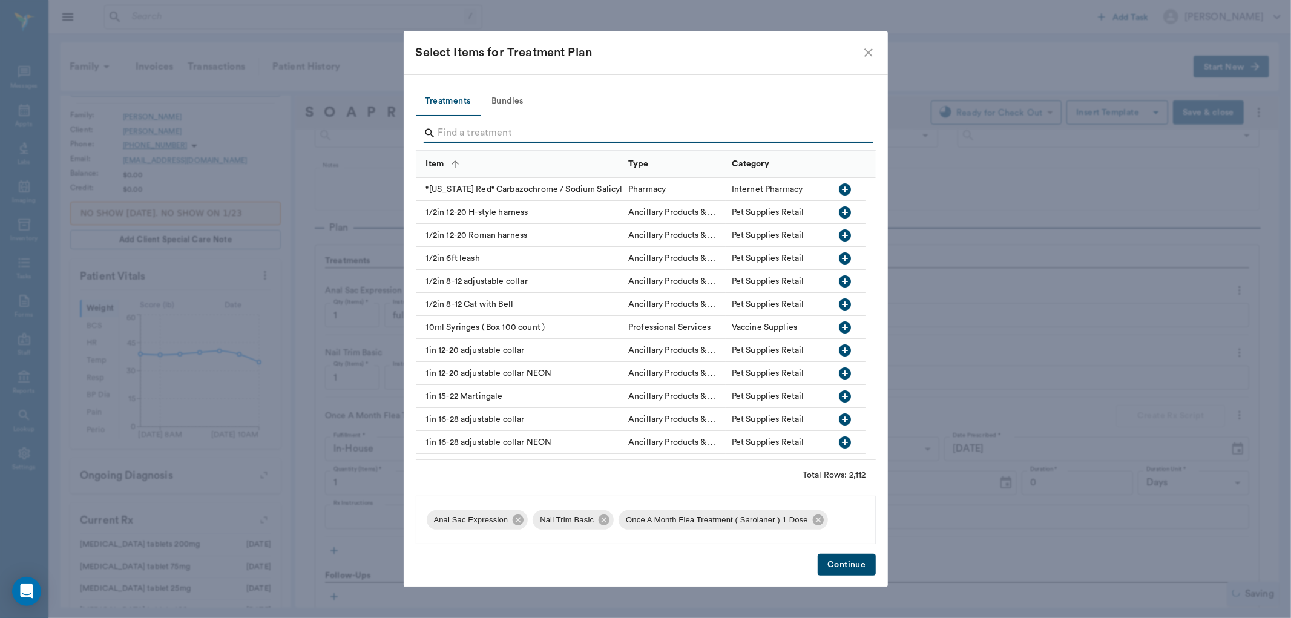
click at [478, 136] on input "Search" at bounding box center [646, 132] width 417 height 19
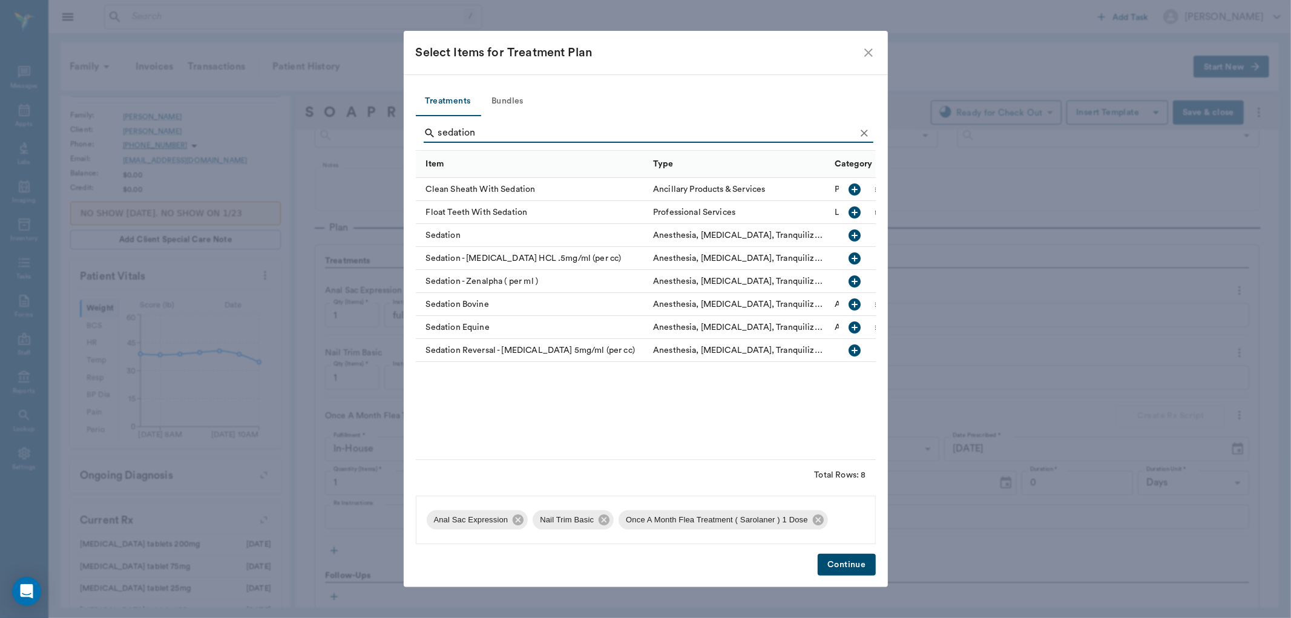
type input "sedation"
click at [855, 255] on icon "button" at bounding box center [855, 258] width 12 height 12
drag, startPoint x: 842, startPoint y: 566, endPoint x: 733, endPoint y: 551, distance: 110.1
click at [842, 566] on button "Continue" at bounding box center [846, 565] width 57 height 22
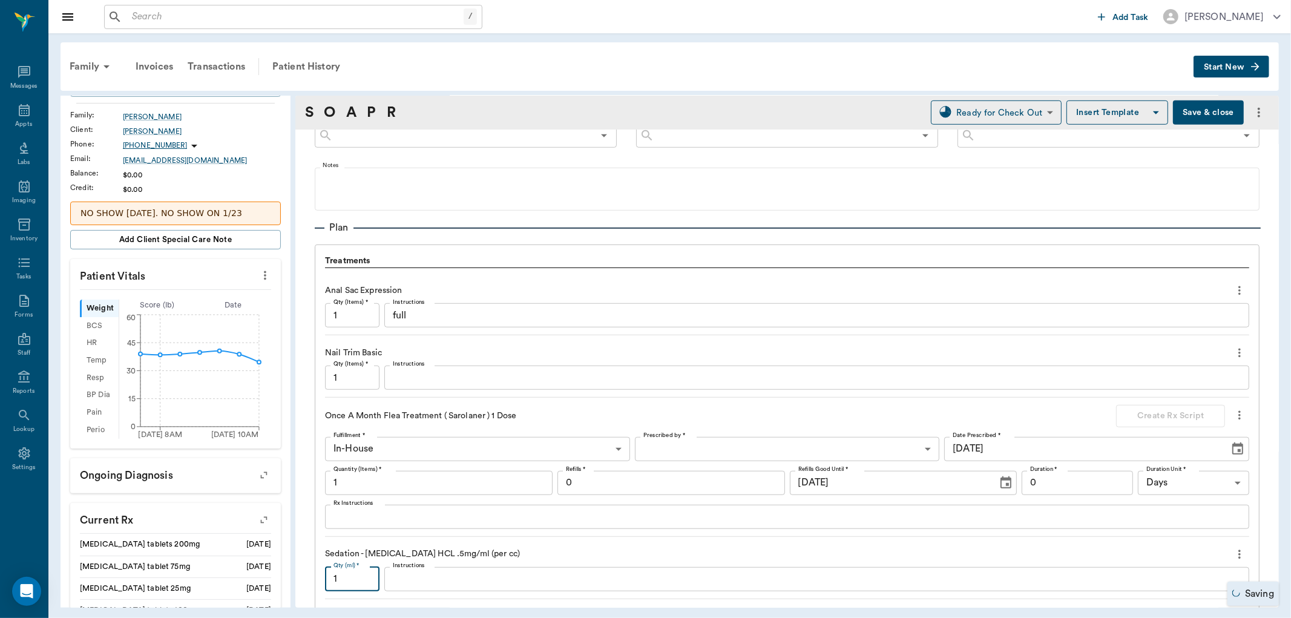
click at [352, 582] on input "1" at bounding box center [352, 579] width 54 height 24
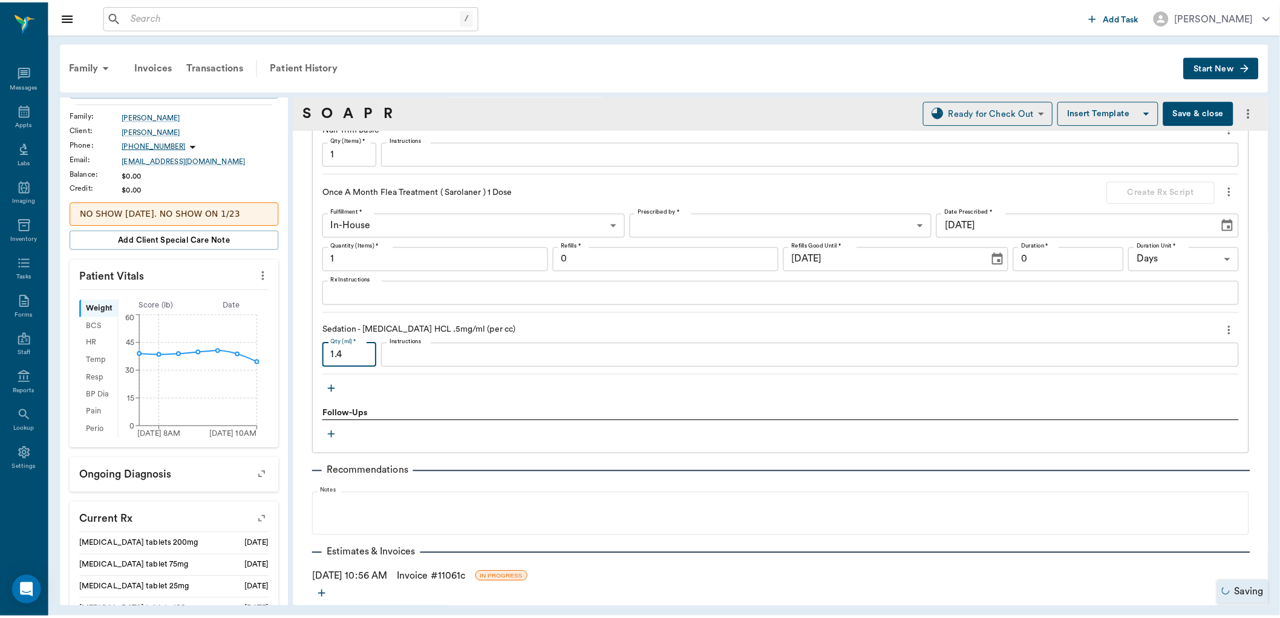
scroll to position [999, 0]
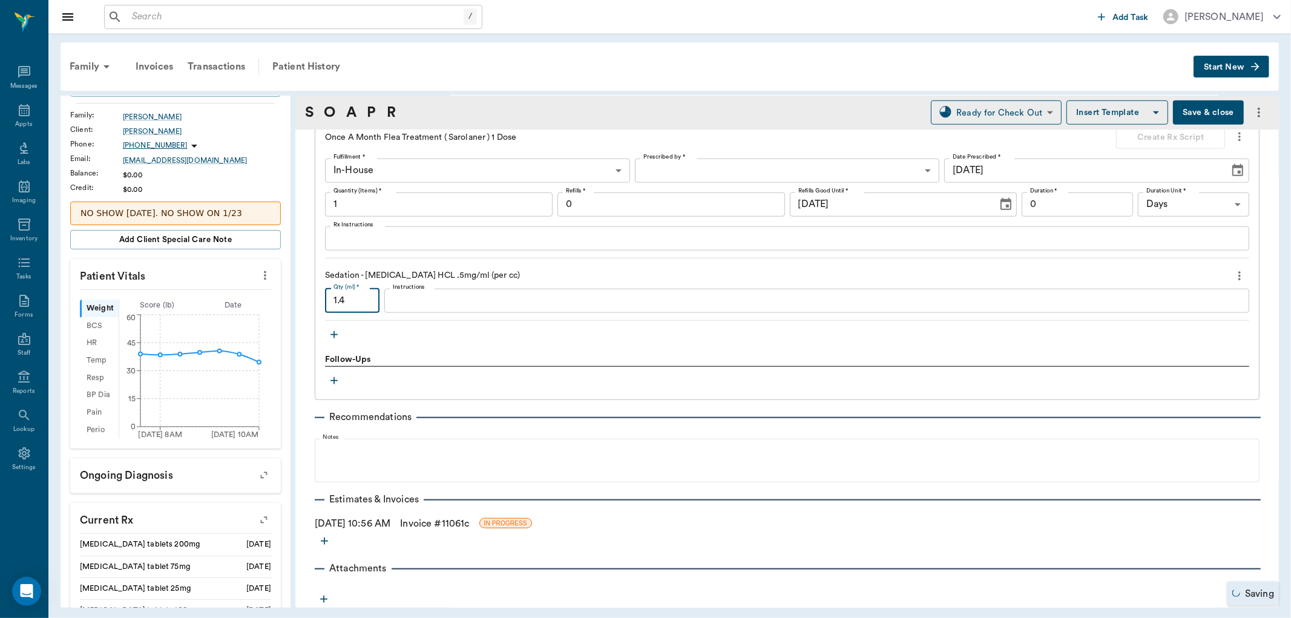
type input "1.4"
click at [469, 518] on link "Invoice # 11061c" at bounding box center [434, 523] width 69 height 15
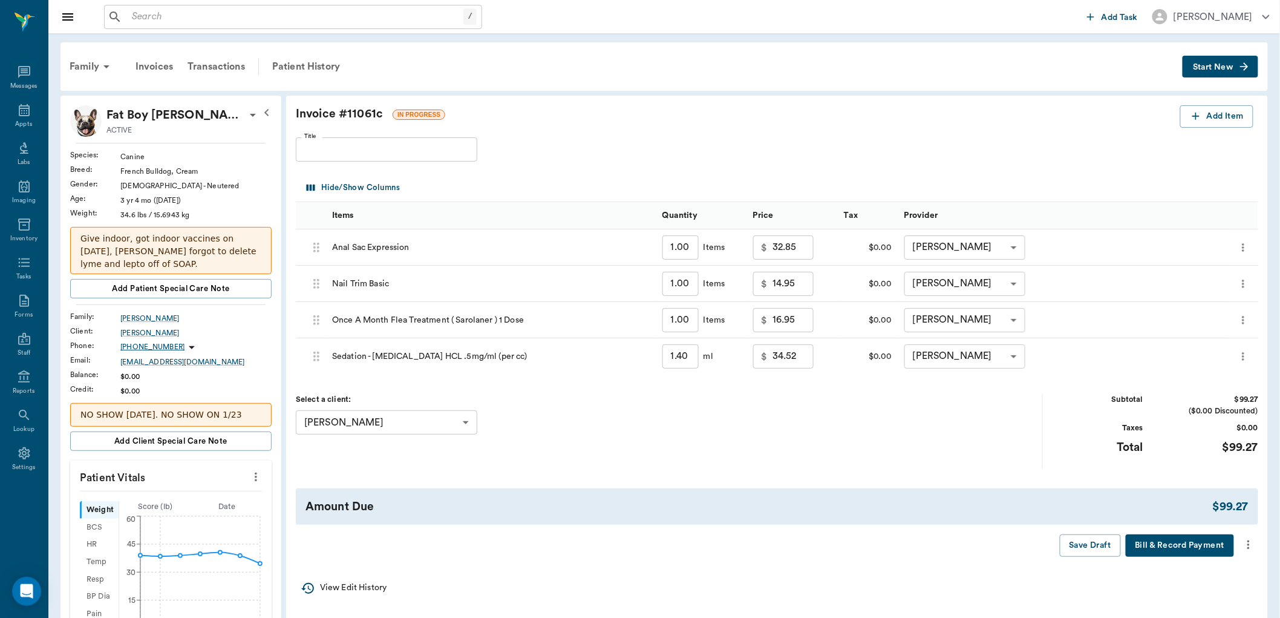
click at [1254, 548] on icon "more" at bounding box center [1248, 544] width 13 height 15
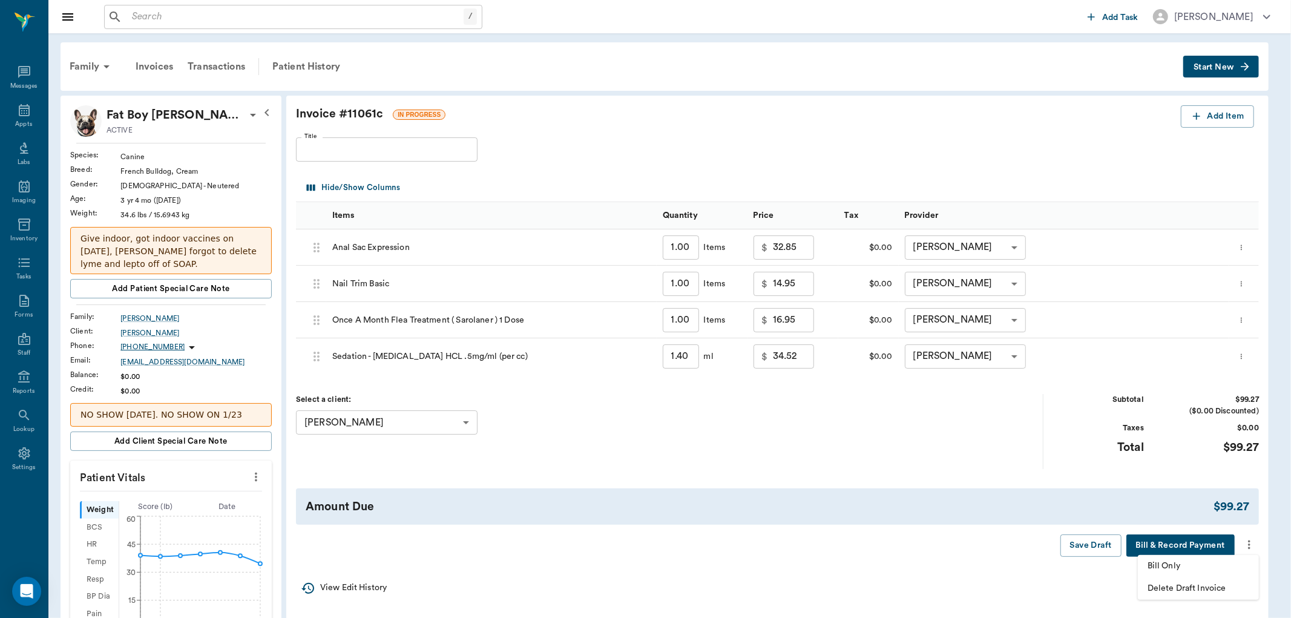
click at [1184, 567] on span "Bill Only" at bounding box center [1198, 566] width 102 height 13
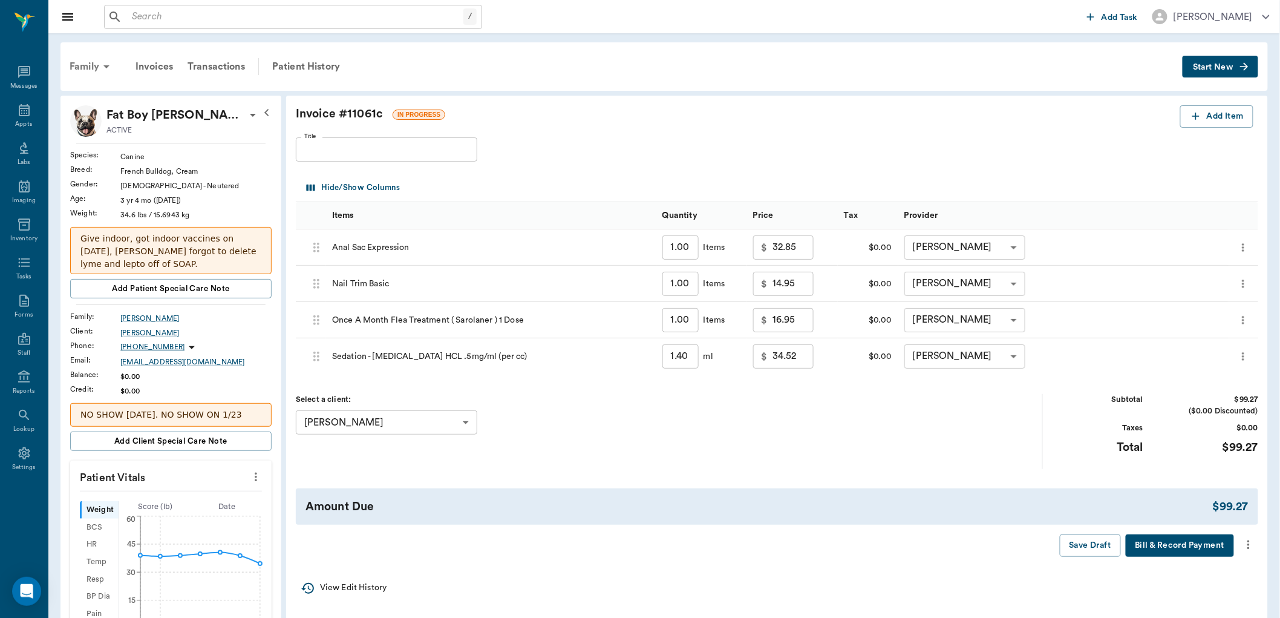
click at [104, 63] on icon at bounding box center [106, 66] width 15 height 15
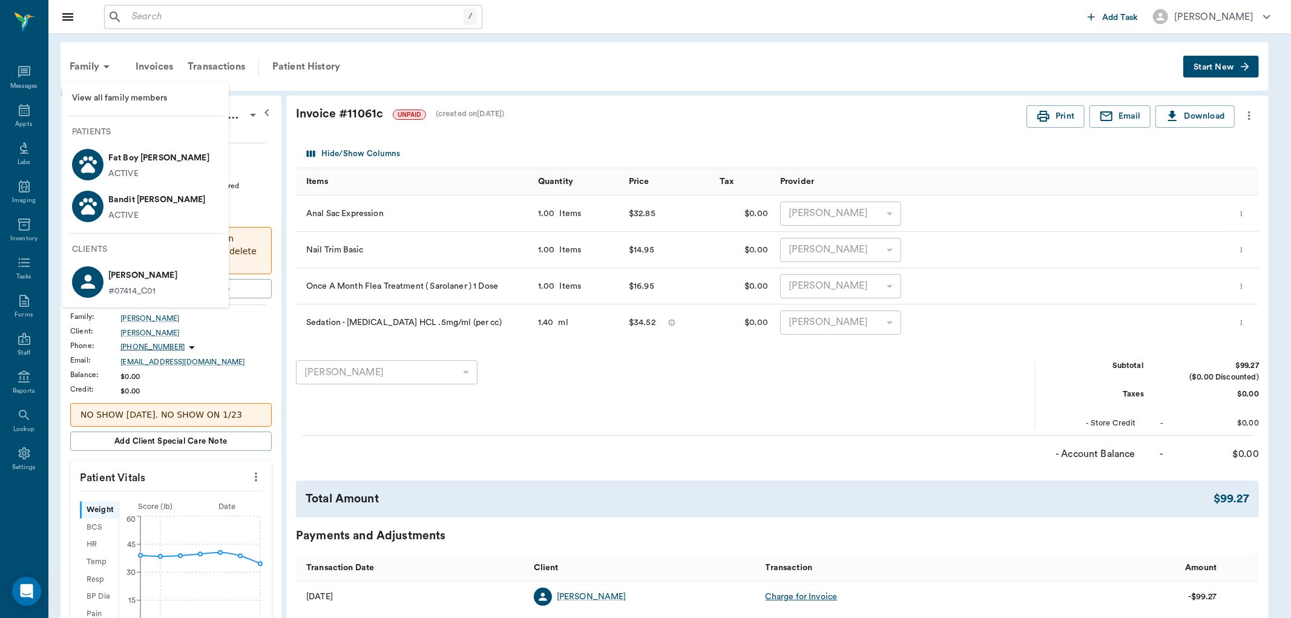
click at [141, 206] on p "Bandit [PERSON_NAME]" at bounding box center [156, 199] width 97 height 19
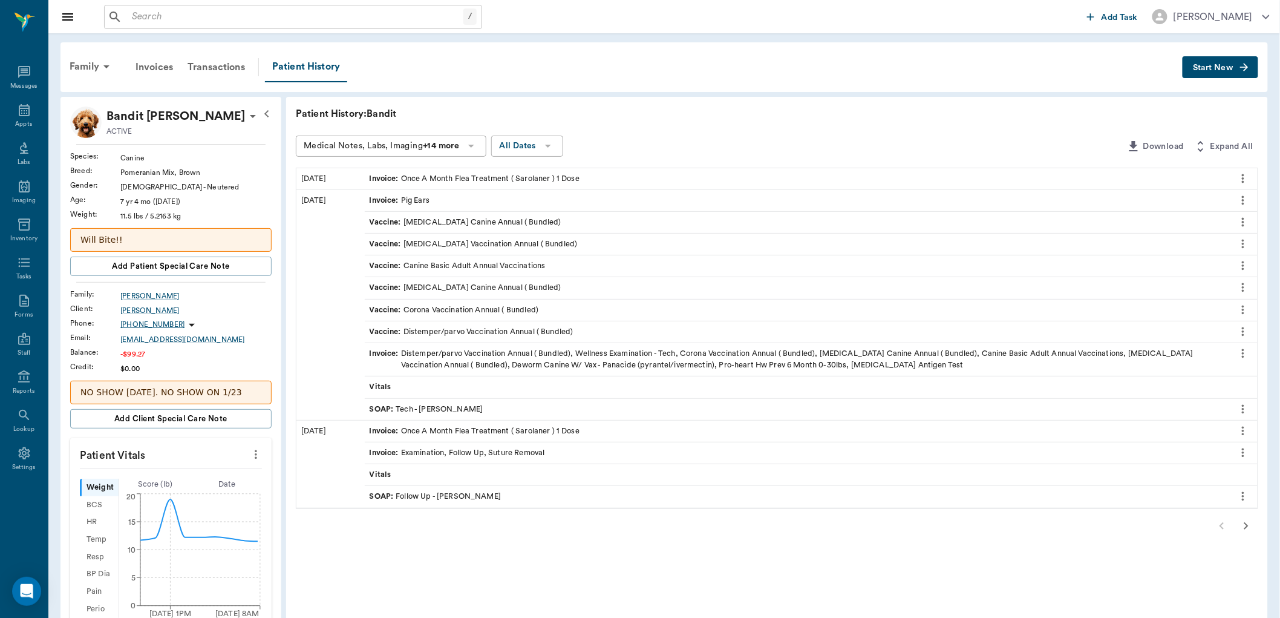
click at [1200, 68] on span "Start New" at bounding box center [1213, 68] width 41 height 0
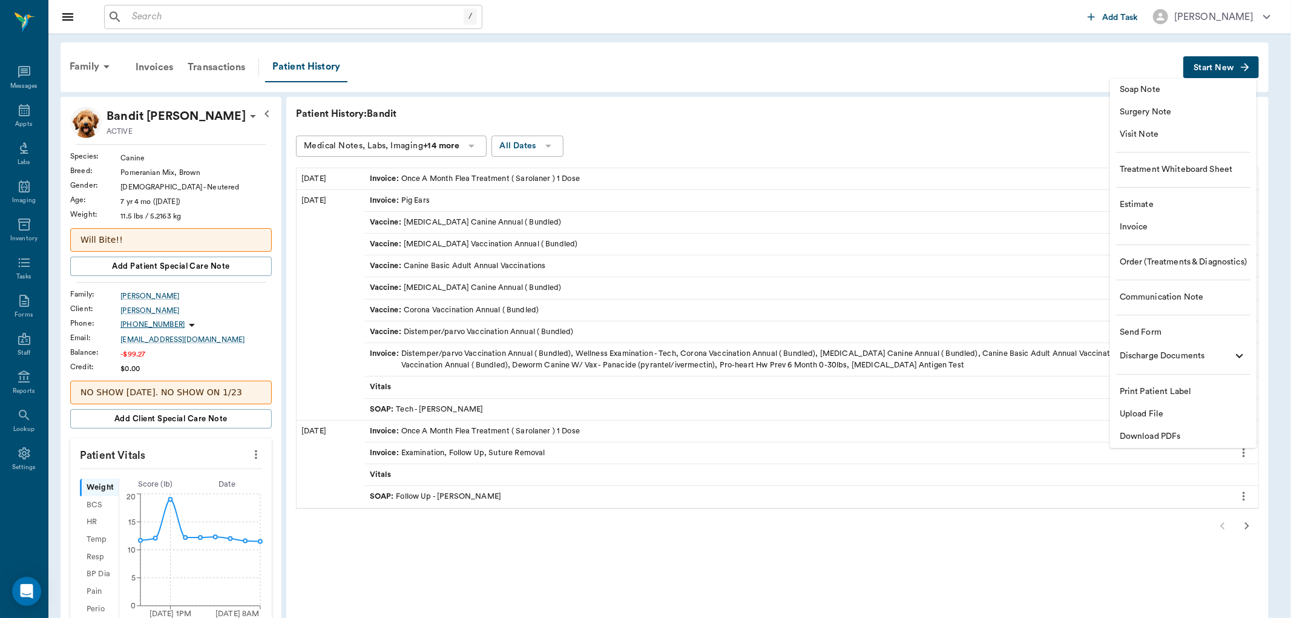
click at [1147, 223] on span "Invoice" at bounding box center [1183, 227] width 127 height 13
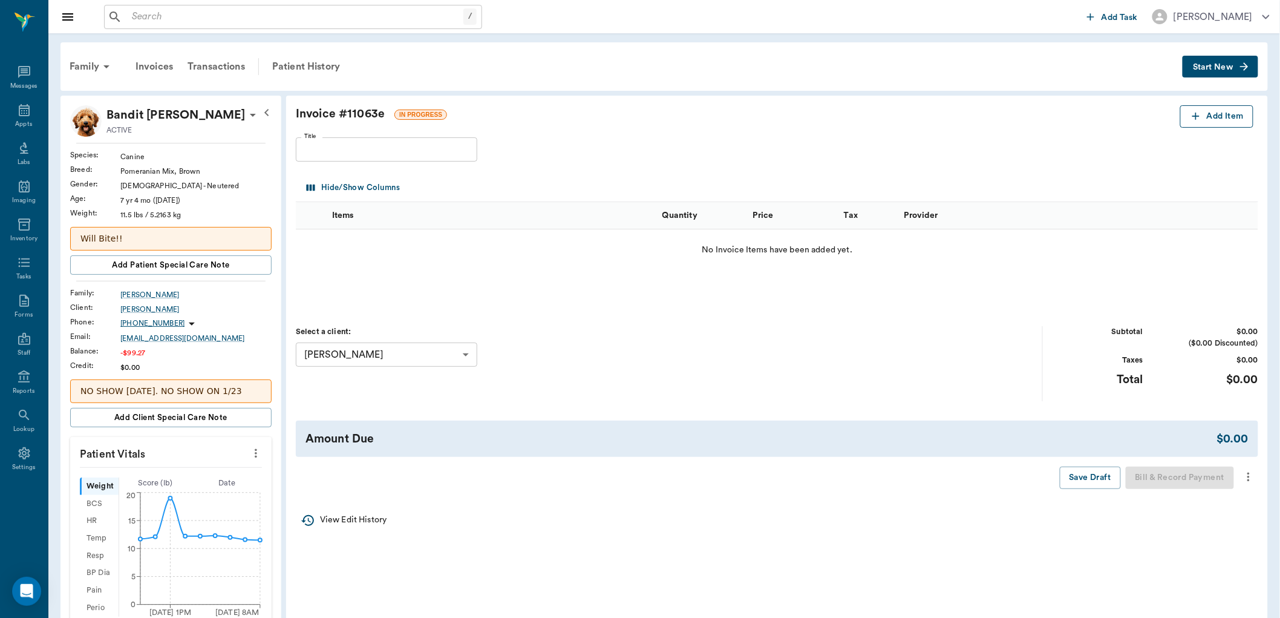
click at [1208, 115] on button "Add Item" at bounding box center [1217, 116] width 73 height 22
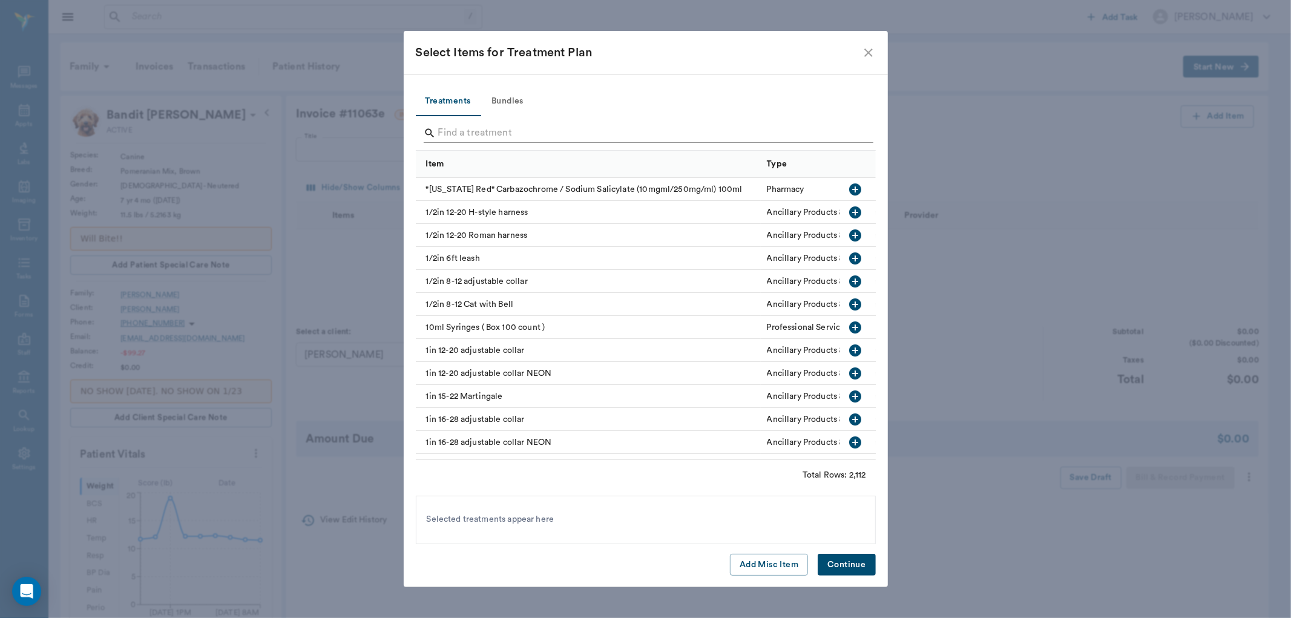
click at [489, 134] on input "Search" at bounding box center [646, 132] width 417 height 19
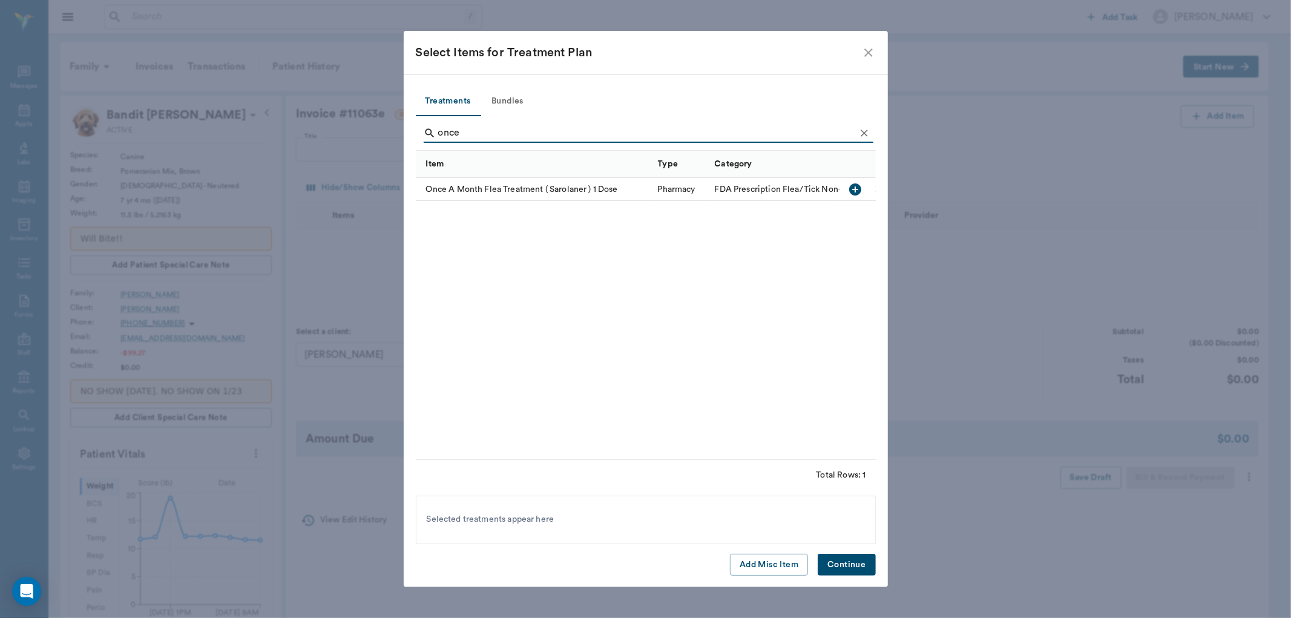
type input "once"
click at [851, 186] on icon "button" at bounding box center [855, 189] width 12 height 12
click at [856, 565] on button "Continue" at bounding box center [846, 565] width 57 height 22
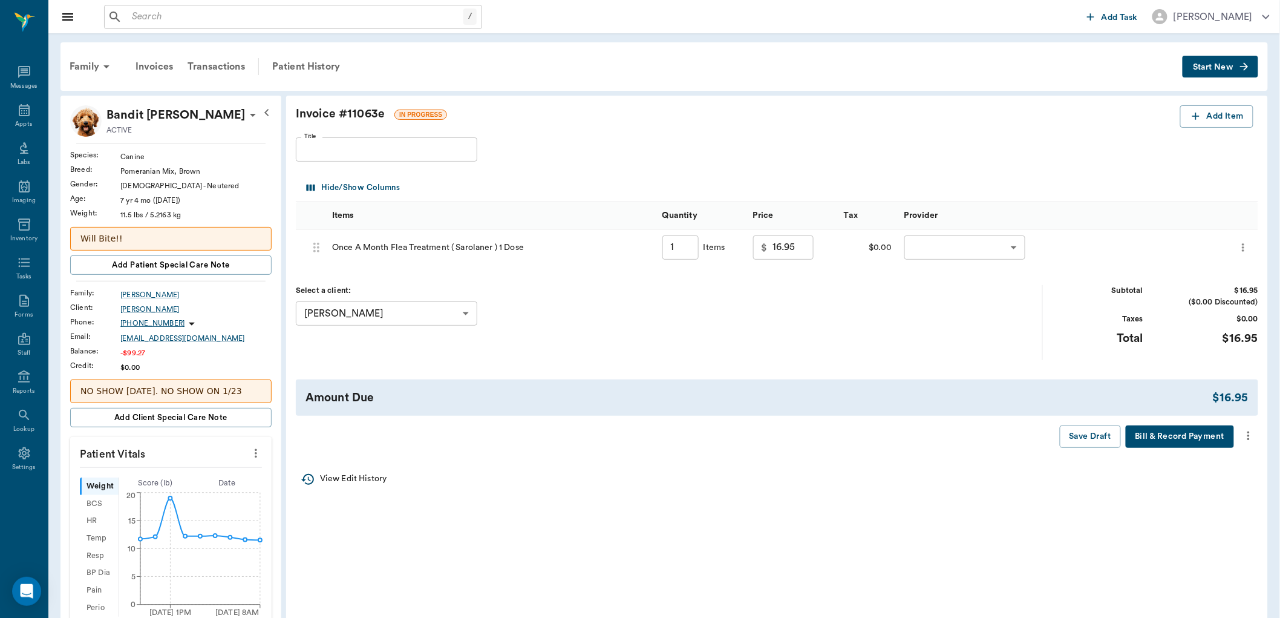
click at [1249, 428] on icon "more" at bounding box center [1248, 435] width 13 height 15
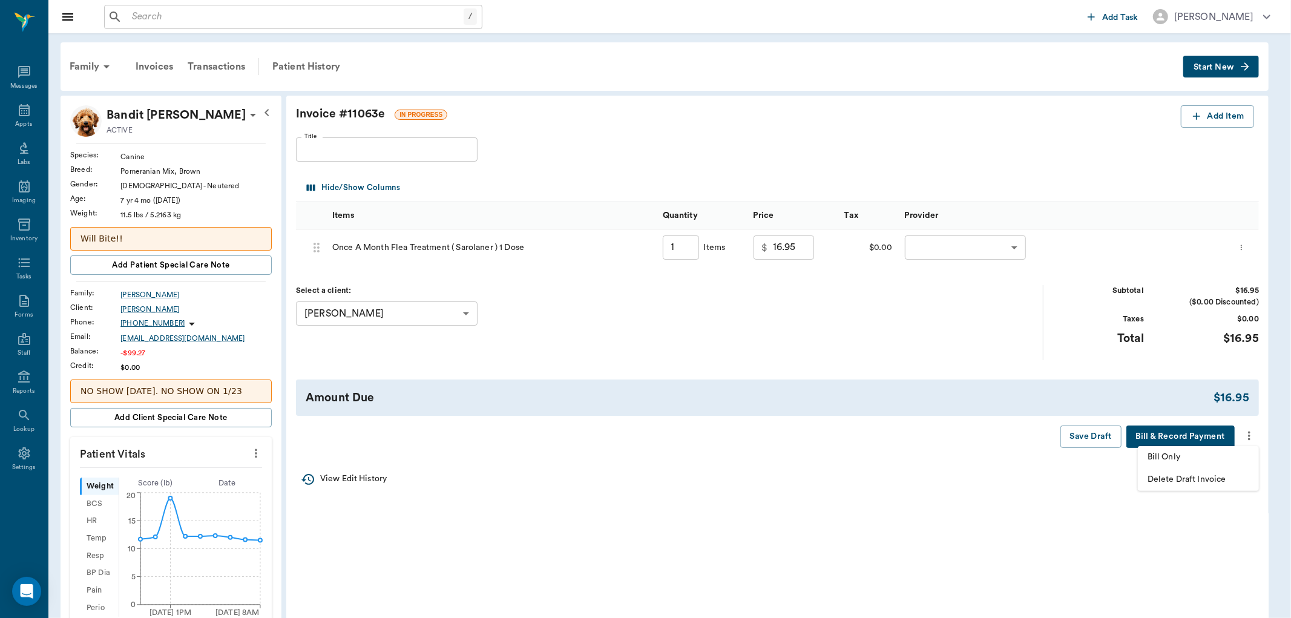
click at [1194, 451] on span "Bill Only" at bounding box center [1198, 457] width 102 height 13
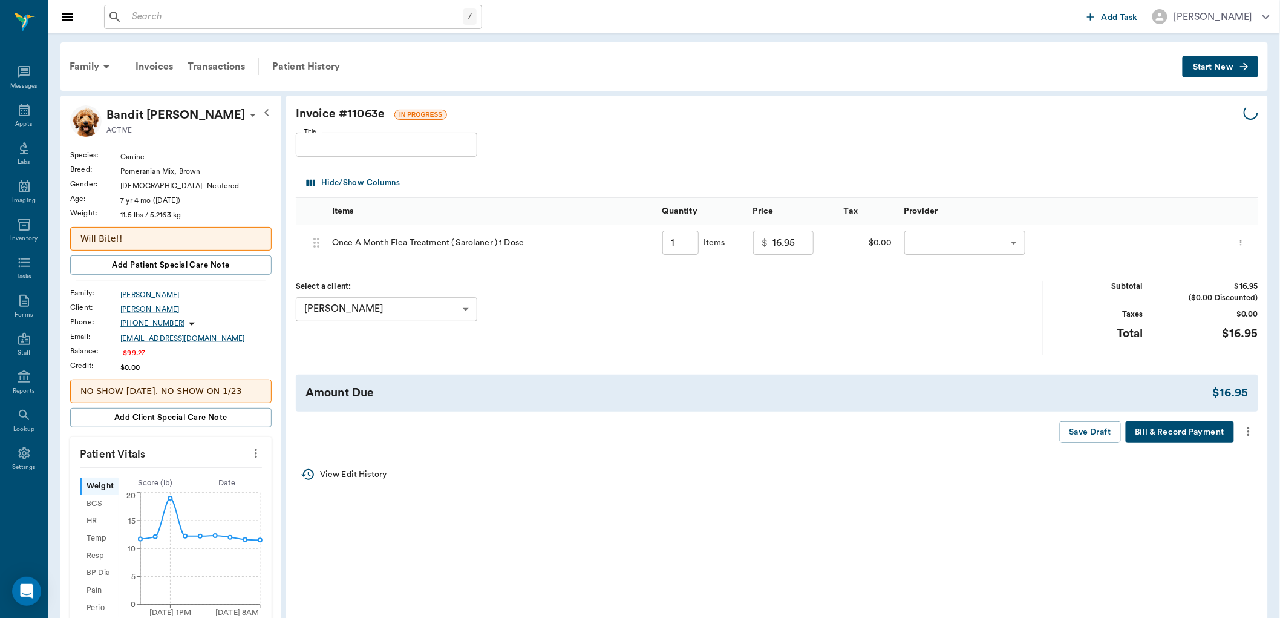
type input "1.00"
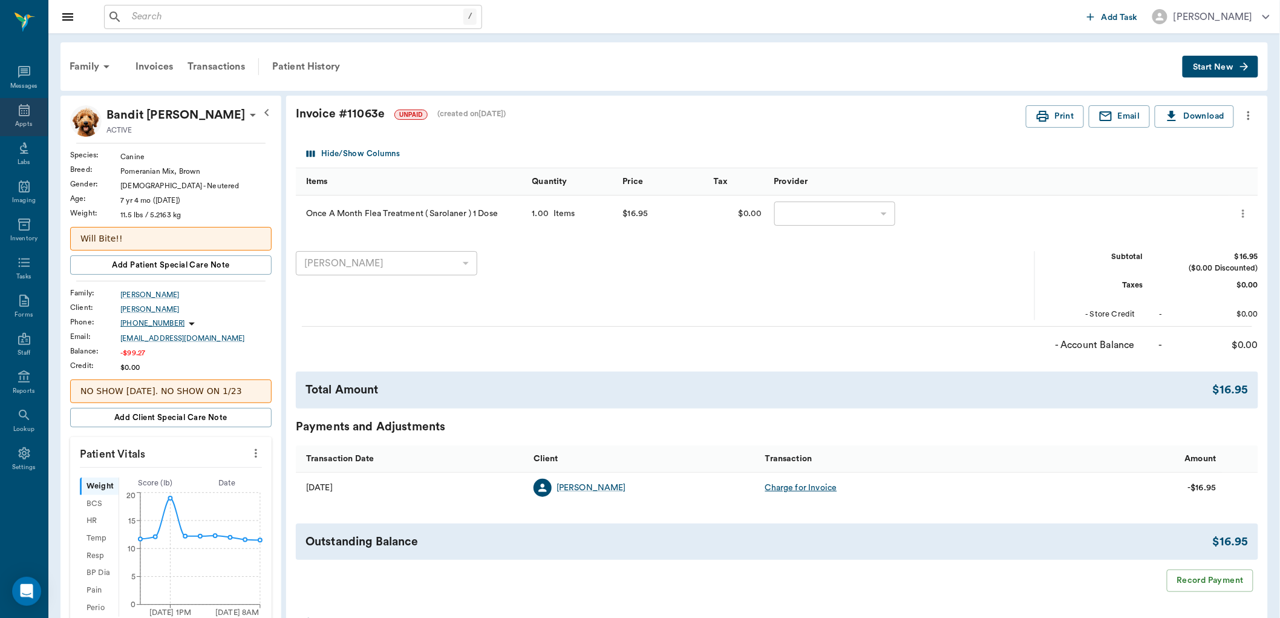
click at [22, 112] on icon at bounding box center [24, 110] width 15 height 15
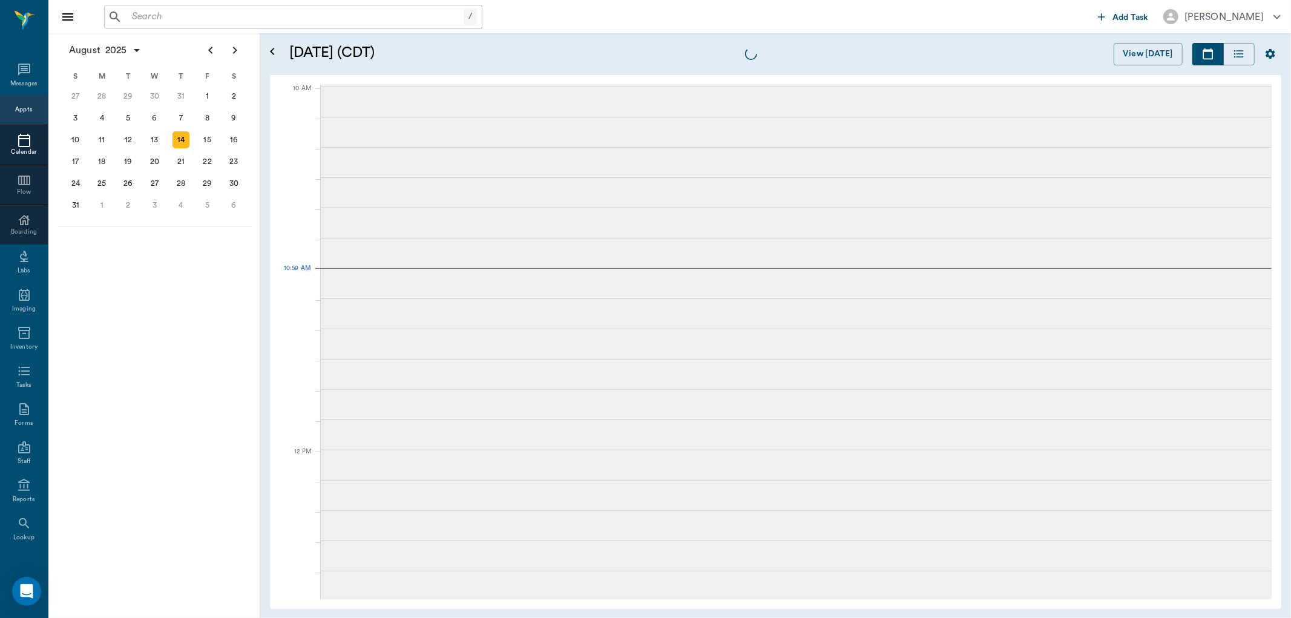
scroll to position [363, 0]
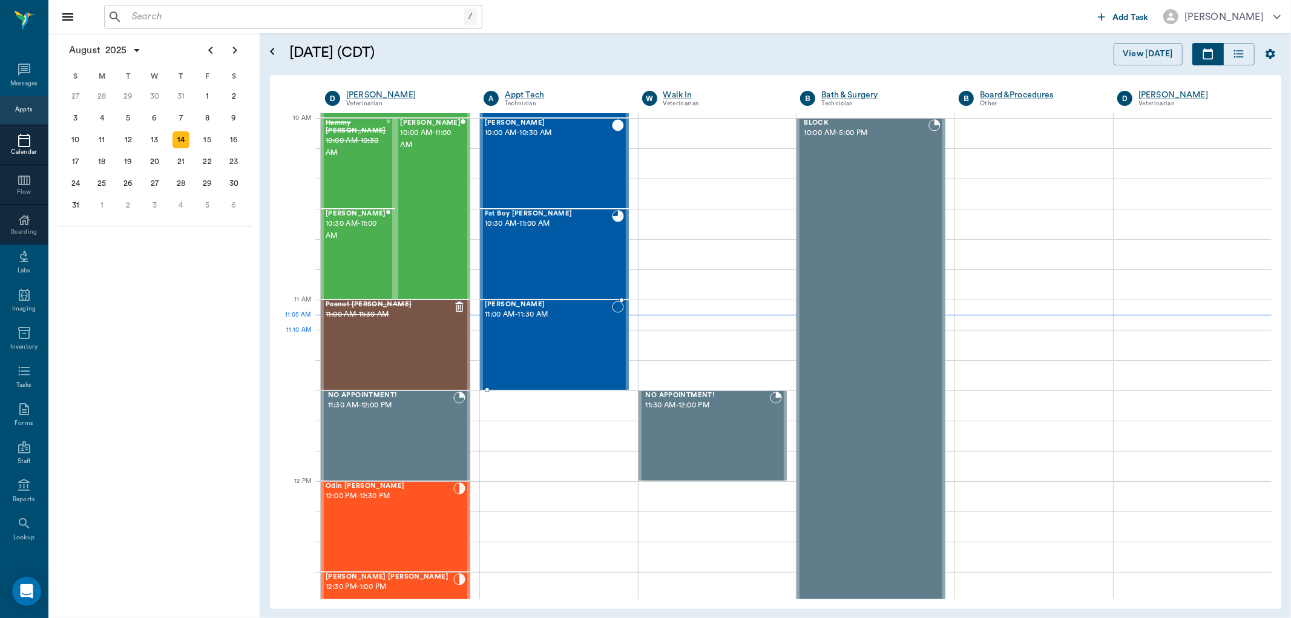
click at [559, 355] on div "[PERSON_NAME] 11:00 AM - 11:30 AM" at bounding box center [548, 345] width 127 height 88
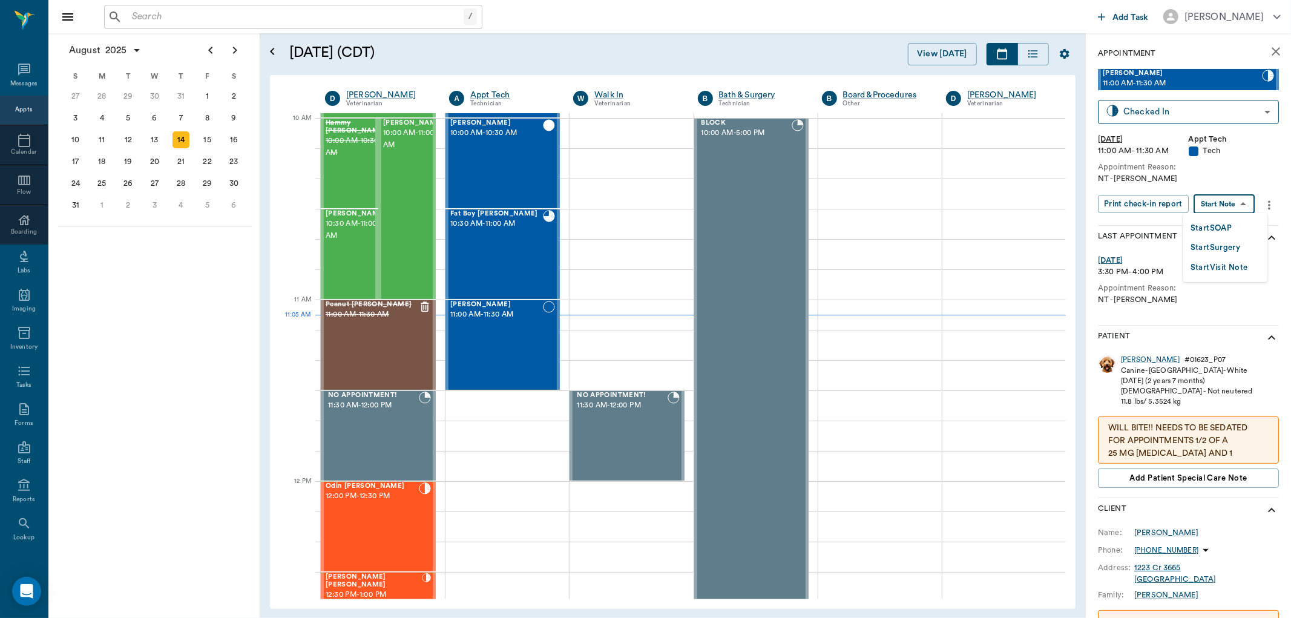
drag, startPoint x: 1219, startPoint y: 200, endPoint x: 1213, endPoint y: 243, distance: 43.3
click at [1219, 211] on body "/ ​ Add Task [PERSON_NAME] Nectar Messages Appts Calendar Flow Boarding Labs Im…" at bounding box center [645, 309] width 1291 height 618
click at [1213, 225] on button "Start SOAP" at bounding box center [1210, 228] width 41 height 14
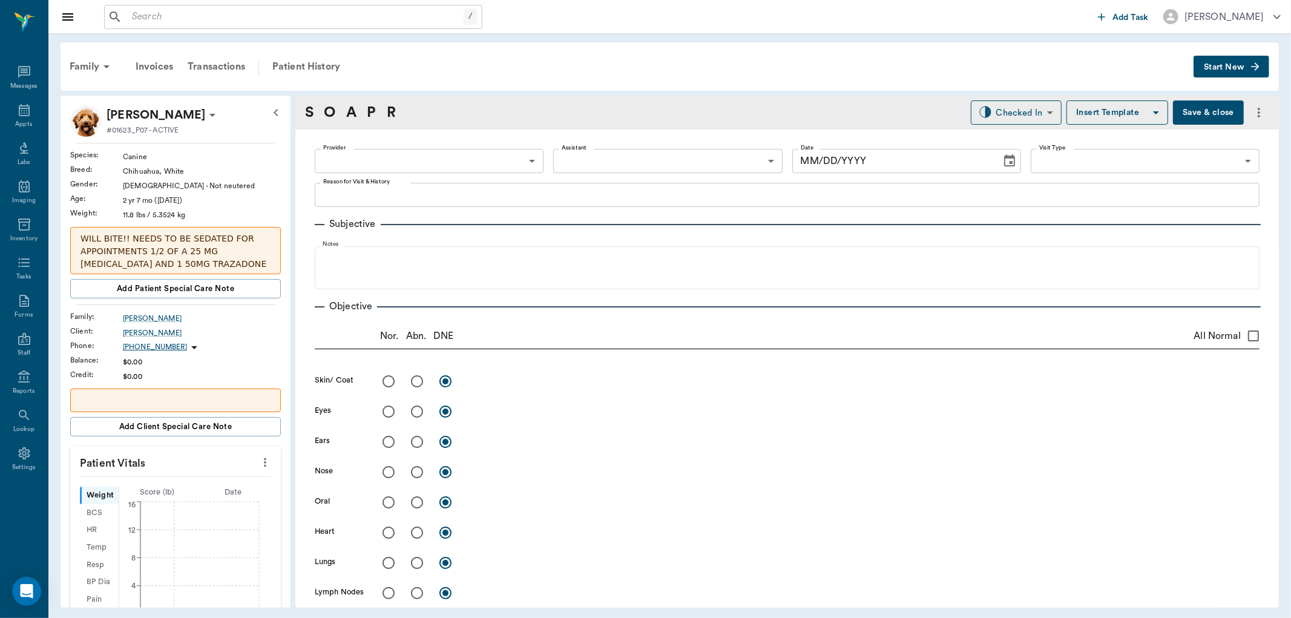
type input "63ec2f075fda476ae8351a4c"
type input "65d2be4f46e3a538d89b8c1a"
type textarea "NT -[PERSON_NAME]"
click at [258, 456] on icon "more" at bounding box center [264, 462] width 13 height 15
type input "[DATE]"
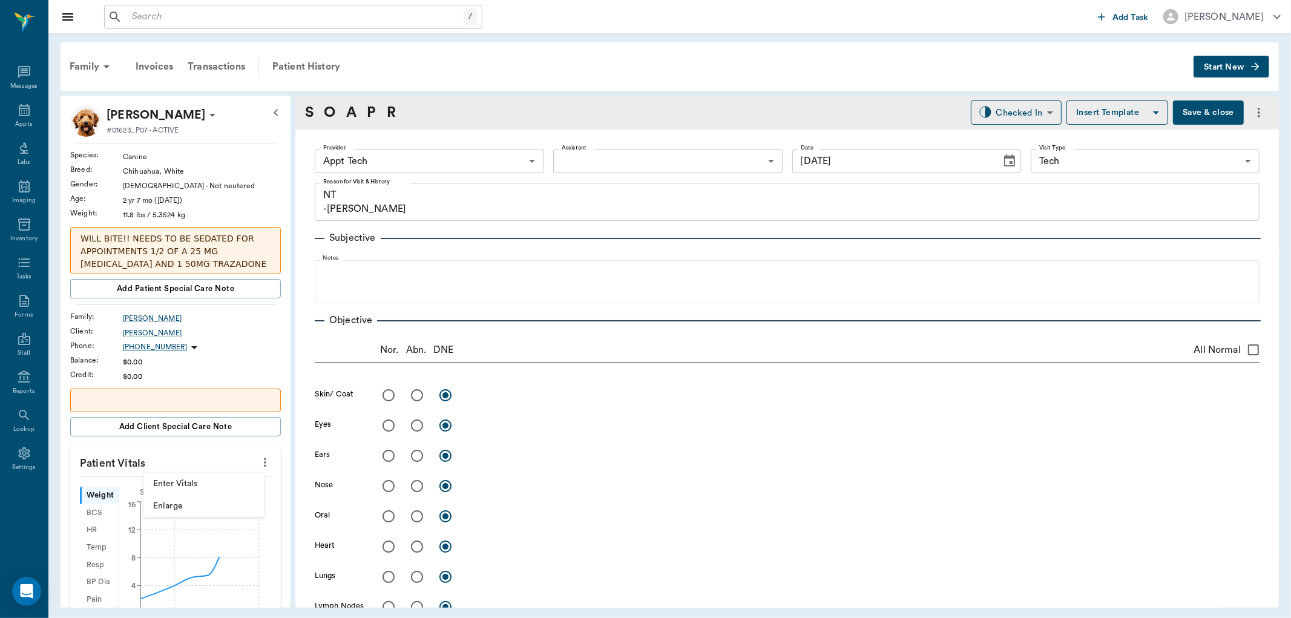
click at [184, 482] on span "Enter Vitals" at bounding box center [204, 483] width 102 height 13
click at [174, 495] on input "text" at bounding box center [174, 499] width 105 height 24
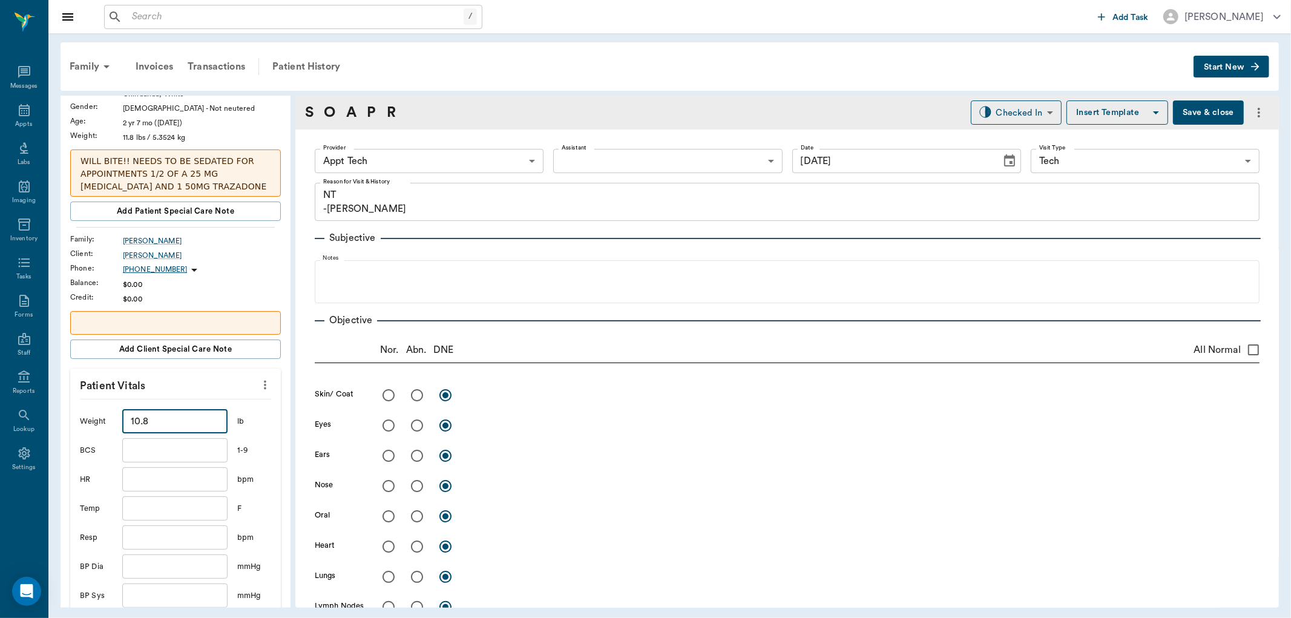
scroll to position [202, 0]
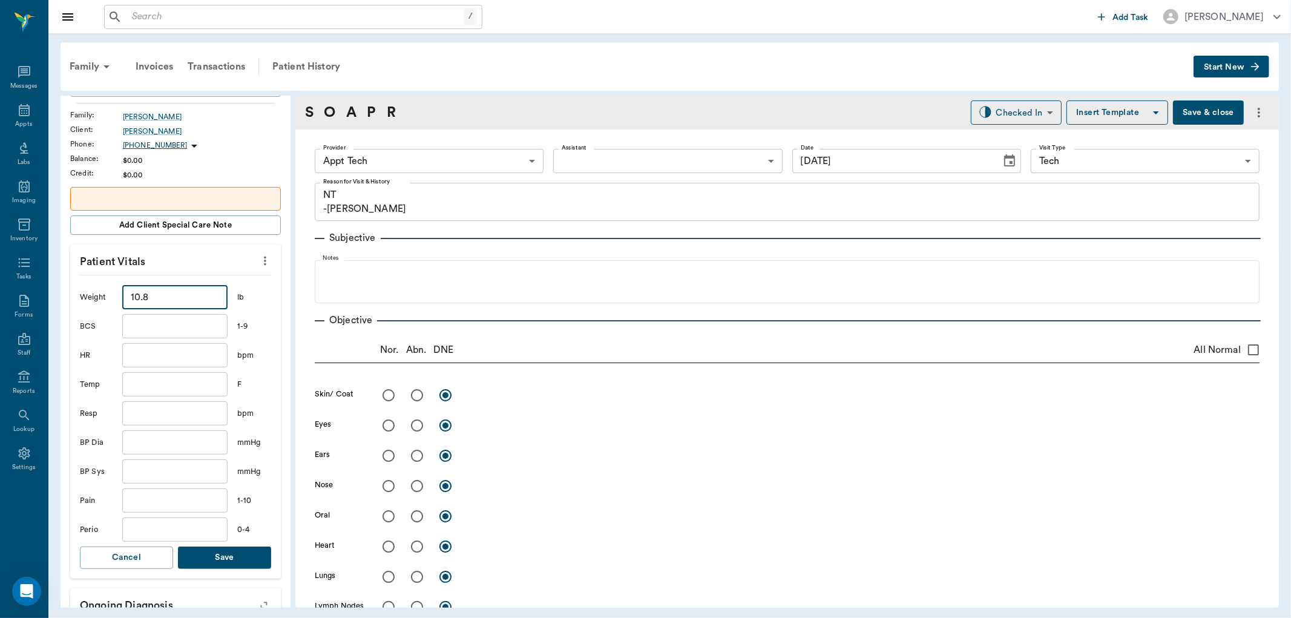
type input "10.8"
click at [220, 563] on button "Save" at bounding box center [224, 557] width 93 height 22
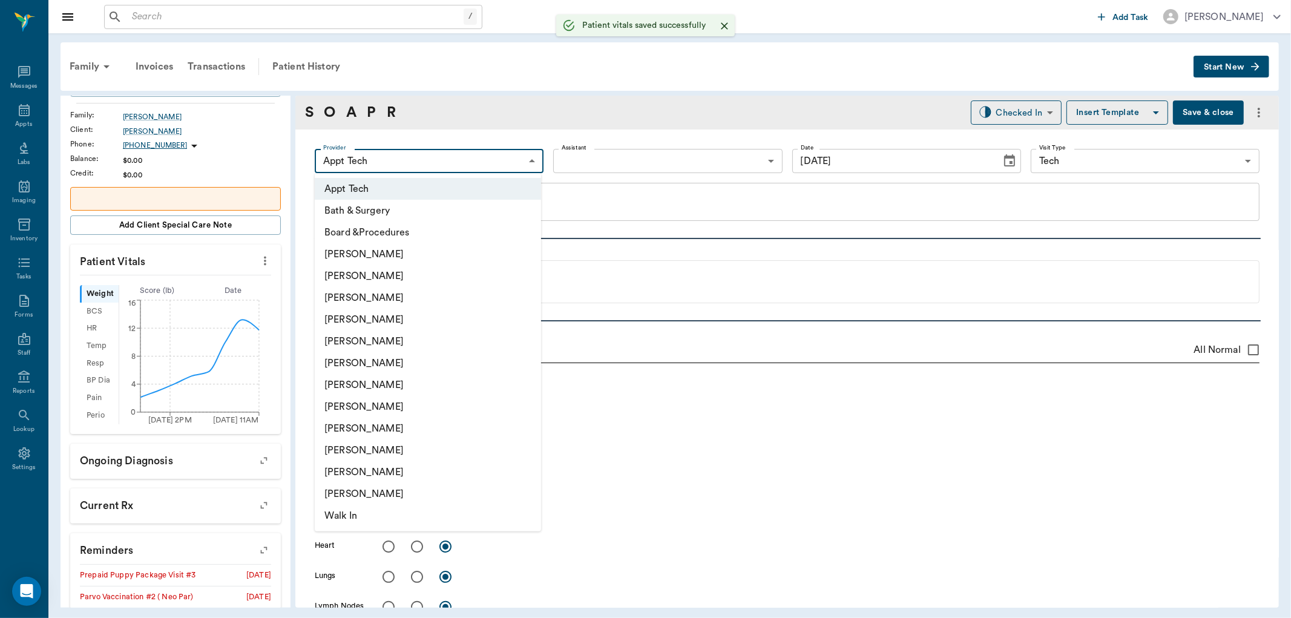
click at [403, 160] on body "/ ​ Add Task [PERSON_NAME] Nectar Messages Appts Labs Imaging Inventory Tasks F…" at bounding box center [645, 309] width 1291 height 618
click at [338, 413] on li "[PERSON_NAME]" at bounding box center [428, 407] width 226 height 22
type input "63ec2e7e52e12b0ba117b124"
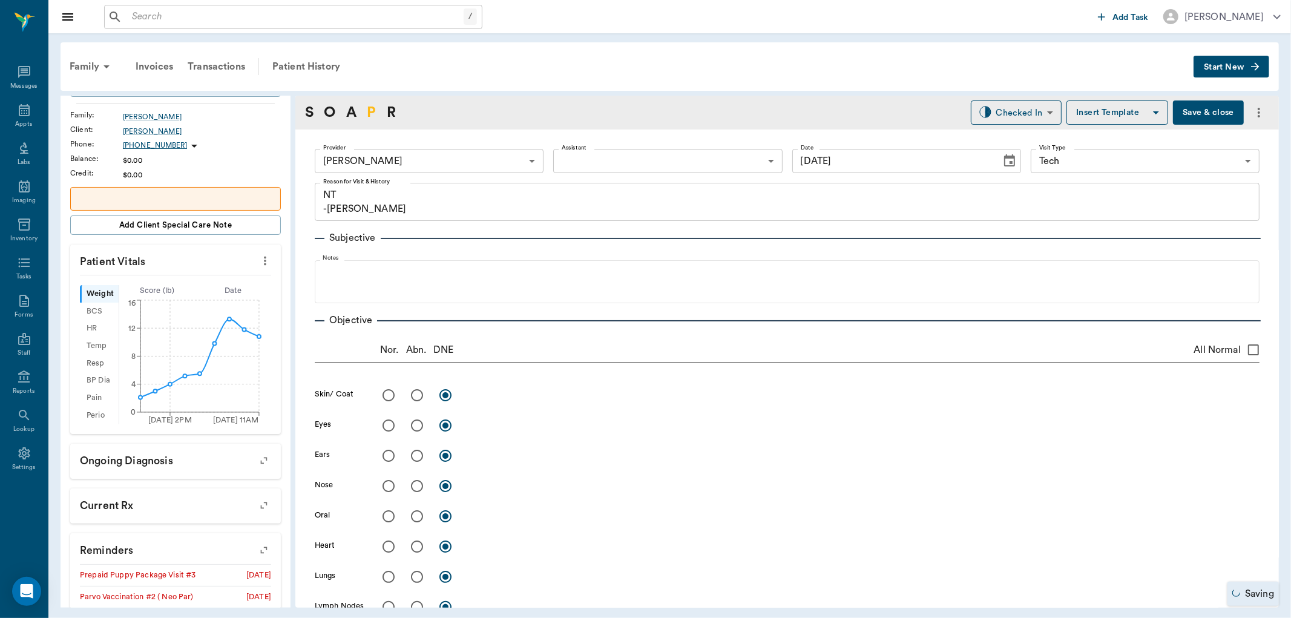
click at [373, 117] on link "P" at bounding box center [371, 113] width 9 height 22
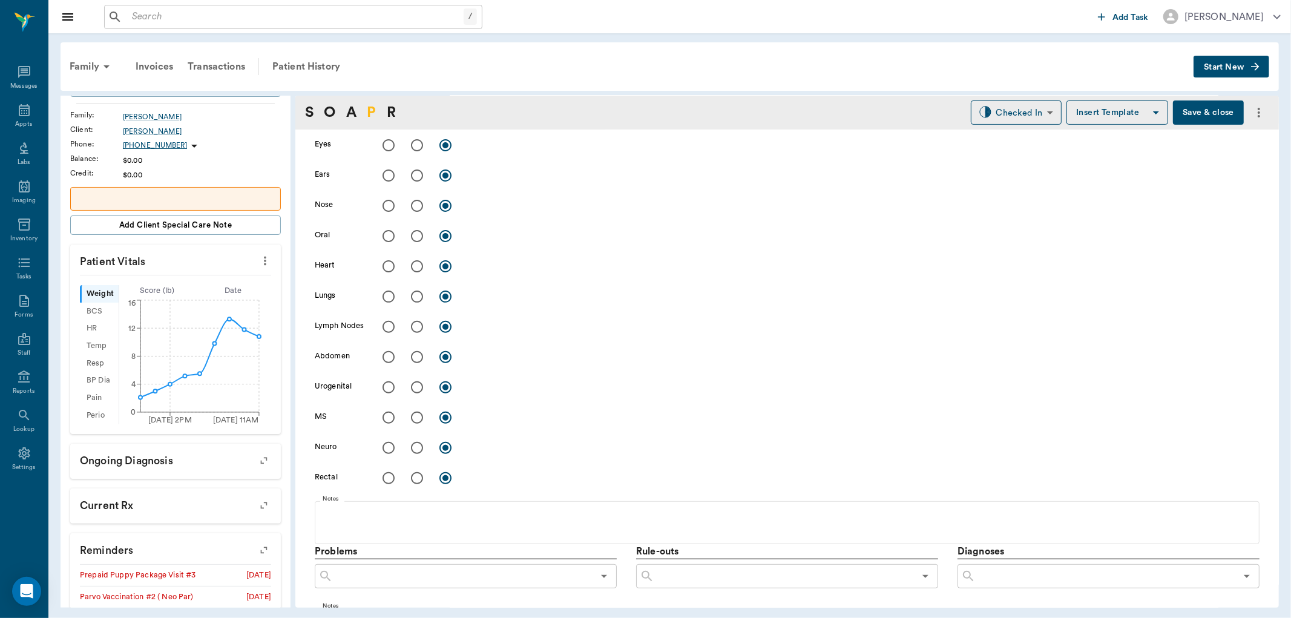
scroll to position [654, 0]
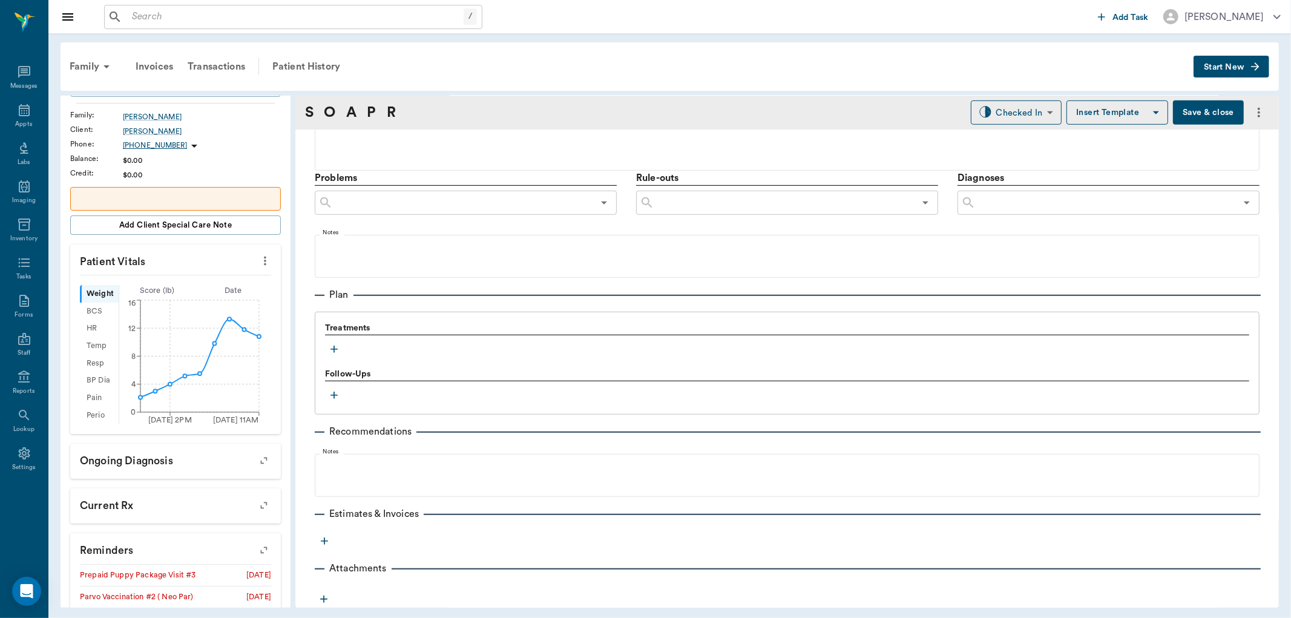
click at [330, 343] on icon "button" at bounding box center [334, 349] width 12 height 12
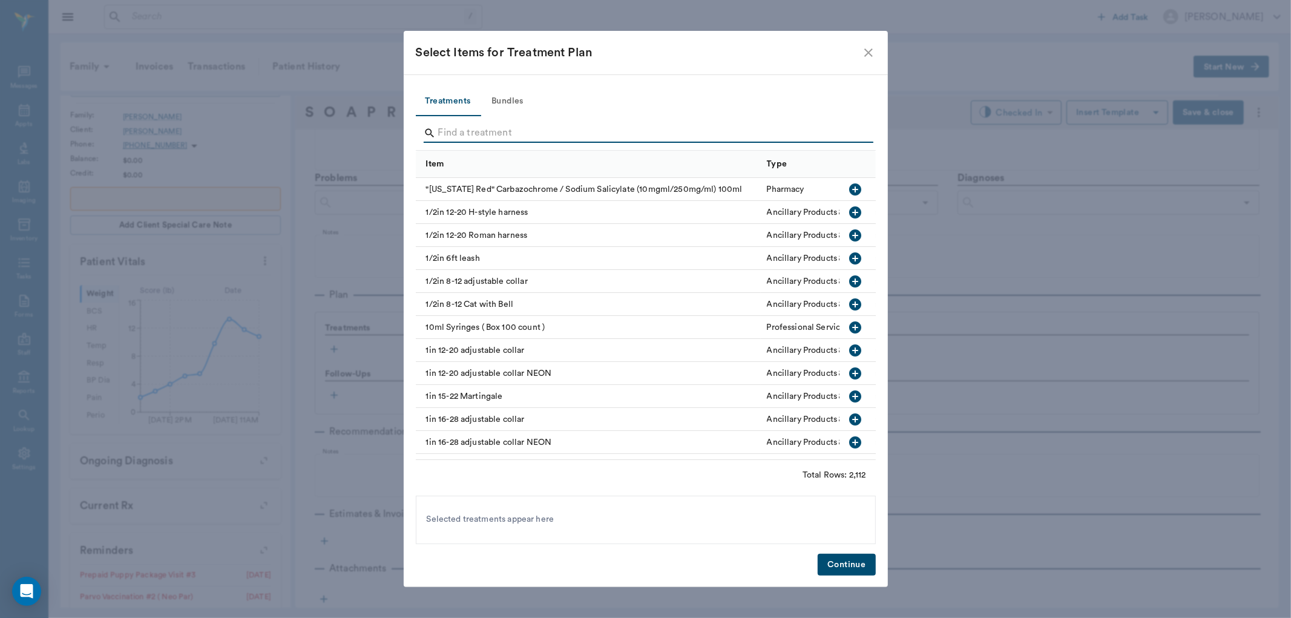
click at [467, 136] on input "Search" at bounding box center [646, 132] width 417 height 19
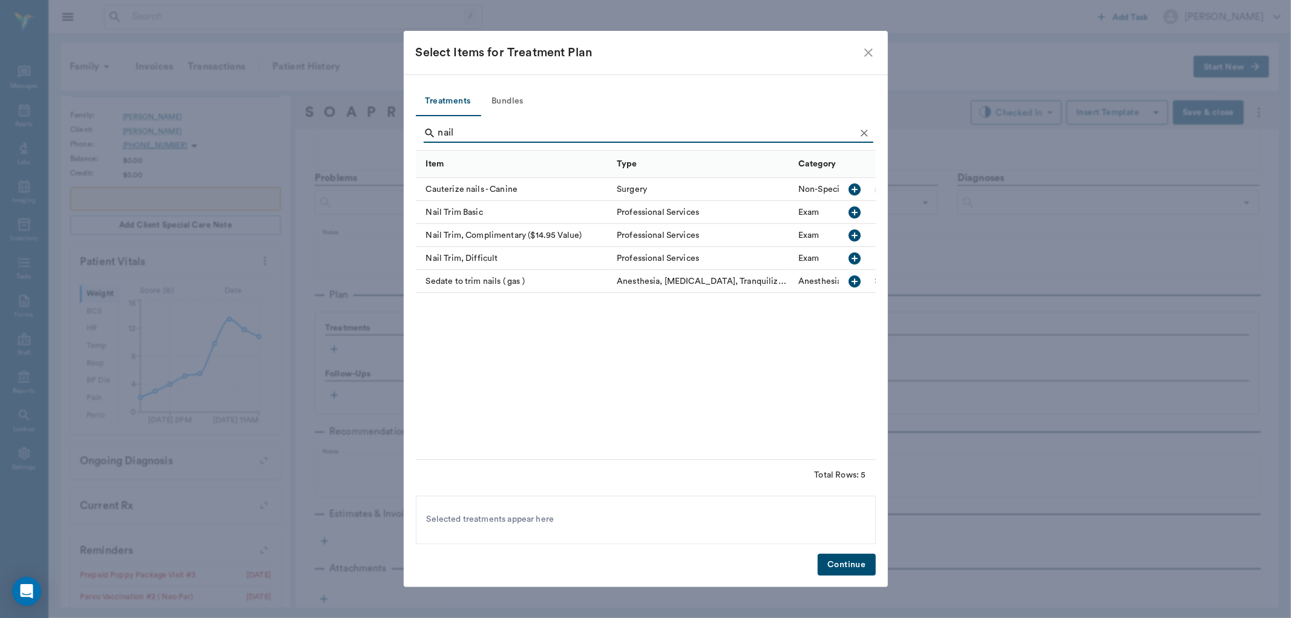
type input "nail"
click at [851, 212] on icon "button" at bounding box center [855, 212] width 12 height 12
click at [851, 559] on button "Continue" at bounding box center [846, 565] width 57 height 22
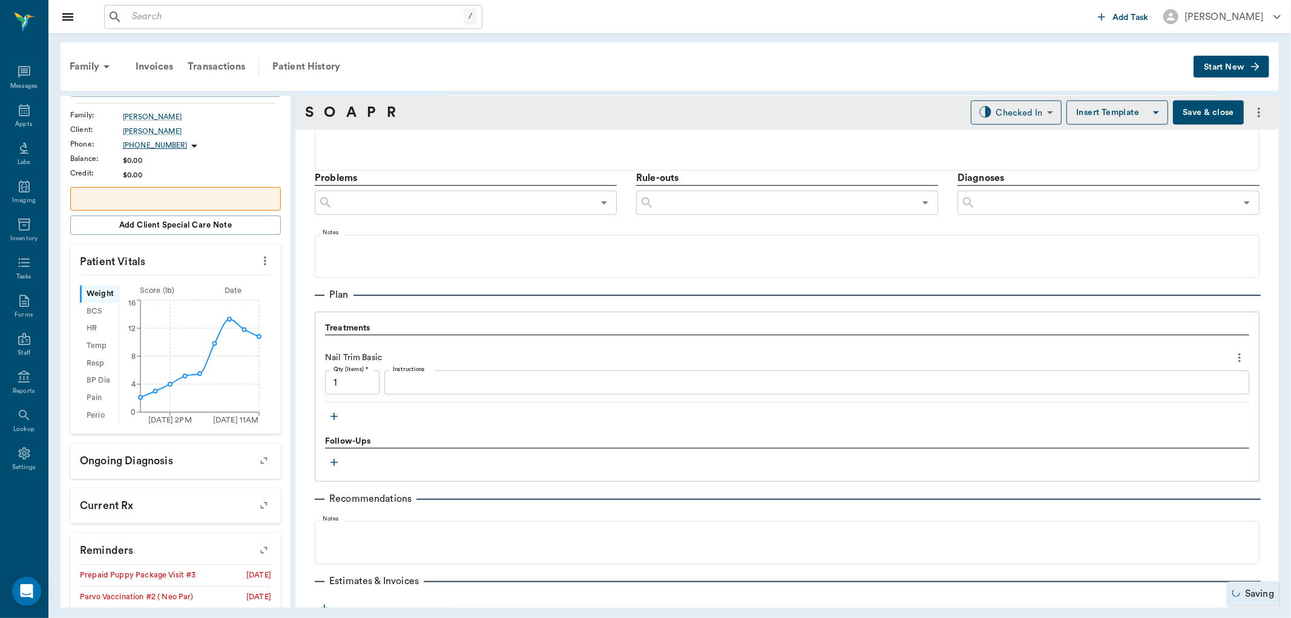
click at [338, 415] on icon "button" at bounding box center [334, 416] width 12 height 12
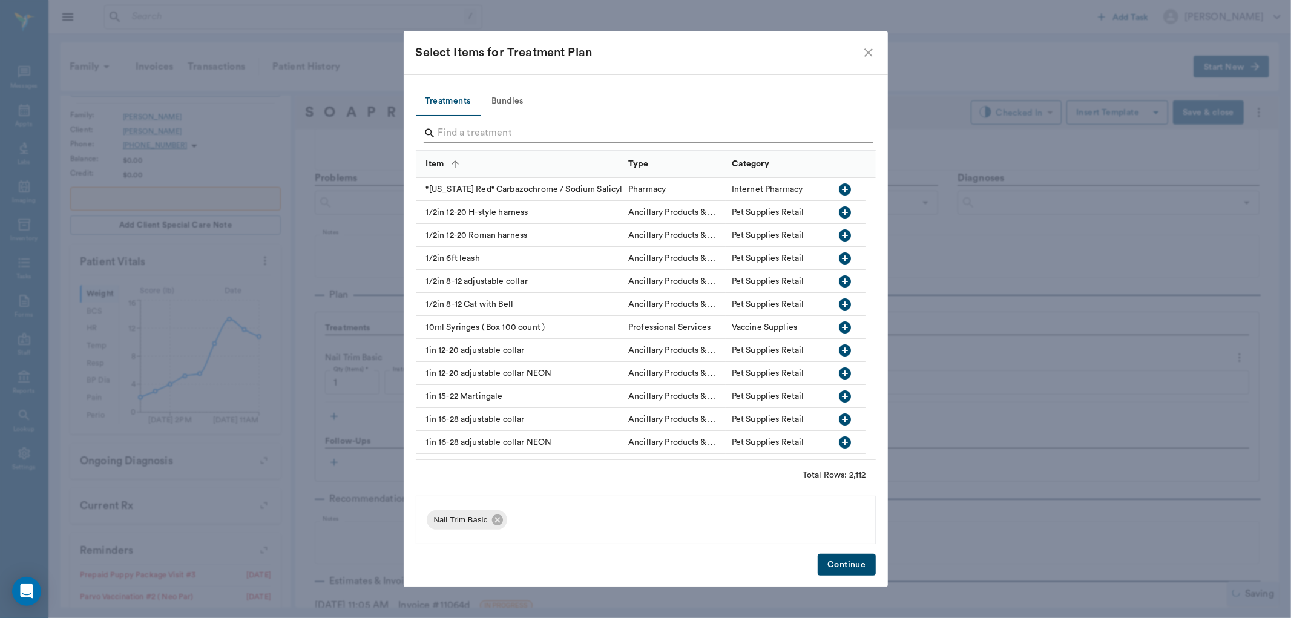
click at [468, 127] on input "Search" at bounding box center [646, 132] width 417 height 19
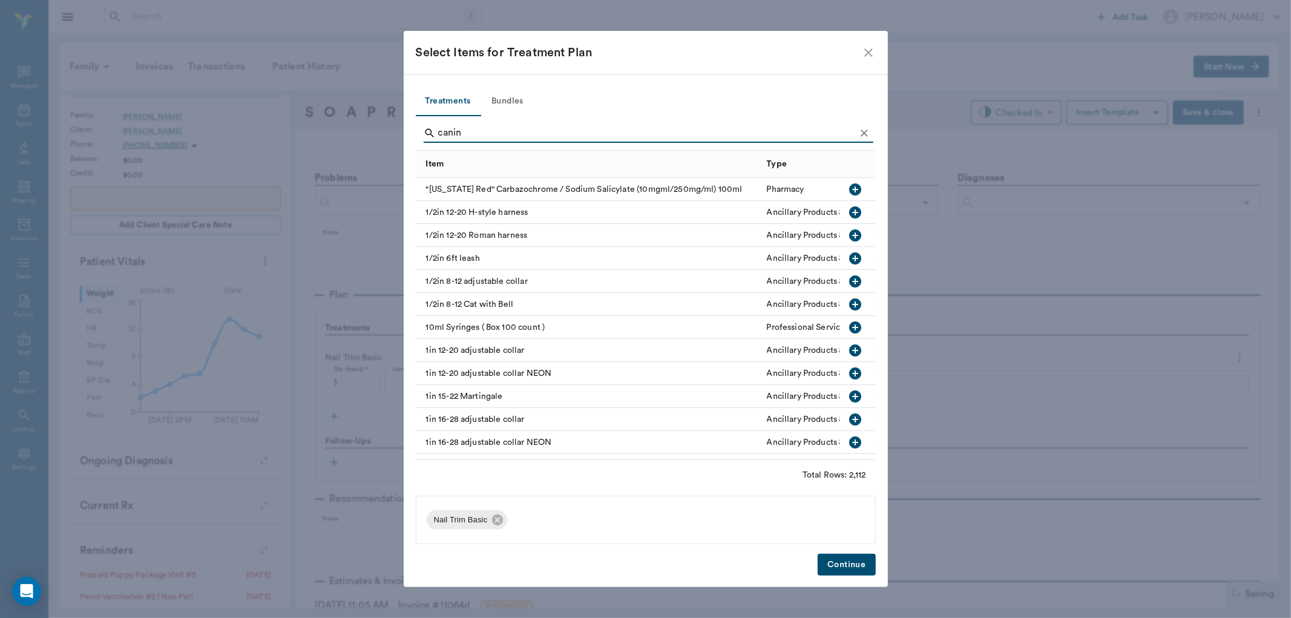
type input "canine"
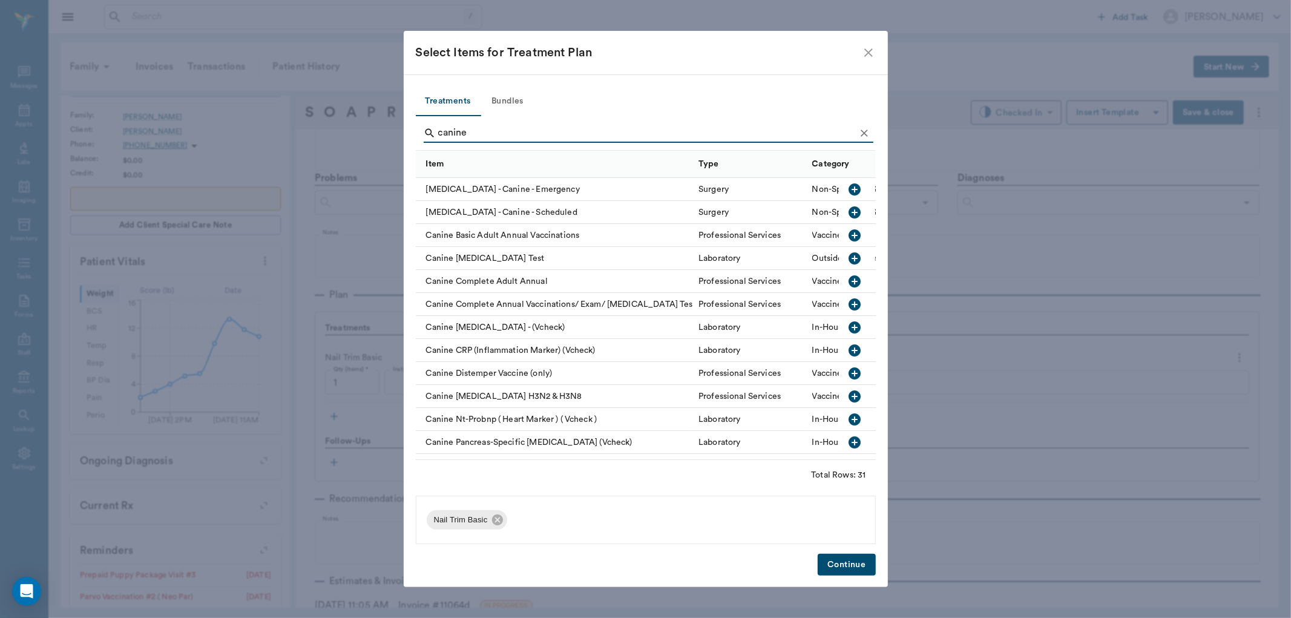
click at [518, 97] on button "Bundles" at bounding box center [507, 101] width 54 height 29
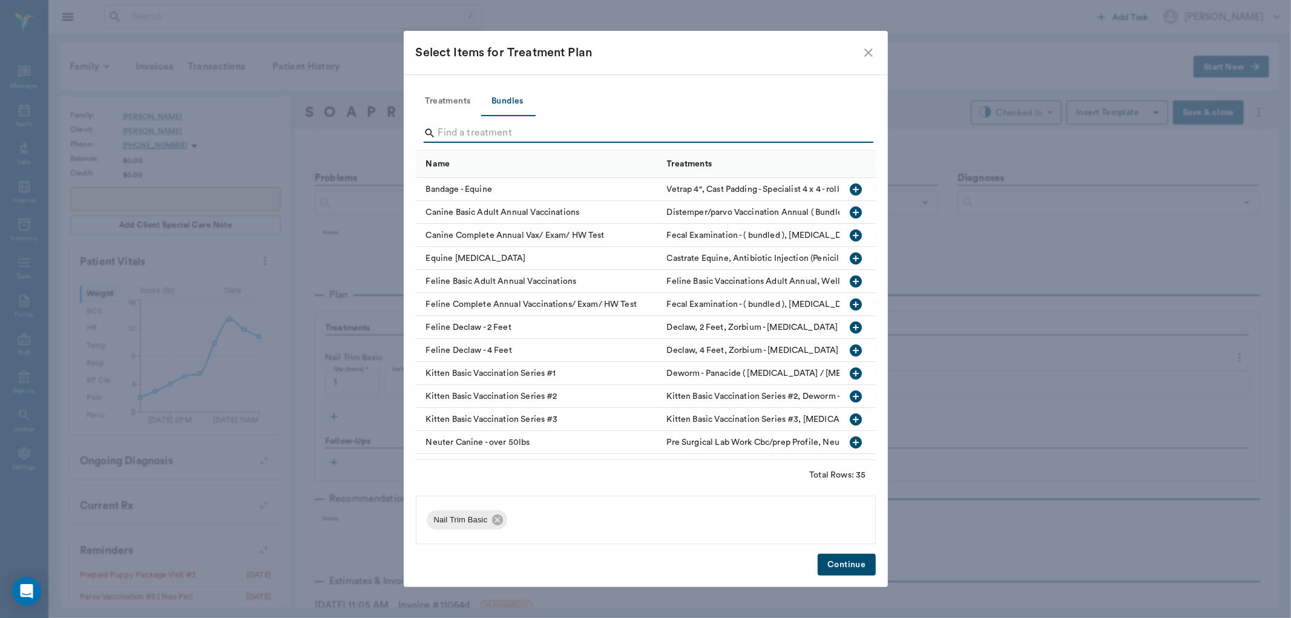
click at [458, 137] on input "Search" at bounding box center [646, 132] width 417 height 19
click at [850, 211] on icon "button" at bounding box center [856, 212] width 12 height 12
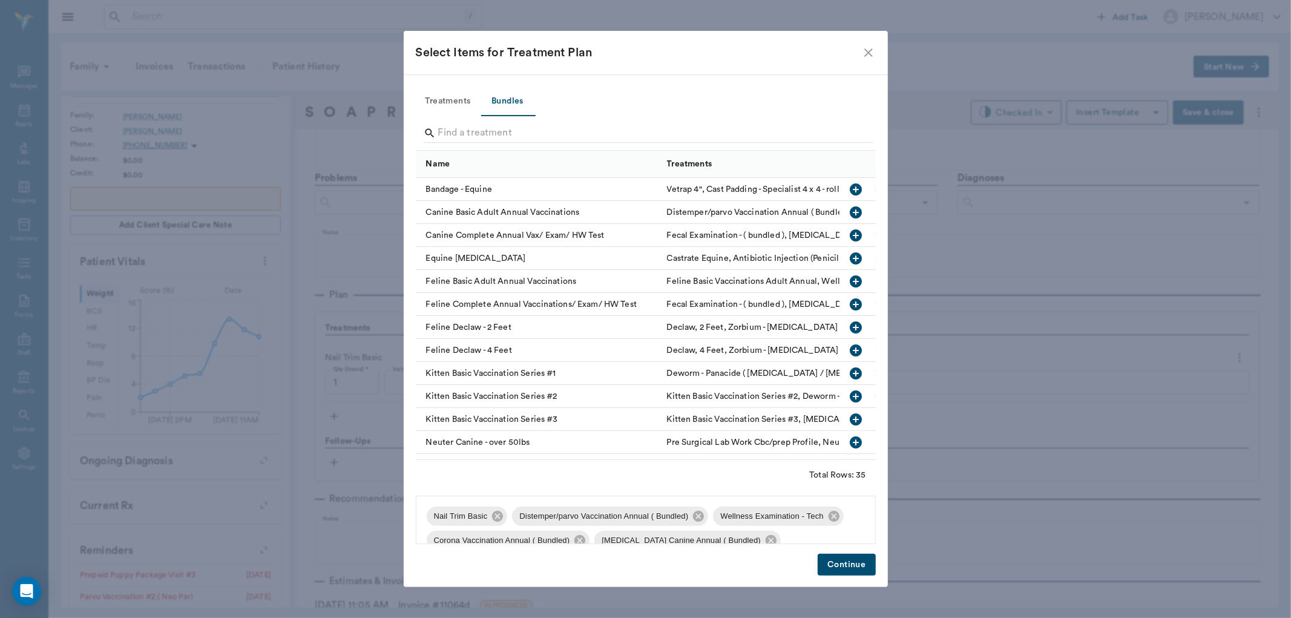
scroll to position [89, 0]
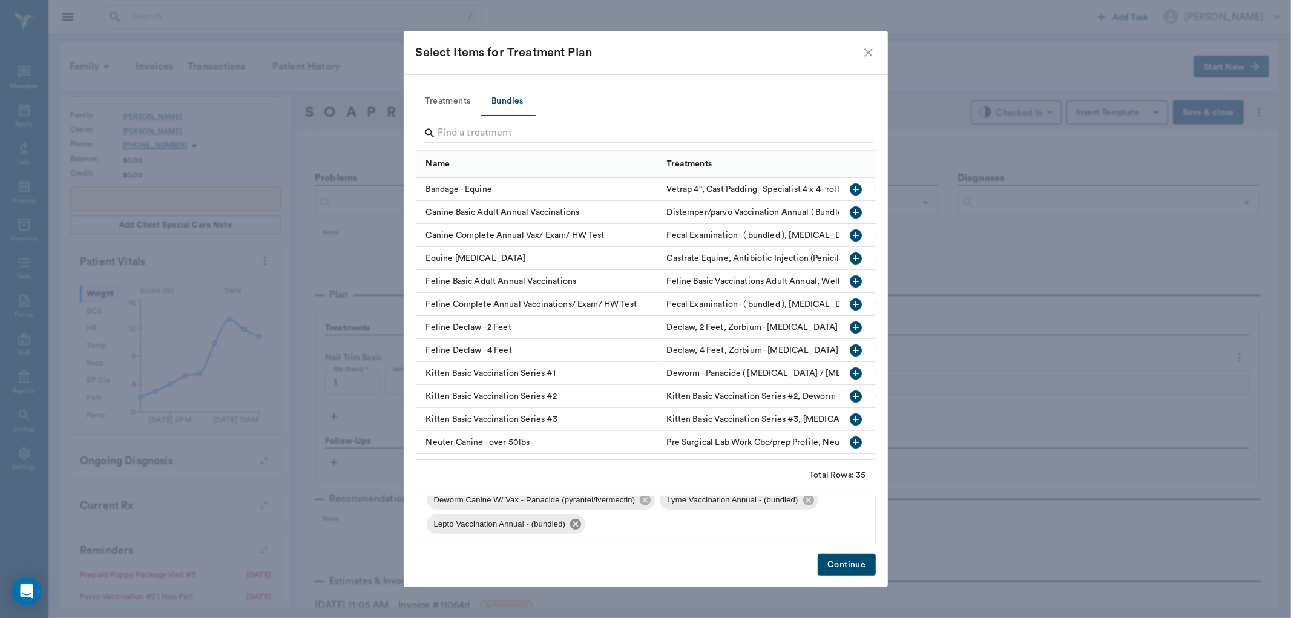
click at [579, 522] on icon at bounding box center [575, 524] width 11 height 11
click at [802, 519] on icon at bounding box center [808, 523] width 13 height 13
click at [827, 563] on button "Continue" at bounding box center [846, 565] width 57 height 22
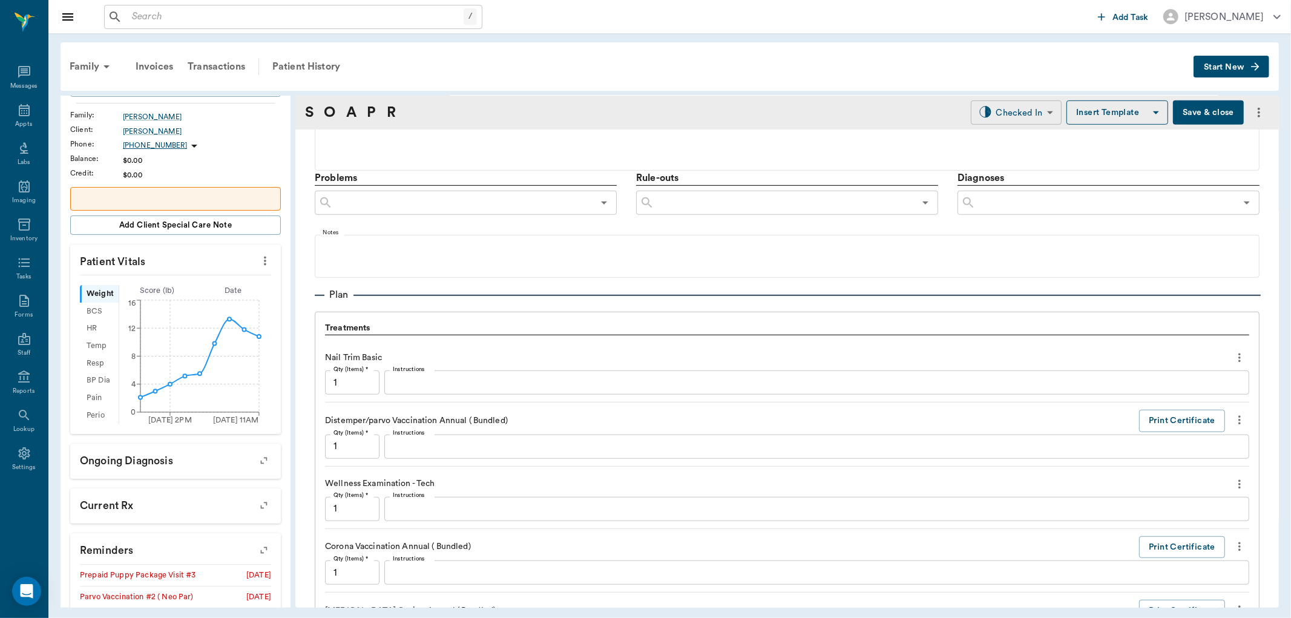
click at [1013, 117] on body "/ ​ Add Task [PERSON_NAME] Nectar Messages Appts Labs Imaging Inventory Tasks F…" at bounding box center [645, 309] width 1291 height 618
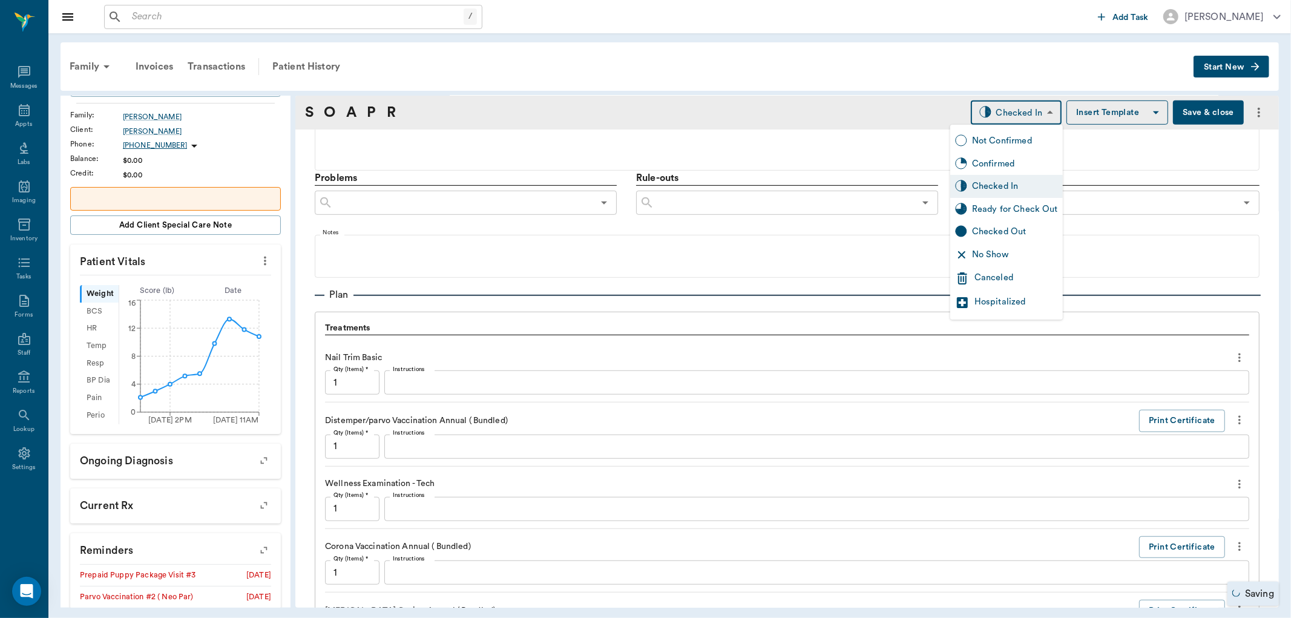
click at [995, 206] on div "Ready for Check Out" at bounding box center [1015, 209] width 86 height 13
type input "READY_TO_CHECKOUT"
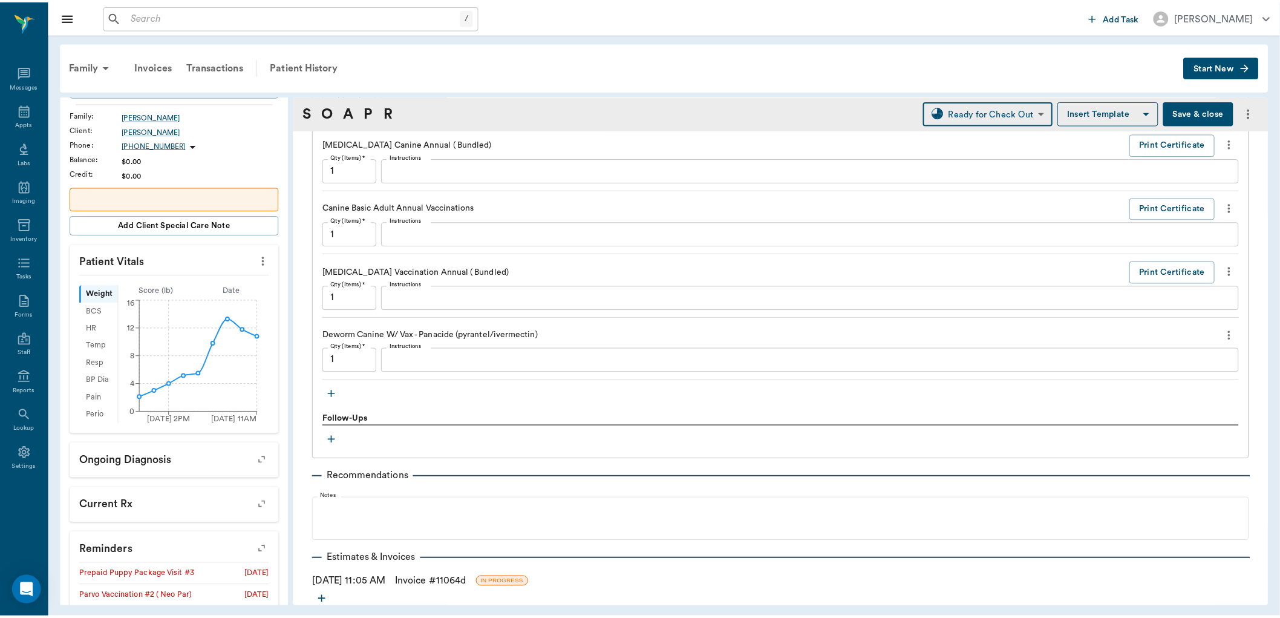
scroll to position [1180, 0]
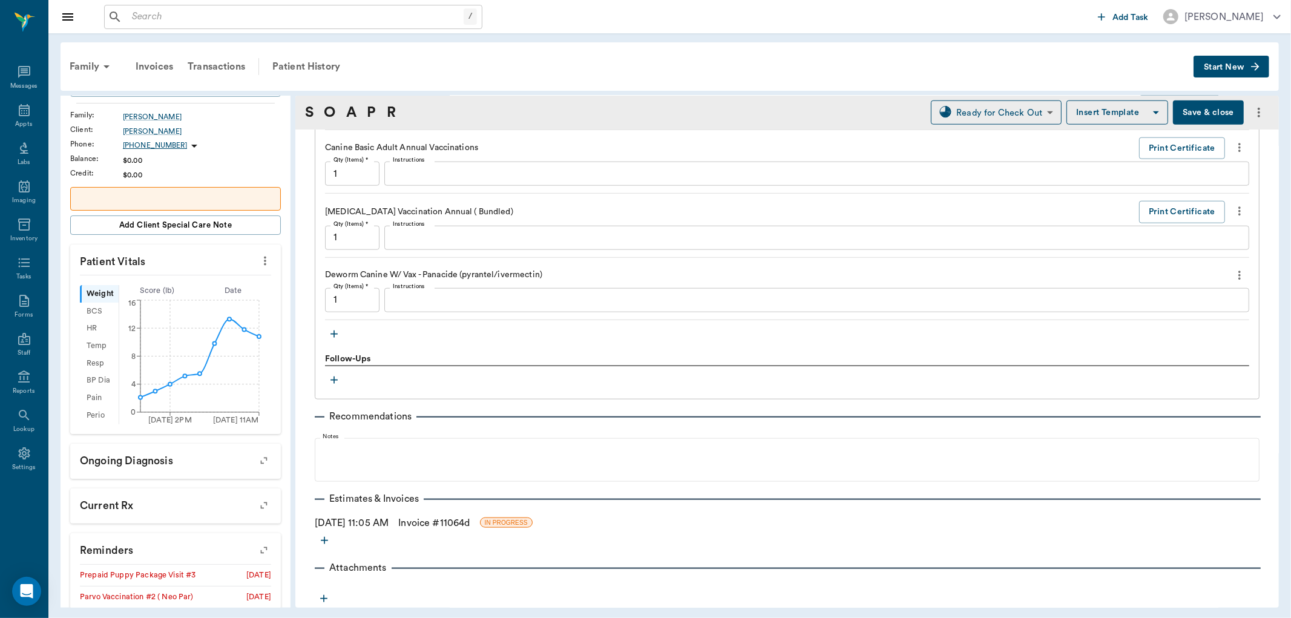
click at [470, 518] on link "Invoice # 11064d" at bounding box center [433, 523] width 71 height 15
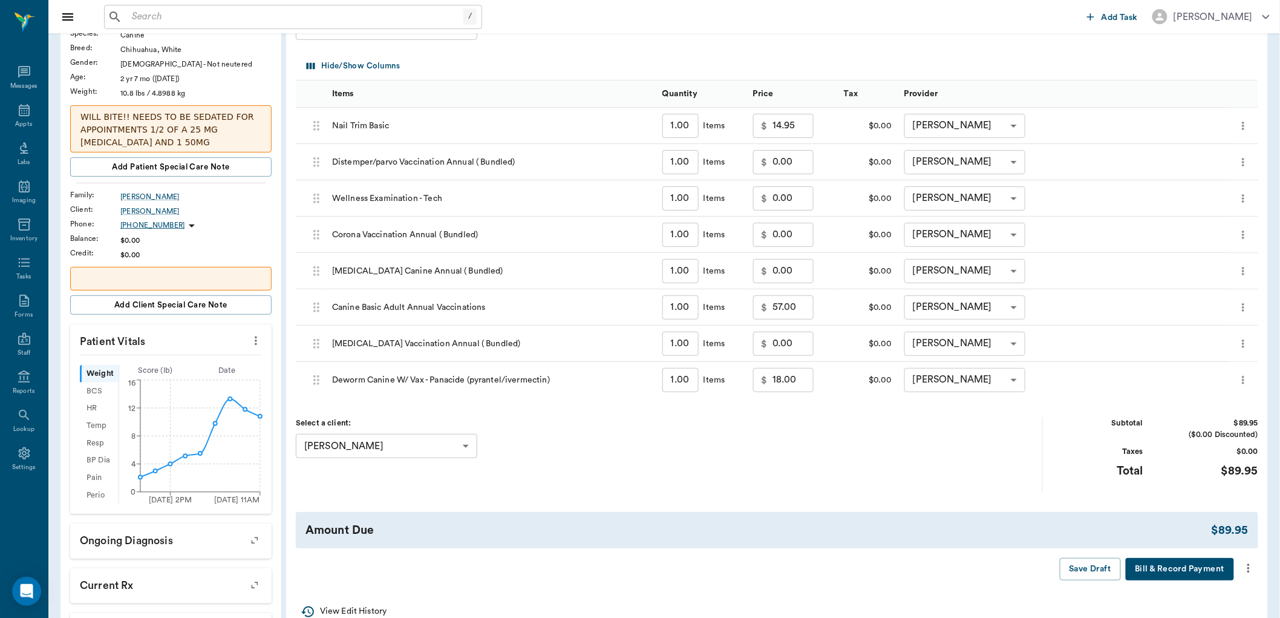
scroll to position [134, 0]
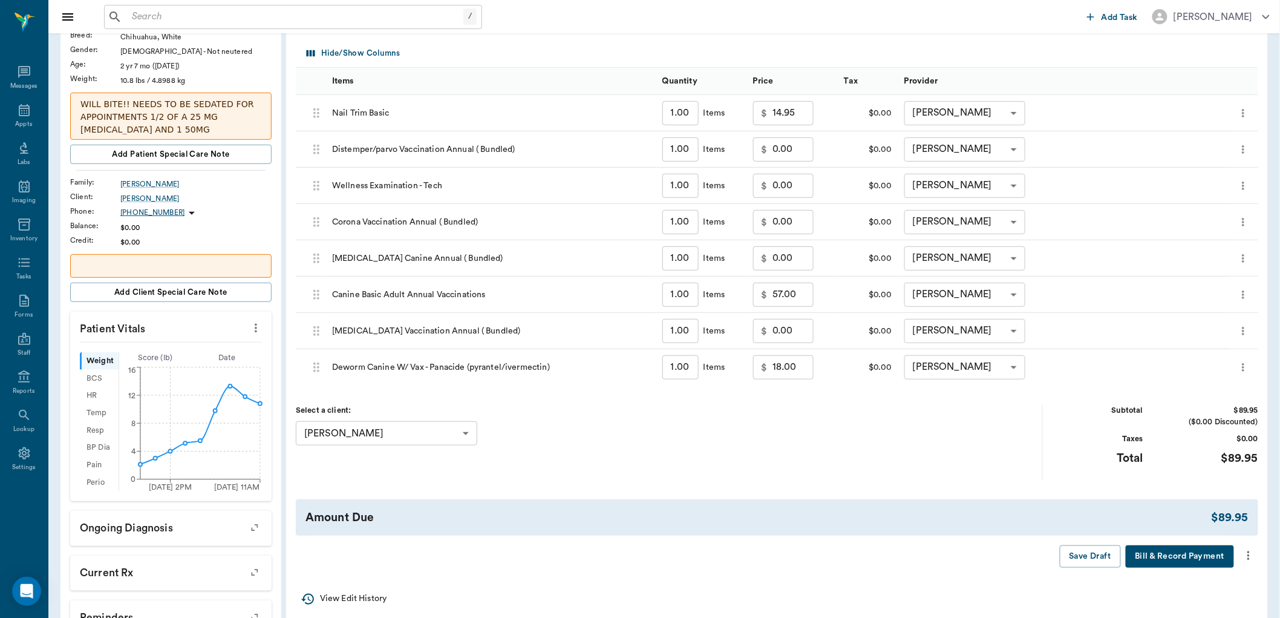
click at [1245, 556] on icon "more" at bounding box center [1248, 555] width 13 height 15
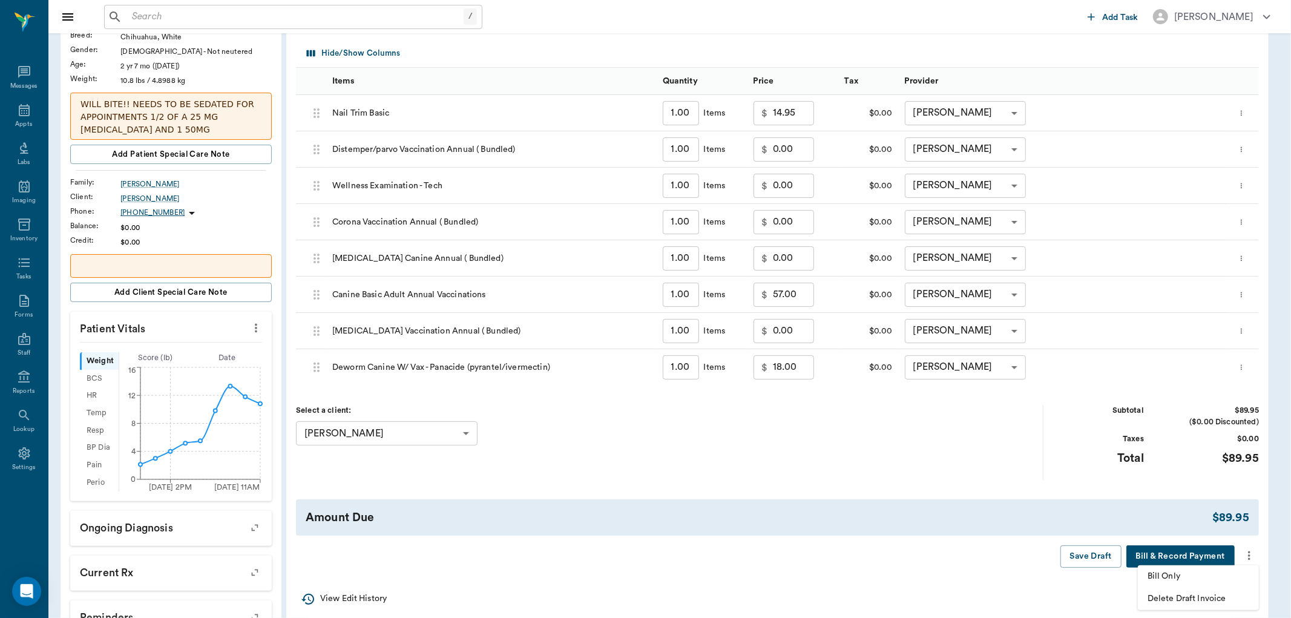
click at [1163, 575] on span "Bill Only" at bounding box center [1198, 576] width 102 height 13
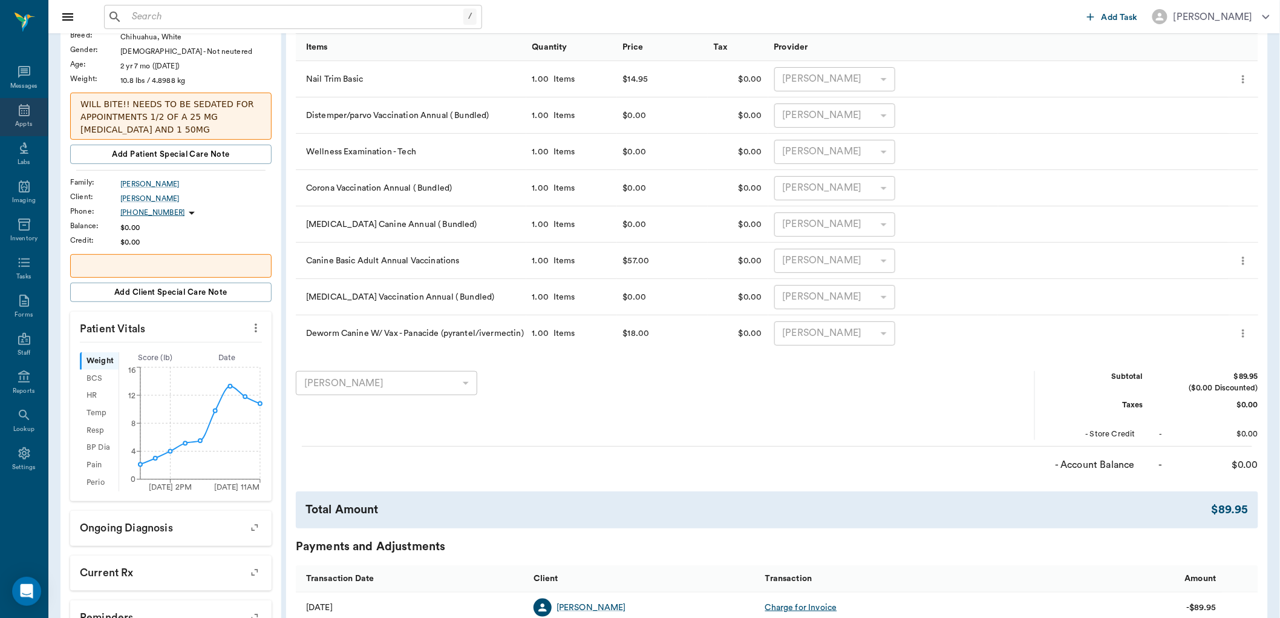
click at [24, 116] on icon at bounding box center [24, 110] width 11 height 12
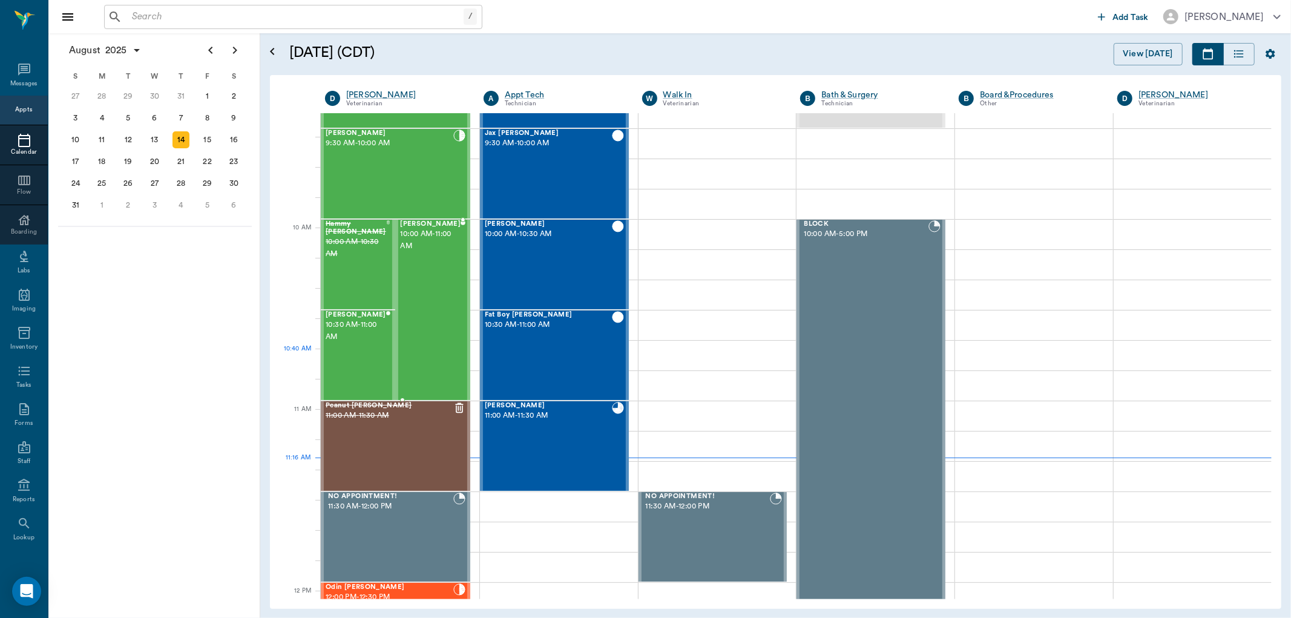
scroll to position [210, 0]
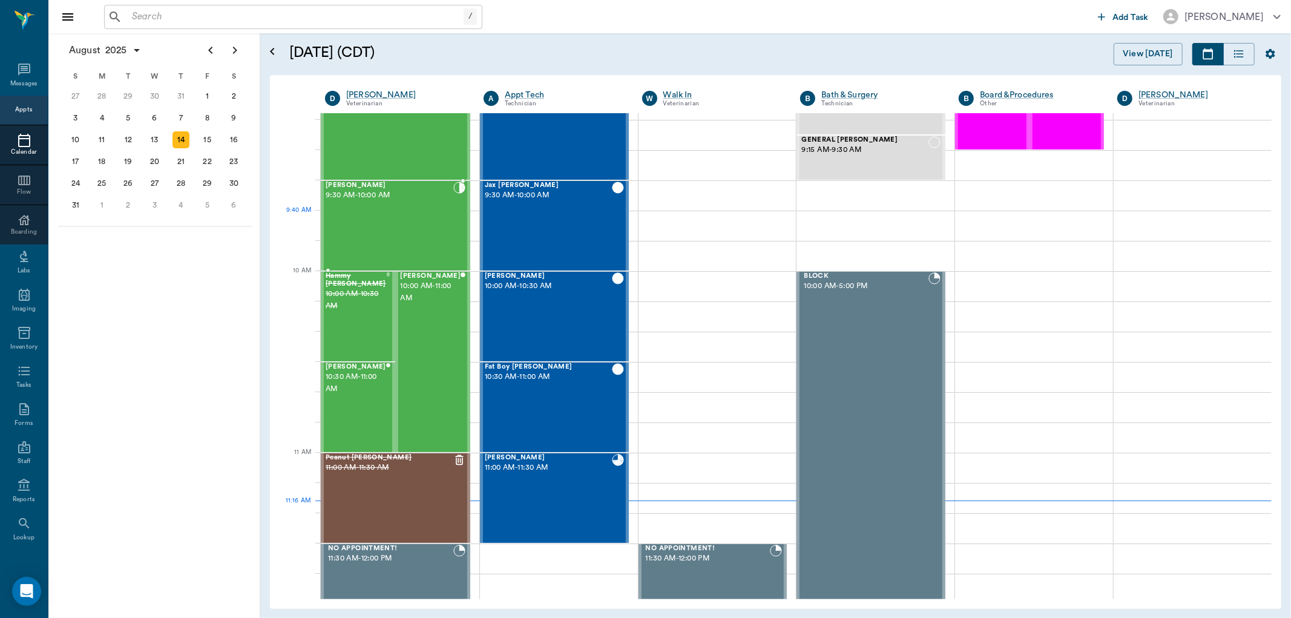
click at [415, 215] on div "[PERSON_NAME] 9:30 AM - 10:00 AM" at bounding box center [390, 226] width 128 height 88
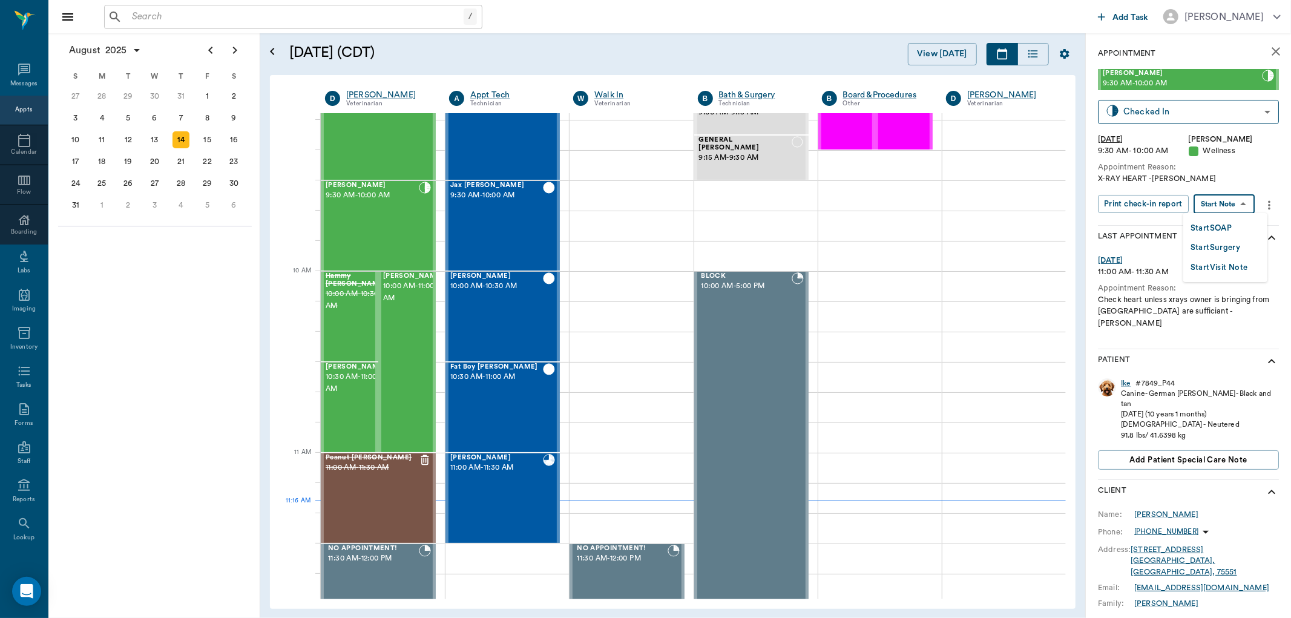
click at [1236, 200] on body "/ ​ Add Task [PERSON_NAME] Nectar Messages Appts Calendar Flow Boarding Labs Im…" at bounding box center [645, 309] width 1291 height 618
click at [1216, 227] on button "Start SOAP" at bounding box center [1210, 228] width 41 height 14
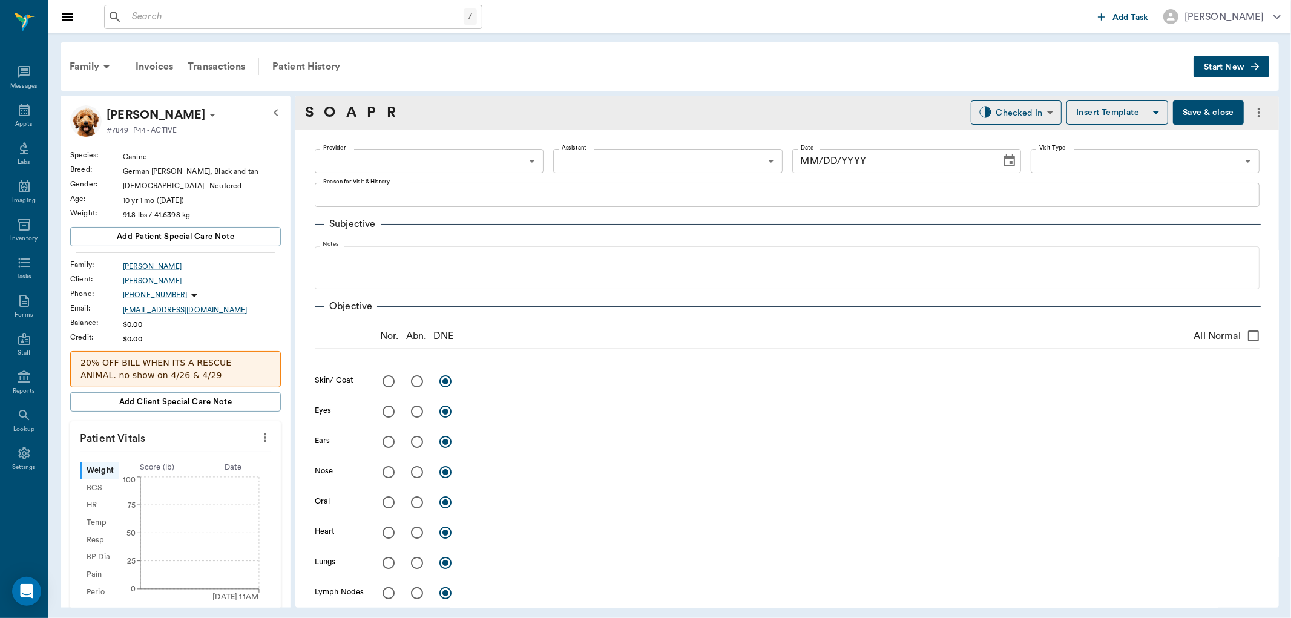
type input "63ec2f075fda476ae8351a4d"
type input "65d2be4f46e3a538d89b8c14"
type textarea "X-RAY HEART -[PERSON_NAME]"
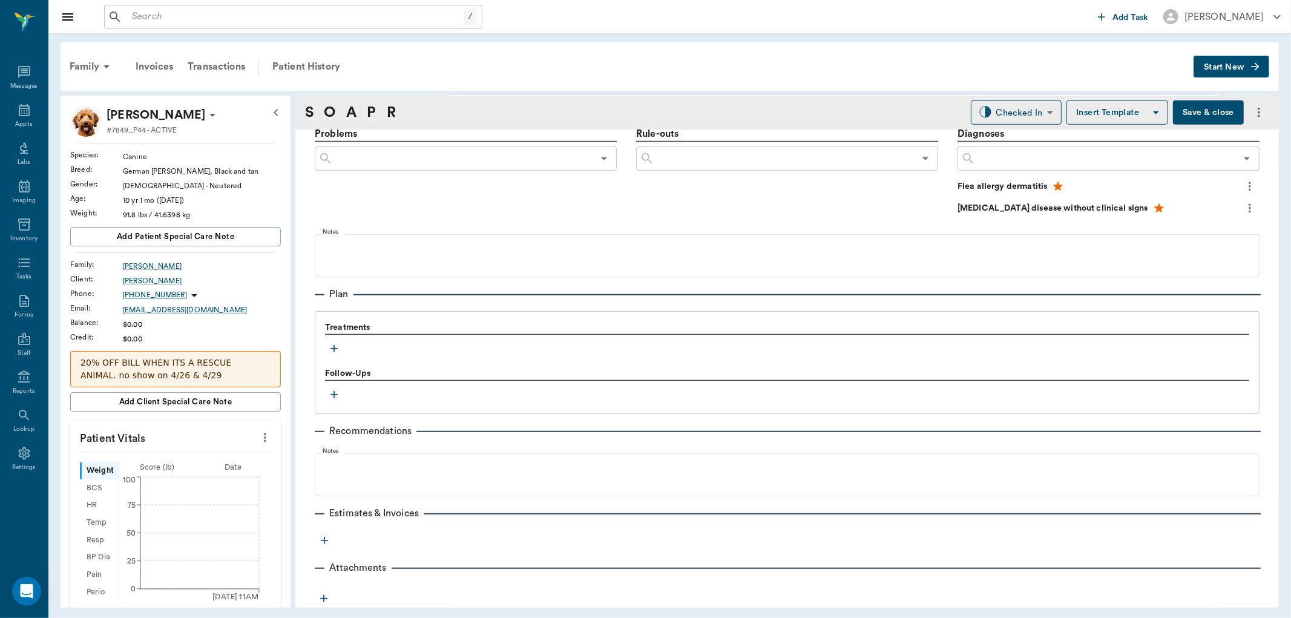
type input "[DATE]"
click at [332, 348] on icon "button" at bounding box center [334, 349] width 12 height 12
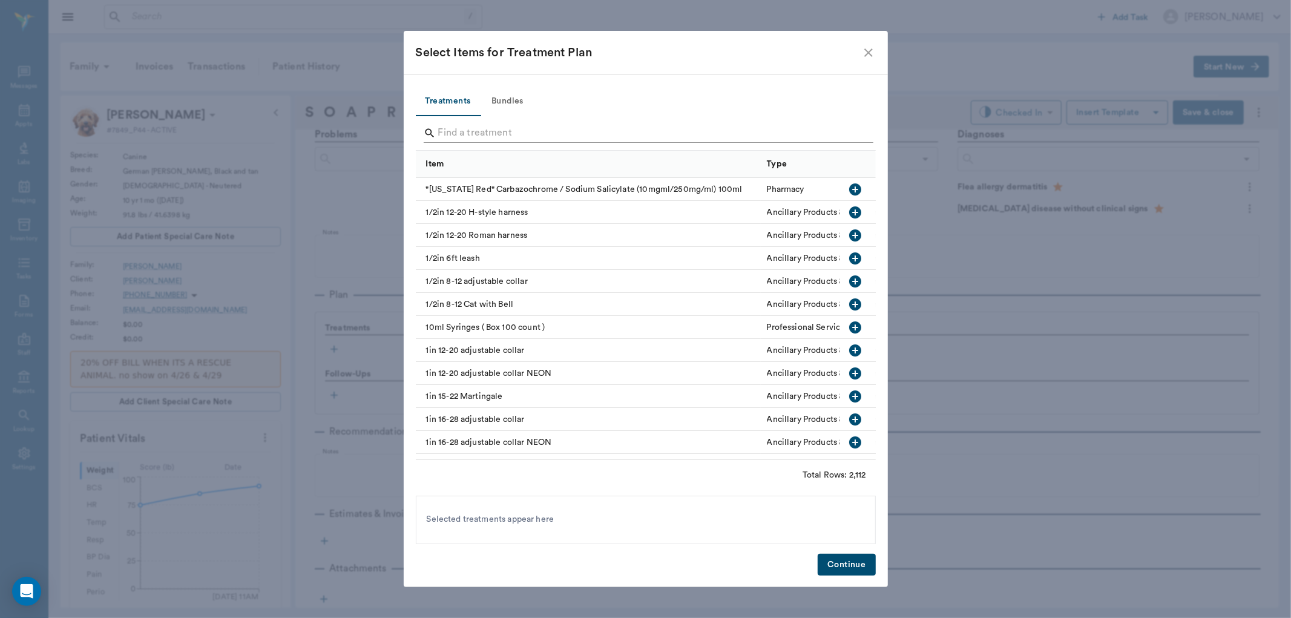
click at [472, 134] on input "Search" at bounding box center [646, 132] width 417 height 19
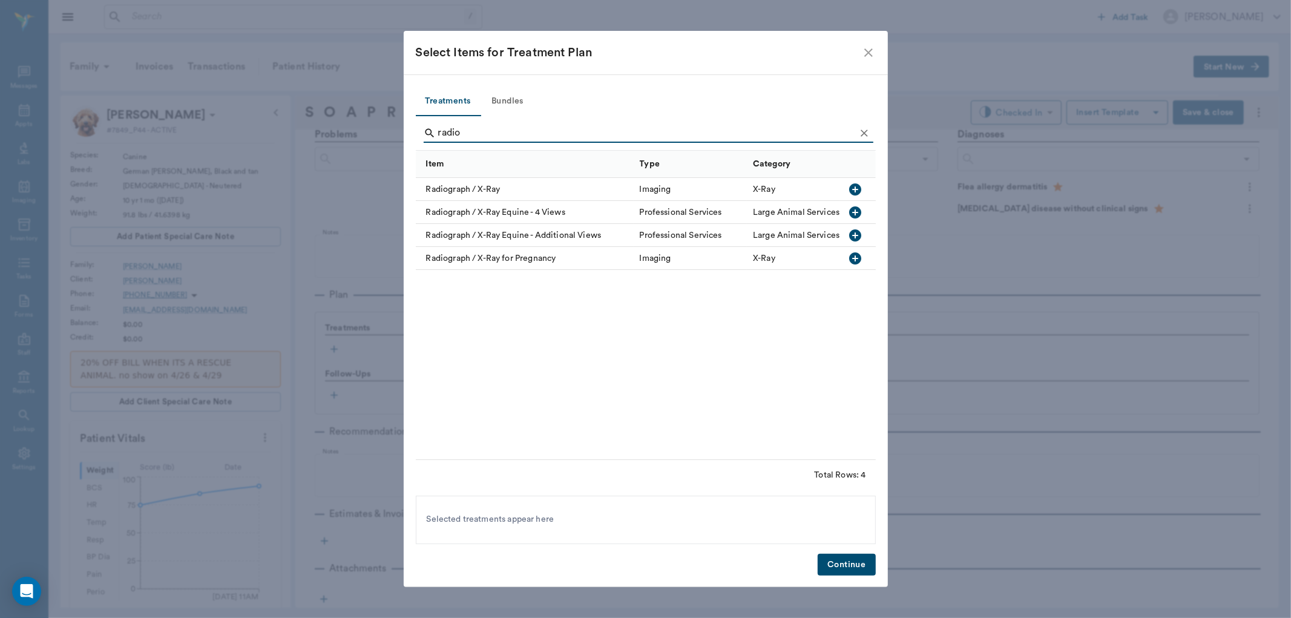
type input "radio"
click at [859, 188] on icon "button" at bounding box center [855, 189] width 12 height 12
click at [838, 566] on button "Continue" at bounding box center [846, 565] width 57 height 22
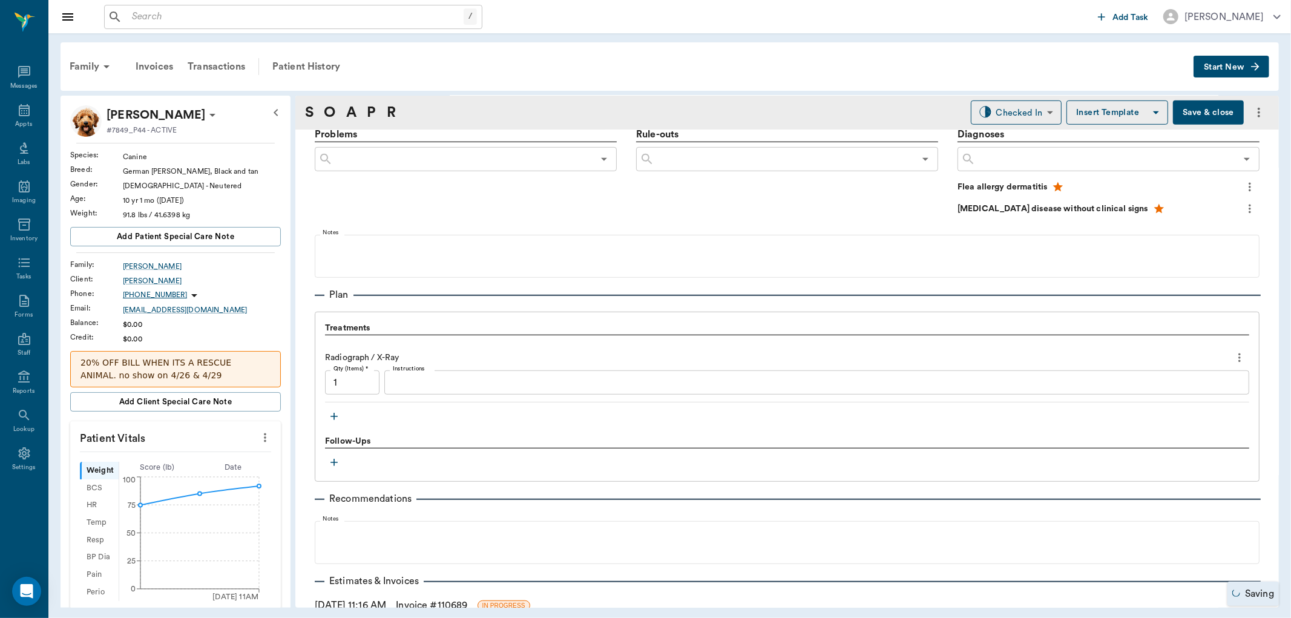
click at [334, 416] on icon "button" at bounding box center [333, 416] width 7 height 7
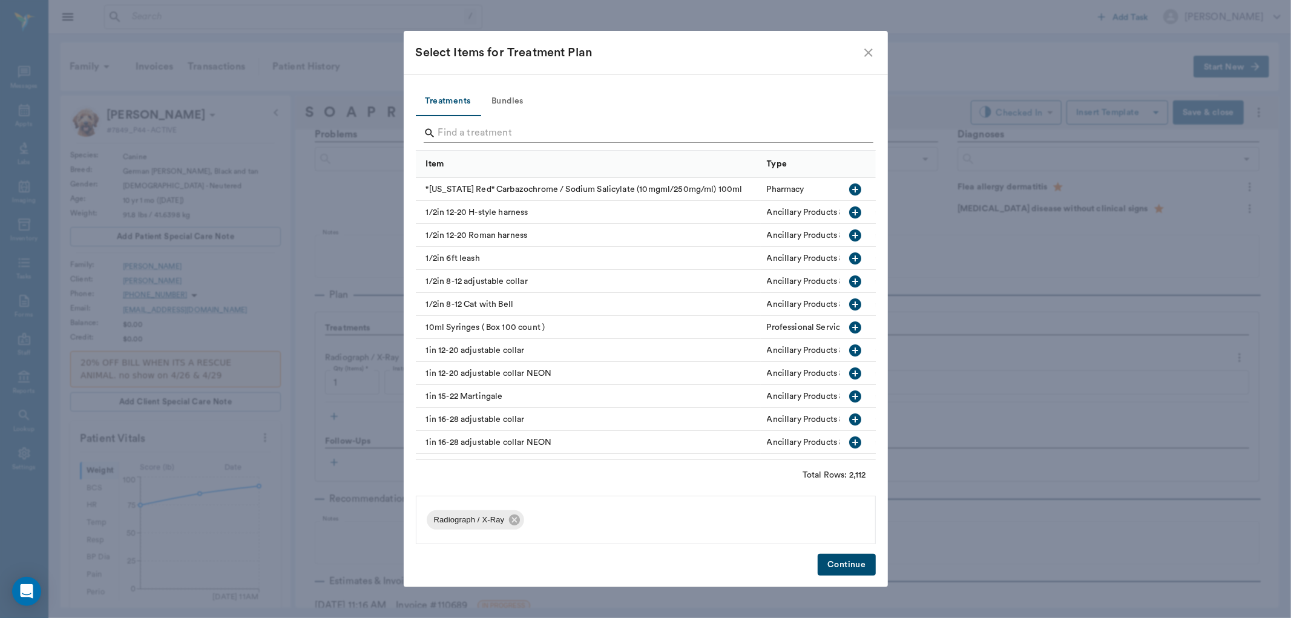
click at [468, 136] on input "Search" at bounding box center [646, 132] width 417 height 19
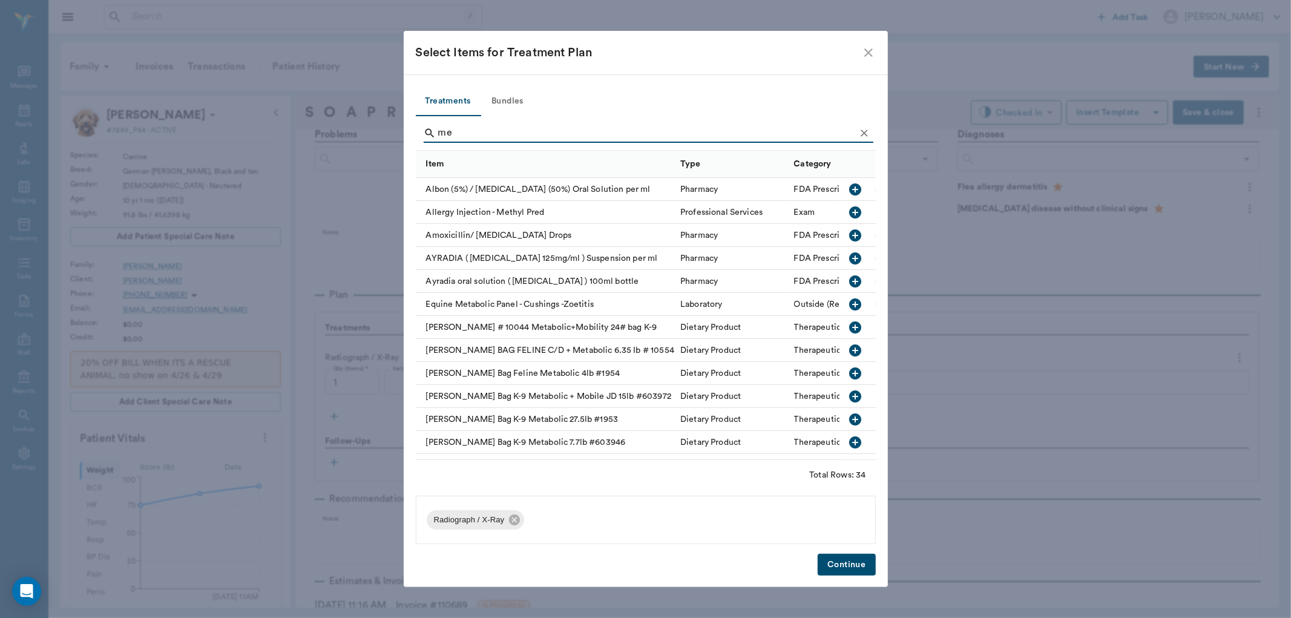
type input "m"
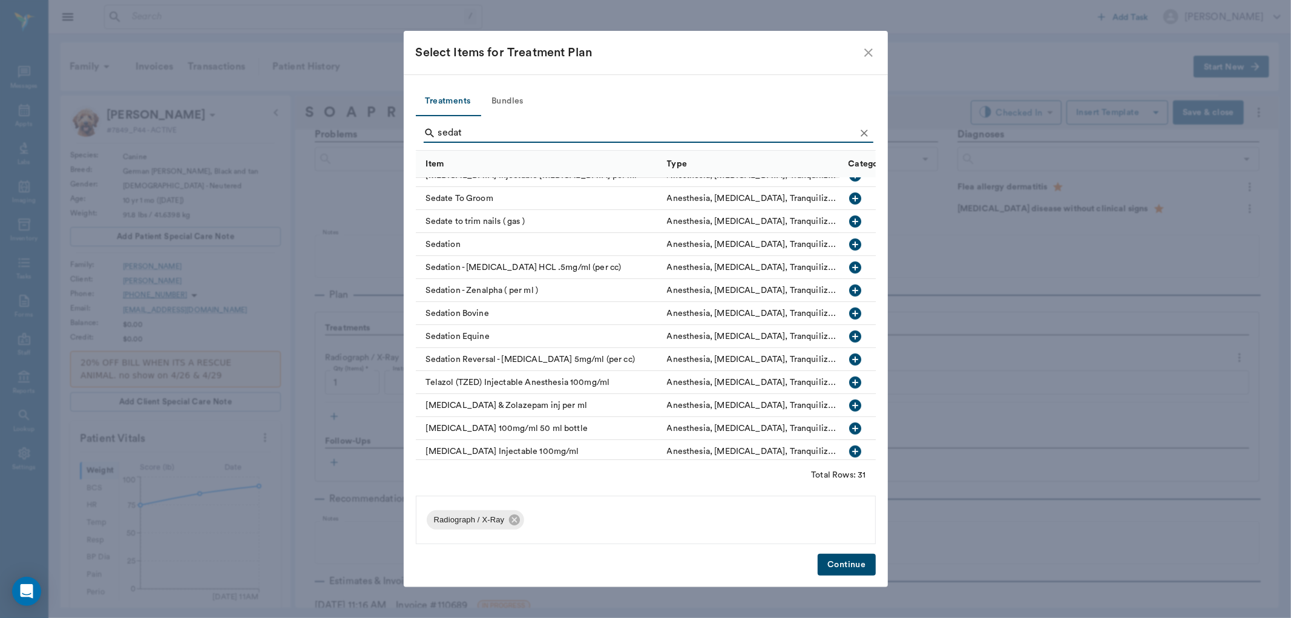
scroll to position [442, 0]
type input "sedat"
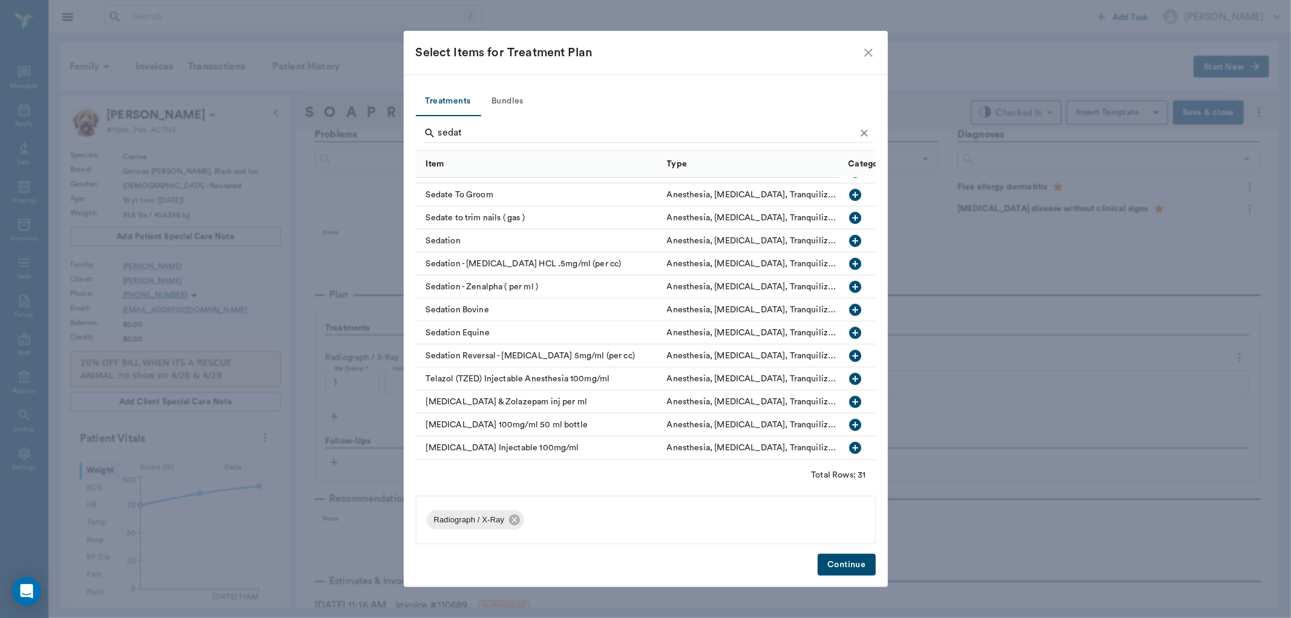
click at [849, 258] on icon "button" at bounding box center [855, 264] width 12 height 12
click at [849, 350] on icon "button" at bounding box center [855, 356] width 12 height 12
click at [848, 567] on button "Continue" at bounding box center [846, 565] width 57 height 22
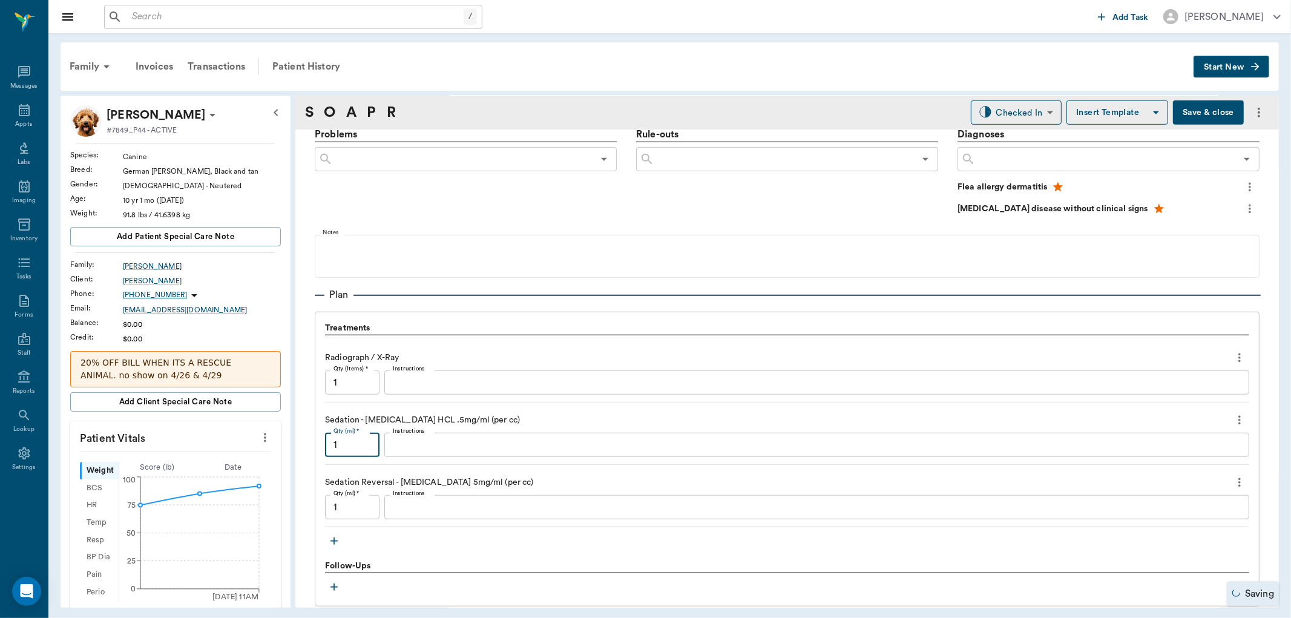
click at [355, 450] on input "1" at bounding box center [352, 445] width 54 height 24
type input ".9"
click at [364, 506] on input "1" at bounding box center [352, 507] width 54 height 24
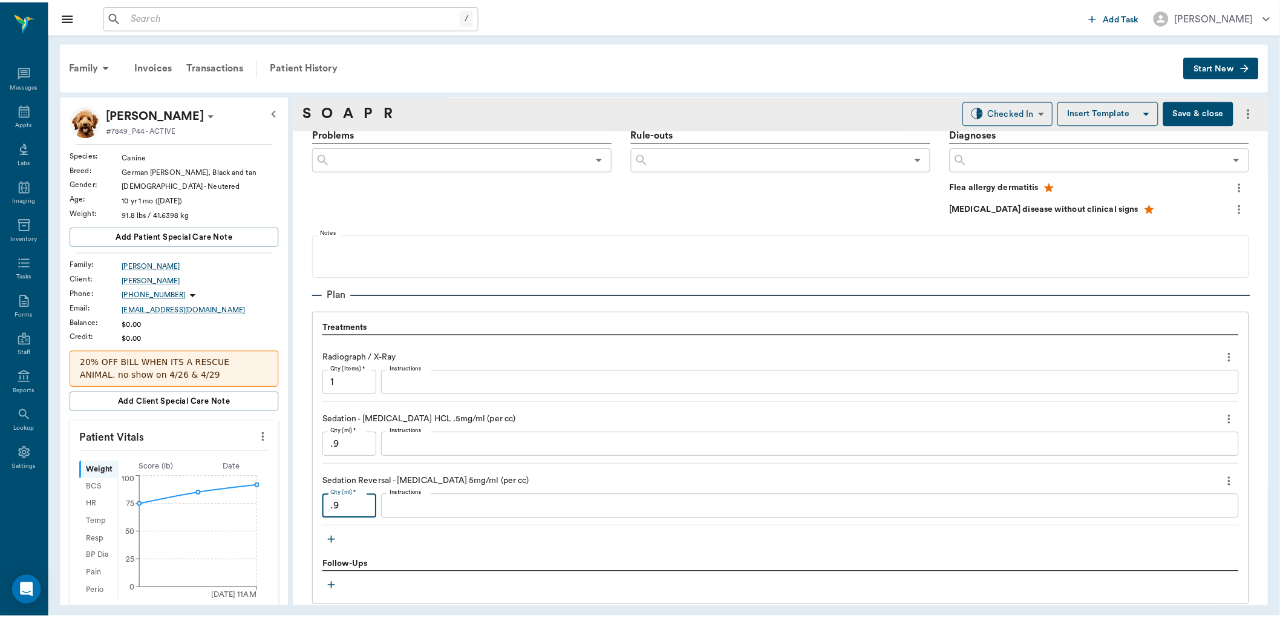
scroll to position [831, 0]
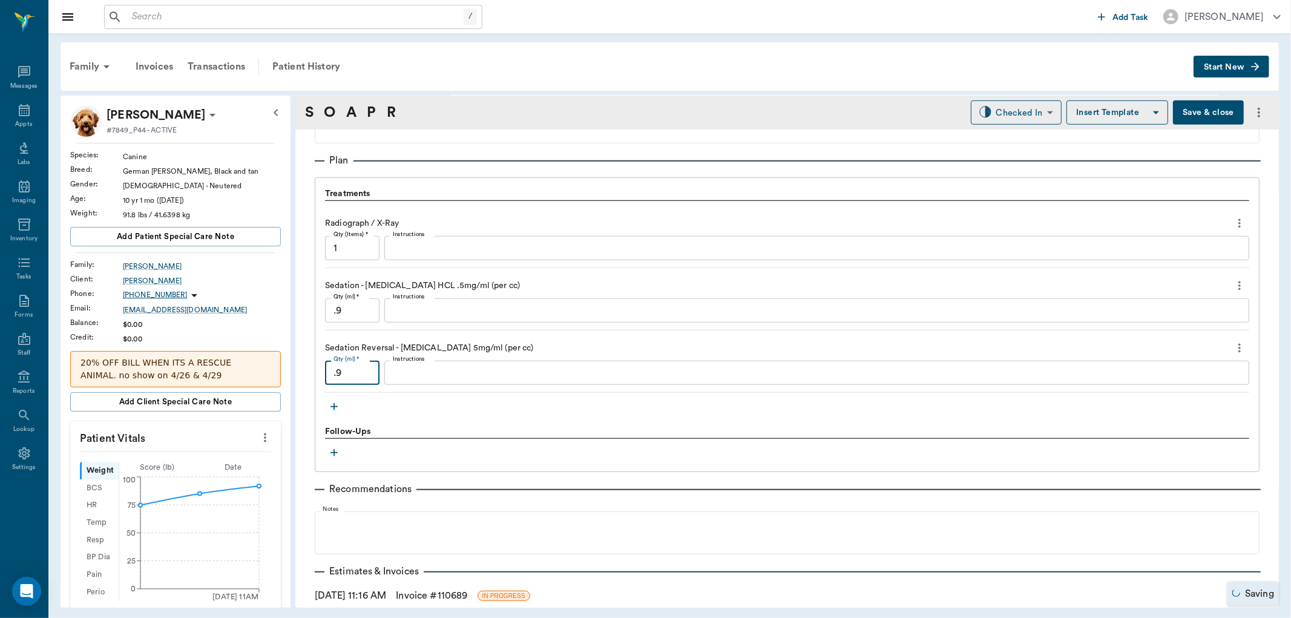
type input ".9"
click at [430, 594] on link "Invoice # 110689" at bounding box center [431, 595] width 71 height 15
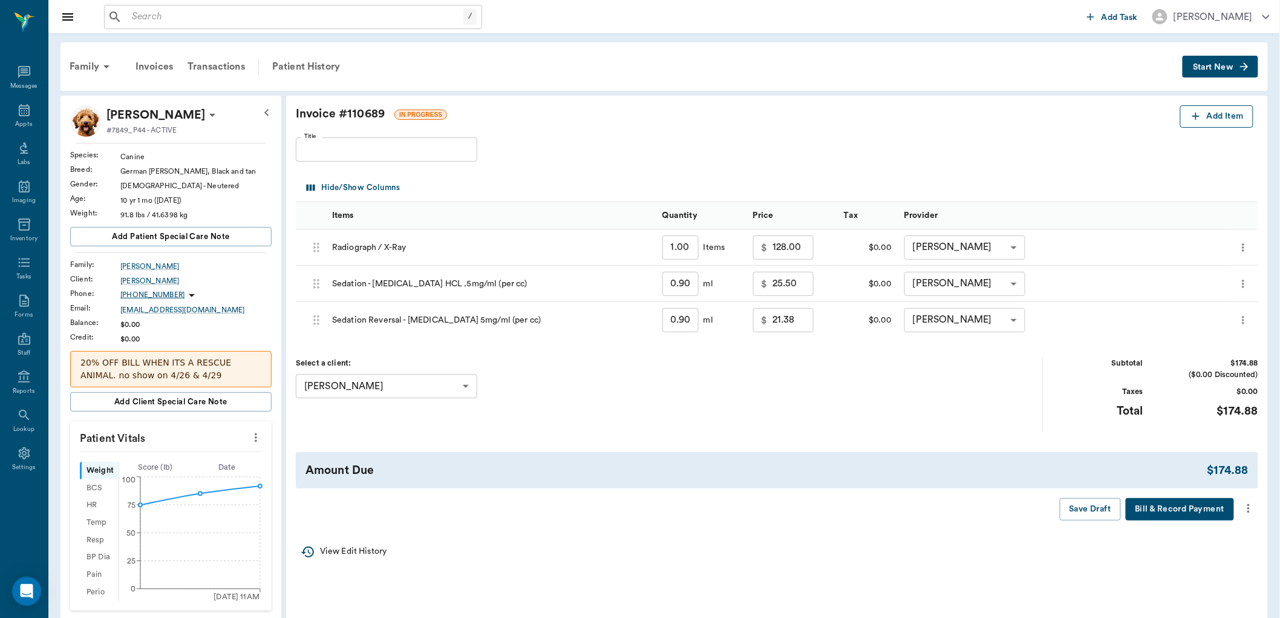
click at [1212, 119] on button "Add Item" at bounding box center [1217, 116] width 73 height 22
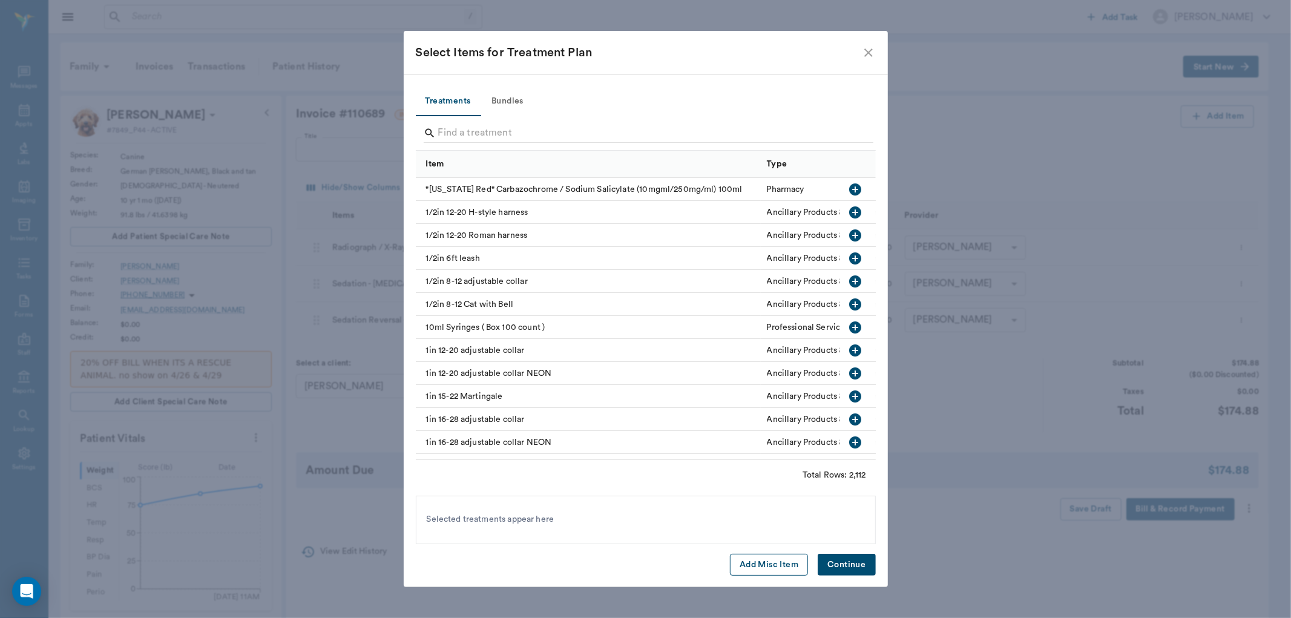
click at [763, 561] on button "Add Misc Item" at bounding box center [769, 565] width 78 height 22
click at [848, 566] on button "Continue" at bounding box center [846, 565] width 57 height 22
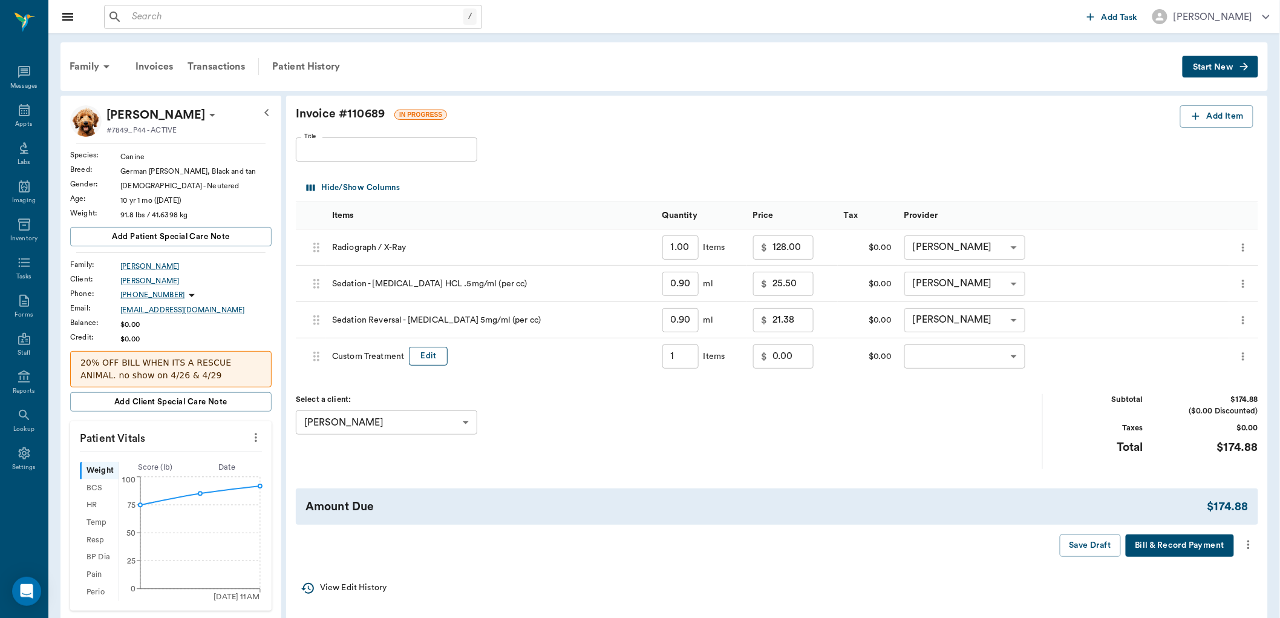
click at [421, 355] on button "Edit" at bounding box center [428, 356] width 39 height 19
type input "C"
type input "Discount"
click at [804, 361] on input "0.00" at bounding box center [793, 356] width 41 height 24
type input "15.00"
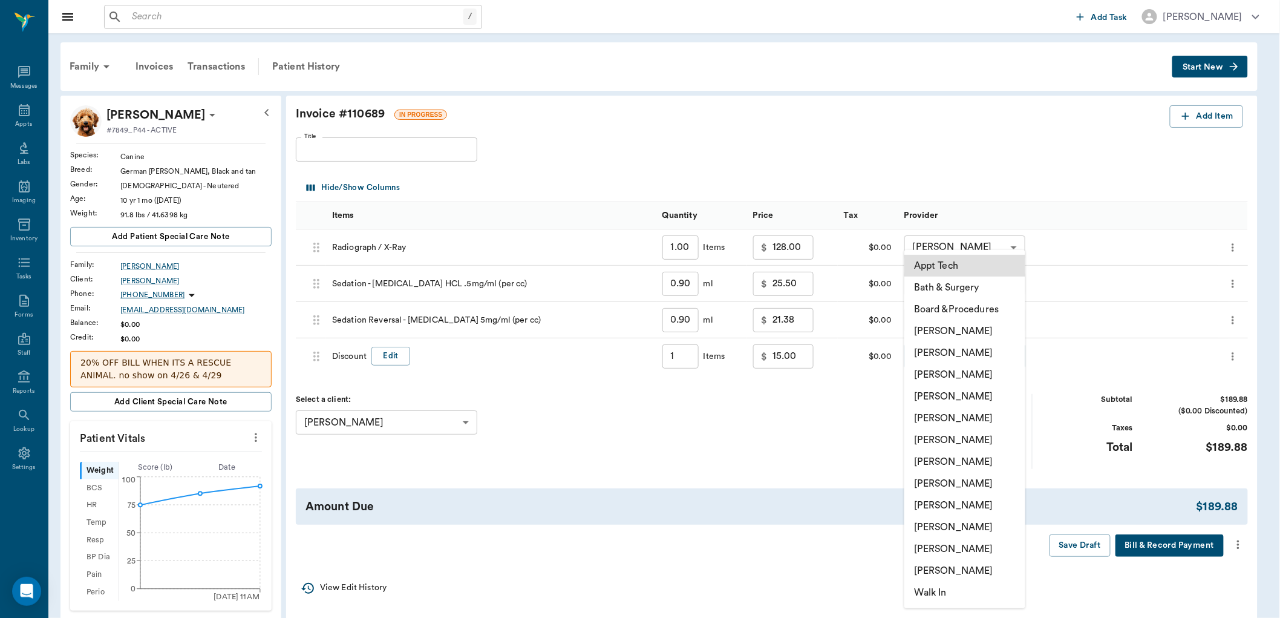
click at [1020, 354] on body "/ ​ Add Task [PERSON_NAME] Nectar Messages Appts Labs Imaging Inventory Tasks F…" at bounding box center [640, 537] width 1280 height 1075
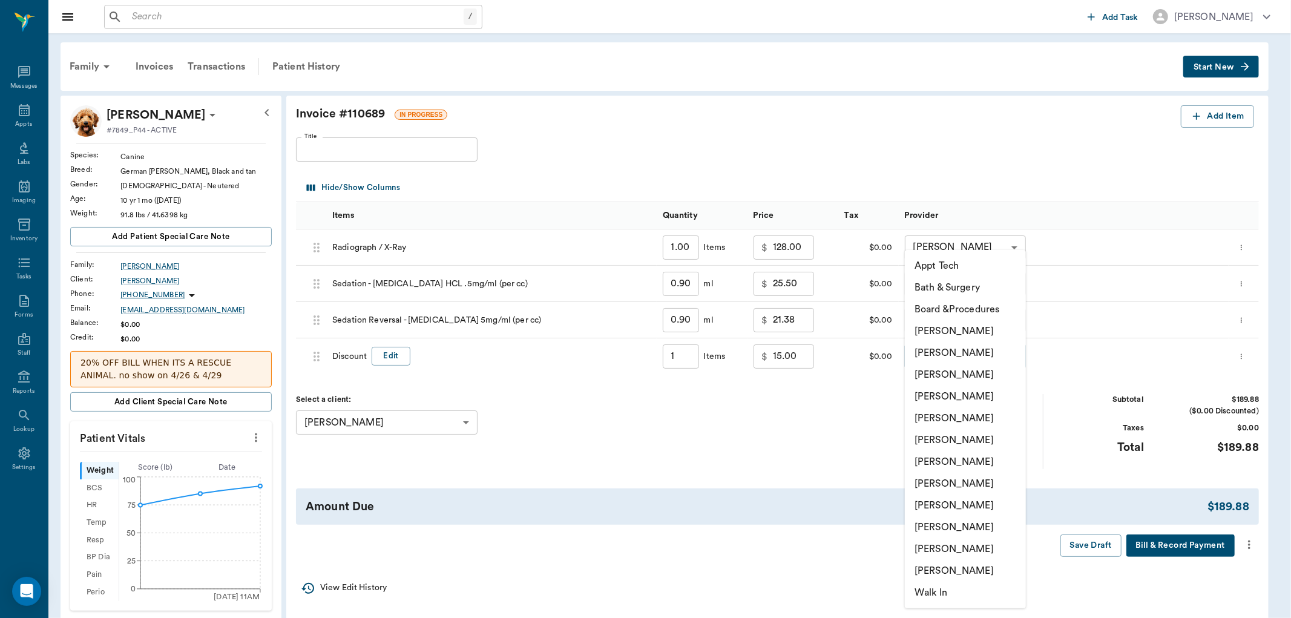
click at [971, 376] on li "[PERSON_NAME]" at bounding box center [965, 375] width 121 height 22
type input "none-63ec2f075fda476ae8351a4d"
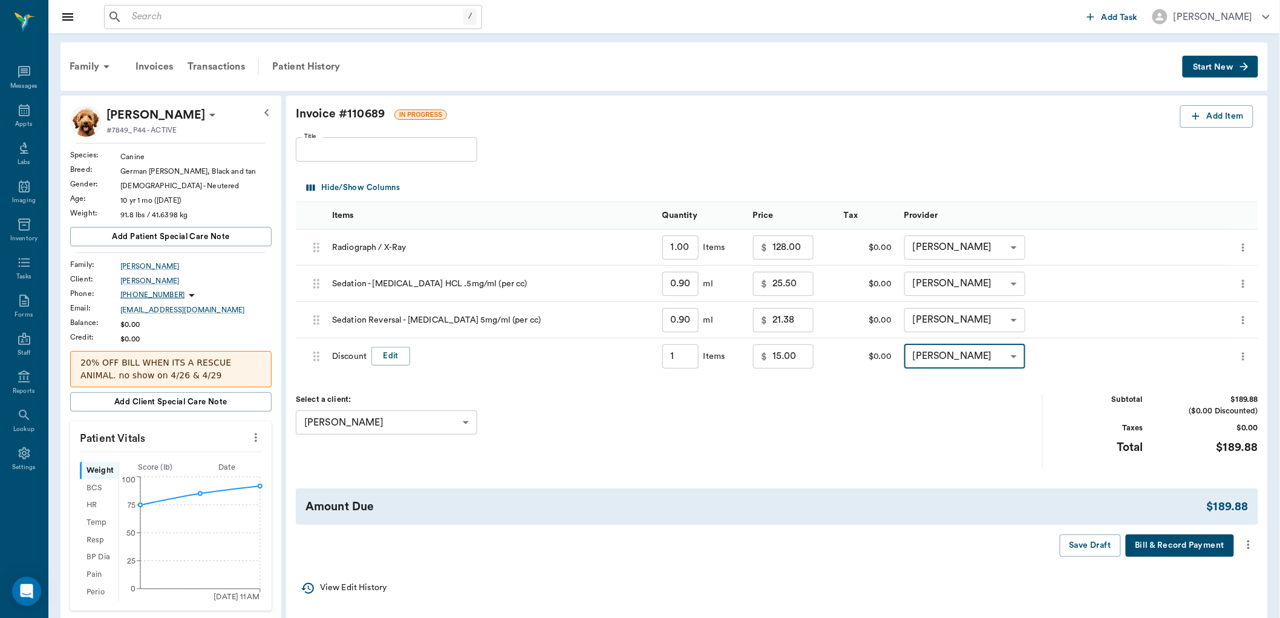
click at [778, 361] on input "15.00" at bounding box center [793, 356] width 41 height 24
click at [773, 359] on input "0.00" at bounding box center [793, 356] width 41 height 24
type input "-15.00"
click at [868, 422] on div "Select a client: [PERSON_NAME] 63ec2eb852e12b0ba117c576 ​" at bounding box center [669, 431] width 747 height 74
click at [1248, 540] on icon "more" at bounding box center [1248, 544] width 13 height 15
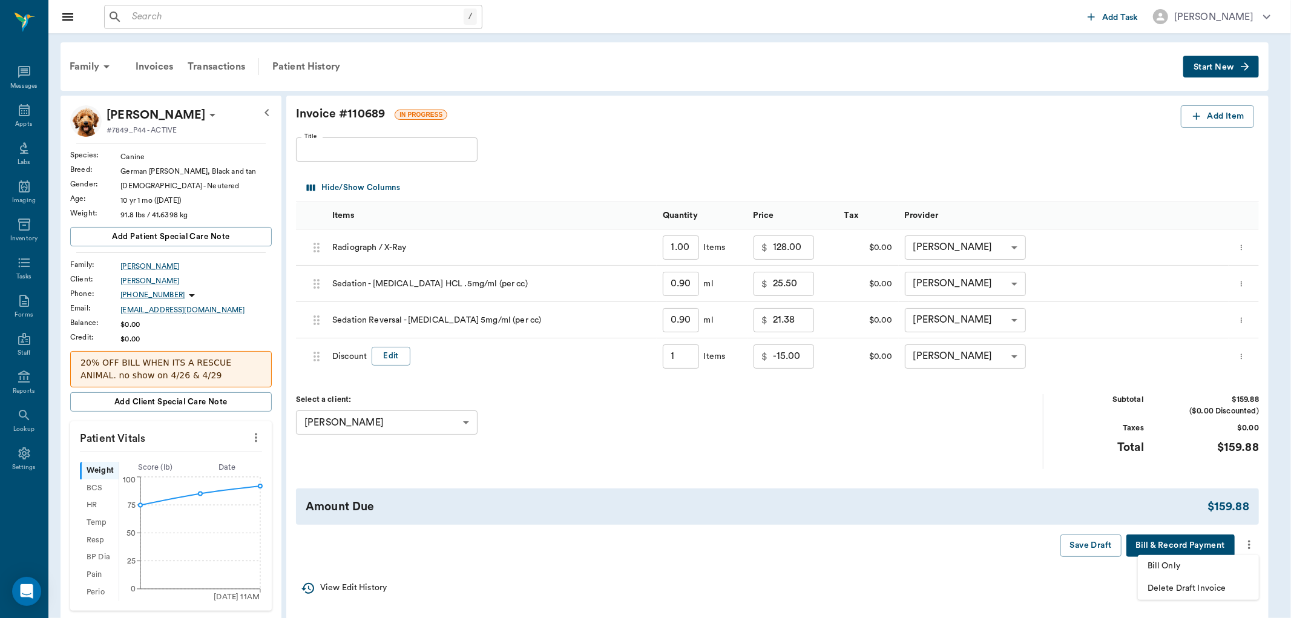
click at [1157, 561] on span "Bill Only" at bounding box center [1198, 566] width 102 height 13
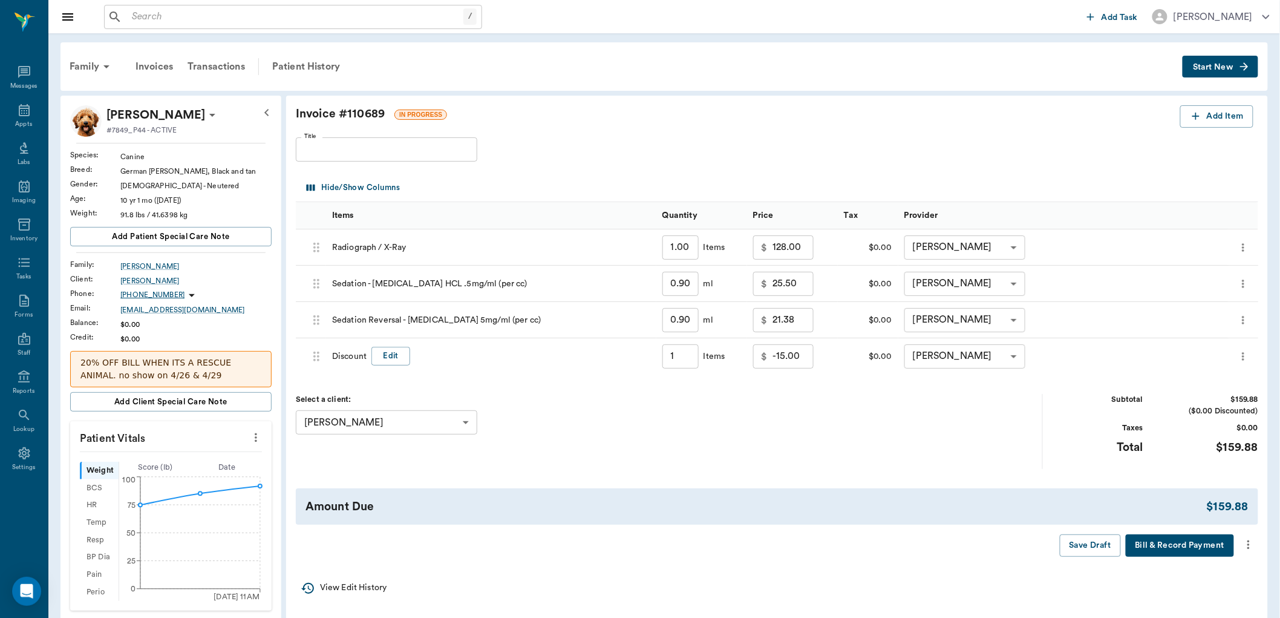
type input "1.00"
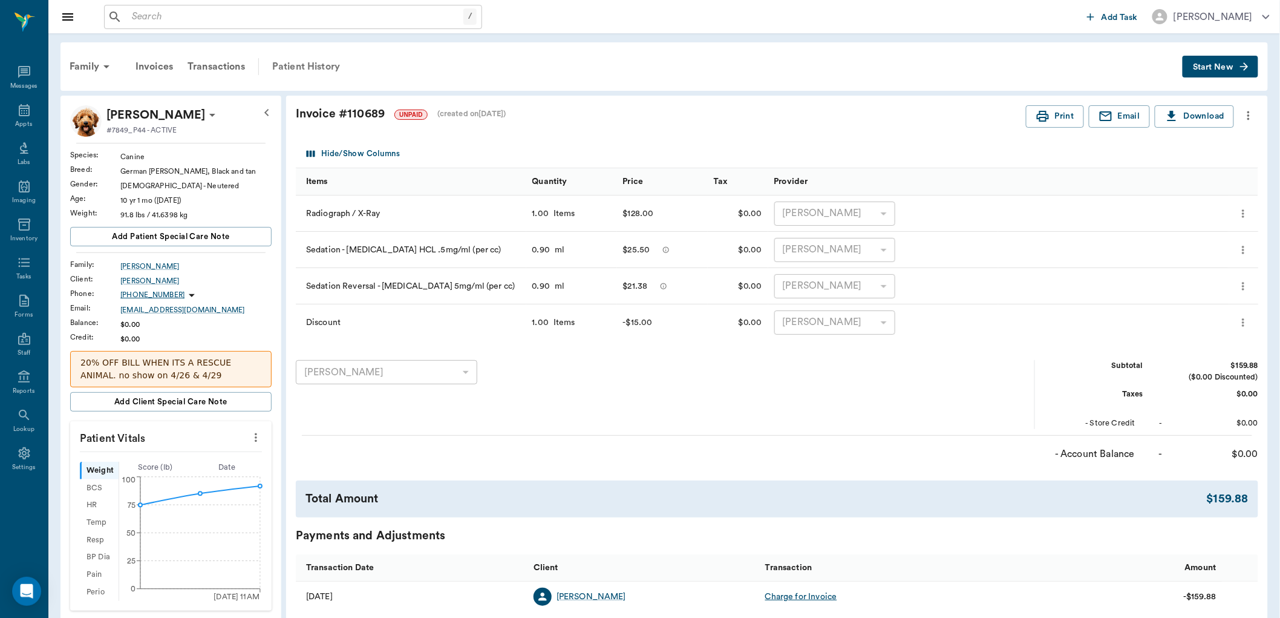
click at [306, 65] on div "Patient History" at bounding box center [306, 66] width 82 height 29
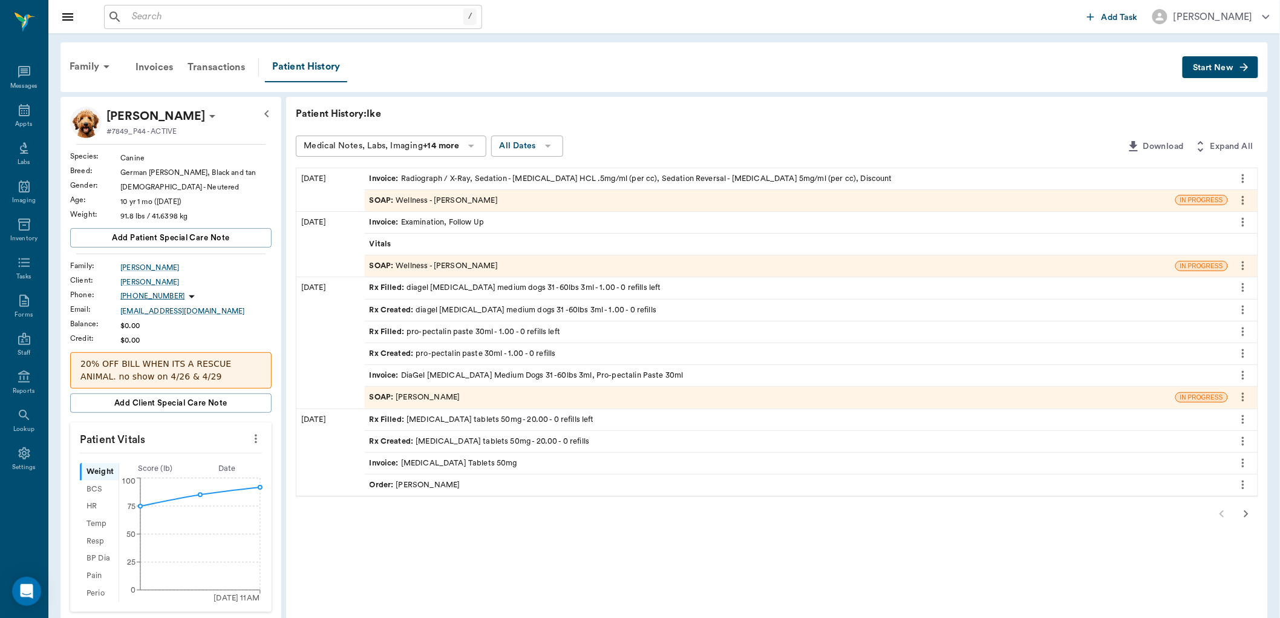
click at [475, 195] on div "SOAP : Wellness - [PERSON_NAME]" at bounding box center [434, 200] width 128 height 11
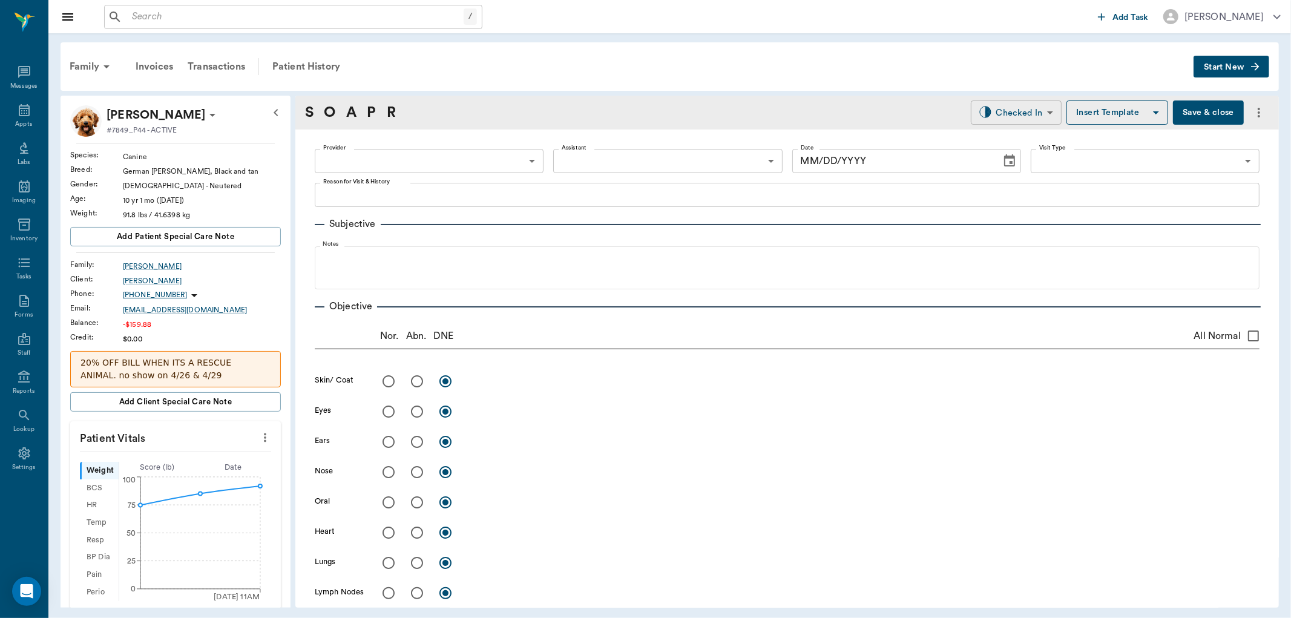
type input "63ec2f075fda476ae8351a4d"
type input "65d2be4f46e3a538d89b8c14"
type textarea "X-RAY HEART -[PERSON_NAME]"
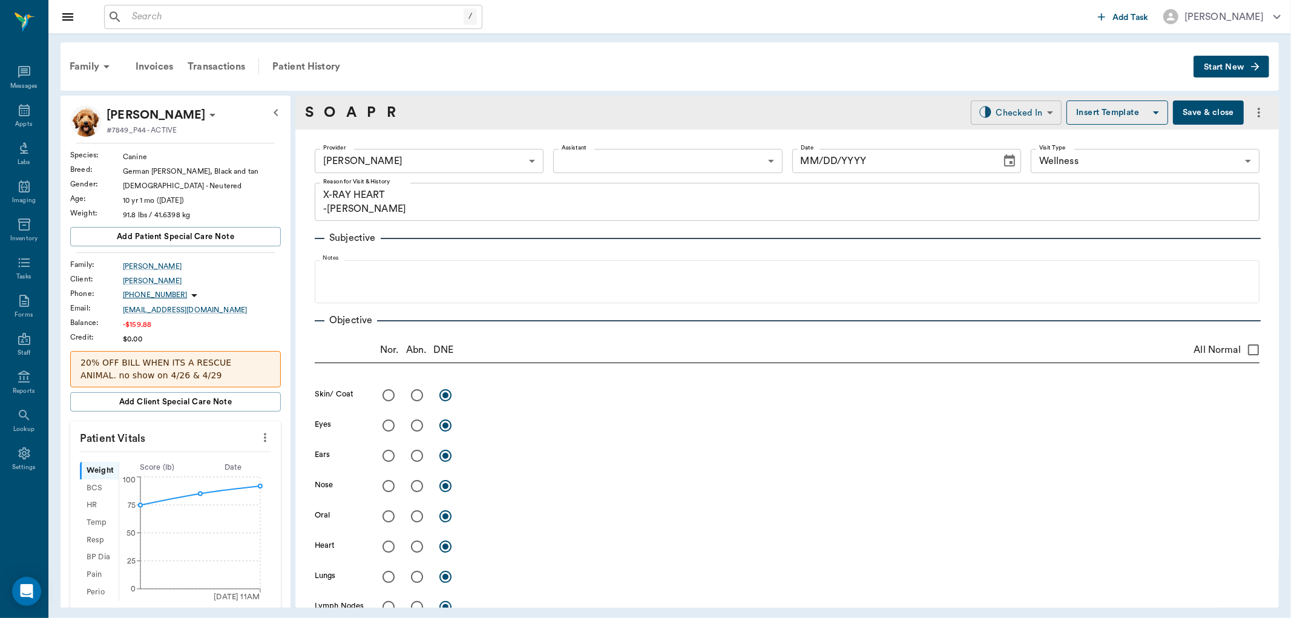
type input "[DATE]"
click at [1017, 106] on body "/ ​ Add Task [PERSON_NAME] Nectar Messages Appts Labs Imaging Inventory Tasks F…" at bounding box center [645, 309] width 1291 height 618
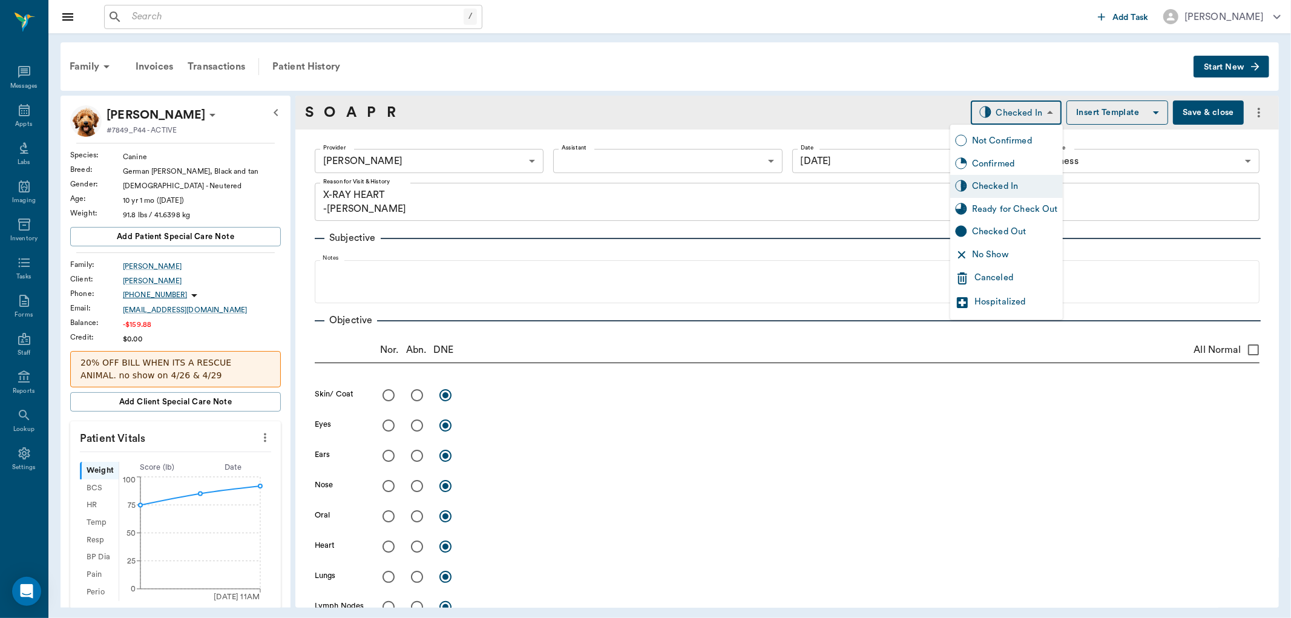
click at [1015, 210] on div "Ready for Check Out" at bounding box center [1015, 209] width 86 height 13
type input "READY_TO_CHECKOUT"
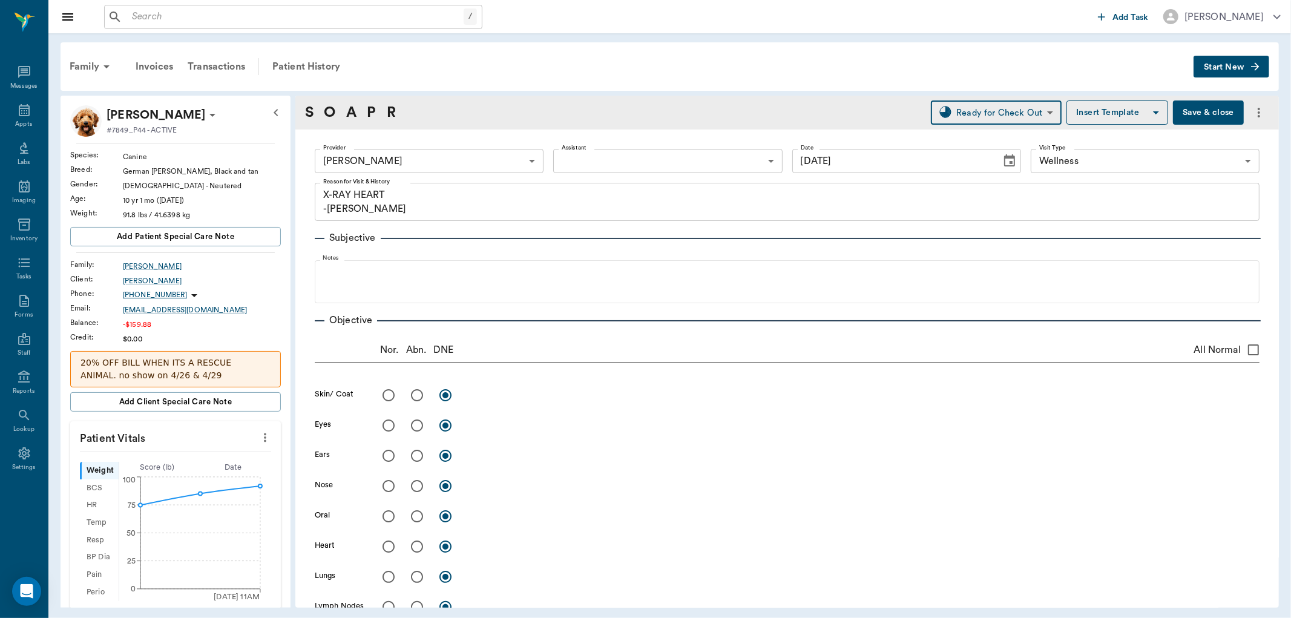
click at [182, 16] on input "text" at bounding box center [295, 16] width 336 height 17
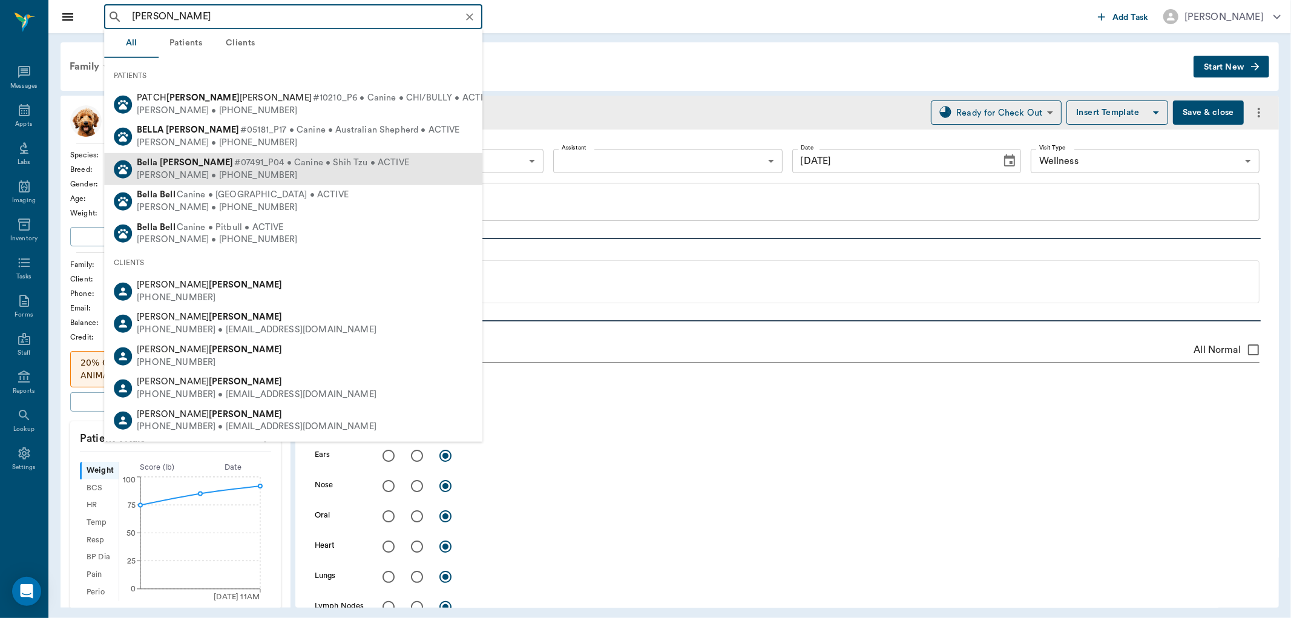
click at [232, 177] on div "[PERSON_NAME] • [PHONE_NUMBER]" at bounding box center [273, 175] width 272 height 13
type input "[PERSON_NAME]"
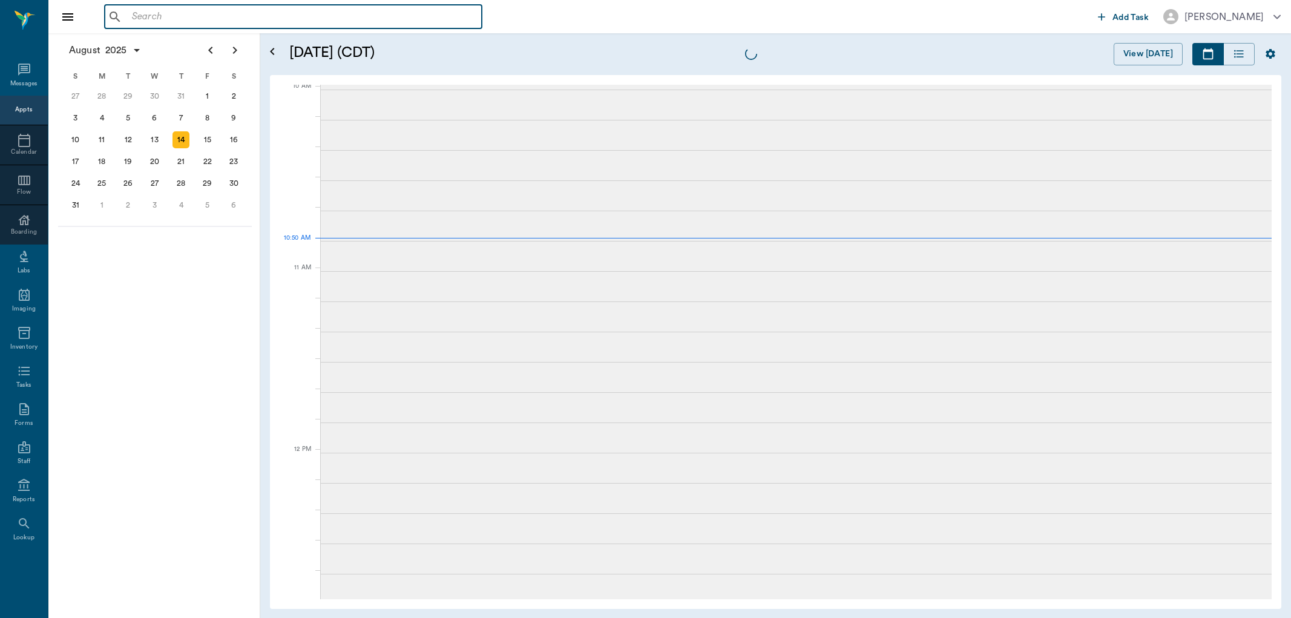
click at [275, 12] on input "text" at bounding box center [302, 16] width 350 height 17
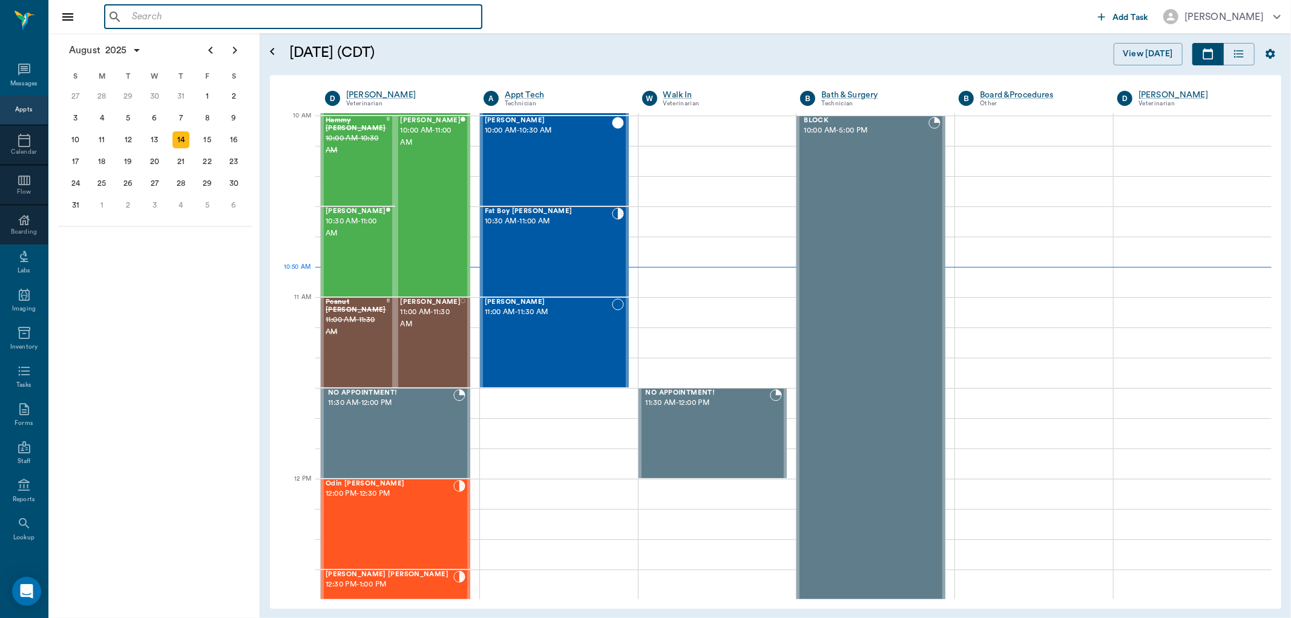
scroll to position [366, 0]
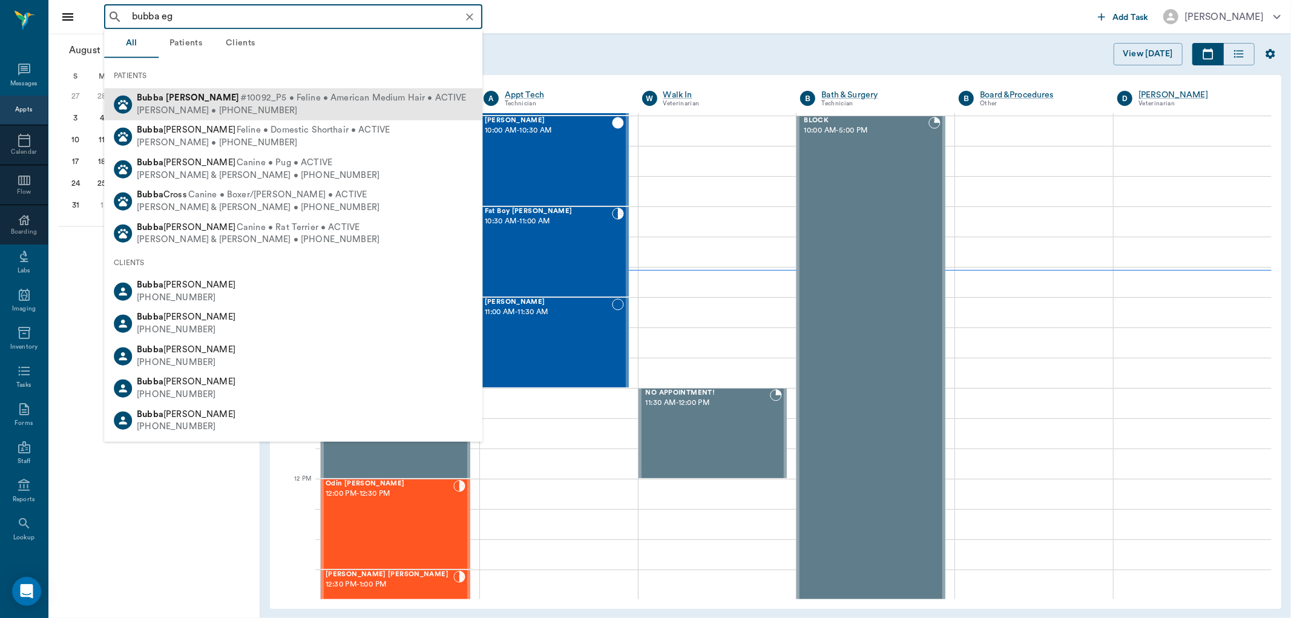
click at [289, 105] on div "NANCY EGBERT • (304) 966-1752" at bounding box center [301, 110] width 329 height 13
type input "bubba eg"
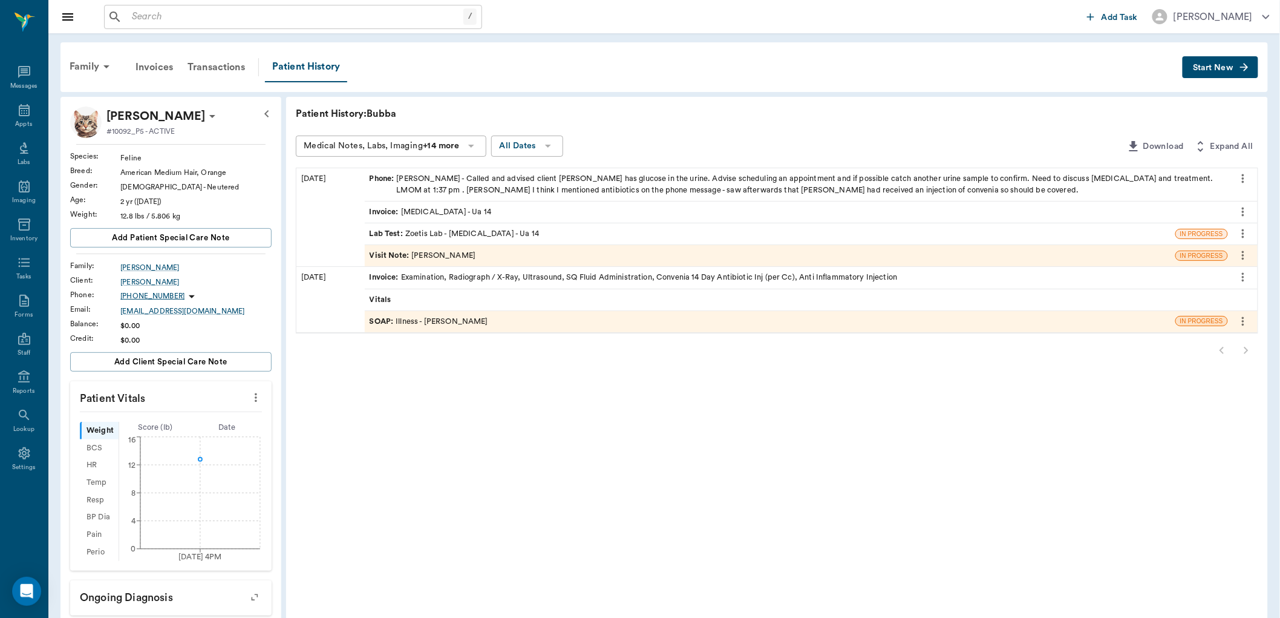
click at [466, 256] on div "Visit Note : Dr. Bert Ellsworth" at bounding box center [423, 255] width 107 height 11
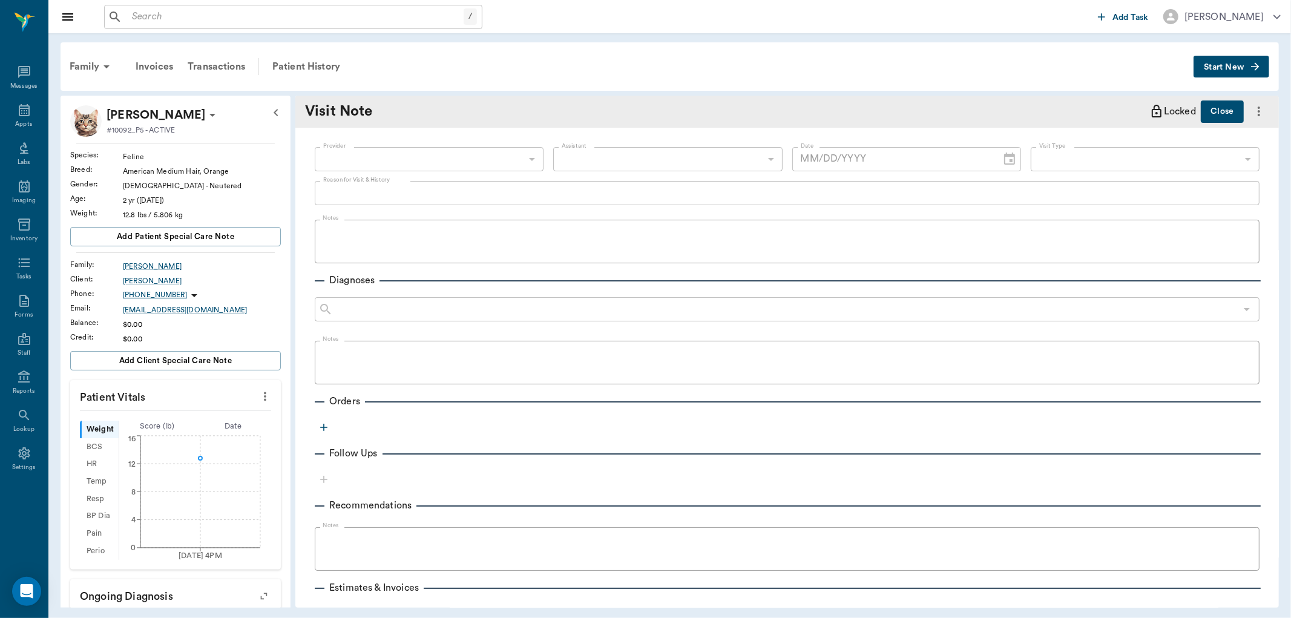
type textarea "Dr. E wanted t do a ua 14 was told to bring urine in"
type input "63ec2f075fda476ae8351a4d"
type input "63ec2e7e52e12b0ba117b124"
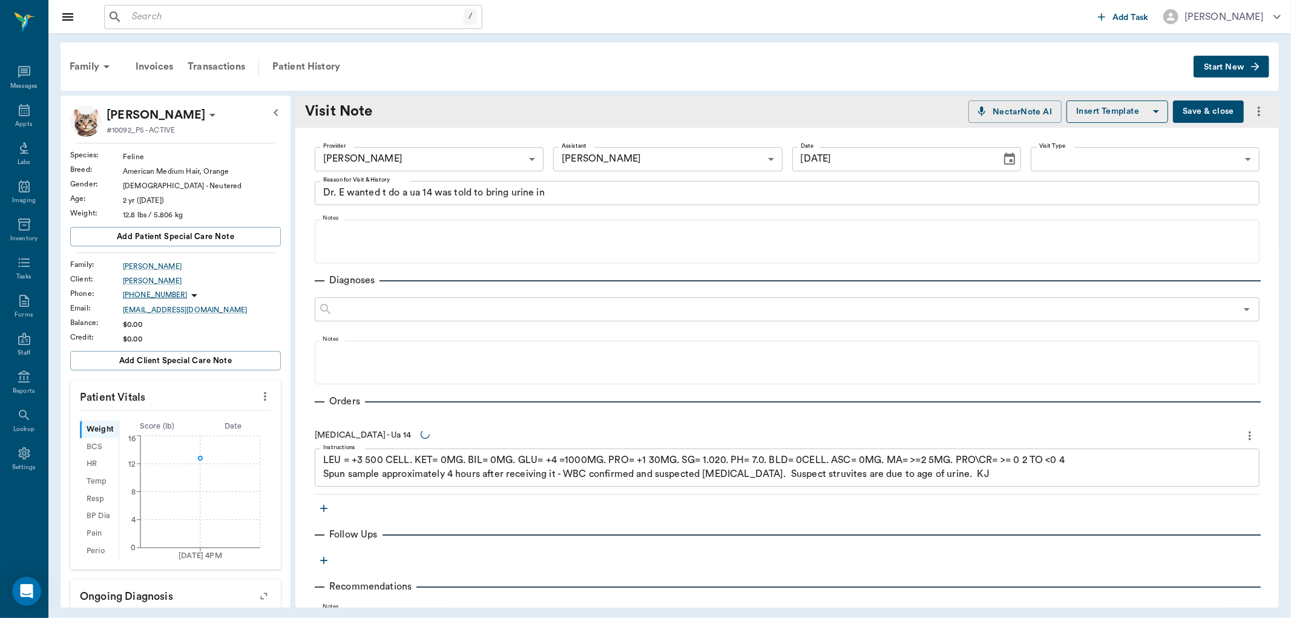
type input "08/08/2025"
click at [321, 64] on div "Patient History" at bounding box center [306, 66] width 82 height 29
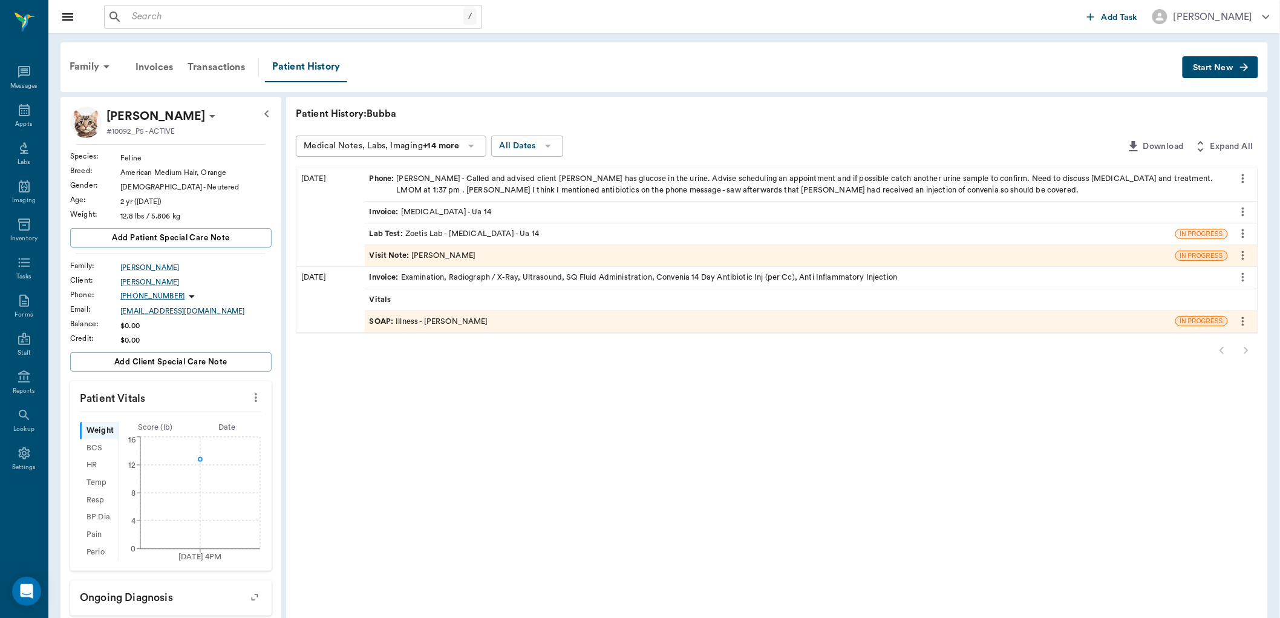
click at [453, 319] on div "SOAP : Illness - Dr. Bert Ellsworth" at bounding box center [429, 321] width 119 height 11
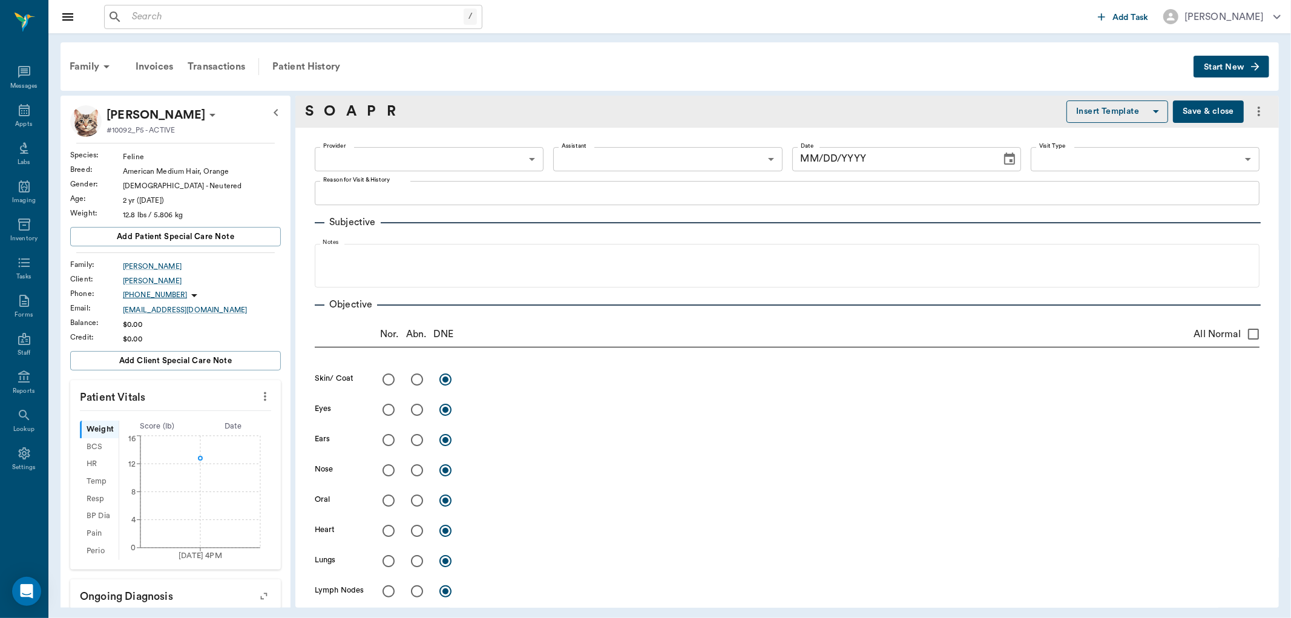
type input "63ec2f075fda476ae8351a4d"
type input "682b670d8bdc6f7f8feef3db"
type input "65d2be4f46e3a538d89b8c15"
type textarea "HAVING SOME URINARY ISSUES -LORY"
radio input "true"
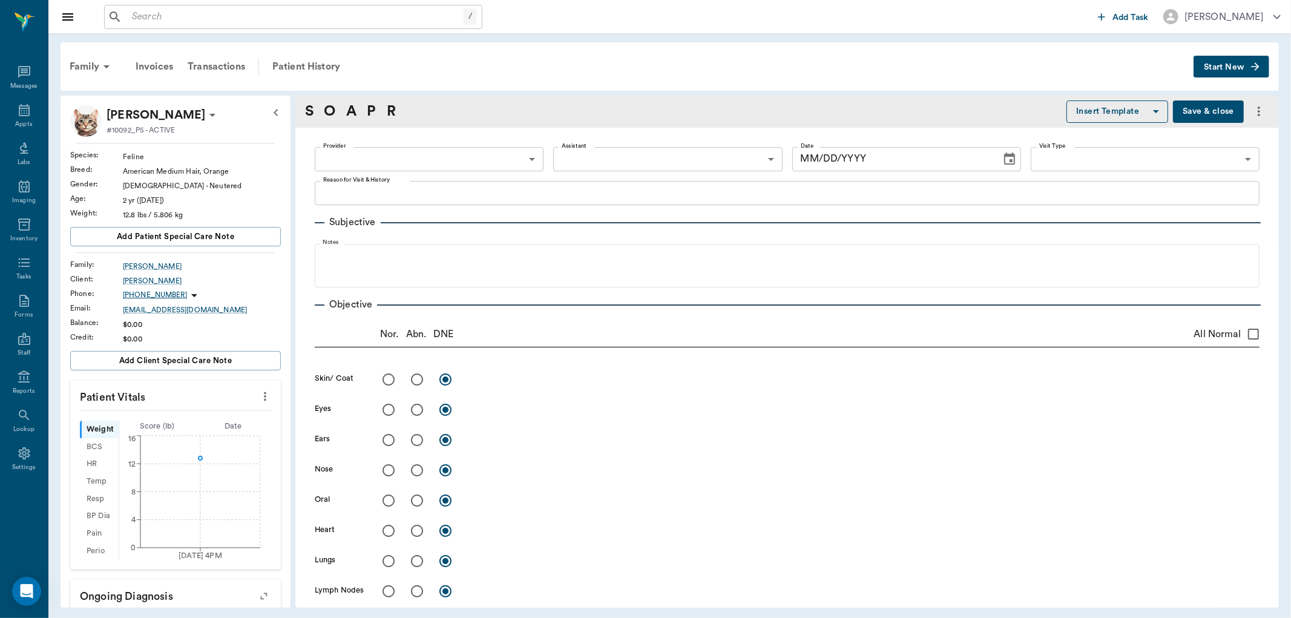
radio input "true"
type textarea "Bladder very small and thick with hyperechocities but no fluid on US. Radiograp…"
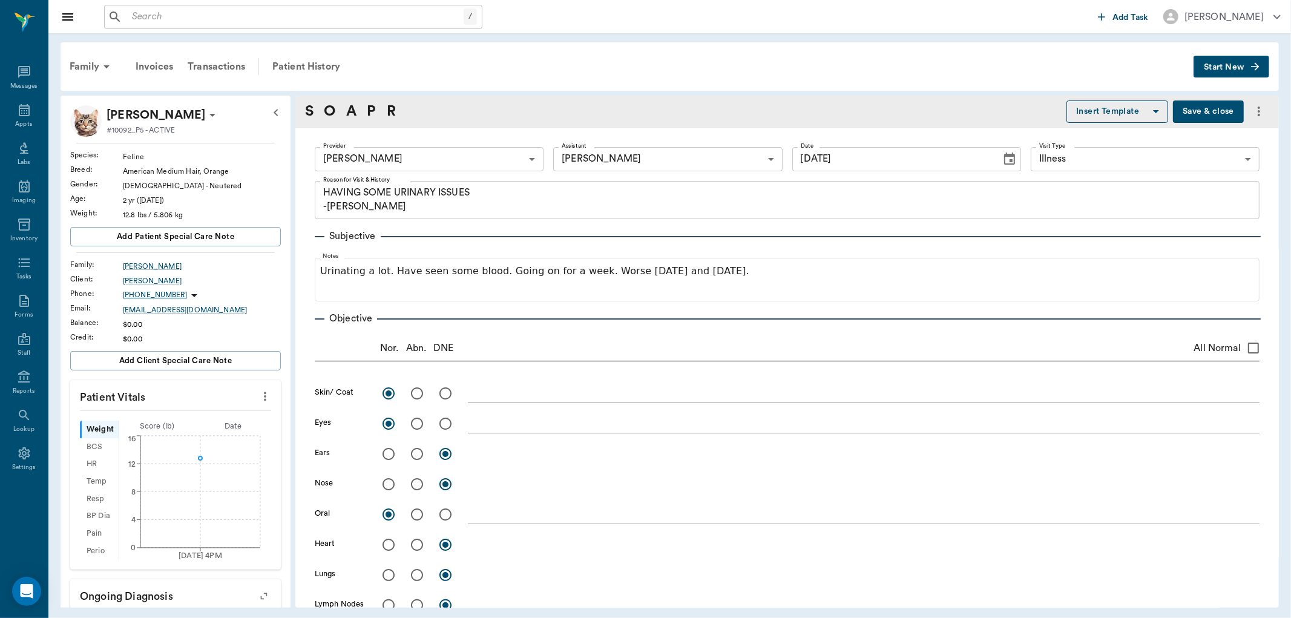
type input "08/06/2025"
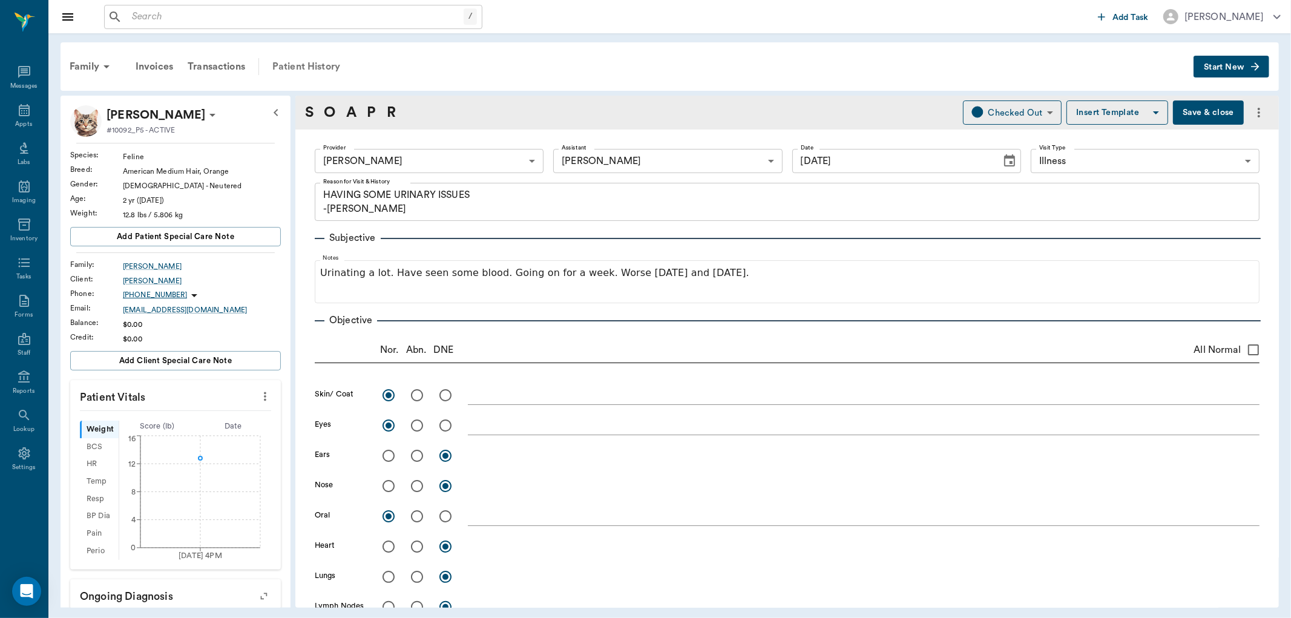
click at [295, 62] on div "Patient History" at bounding box center [306, 66] width 82 height 29
